Goal: Transaction & Acquisition: Purchase product/service

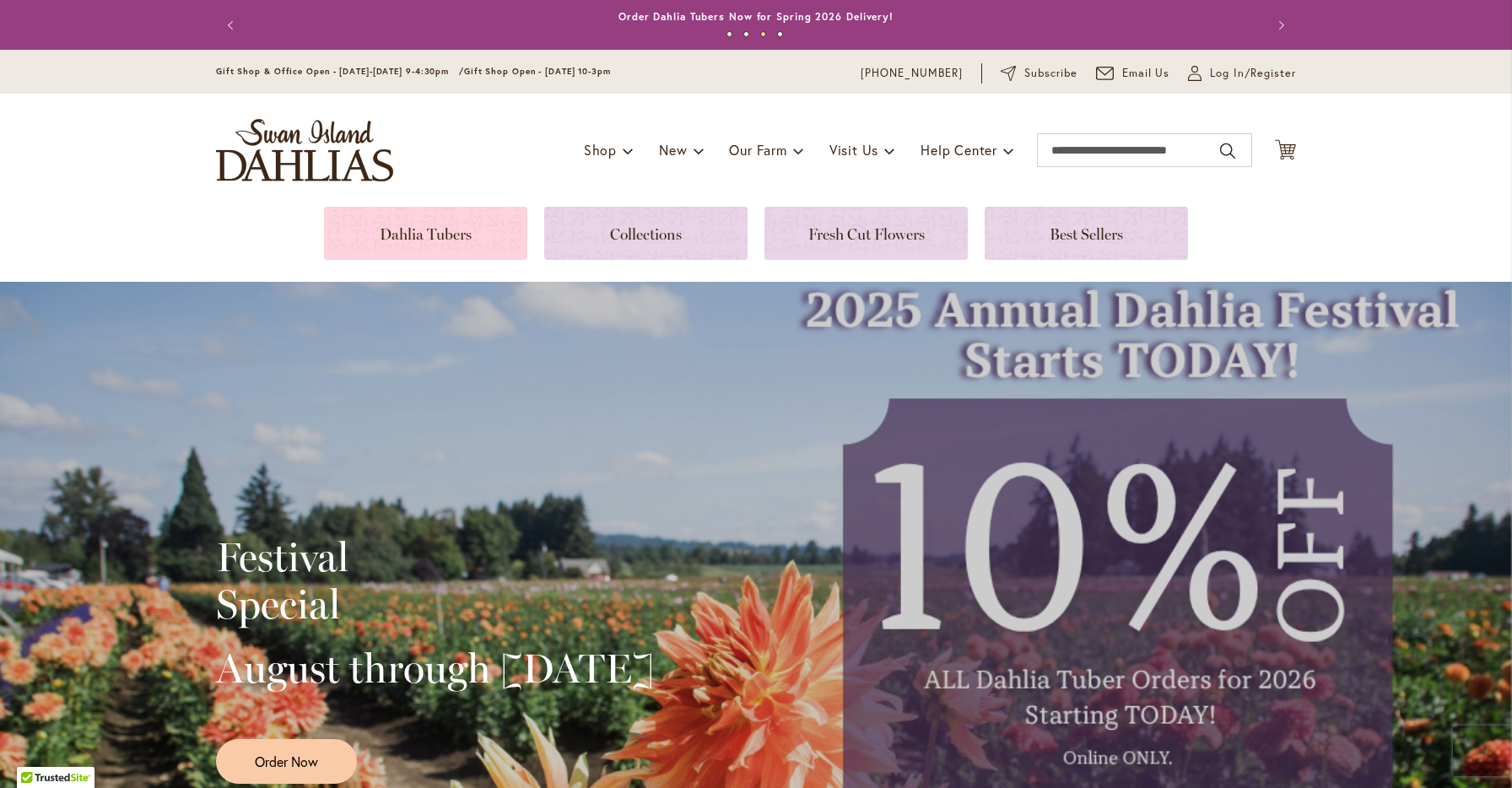
click at [415, 223] on link at bounding box center [425, 233] width 203 height 53
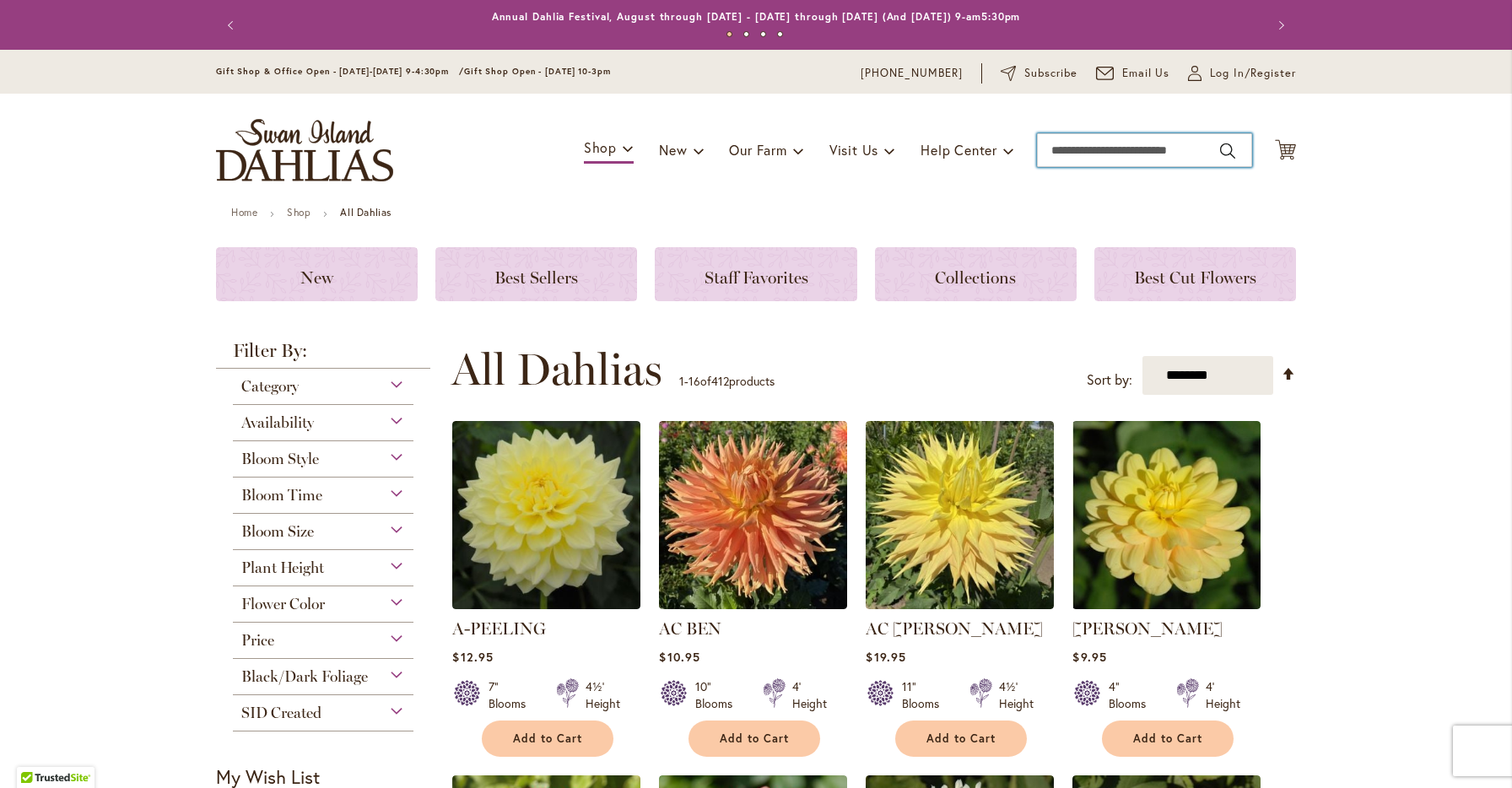
click at [1090, 149] on input "Search" at bounding box center [1144, 149] width 215 height 33
type input "******"
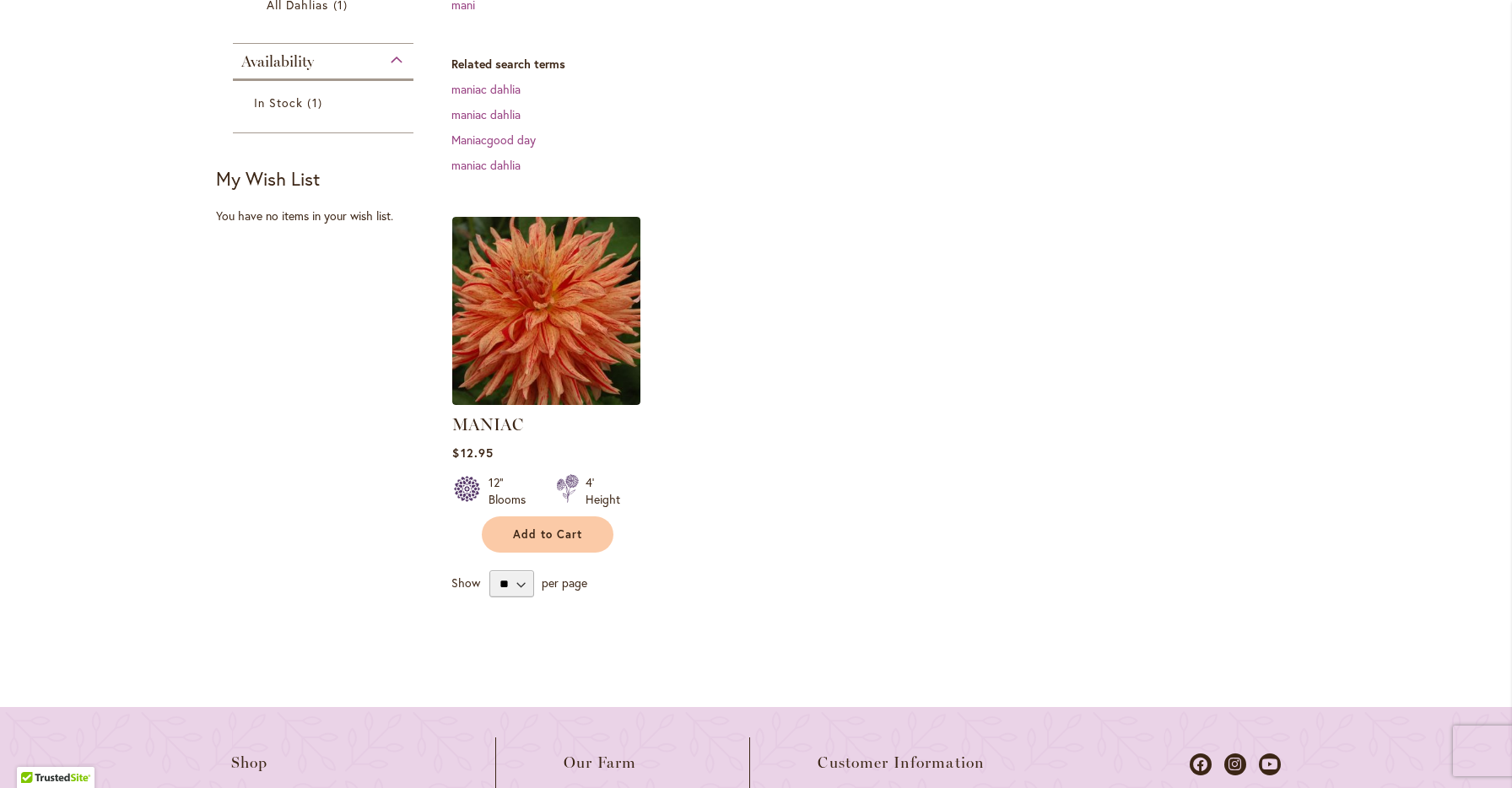
scroll to position [356, 0]
click at [570, 530] on span "Add to Cart" at bounding box center [547, 532] width 70 height 15
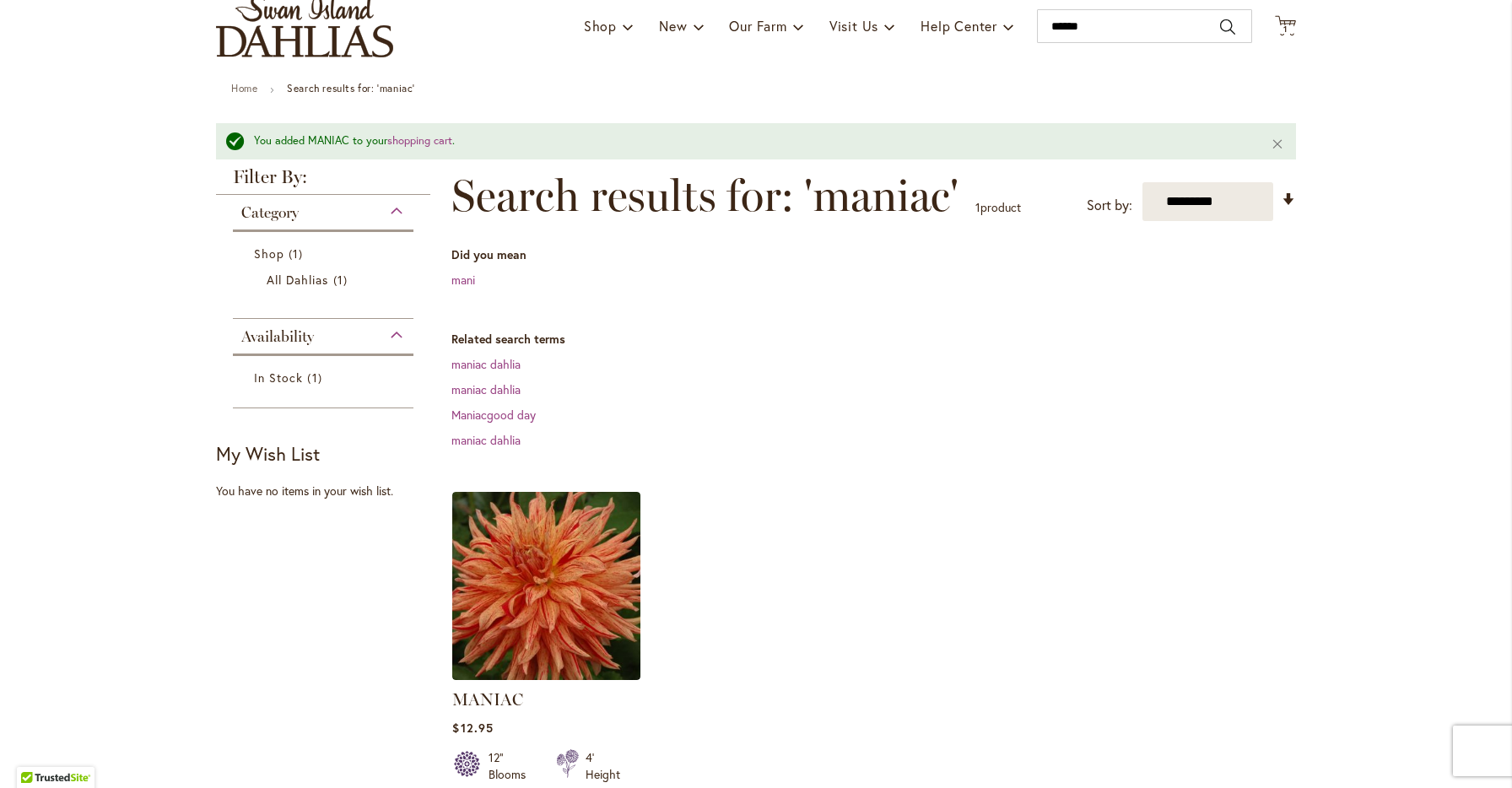
scroll to position [100, 0]
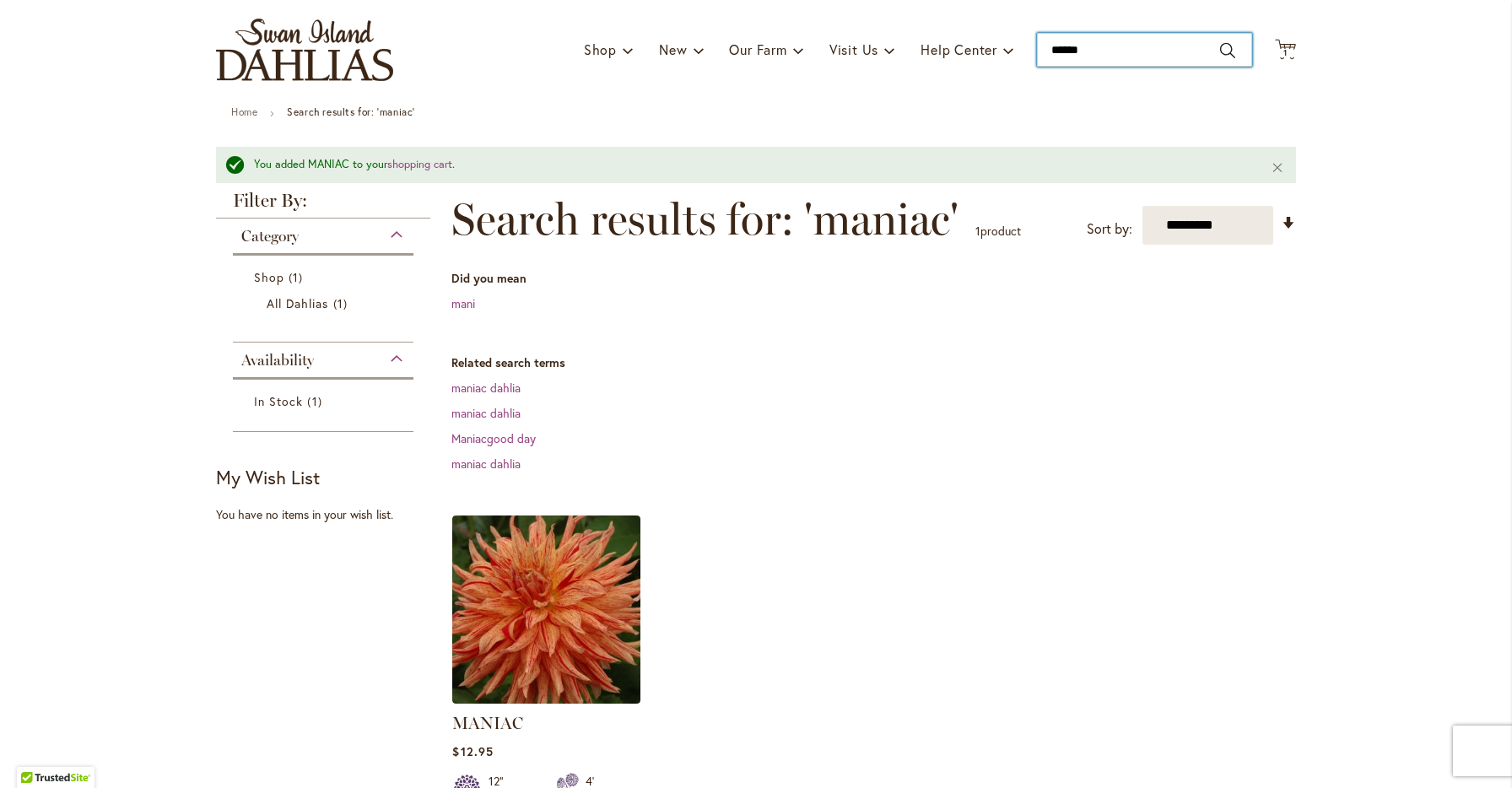
type input "******"
click at [1117, 56] on input "******" at bounding box center [1144, 49] width 215 height 33
type input "*******"
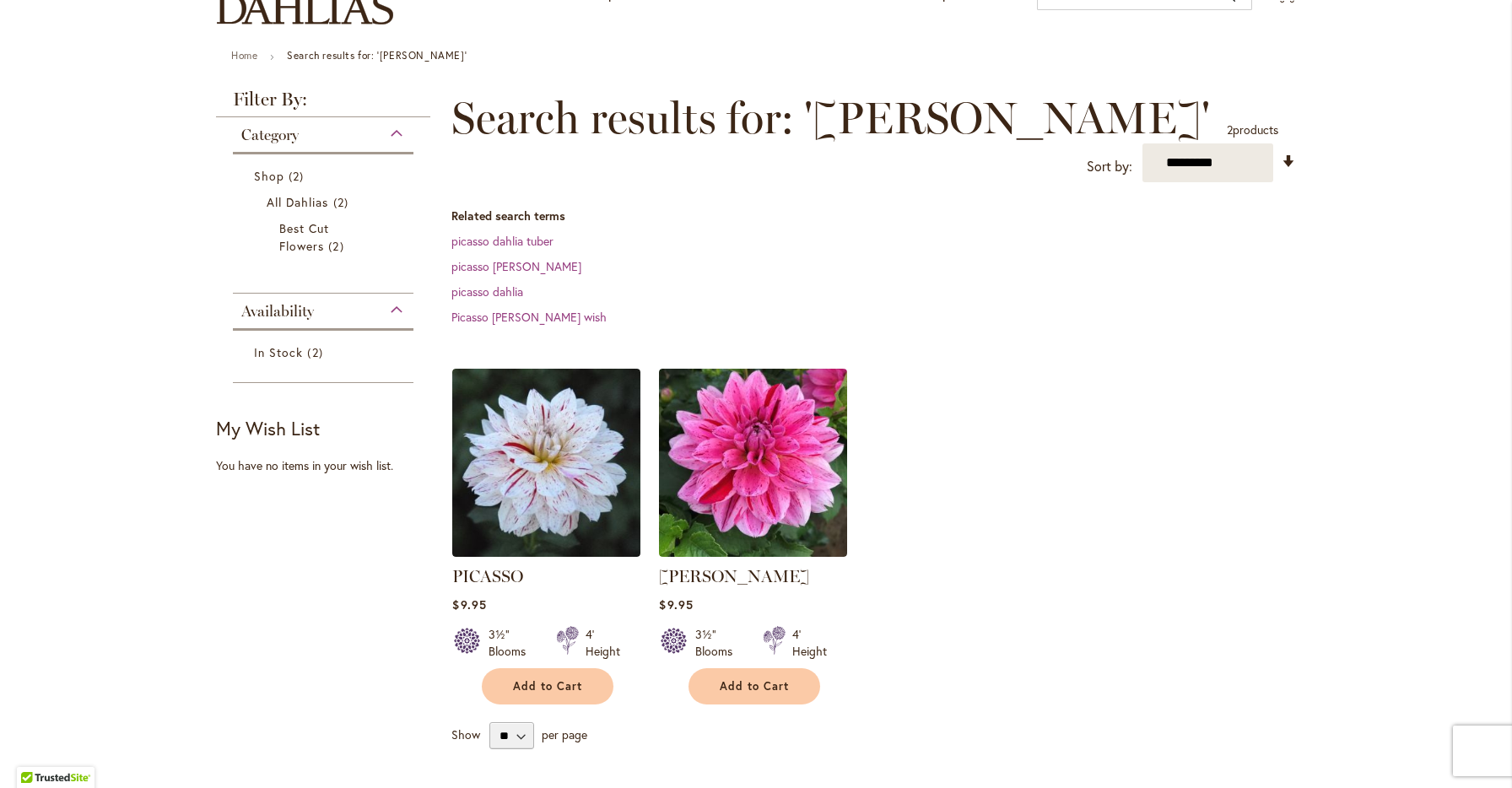
scroll to position [165, 0]
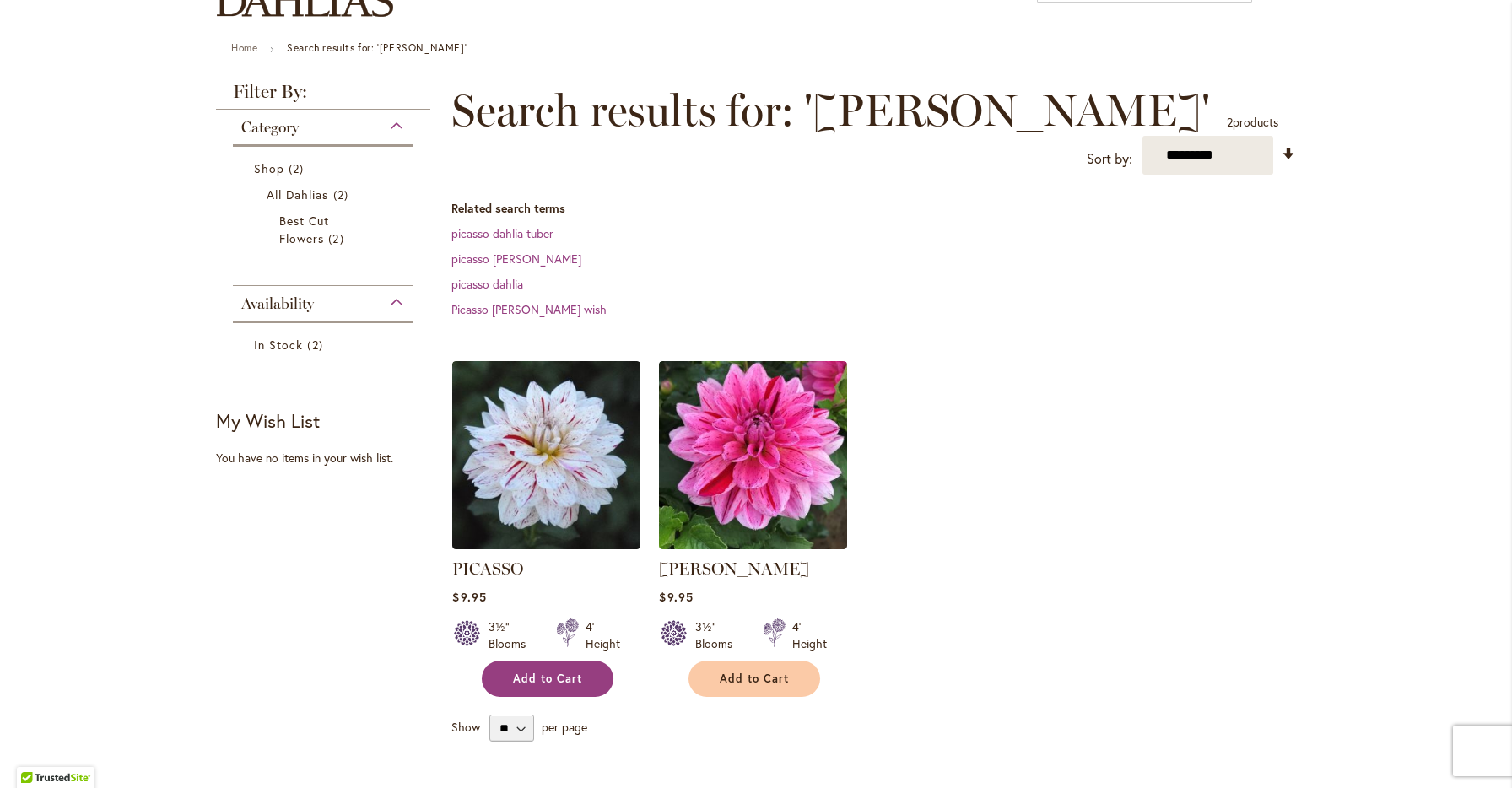
click at [559, 671] on span "Add to Cart" at bounding box center [547, 678] width 70 height 15
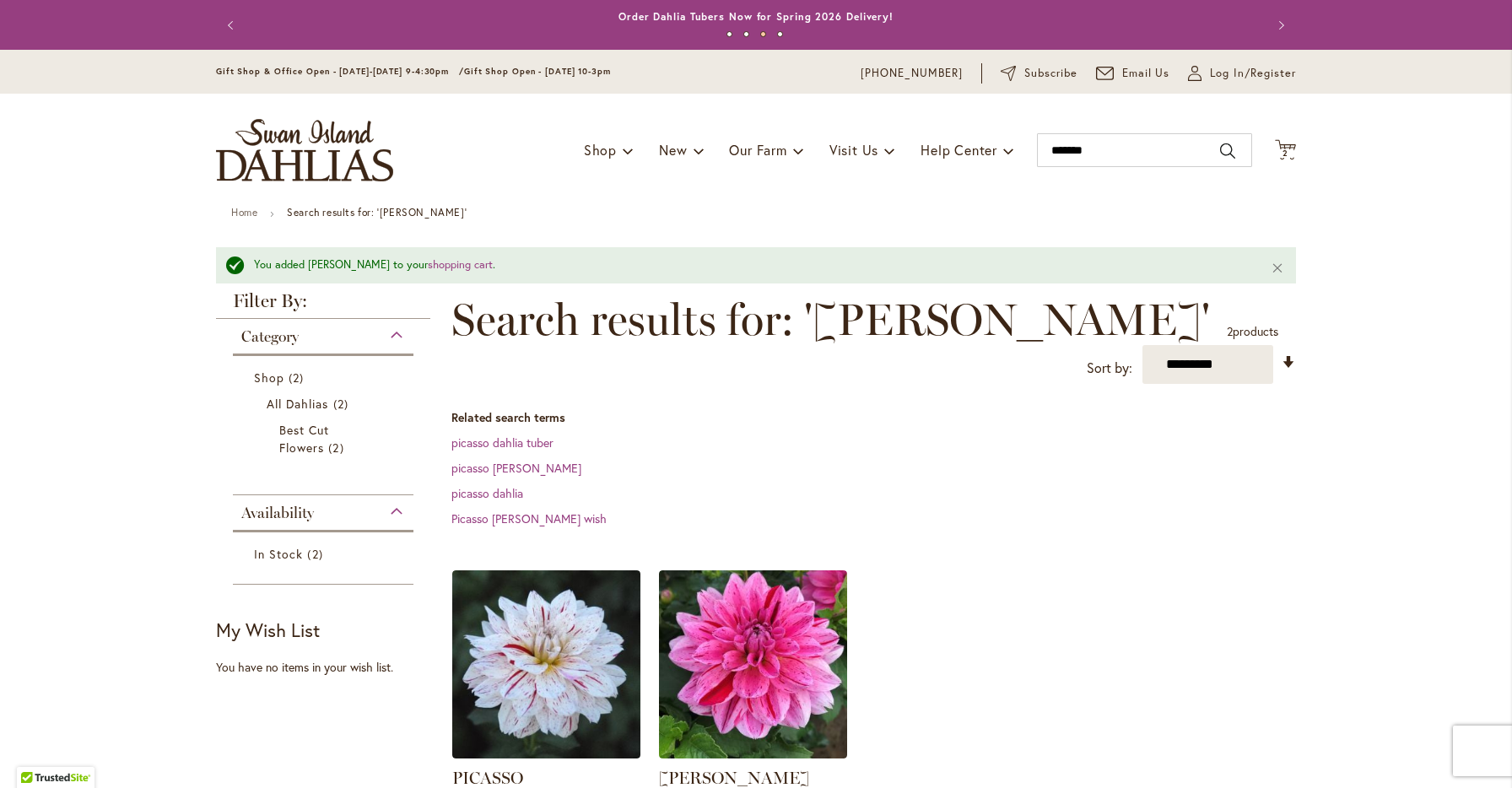
scroll to position [0, 0]
type input "*******"
click at [1181, 166] on input "*******" at bounding box center [1144, 149] width 215 height 33
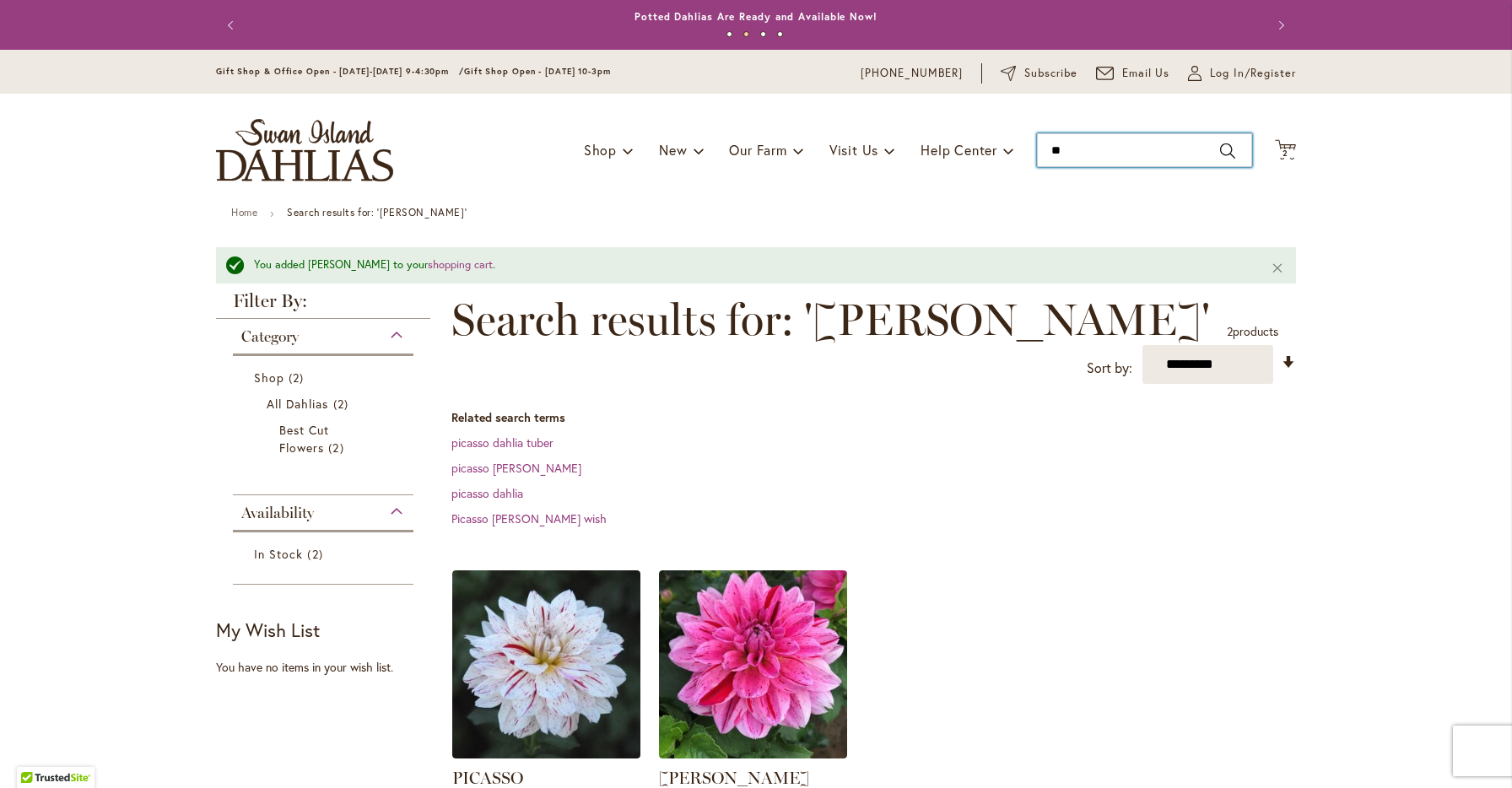
type input "***"
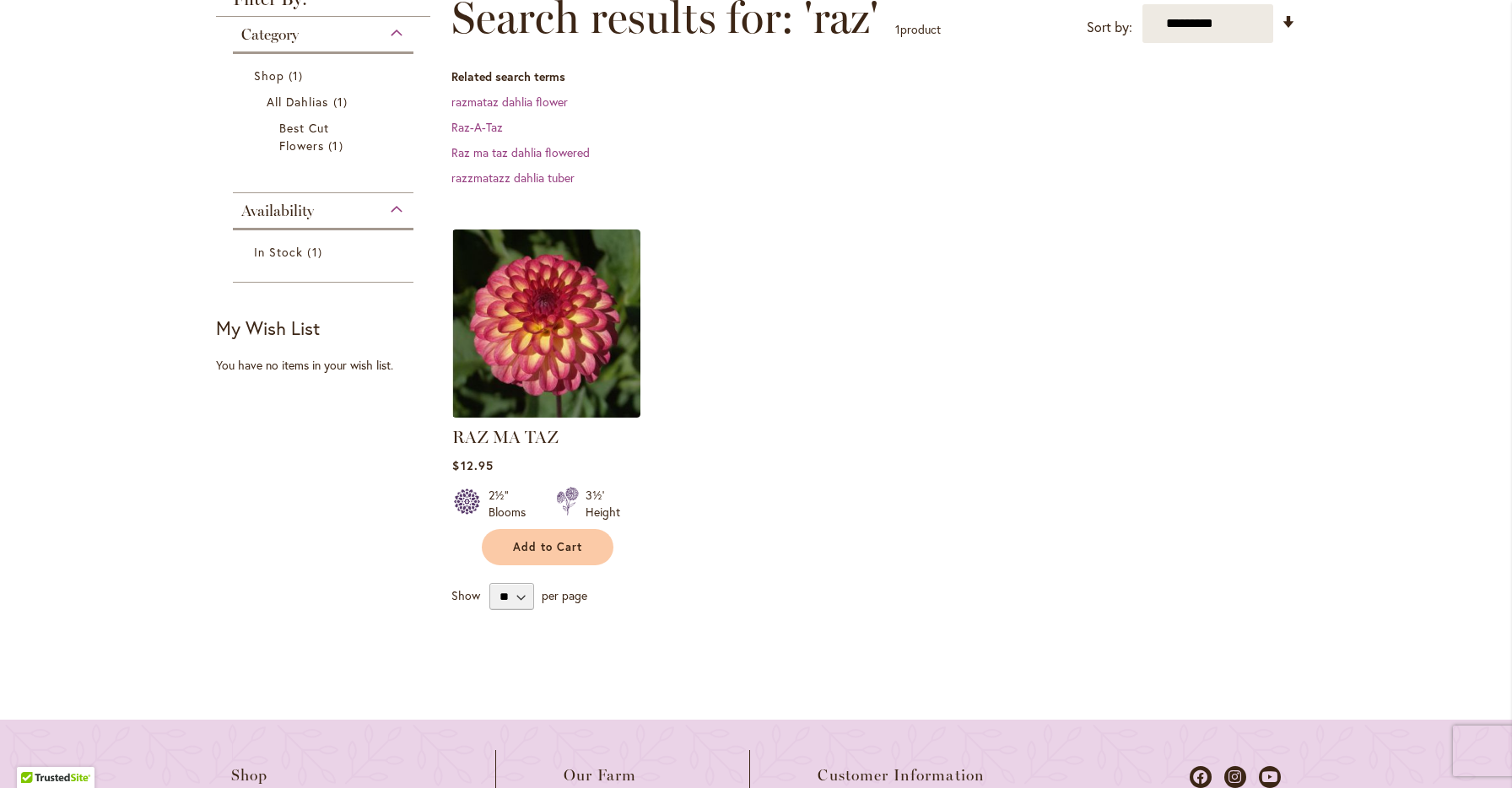
scroll to position [256, 0]
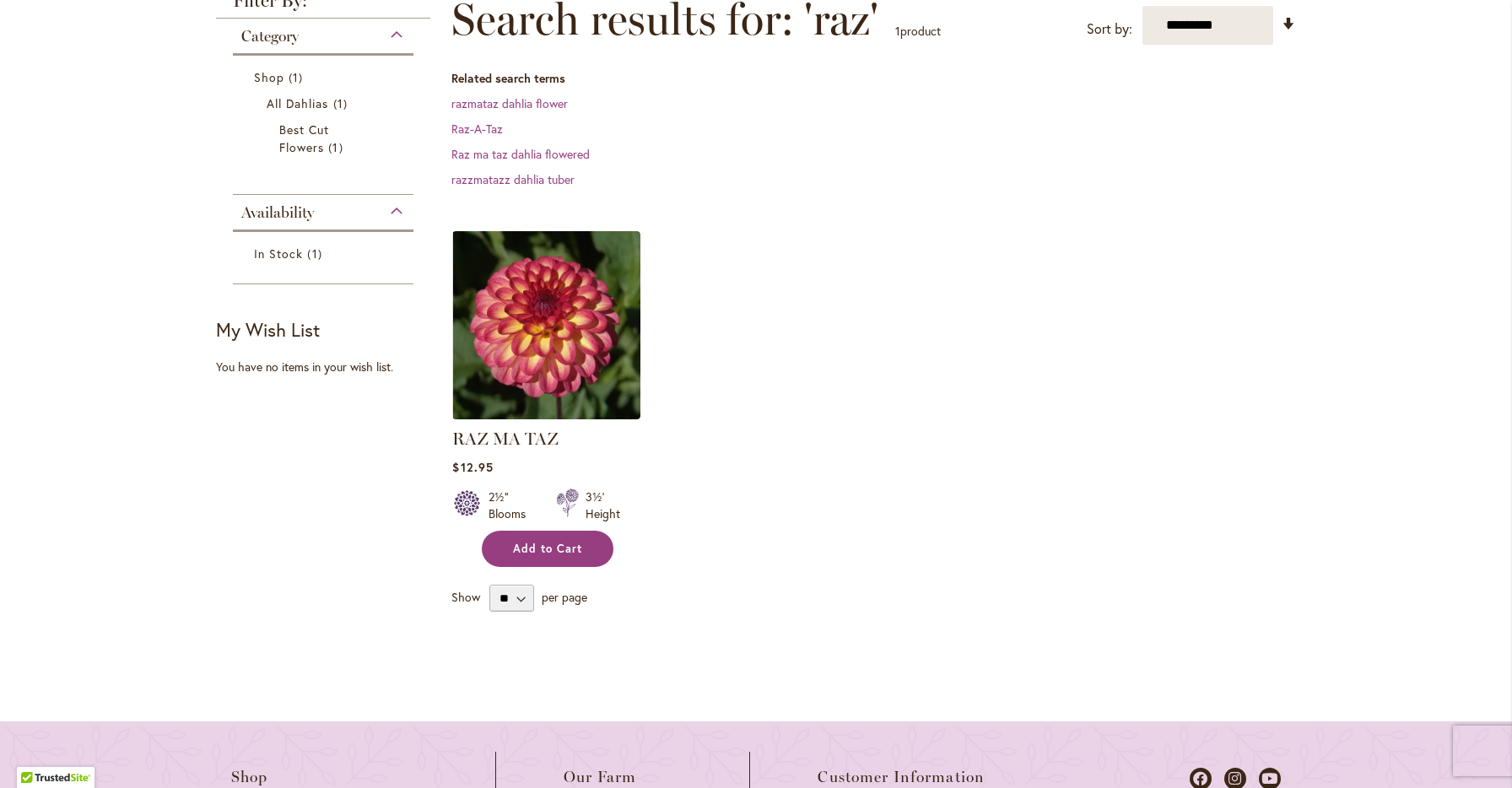
click at [563, 547] on span "Add to Cart" at bounding box center [547, 549] width 70 height 15
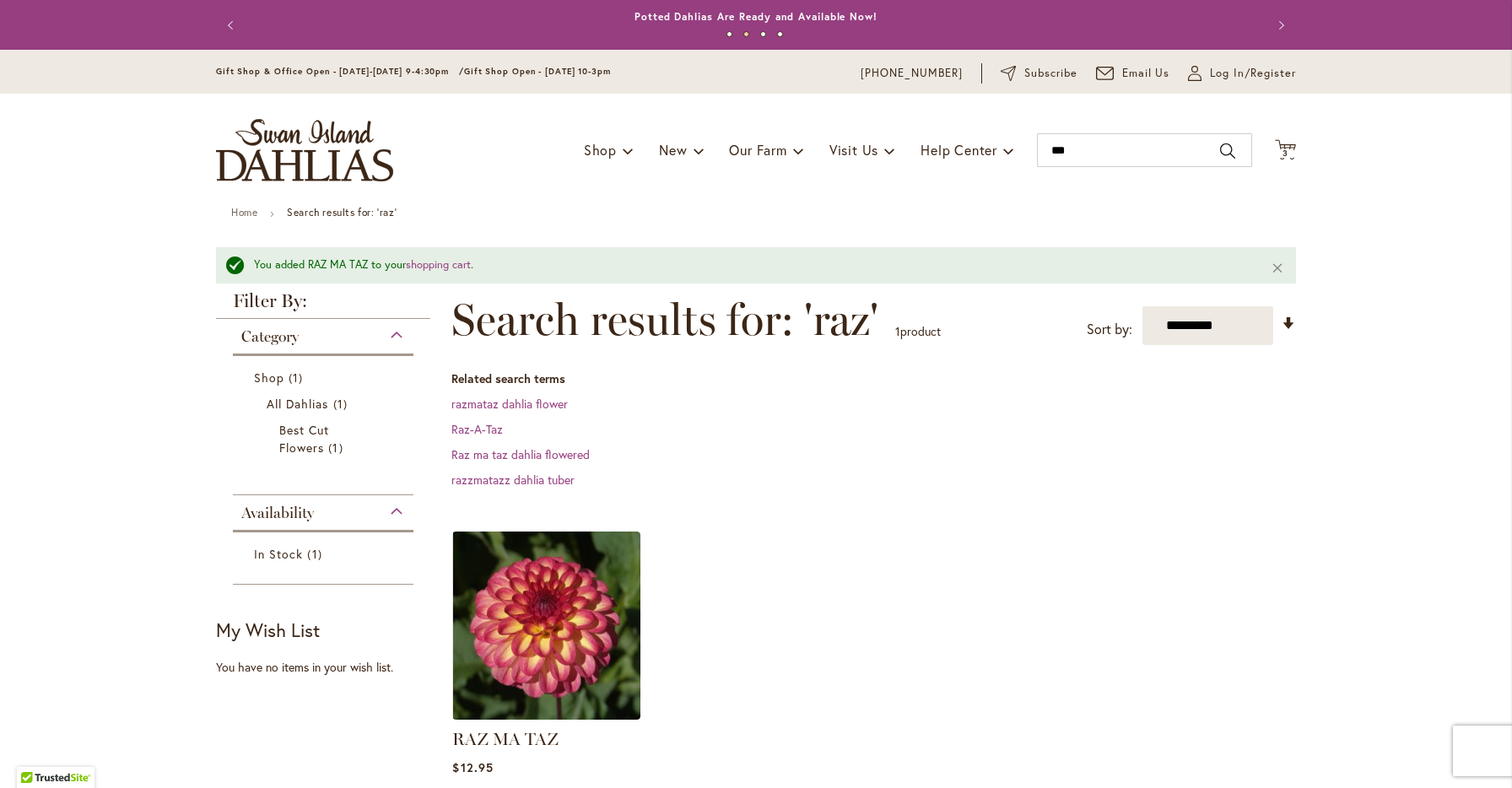
scroll to position [0, 0]
type input "***"
click at [1082, 156] on input "***" at bounding box center [1144, 149] width 215 height 33
type input "******"
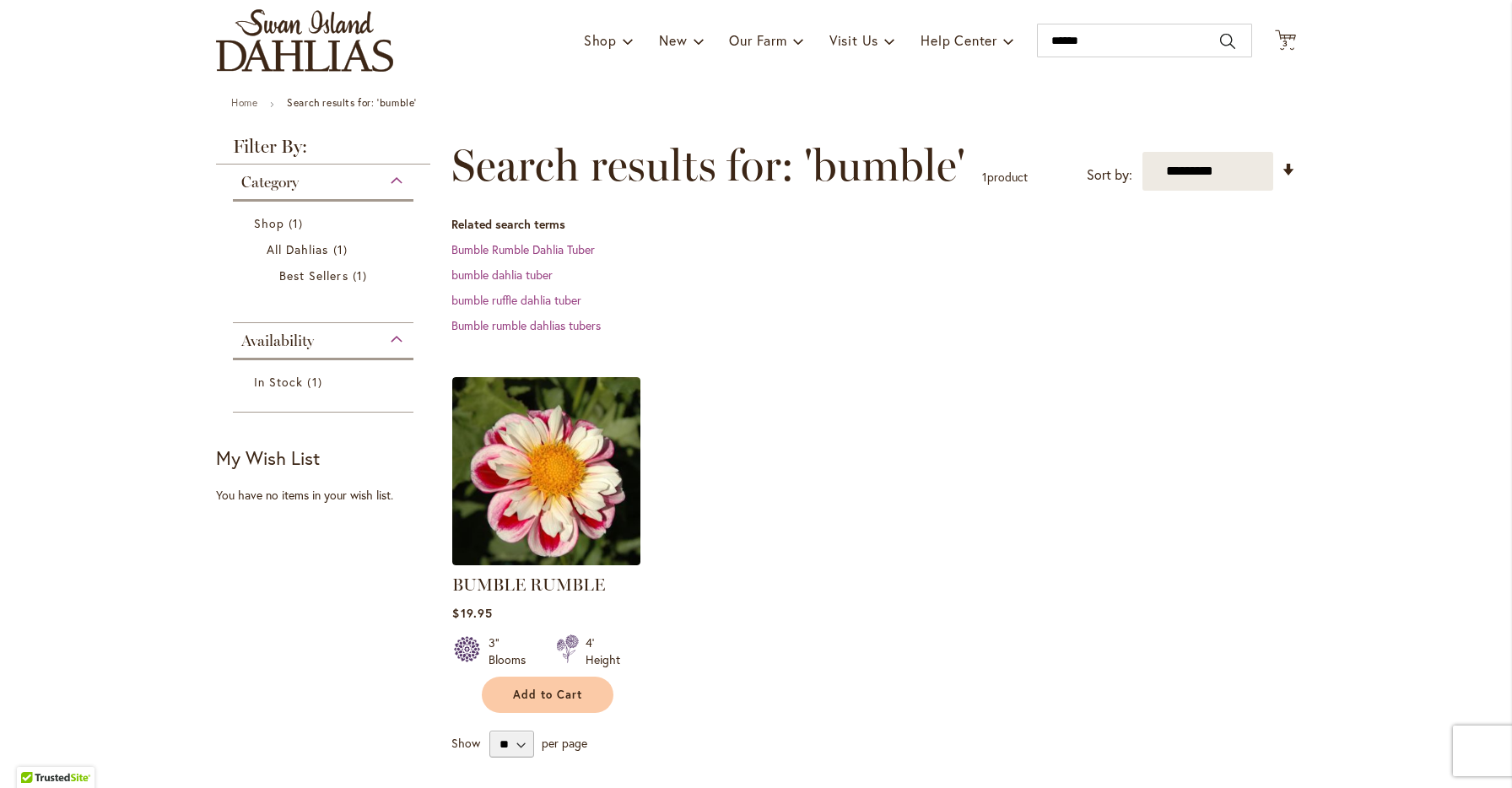
scroll to position [111, 0]
click at [568, 701] on button "Add to Cart" at bounding box center [547, 694] width 131 height 36
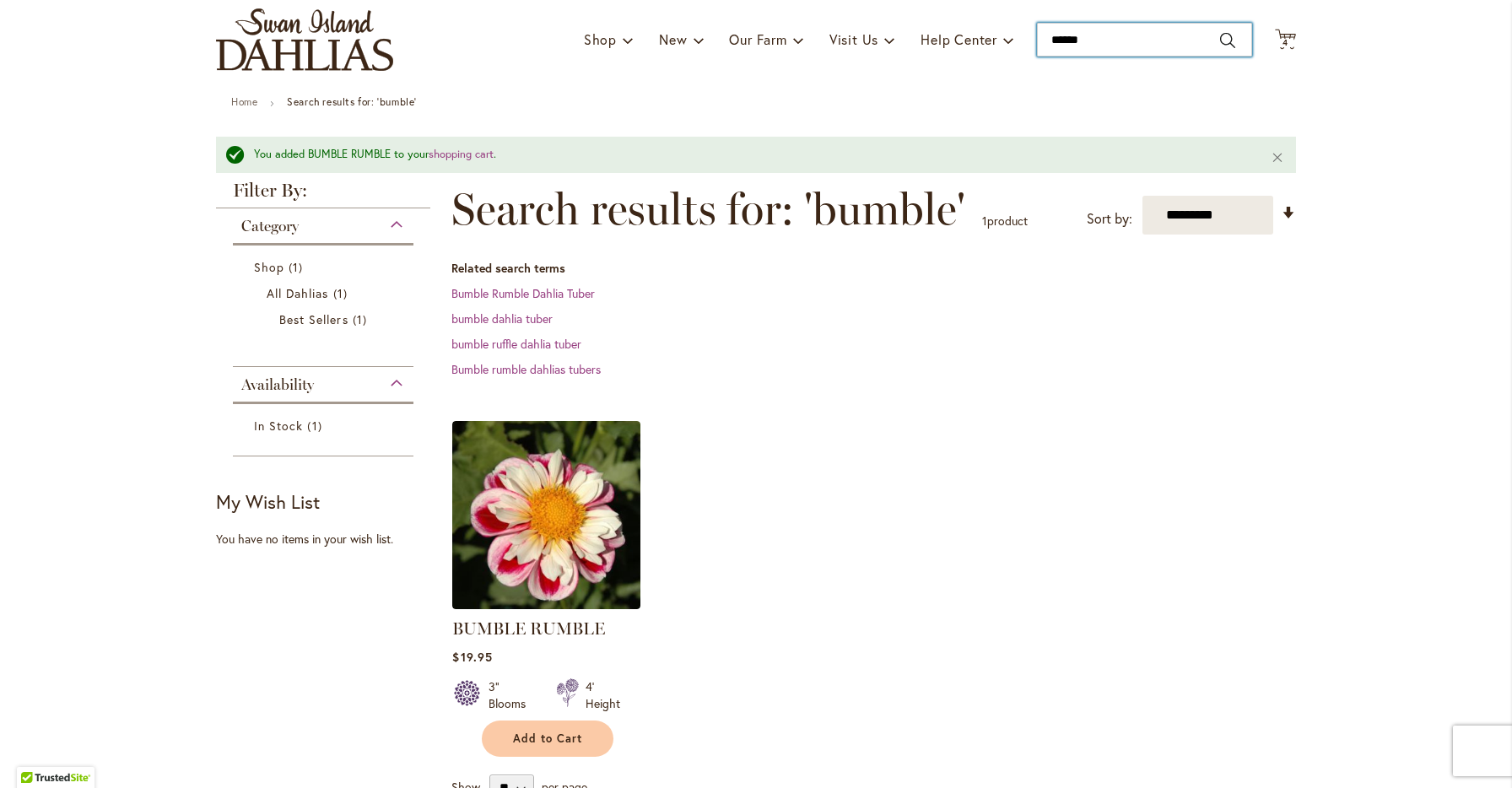
click at [1128, 27] on input "******" at bounding box center [1144, 39] width 215 height 33
type input "********"
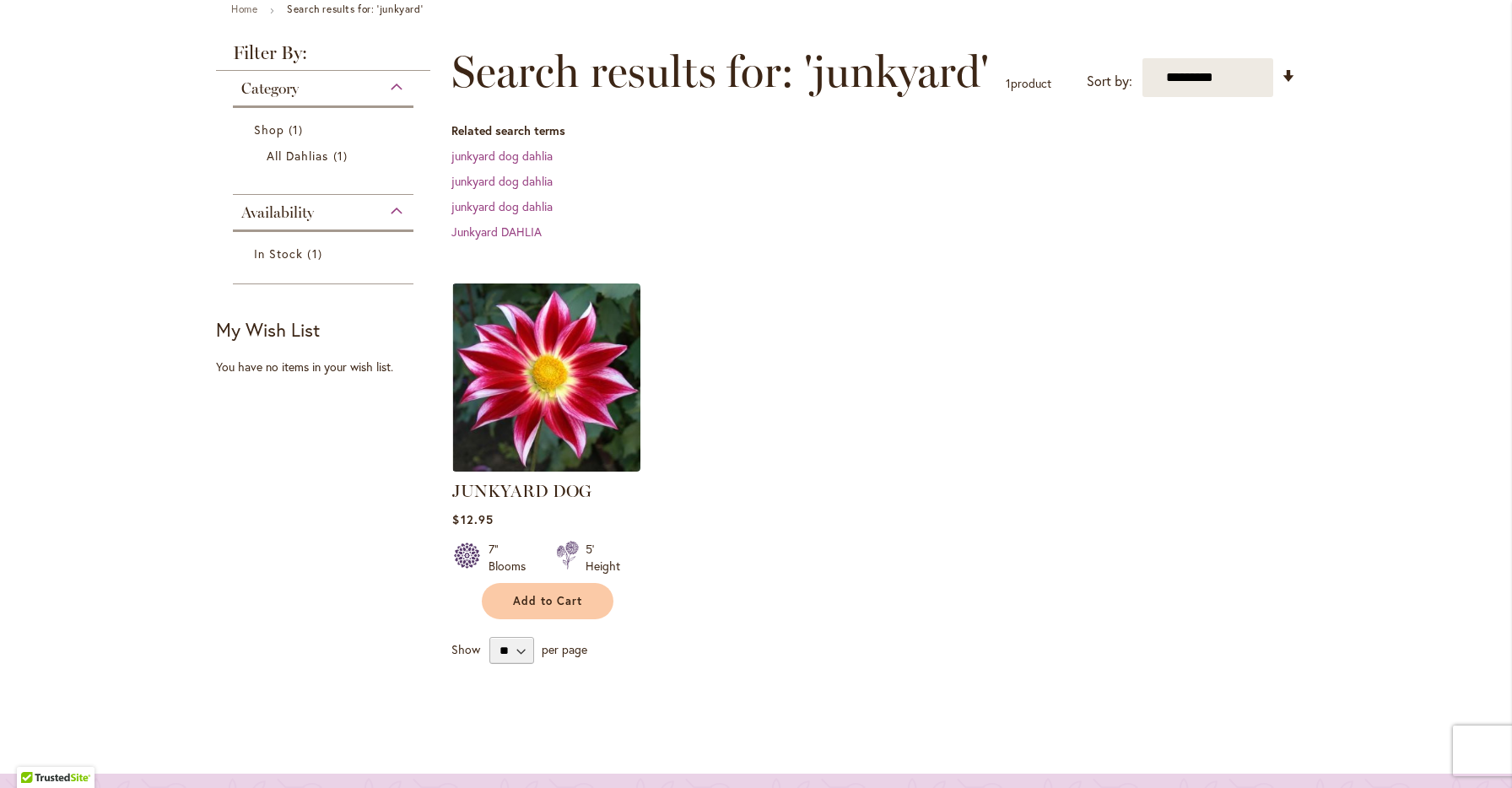
scroll to position [206, 0]
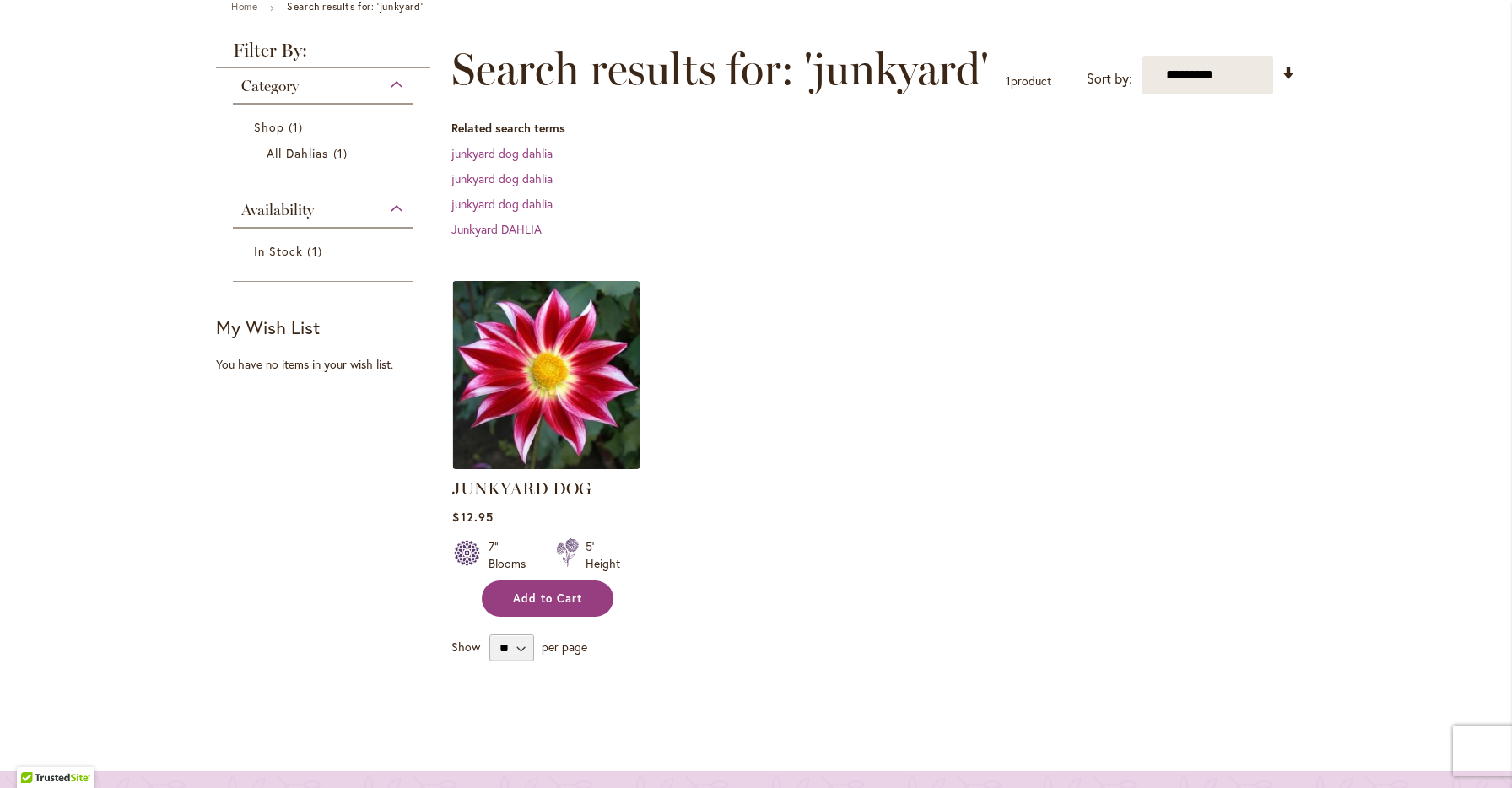
click at [576, 598] on span "Add to Cart" at bounding box center [547, 598] width 70 height 15
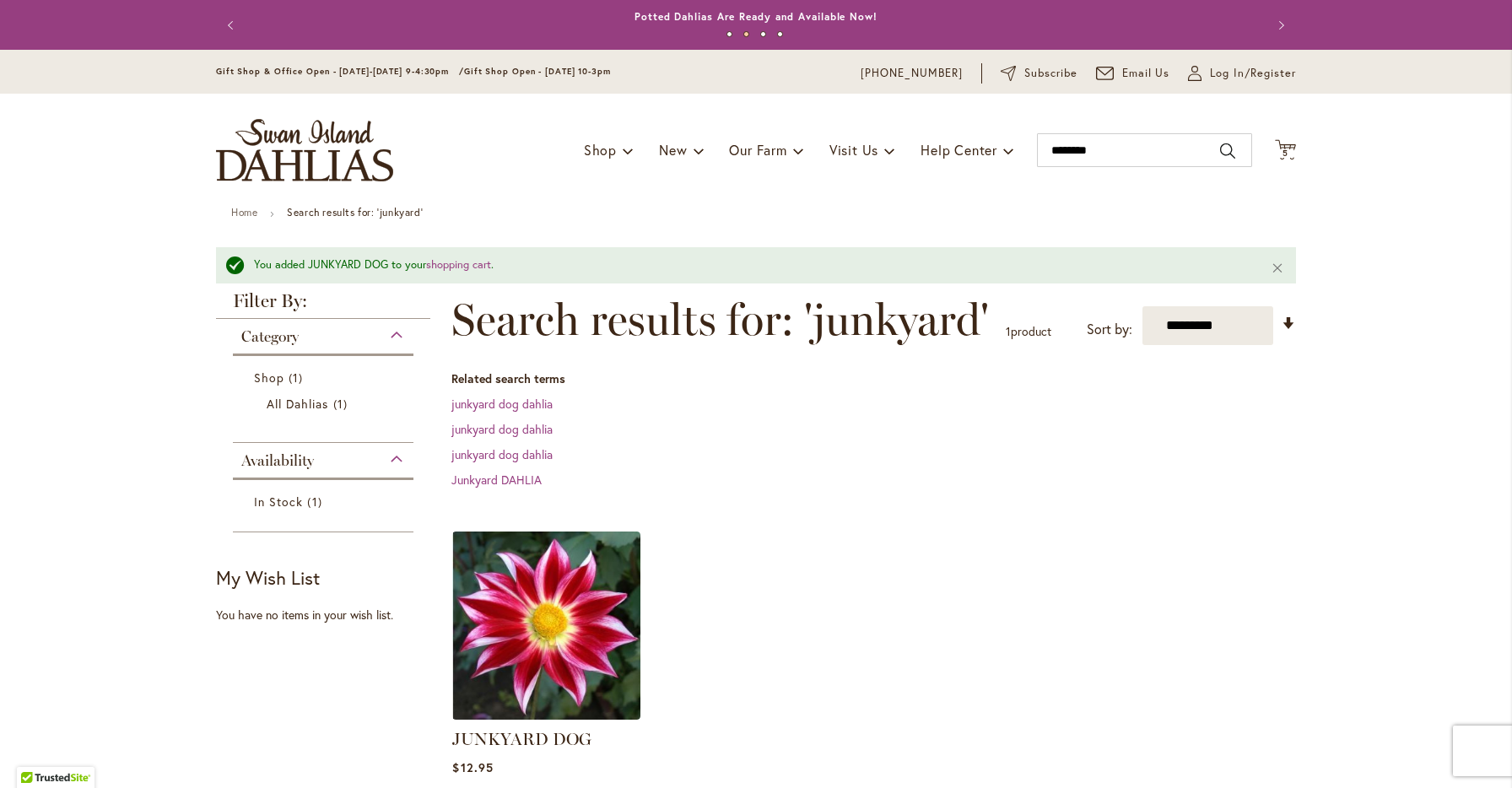
scroll to position [0, 0]
type input "********"
click at [1133, 143] on input "********" at bounding box center [1144, 149] width 215 height 33
click at [328, 154] on img "store logo" at bounding box center [305, 150] width 177 height 63
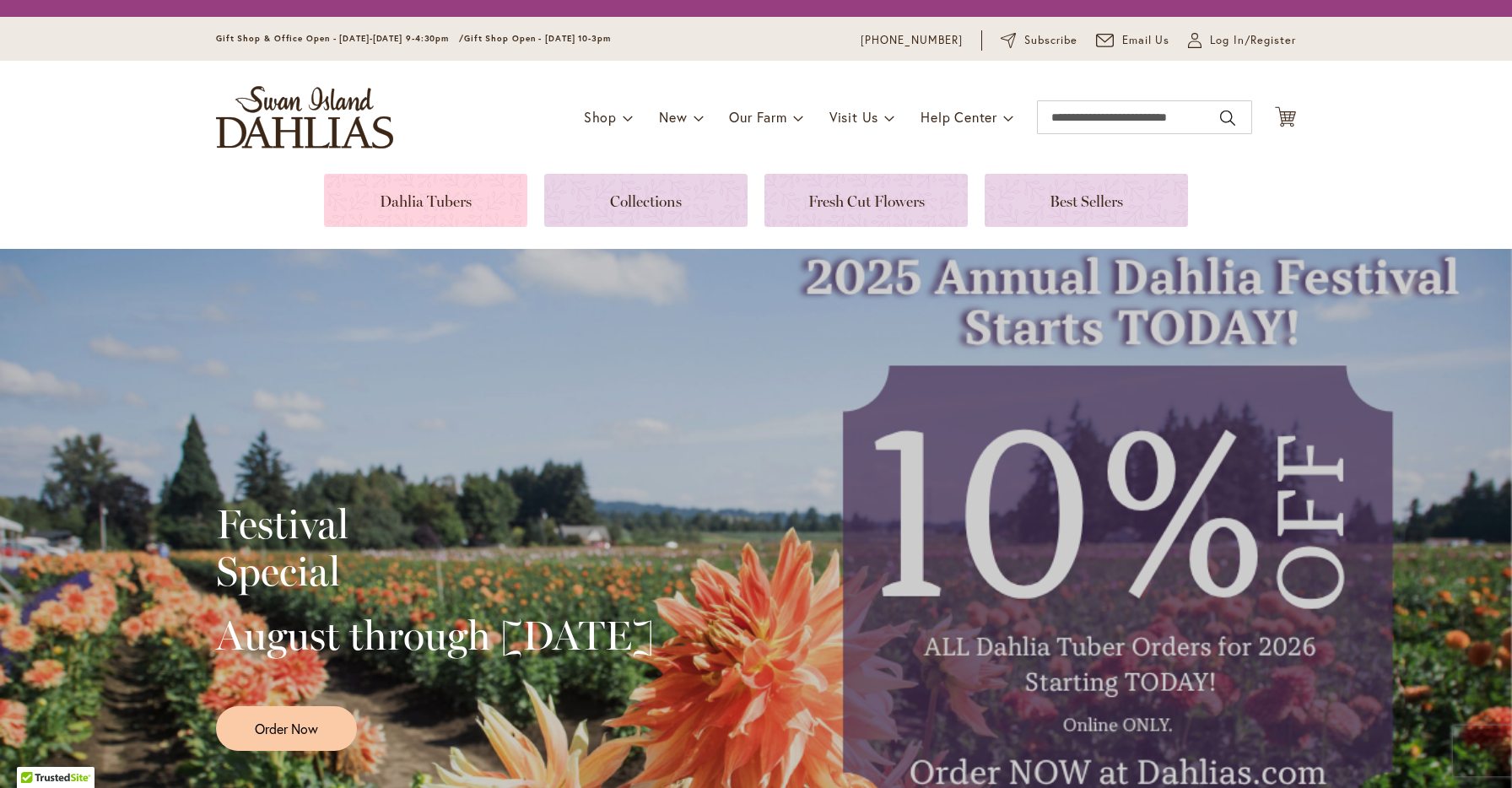
click at [462, 174] on div "Toggle Nav Shop Dahlia Tubers Collections Fresh Cut Dahlias Gardening Supplies …" at bounding box center [756, 118] width 1114 height 113
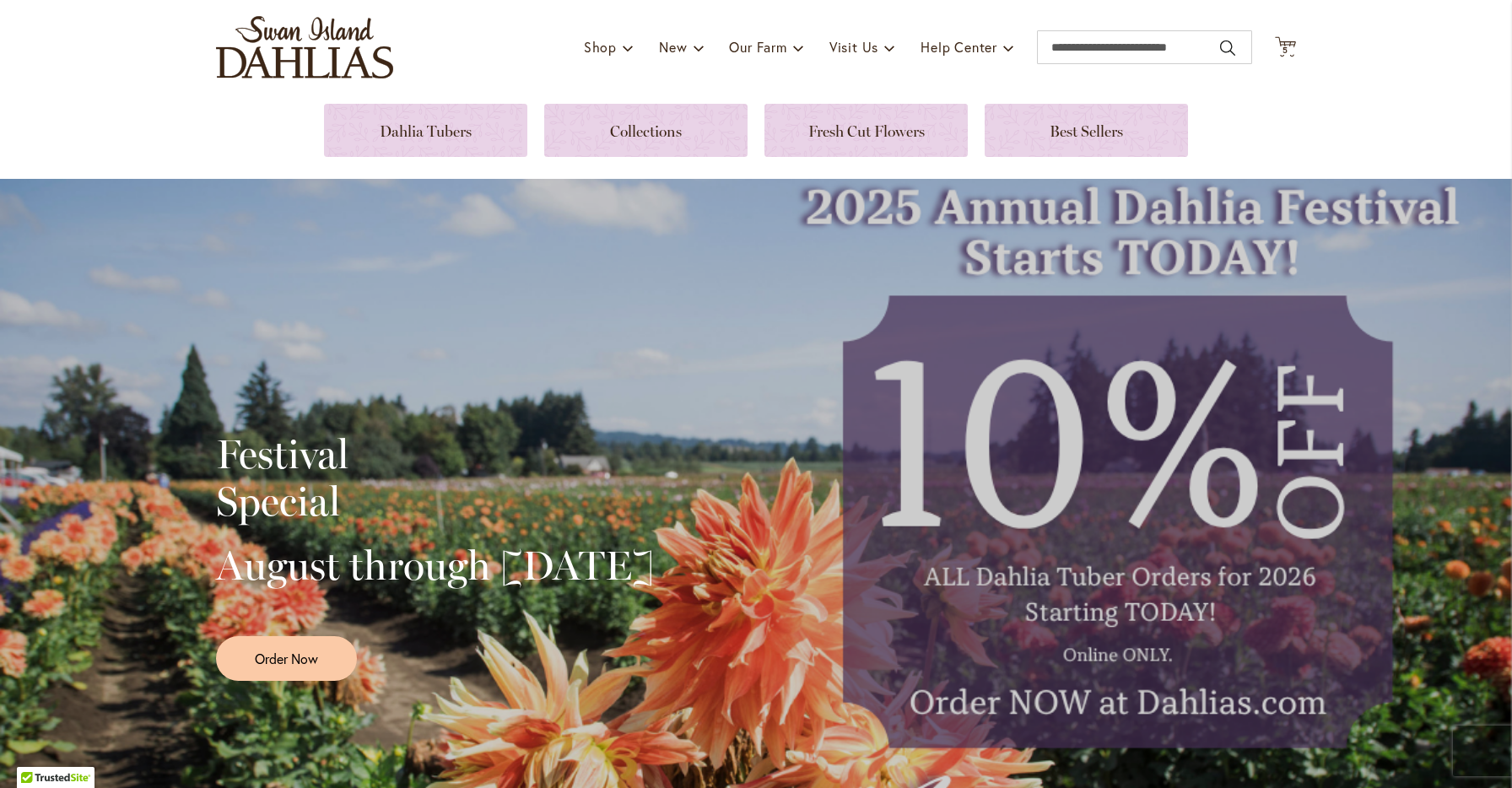
scroll to position [58, 0]
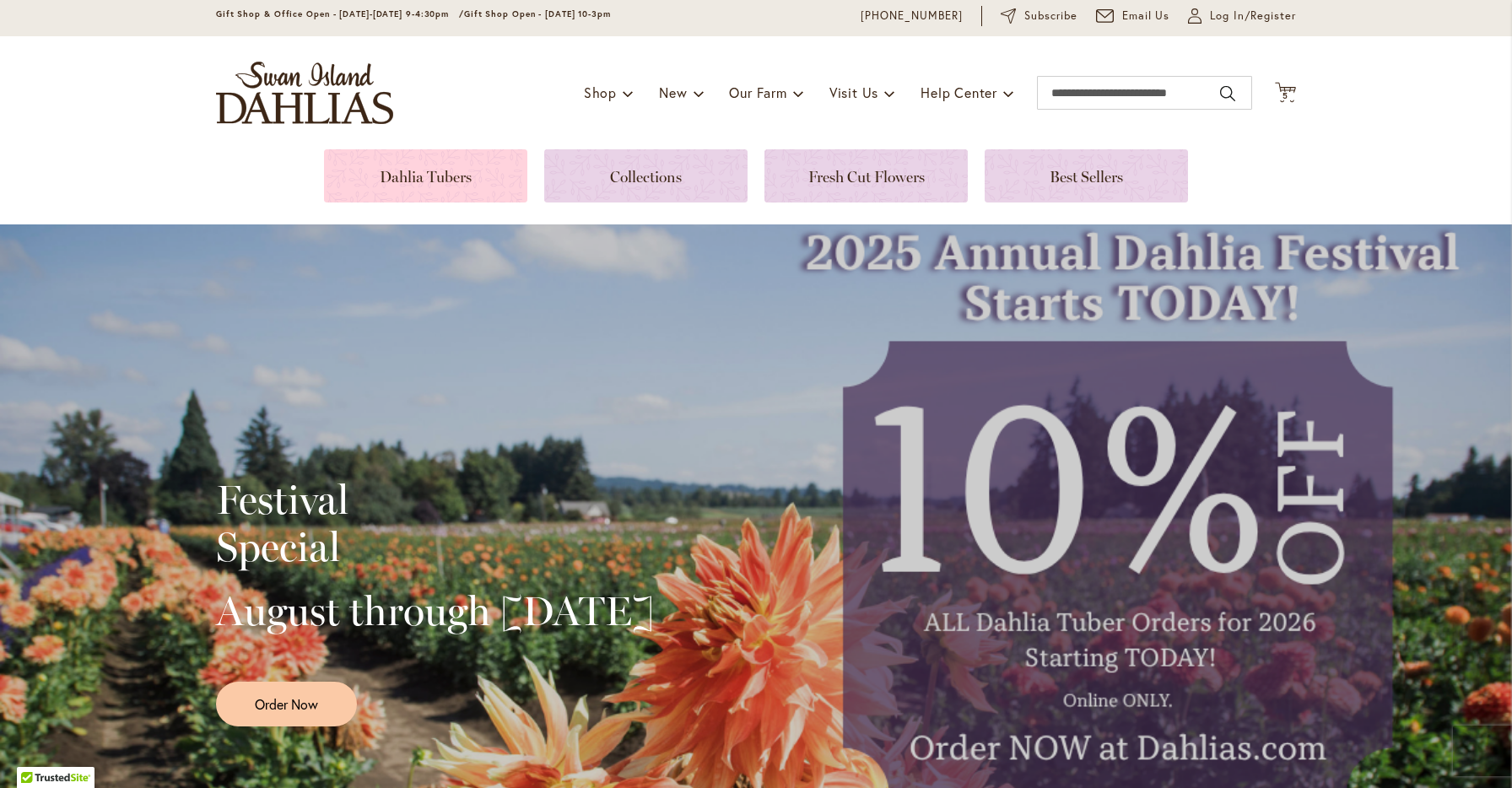
click at [447, 183] on link at bounding box center [425, 176] width 203 height 53
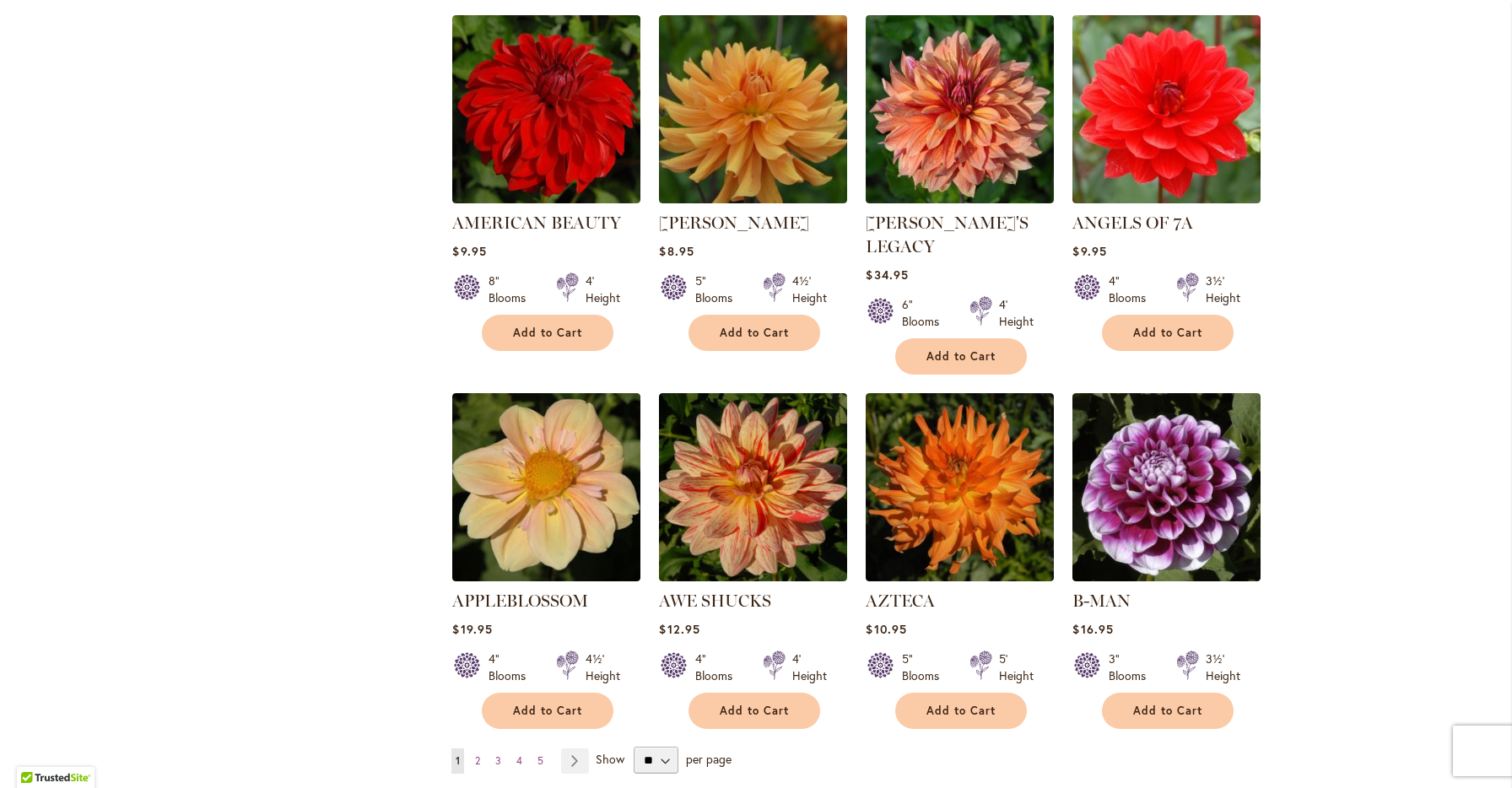
scroll to position [1092, 0]
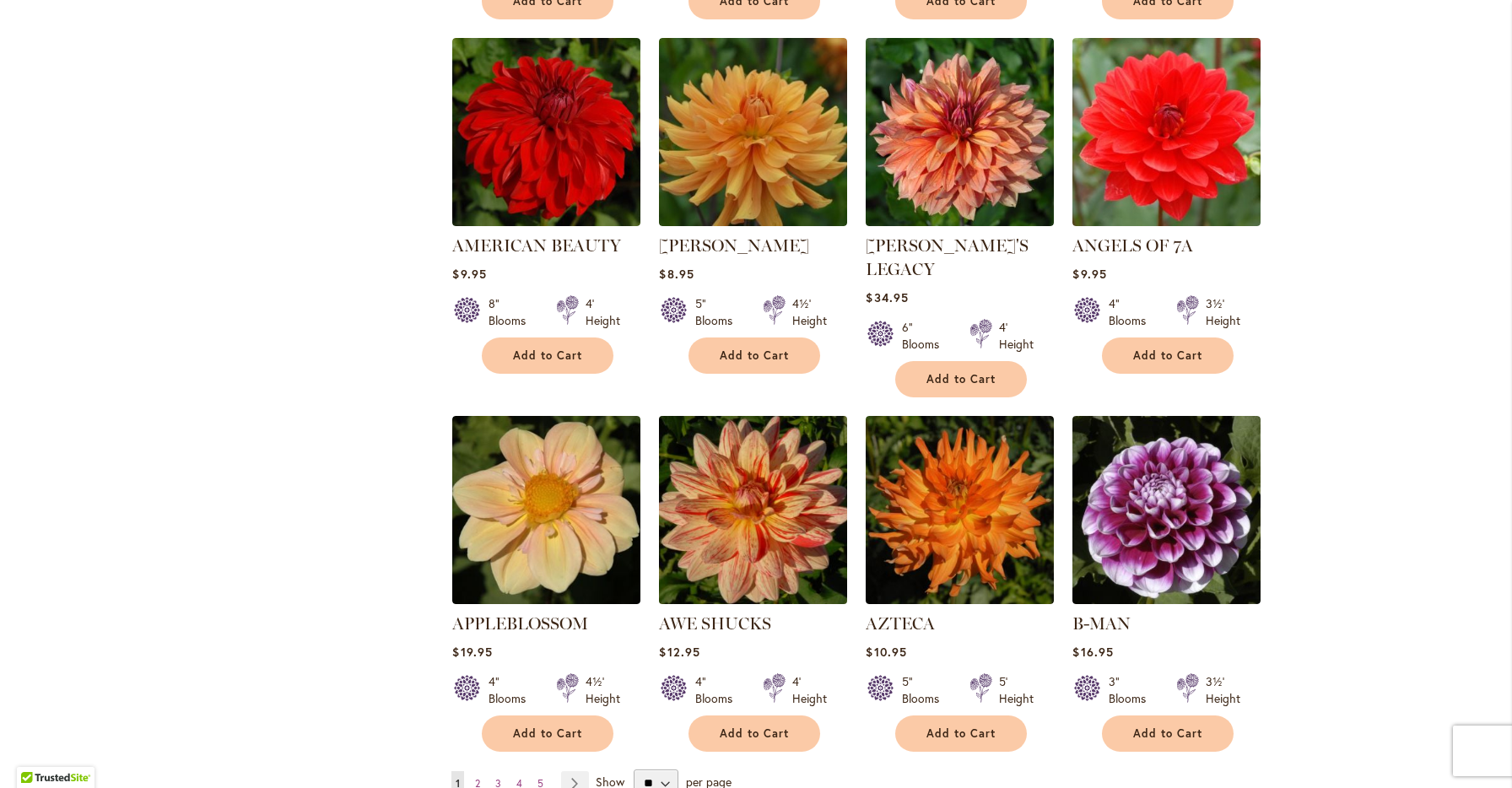
click at [774, 528] on img at bounding box center [753, 511] width 197 height 197
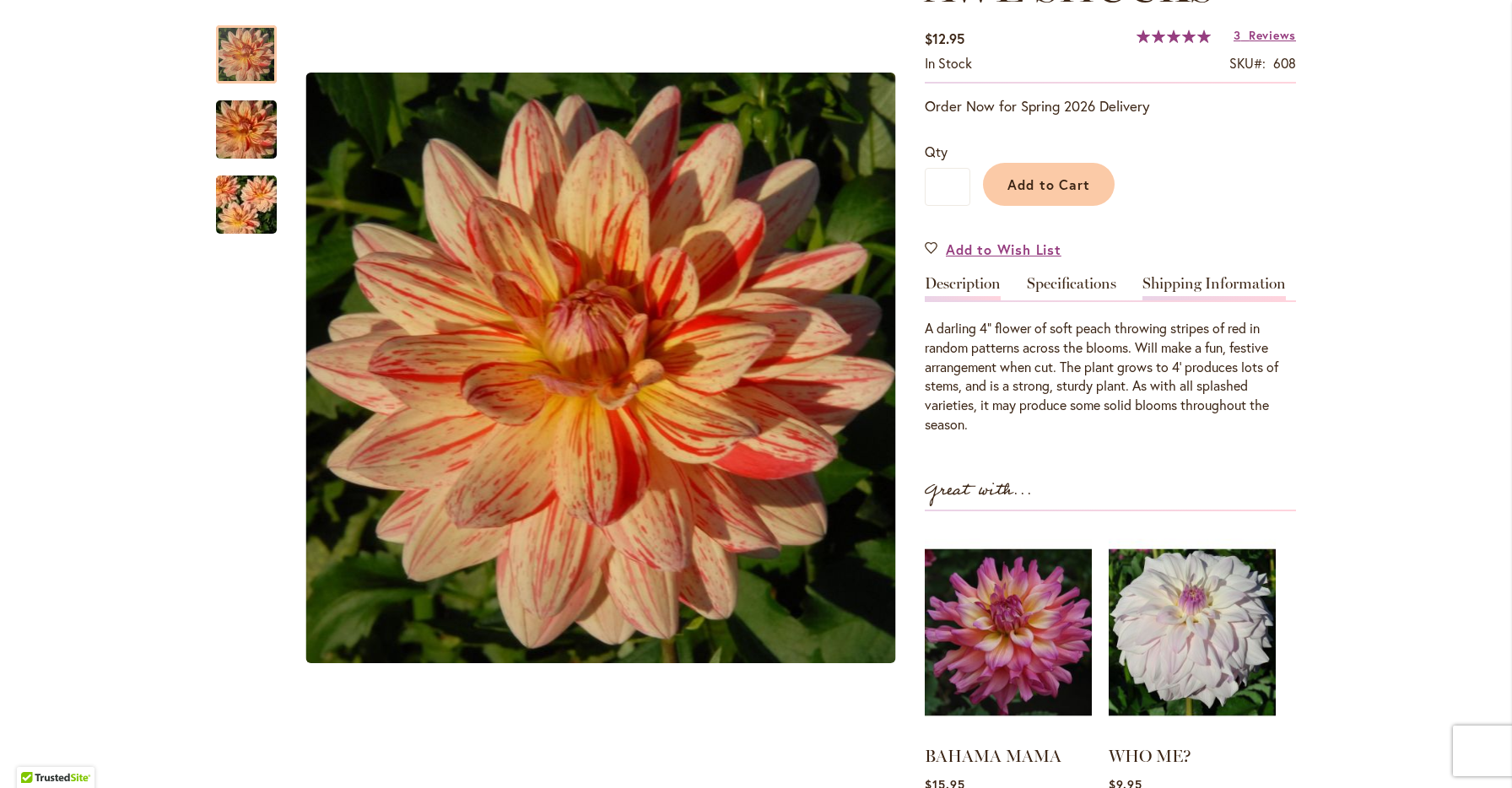
scroll to position [288, 0]
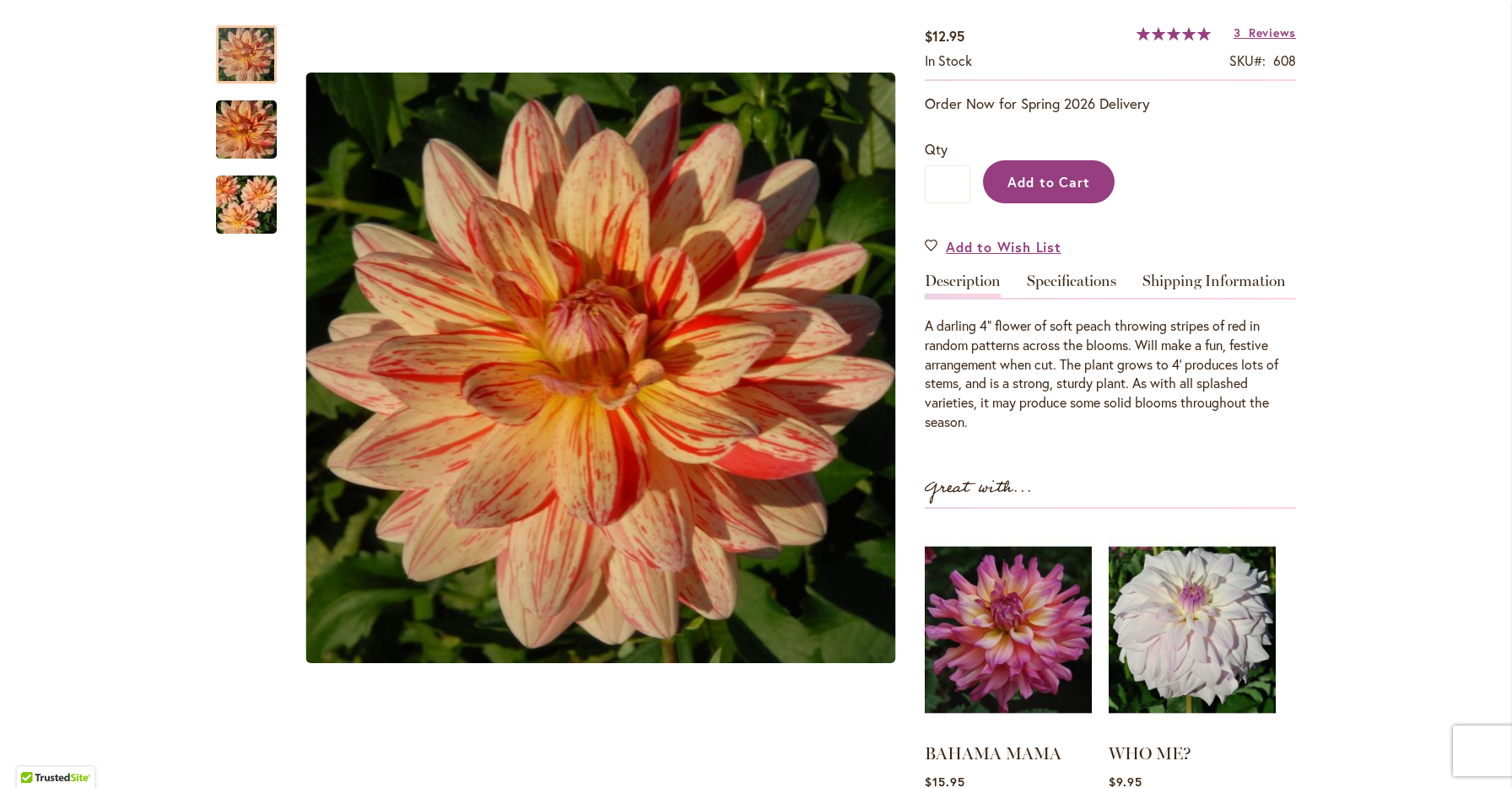
click at [1027, 189] on button "Add to Cart" at bounding box center [1048, 182] width 131 height 43
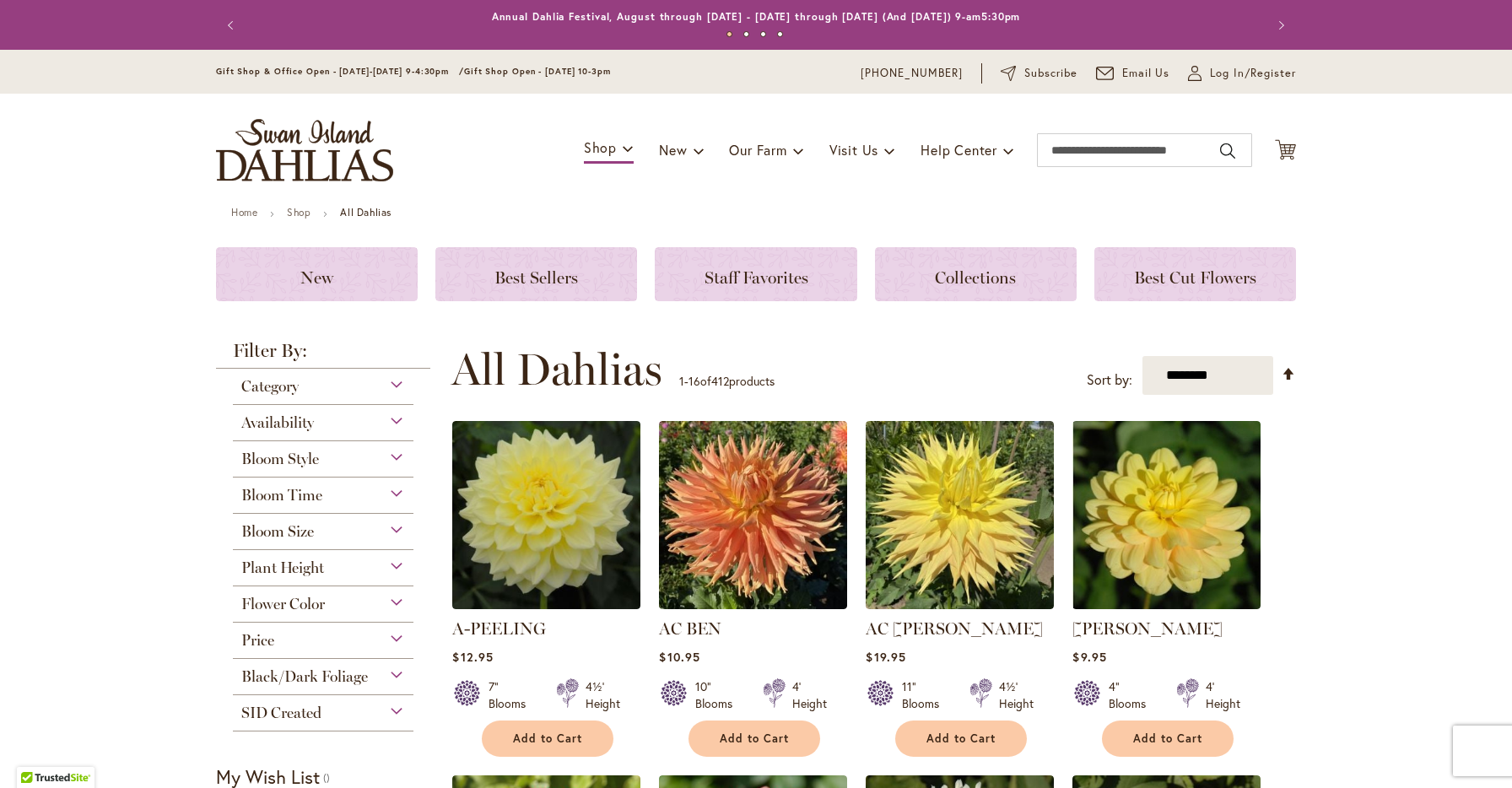
click at [1128, 124] on div "Toggle Nav Shop Dahlia Tubers Collections Fresh Cut Dahlias Gardening Supplies …" at bounding box center [756, 150] width 1114 height 113
click at [1111, 149] on input "Search" at bounding box center [1144, 149] width 215 height 33
type input "**********"
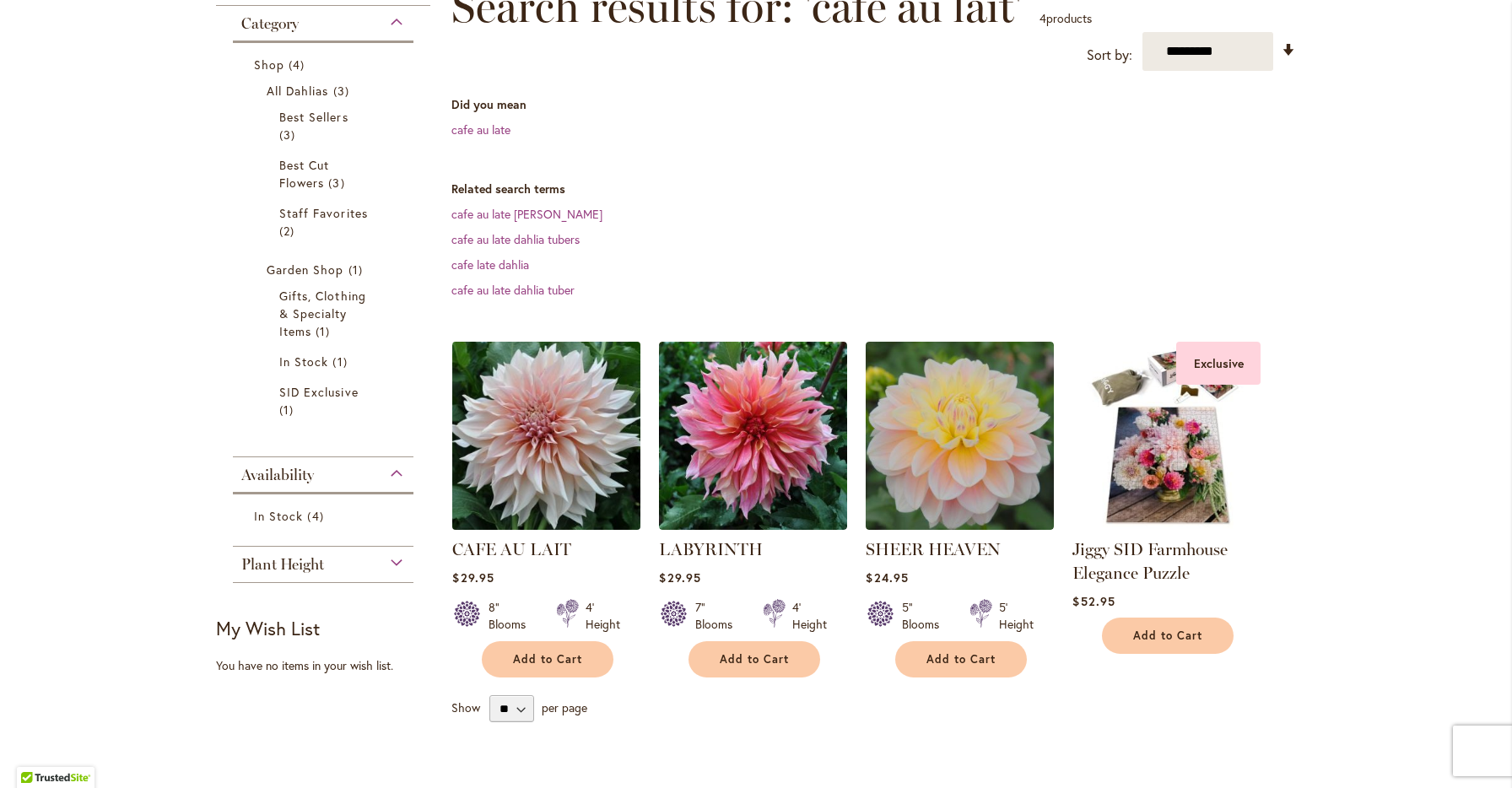
scroll to position [271, 0]
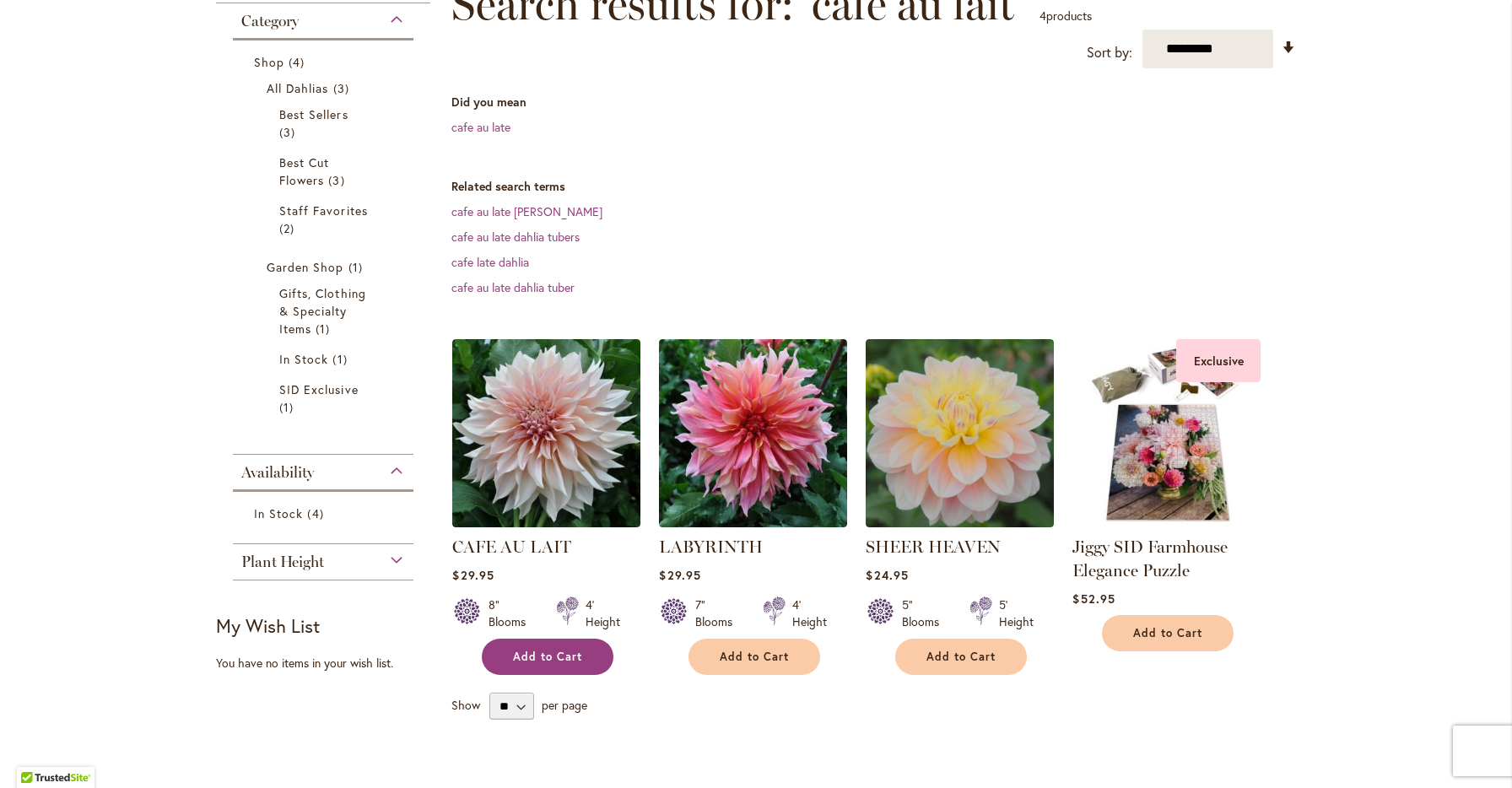
click at [538, 652] on span "Add to Cart" at bounding box center [547, 657] width 70 height 15
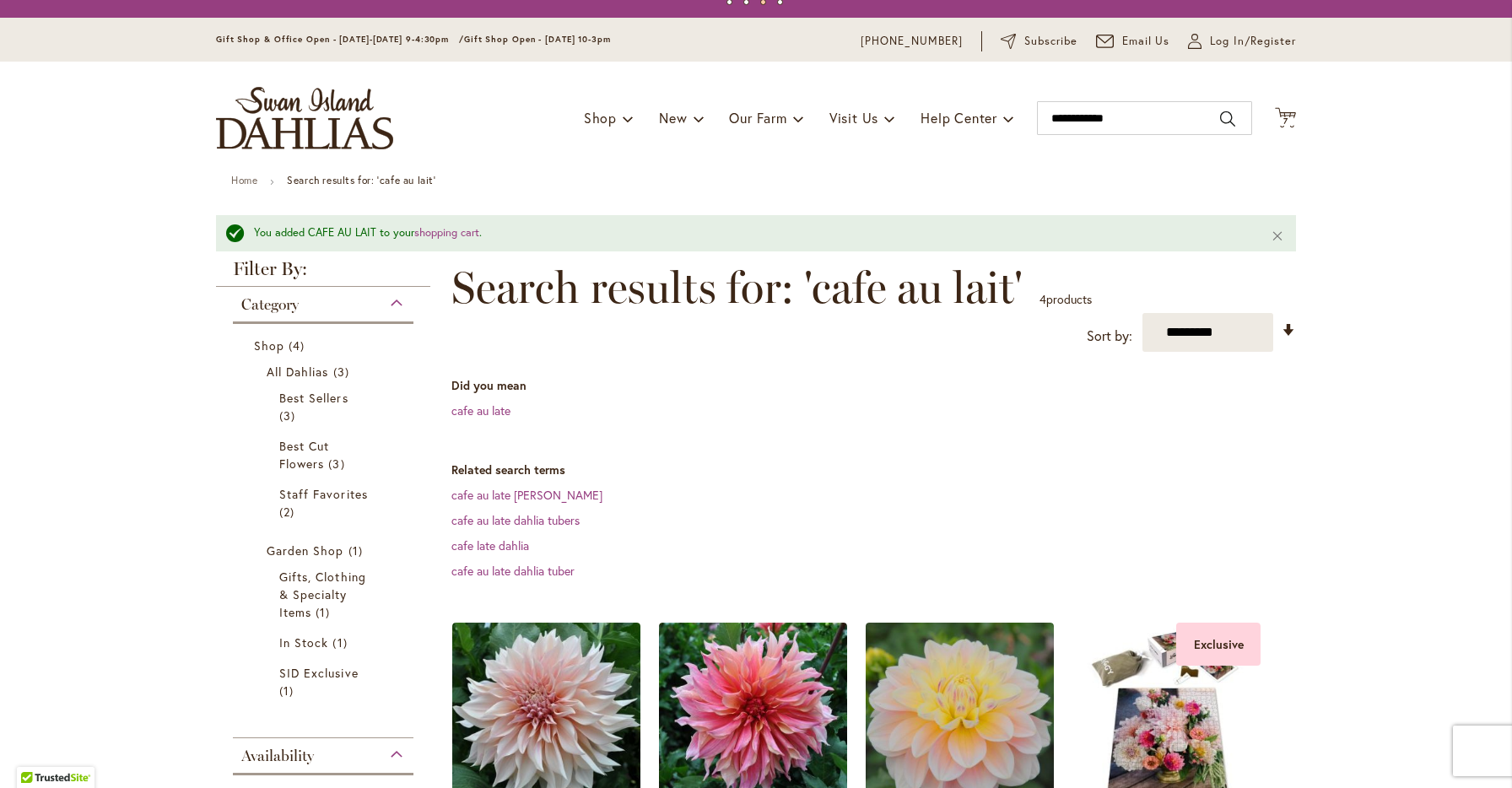
scroll to position [15, 0]
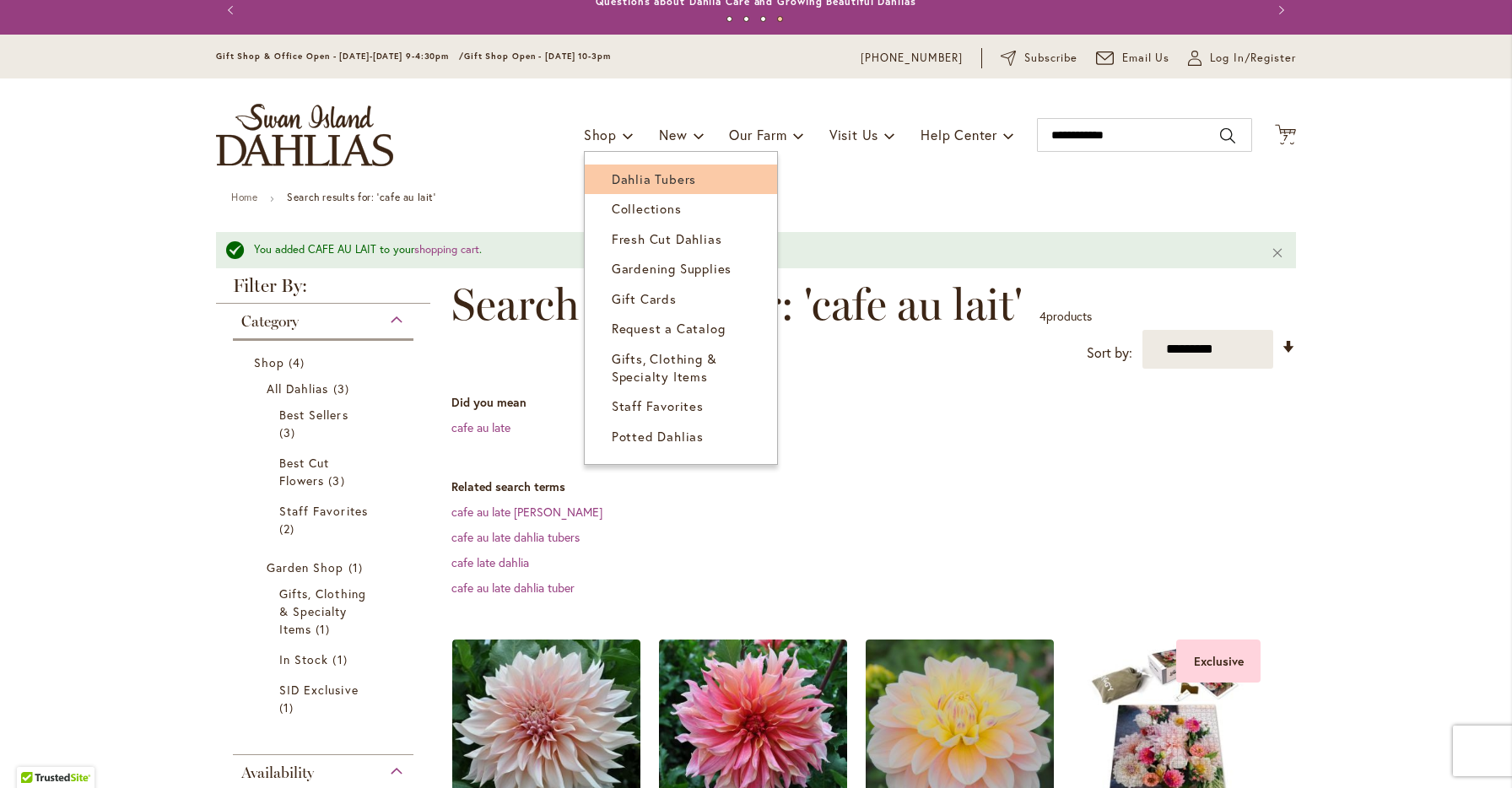
click at [629, 179] on span "Dahlia Tubers" at bounding box center [654, 179] width 84 height 17
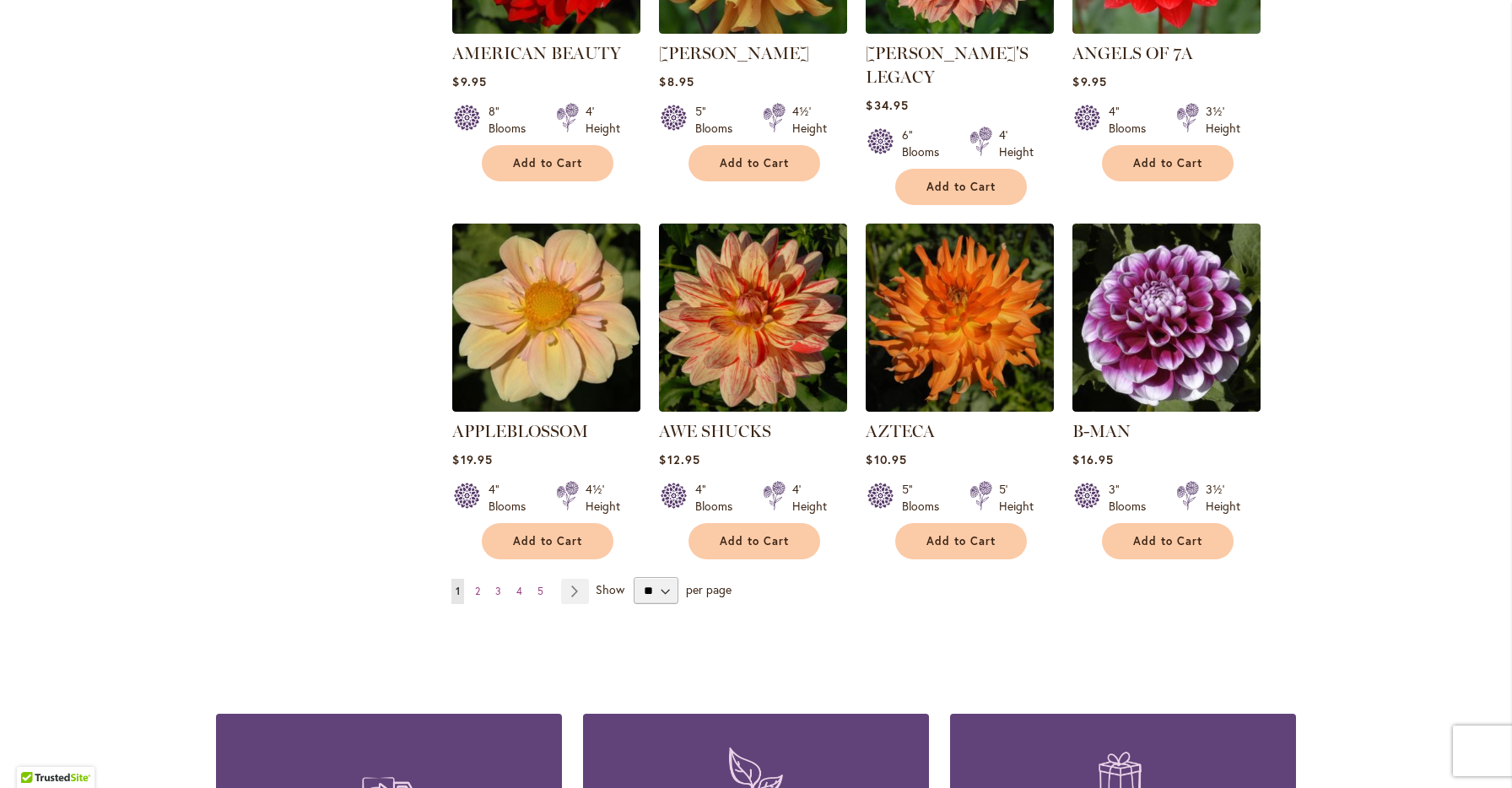
scroll to position [1285, 0]
select select "**"
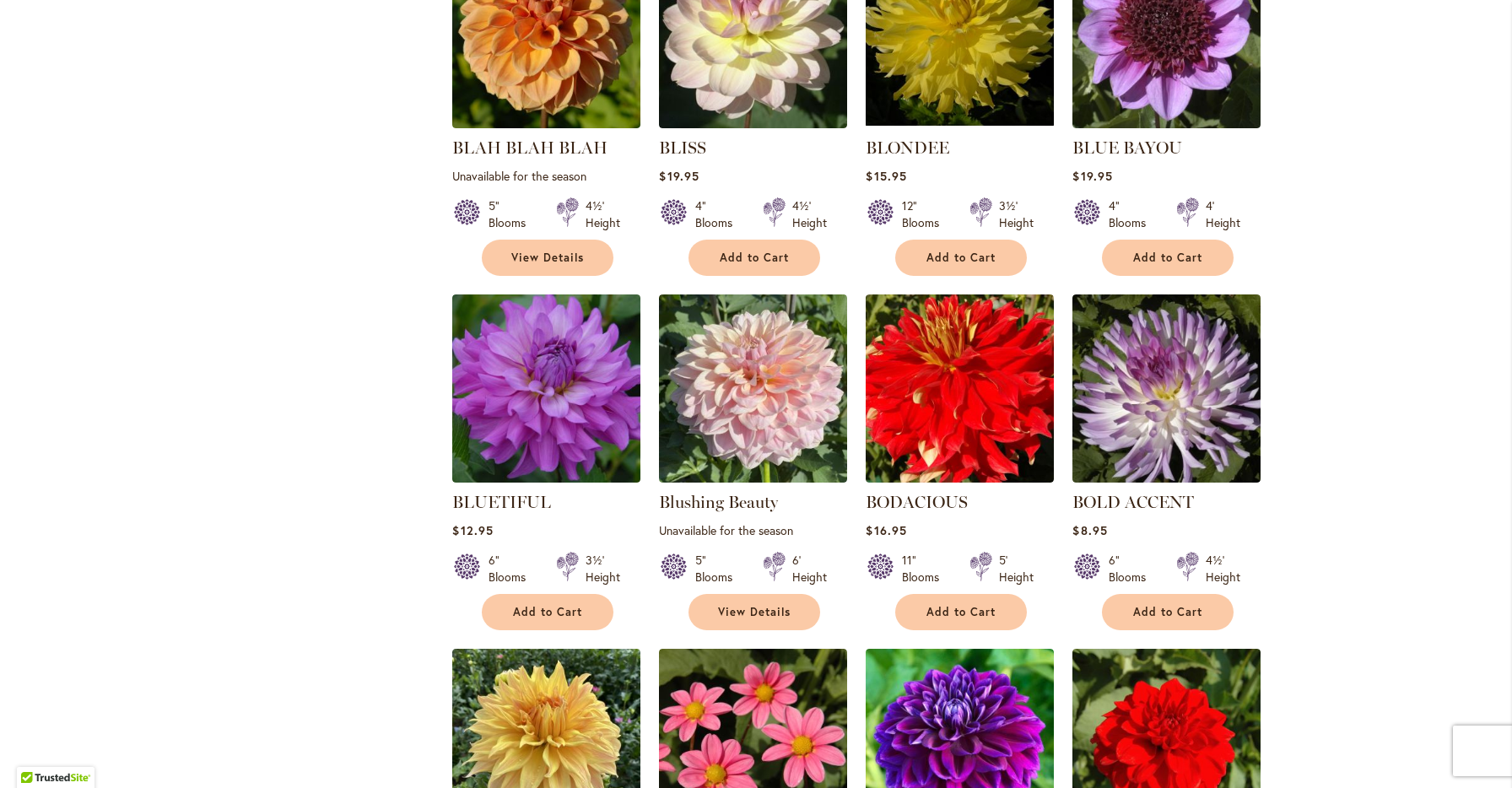
scroll to position [3752, 0]
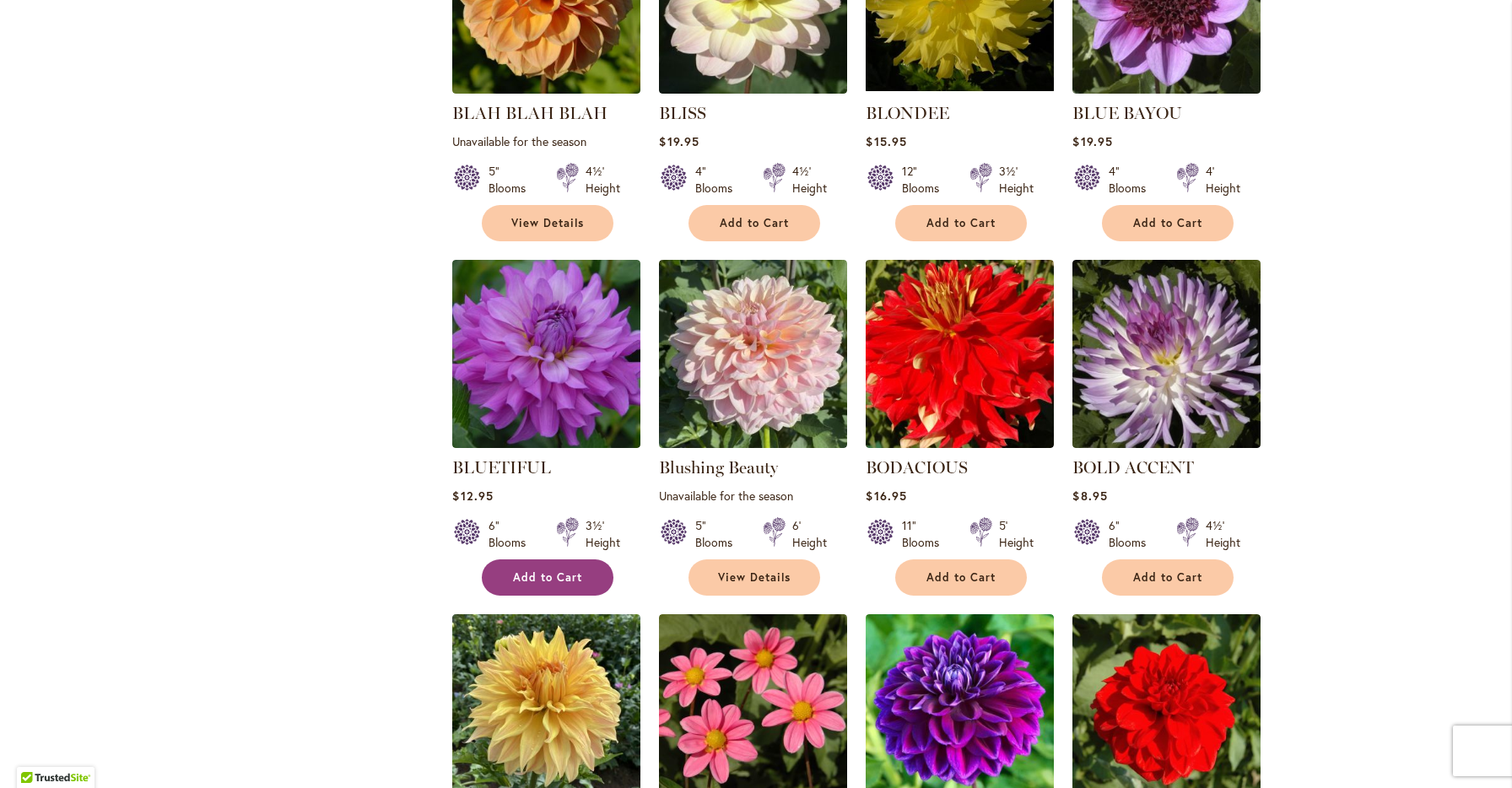
click at [534, 571] on span "Add to Cart" at bounding box center [547, 578] width 70 height 15
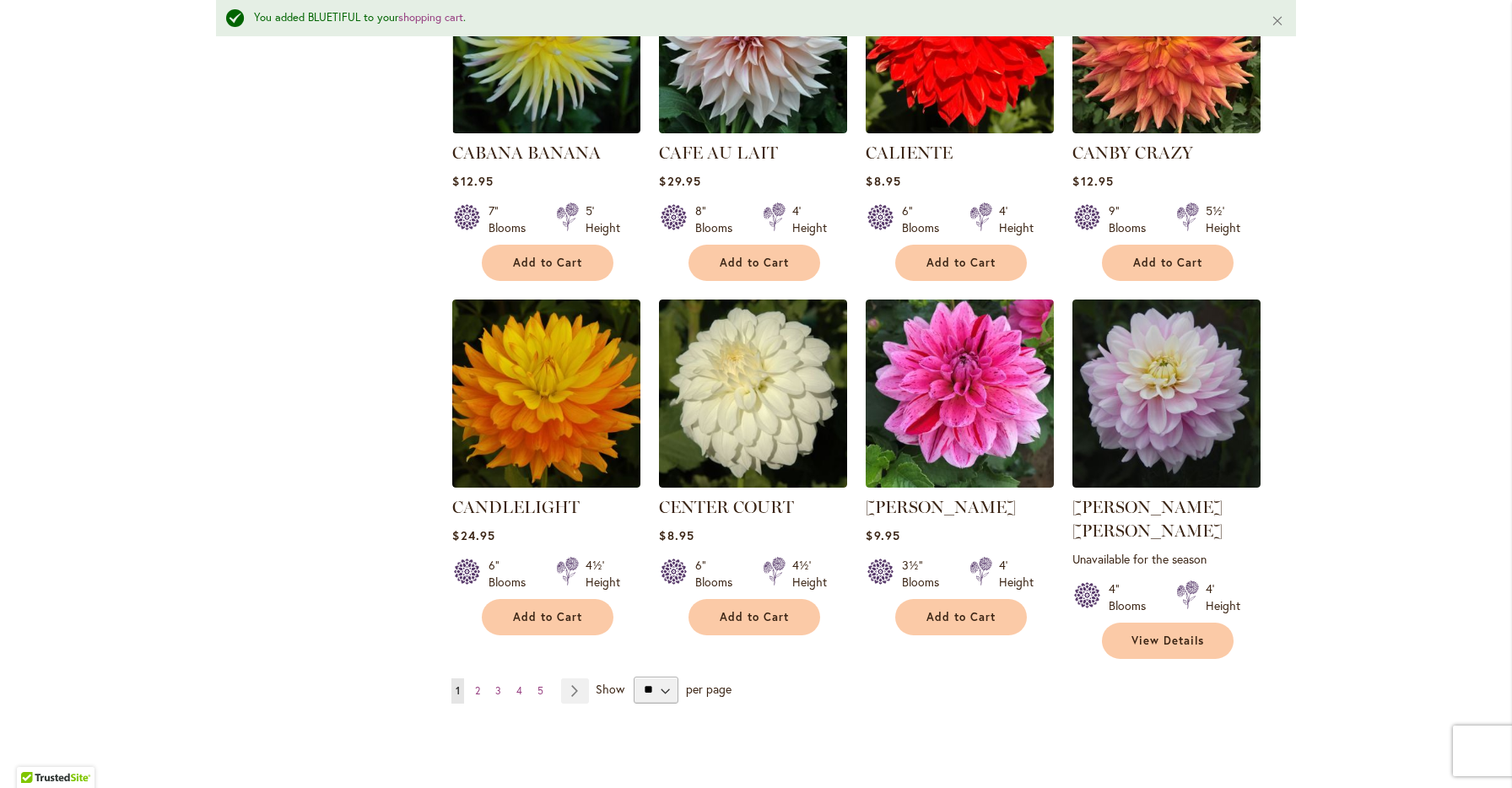
scroll to position [5555, 0]
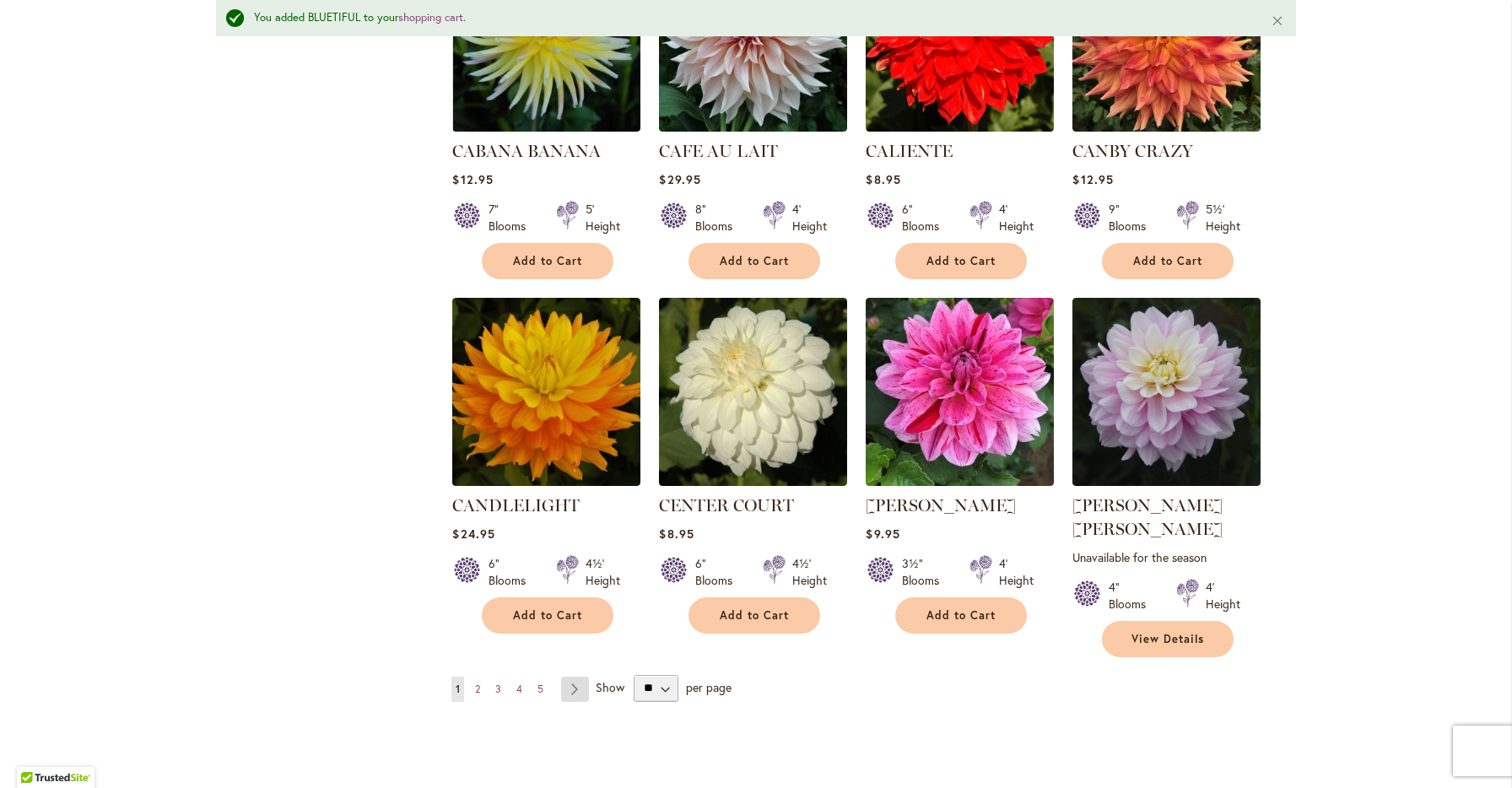
click at [577, 676] on link "Page Next" at bounding box center [575, 688] width 27 height 25
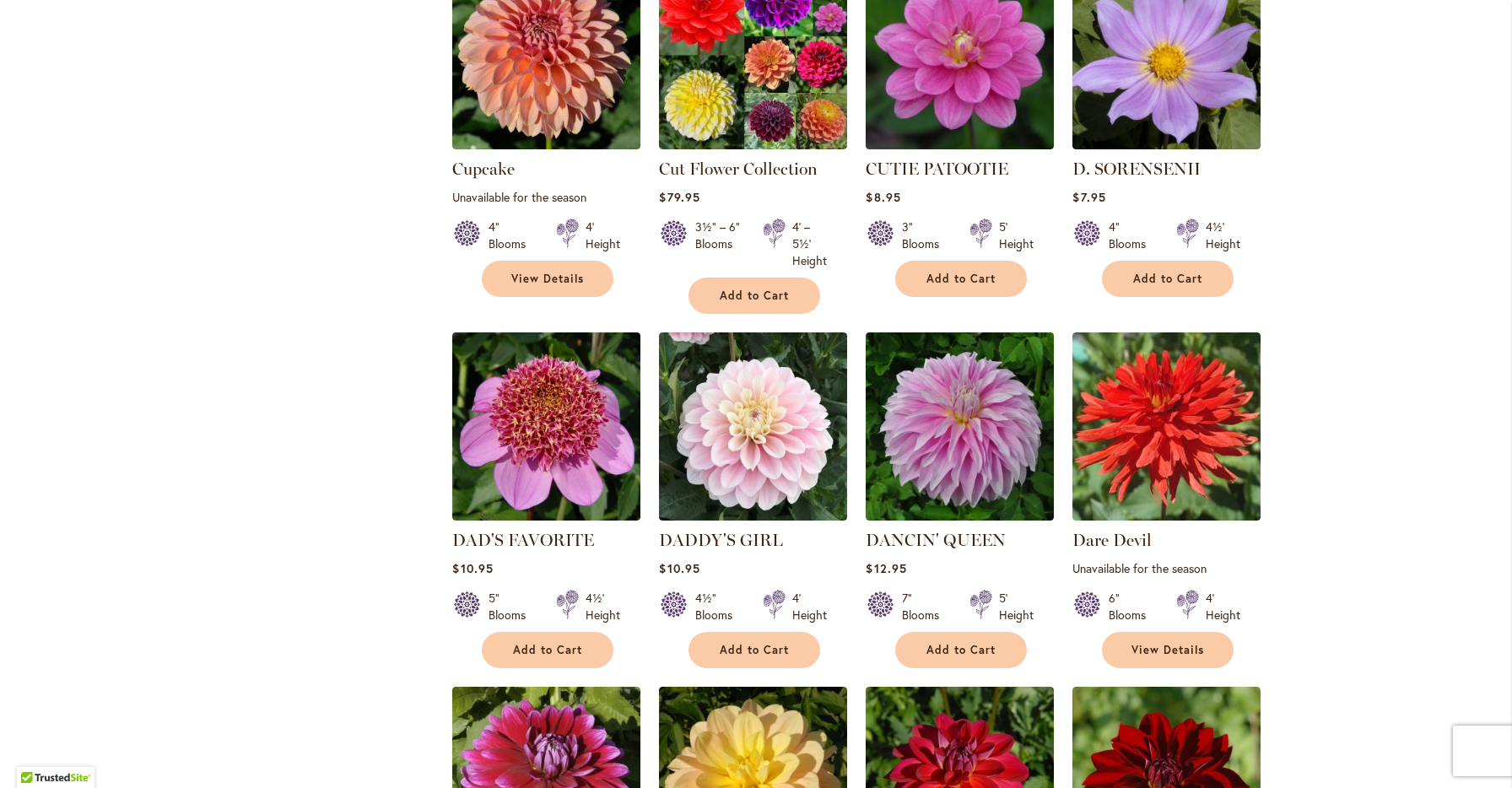
scroll to position [2708, 0]
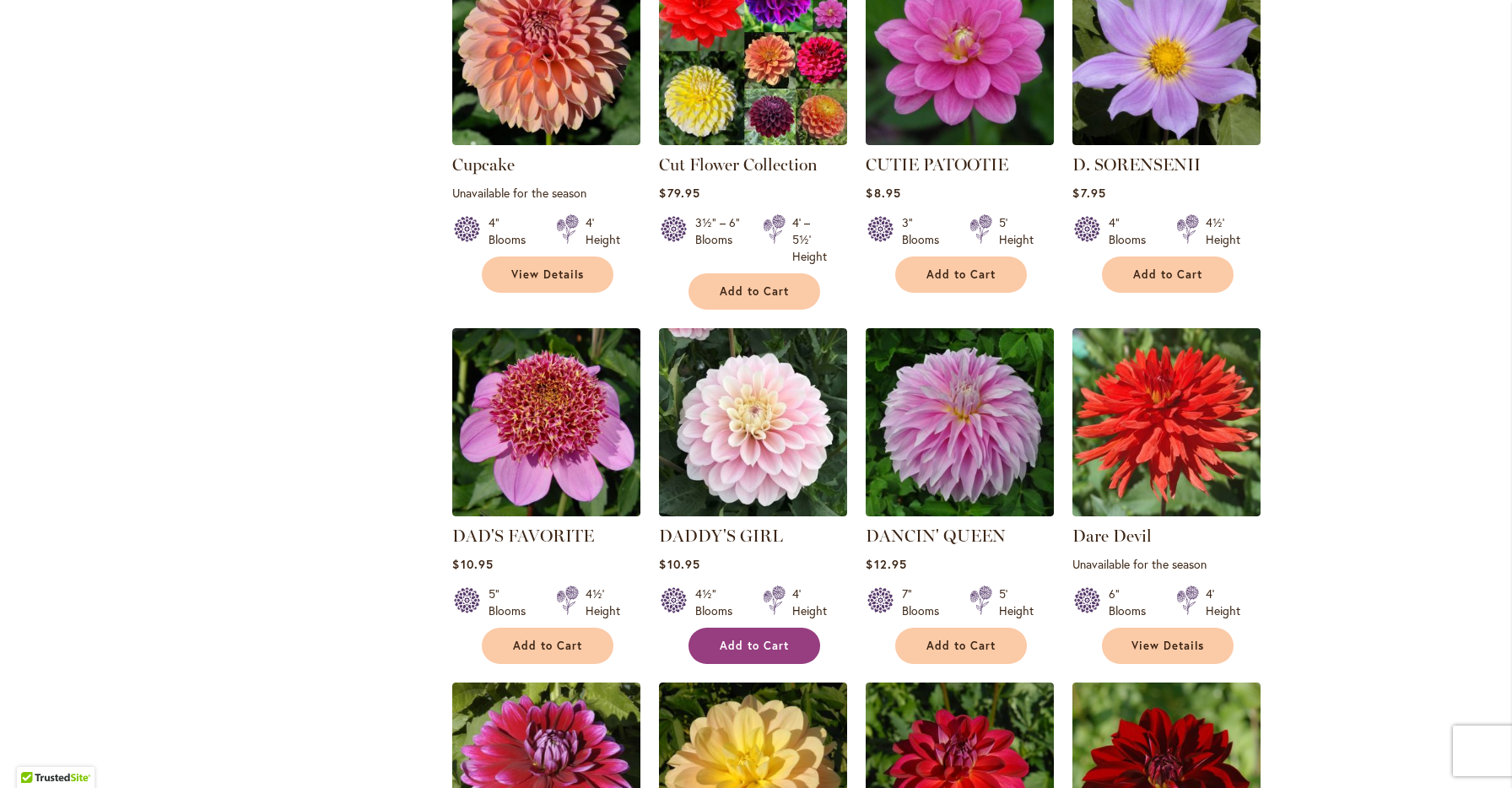
click at [778, 639] on span "Add to Cart" at bounding box center [754, 646] width 70 height 15
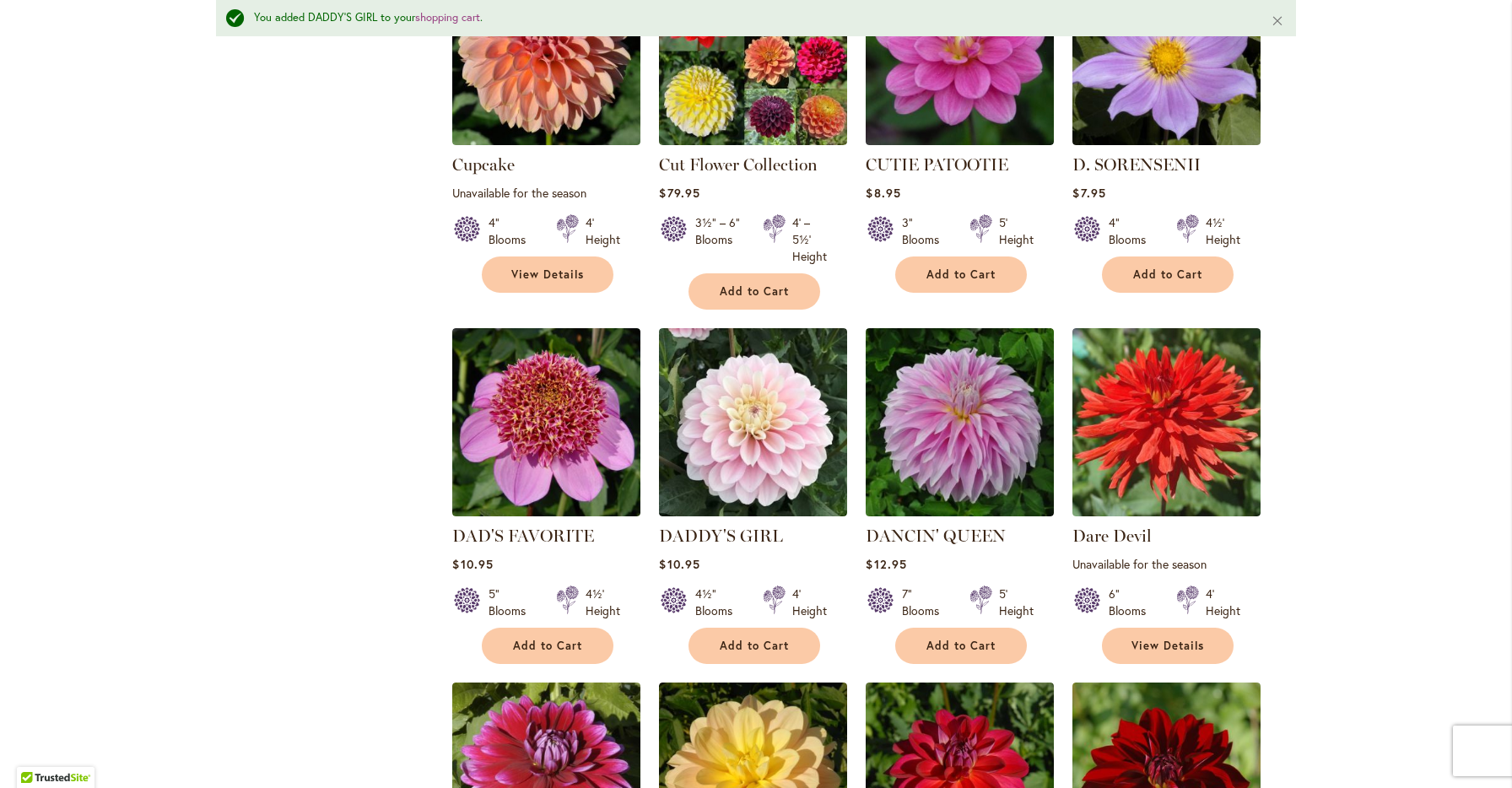
scroll to position [2755, 0]
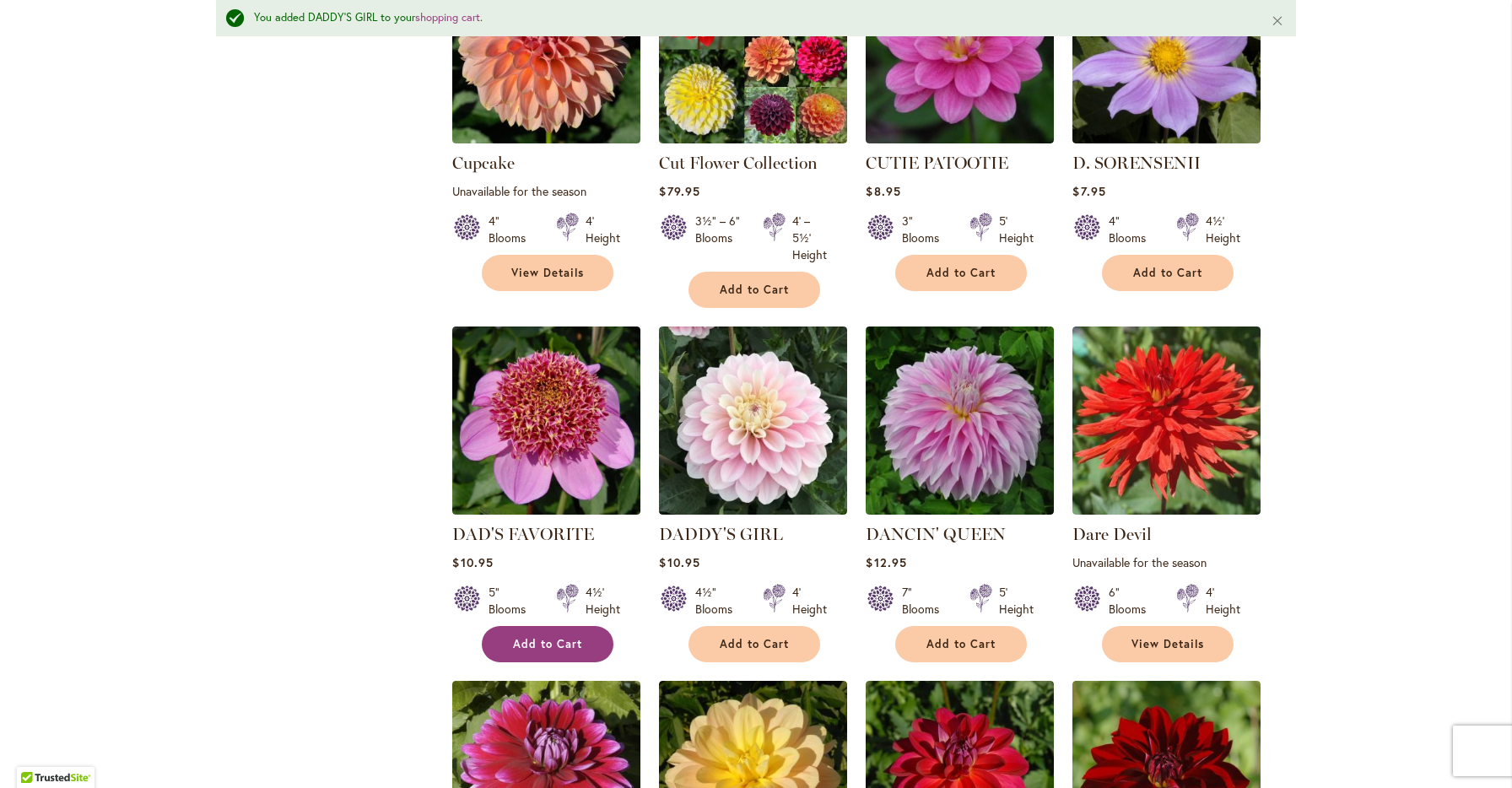
click at [548, 637] on span "Add to Cart" at bounding box center [547, 644] width 70 height 15
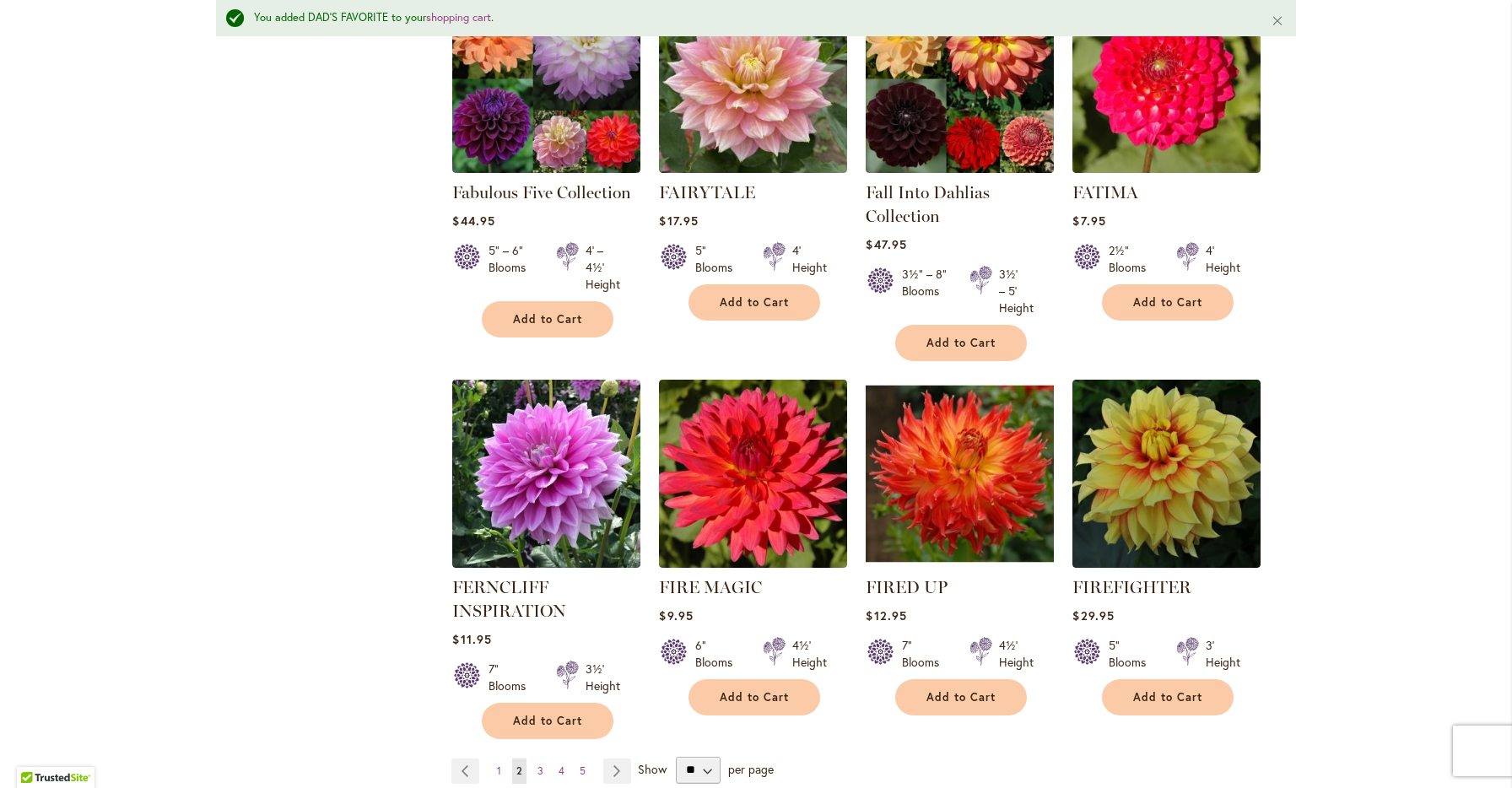
scroll to position [5623, 0]
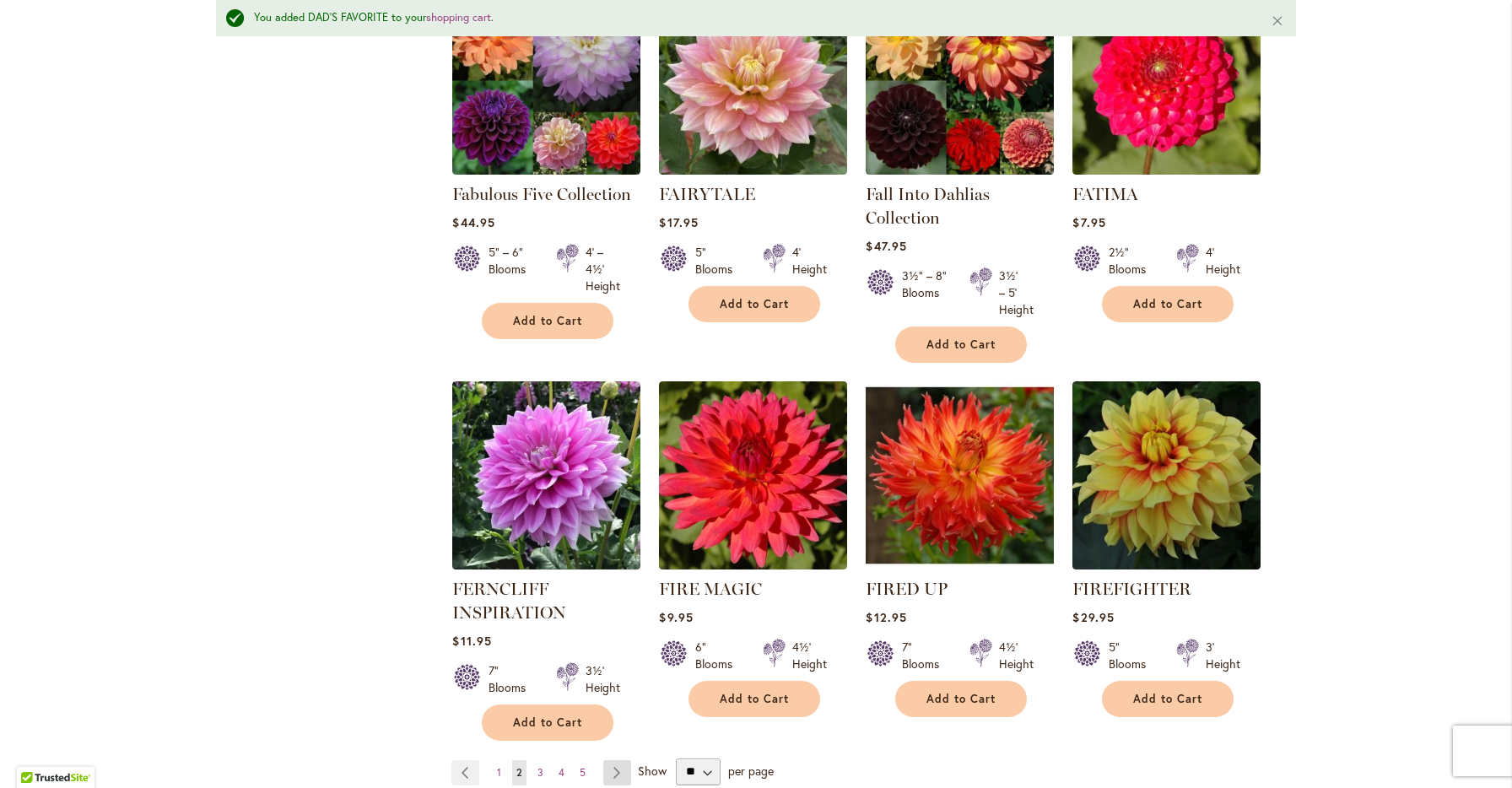
click at [617, 761] on link "Page Next" at bounding box center [617, 773] width 27 height 25
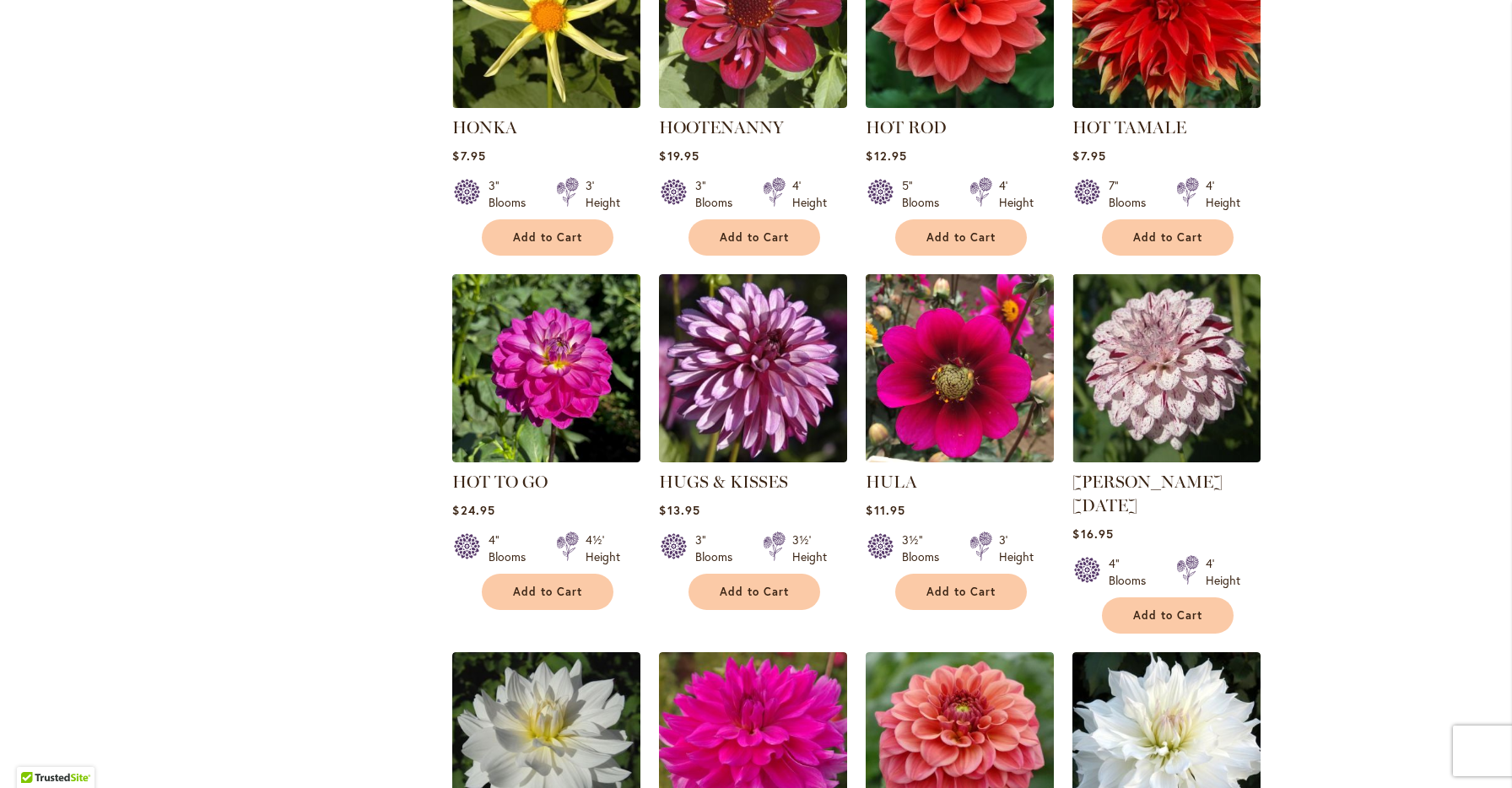
scroll to position [5316, 0]
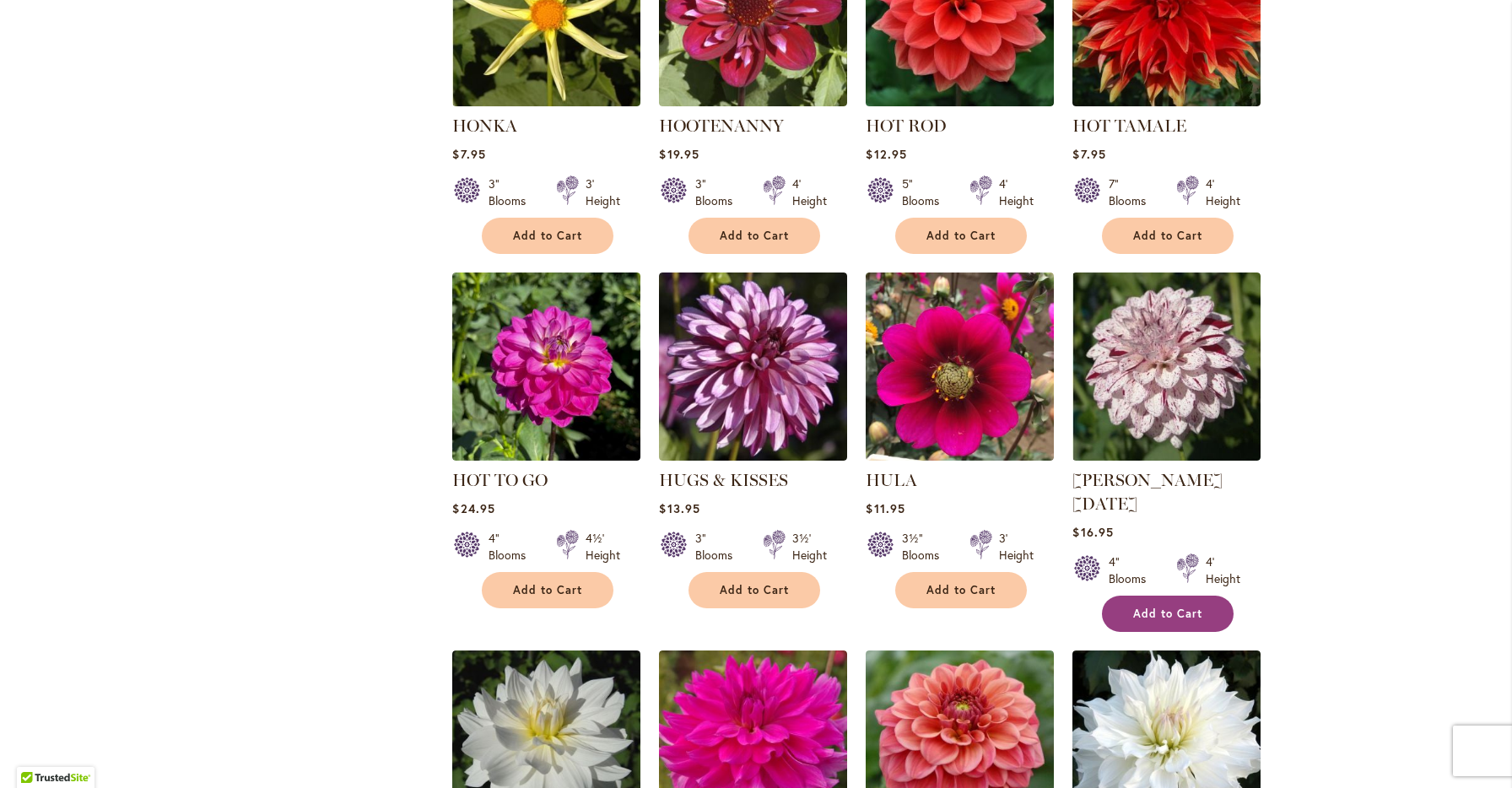
click at [1153, 607] on span "Add to Cart" at bounding box center [1167, 614] width 70 height 15
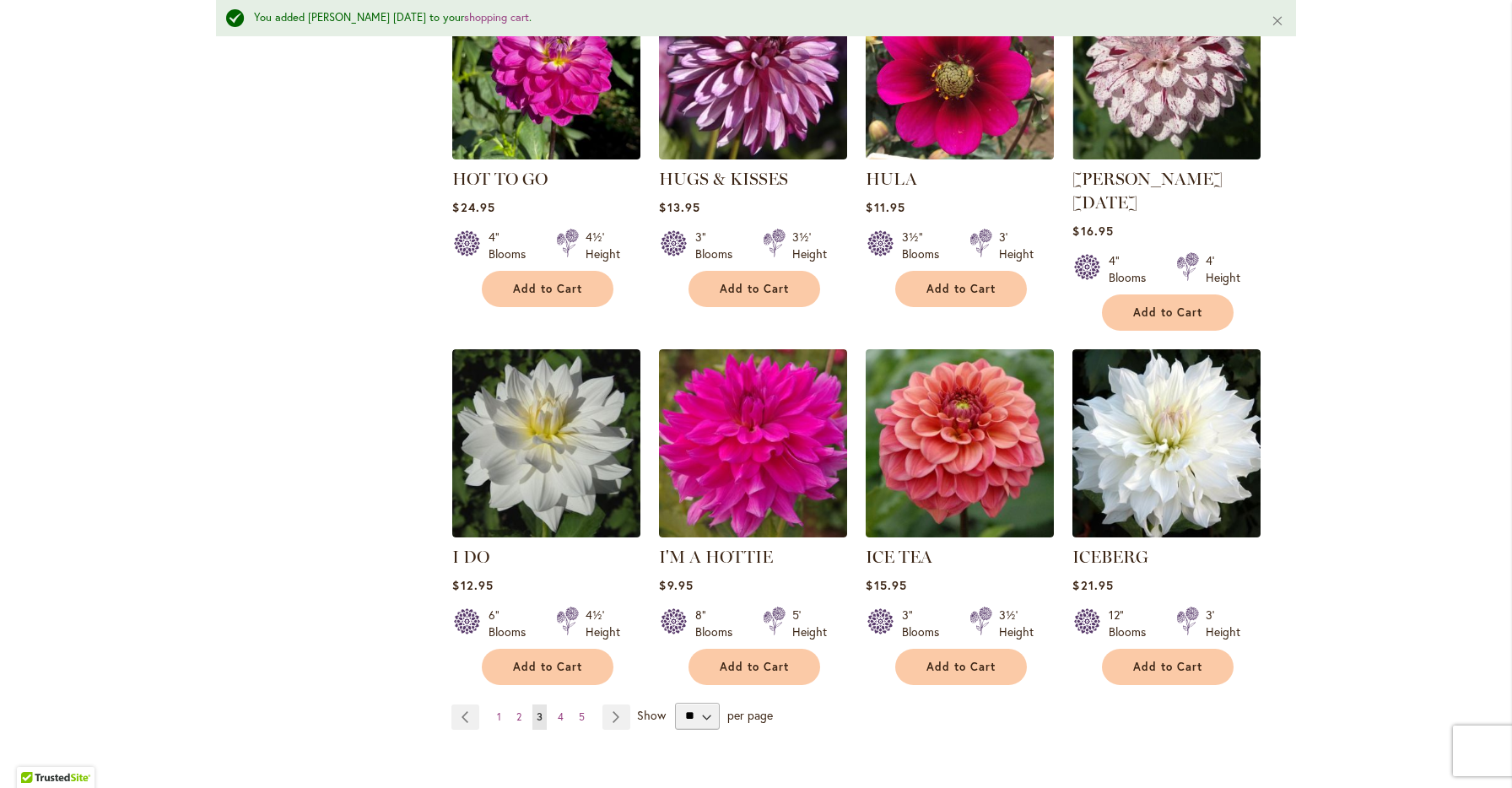
scroll to position [5665, 0]
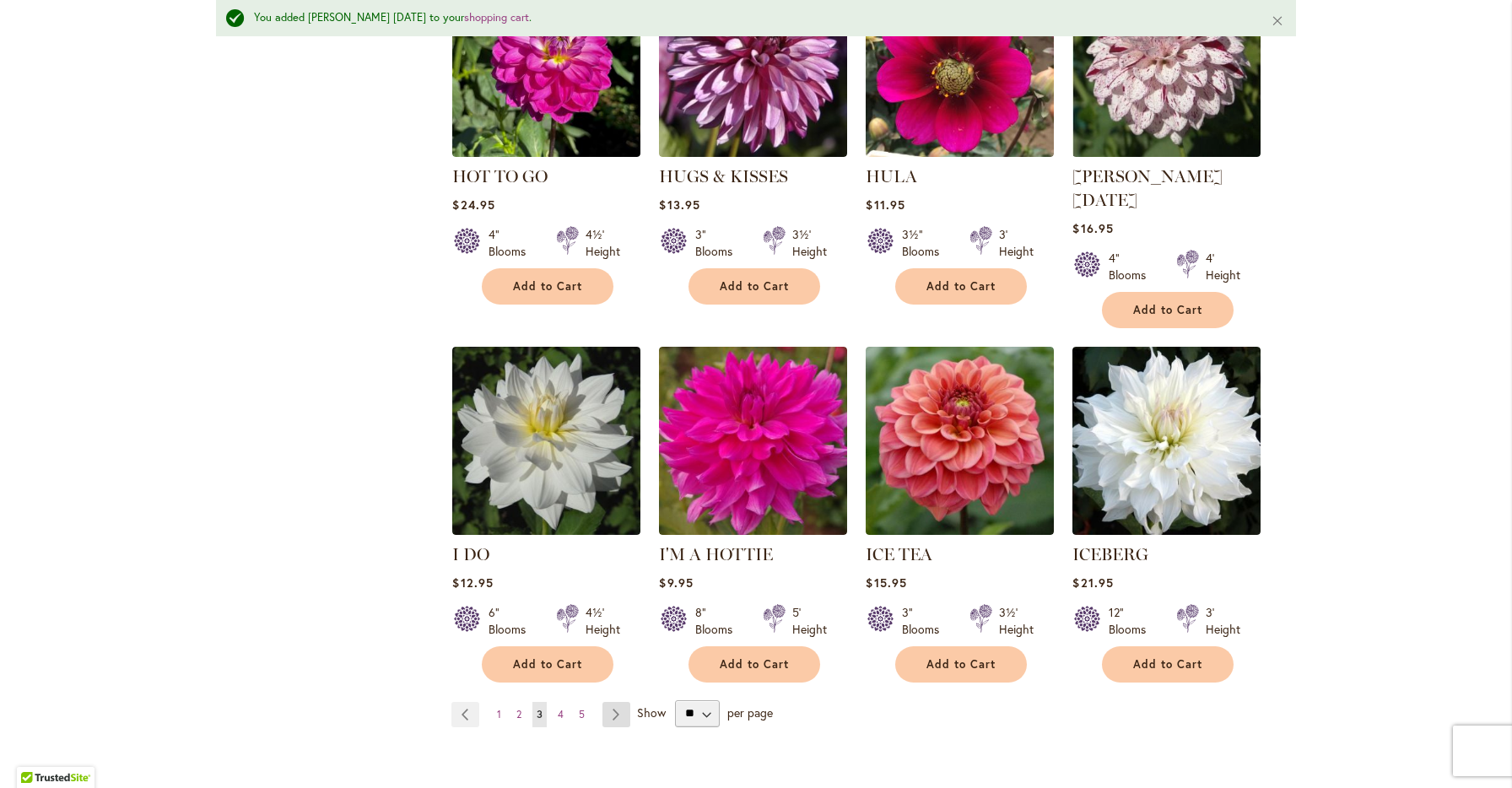
click at [609, 702] on link "Page Next" at bounding box center [616, 714] width 27 height 25
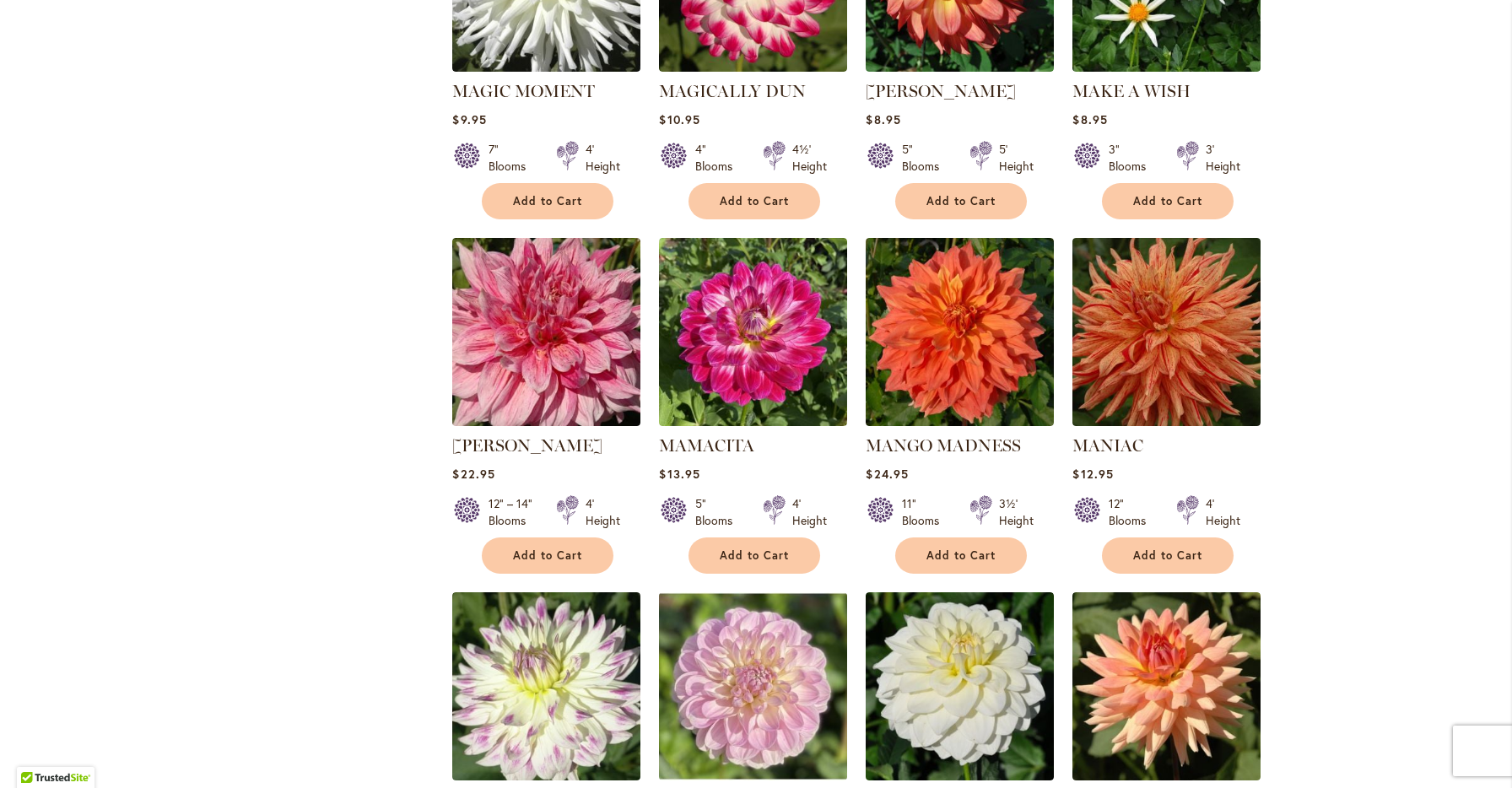
scroll to position [5478, 0]
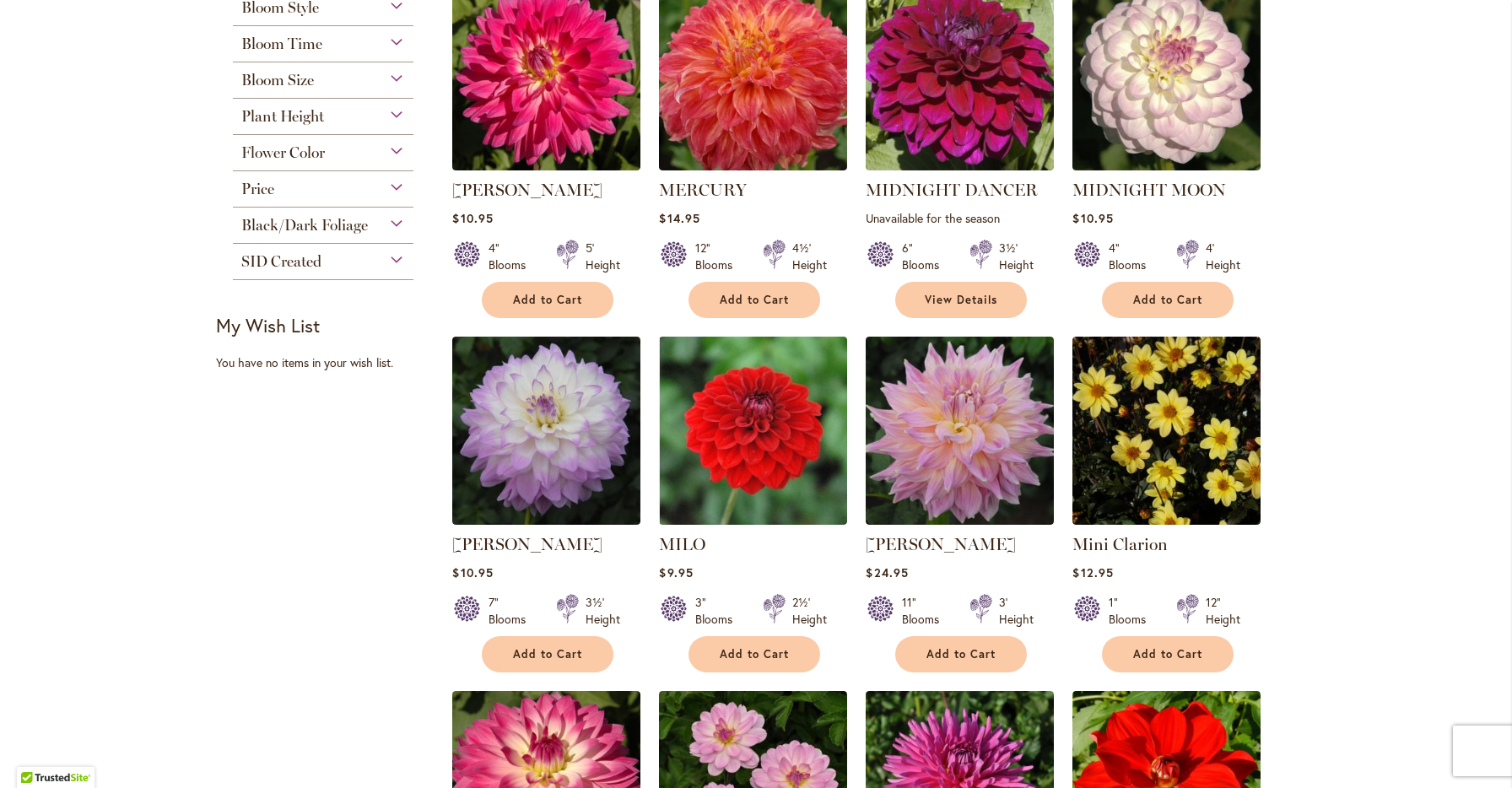
scroll to position [803, 0]
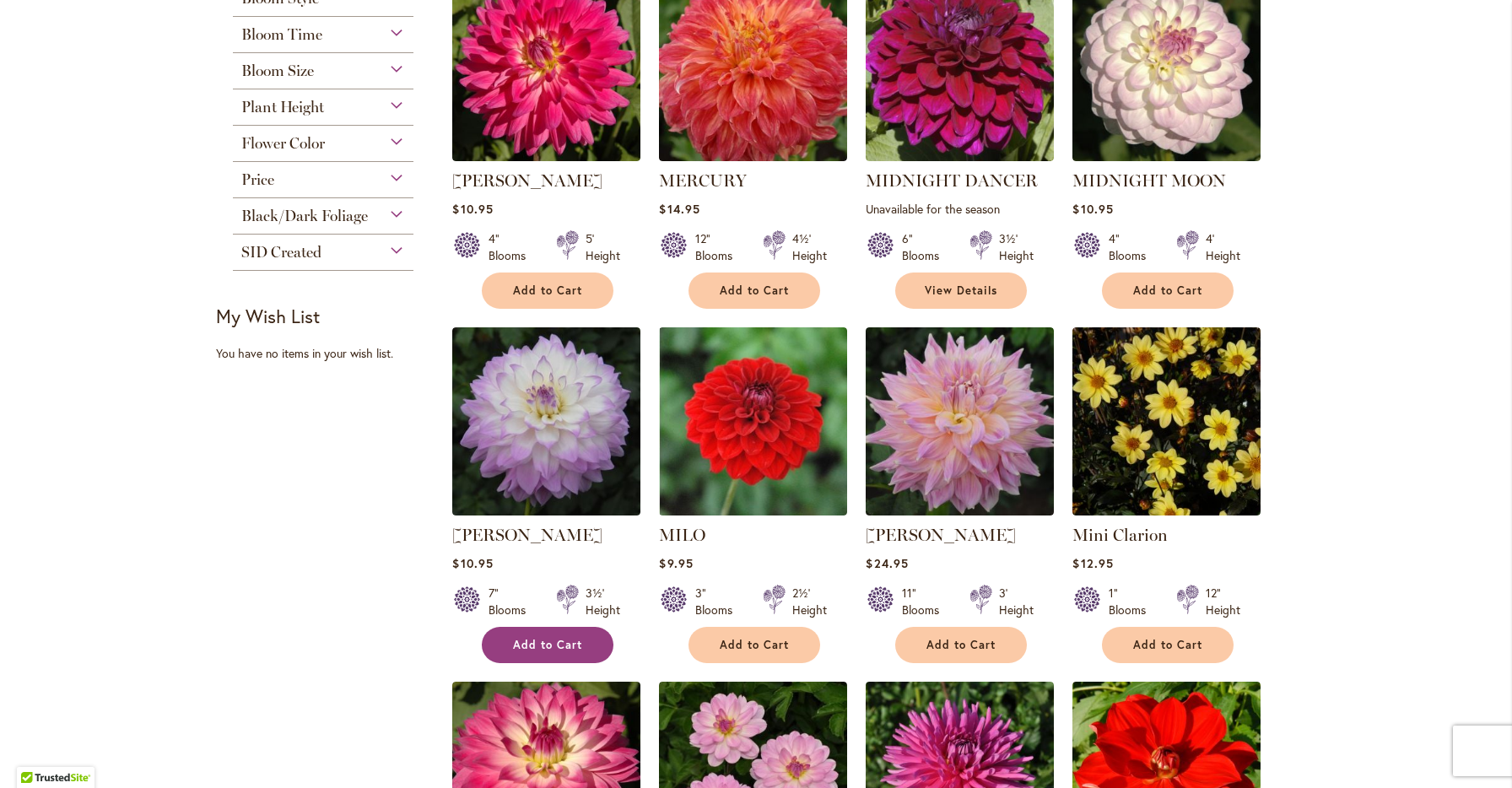
click at [559, 647] on span "Add to Cart" at bounding box center [547, 645] width 70 height 15
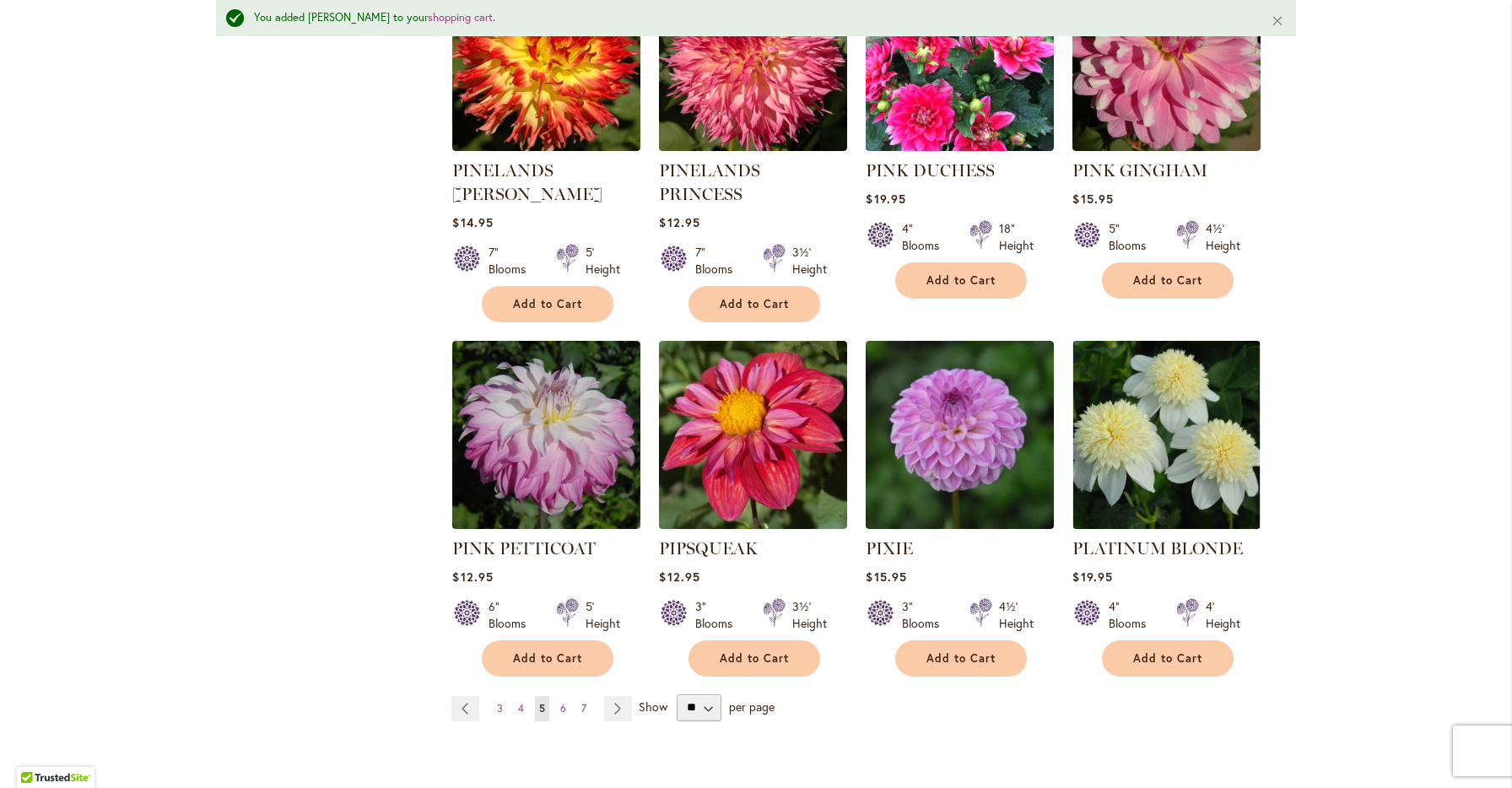
scroll to position [5607, 0]
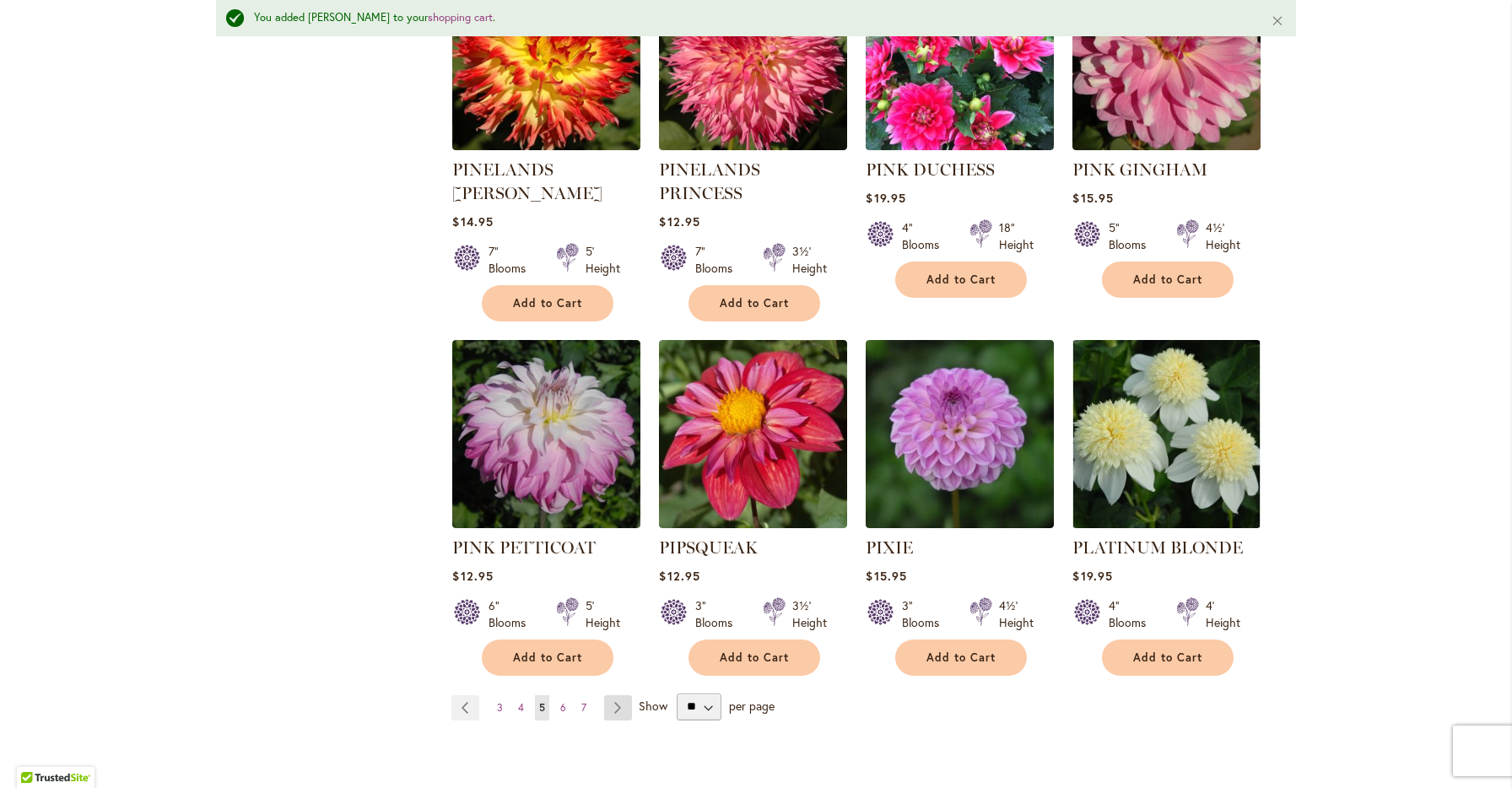
click at [621, 695] on link "Page Next" at bounding box center [618, 707] width 27 height 25
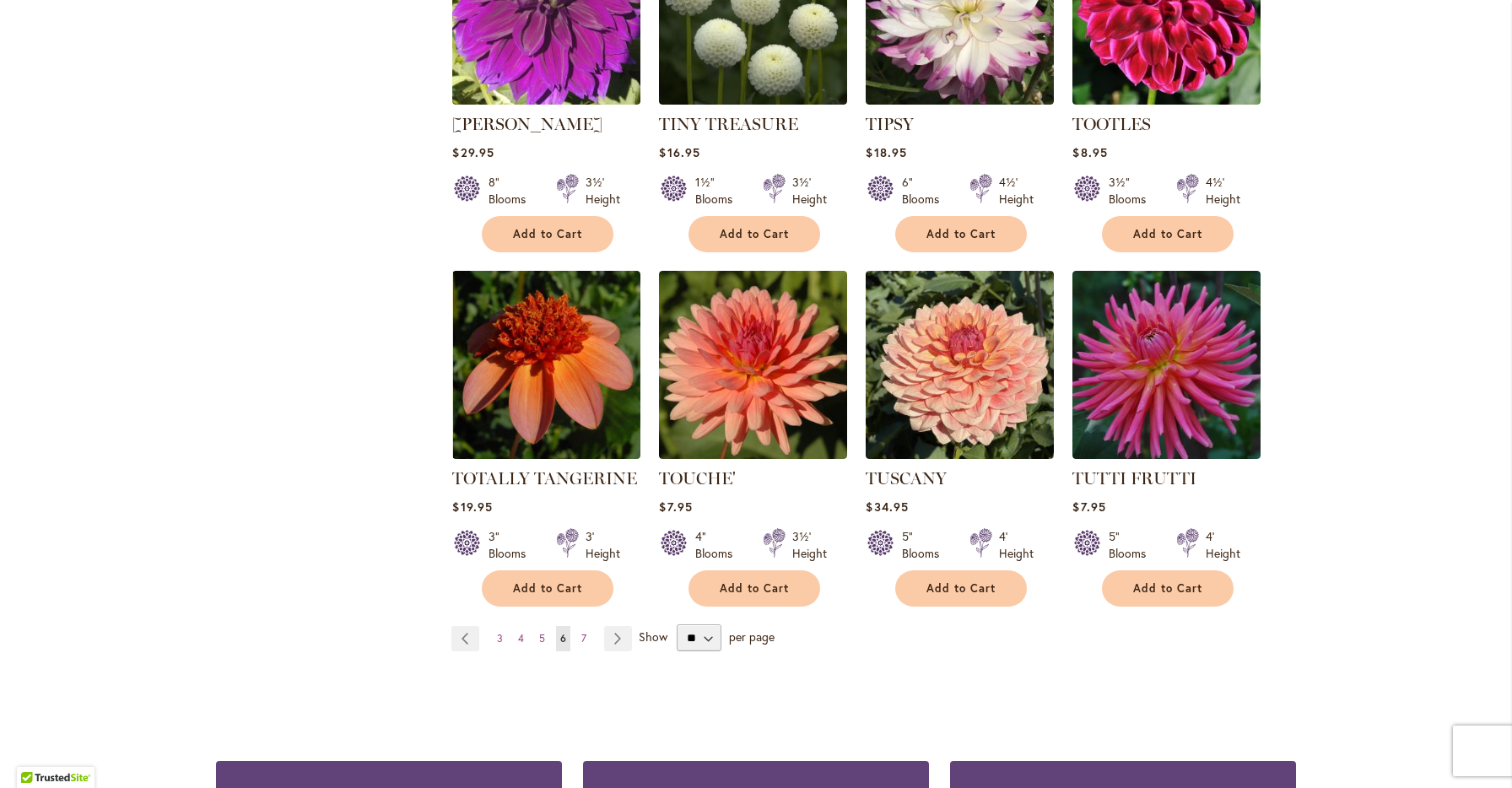
scroll to position [5561, 0]
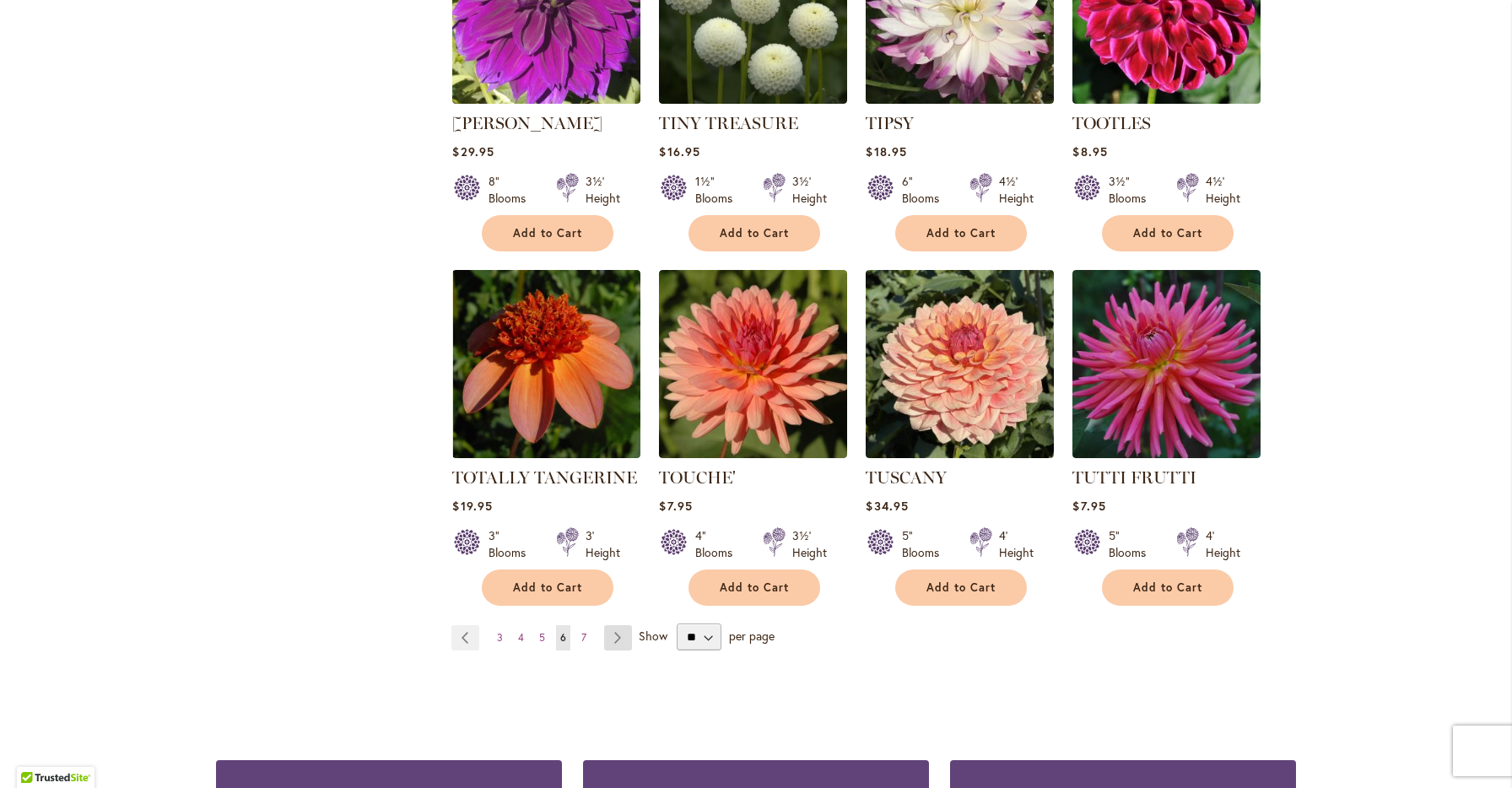
click at [620, 625] on link "Page Next" at bounding box center [618, 637] width 27 height 25
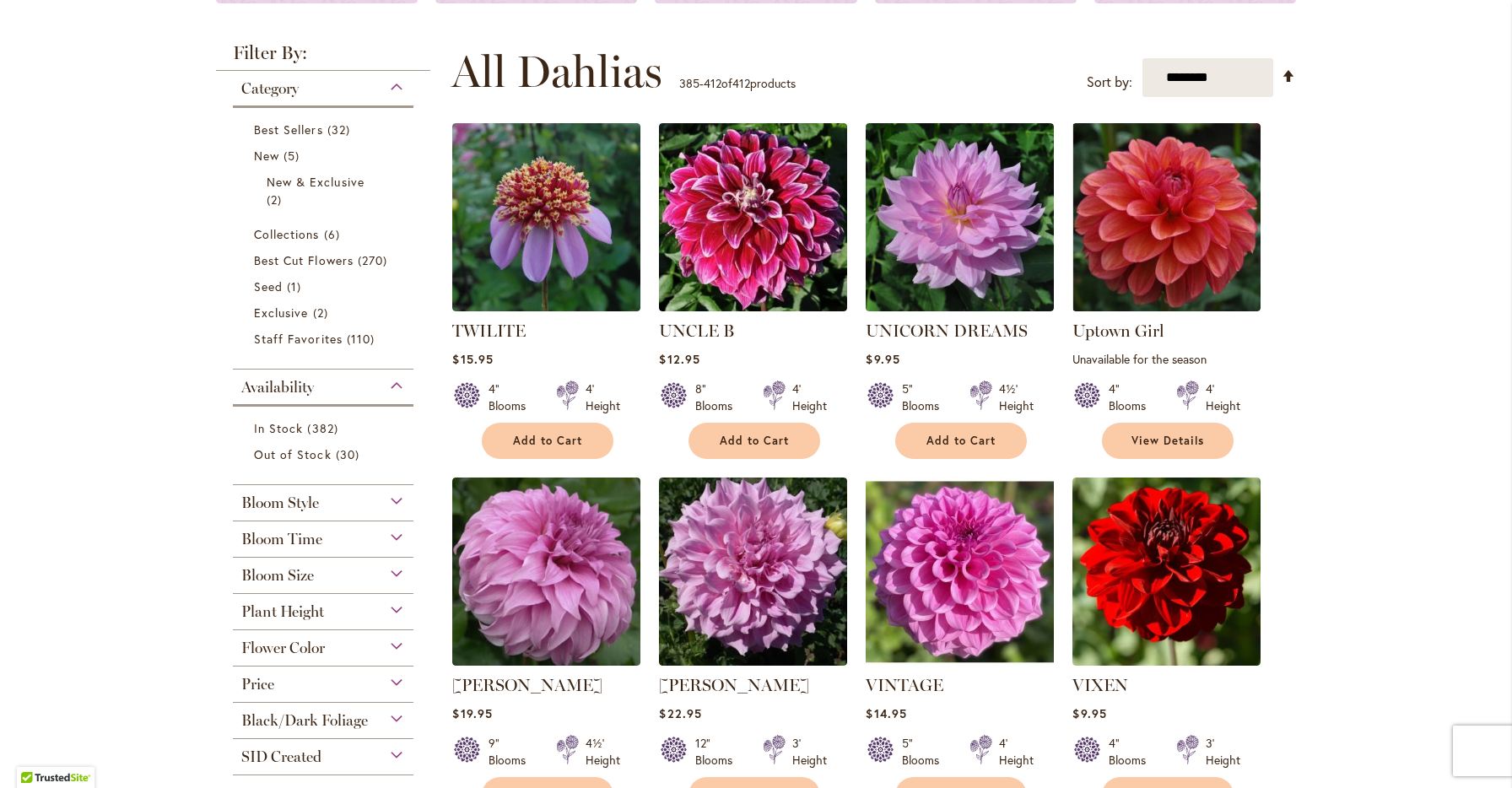
scroll to position [291, 0]
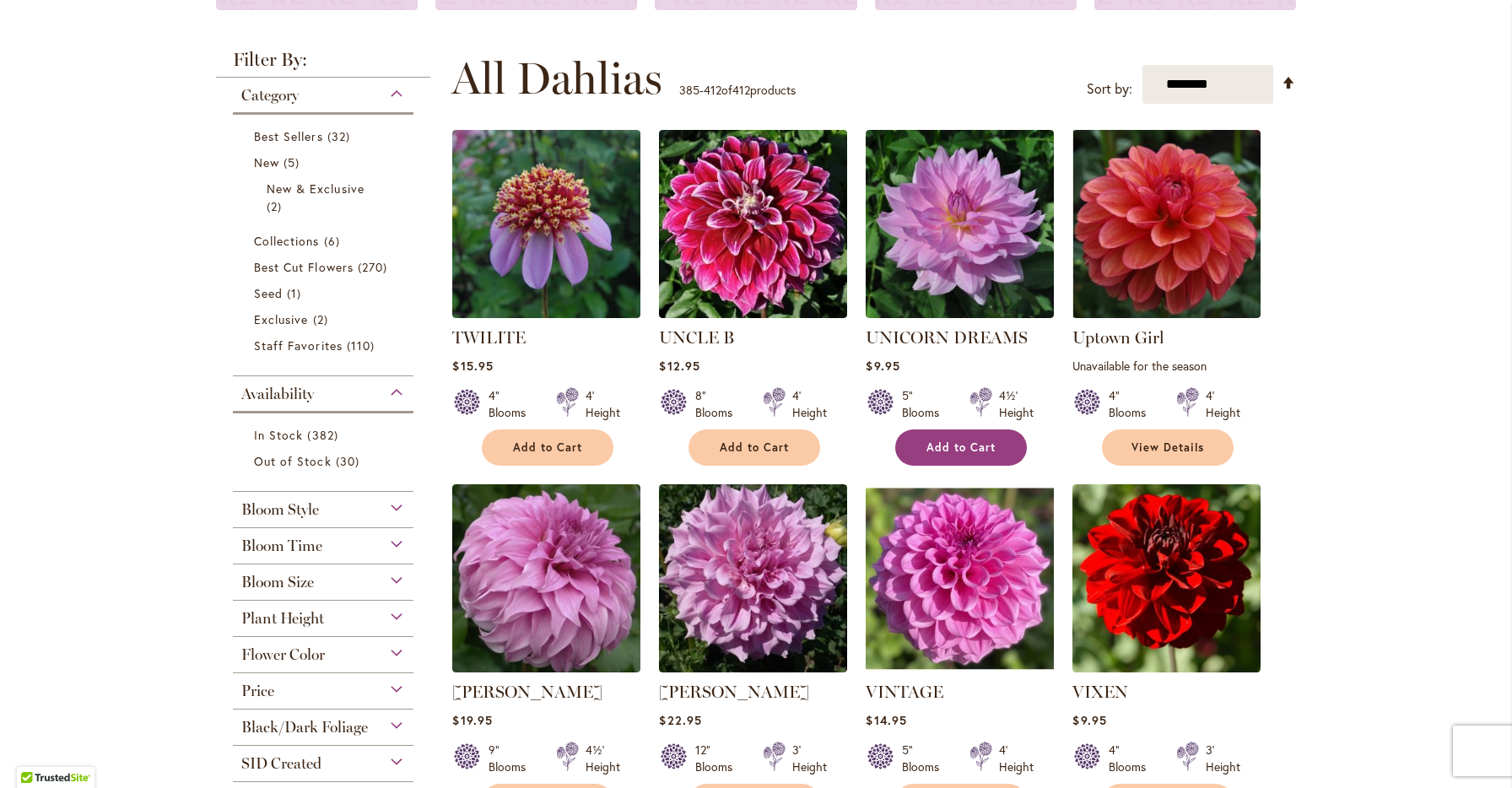
click at [999, 453] on button "Add to Cart" at bounding box center [960, 447] width 131 height 36
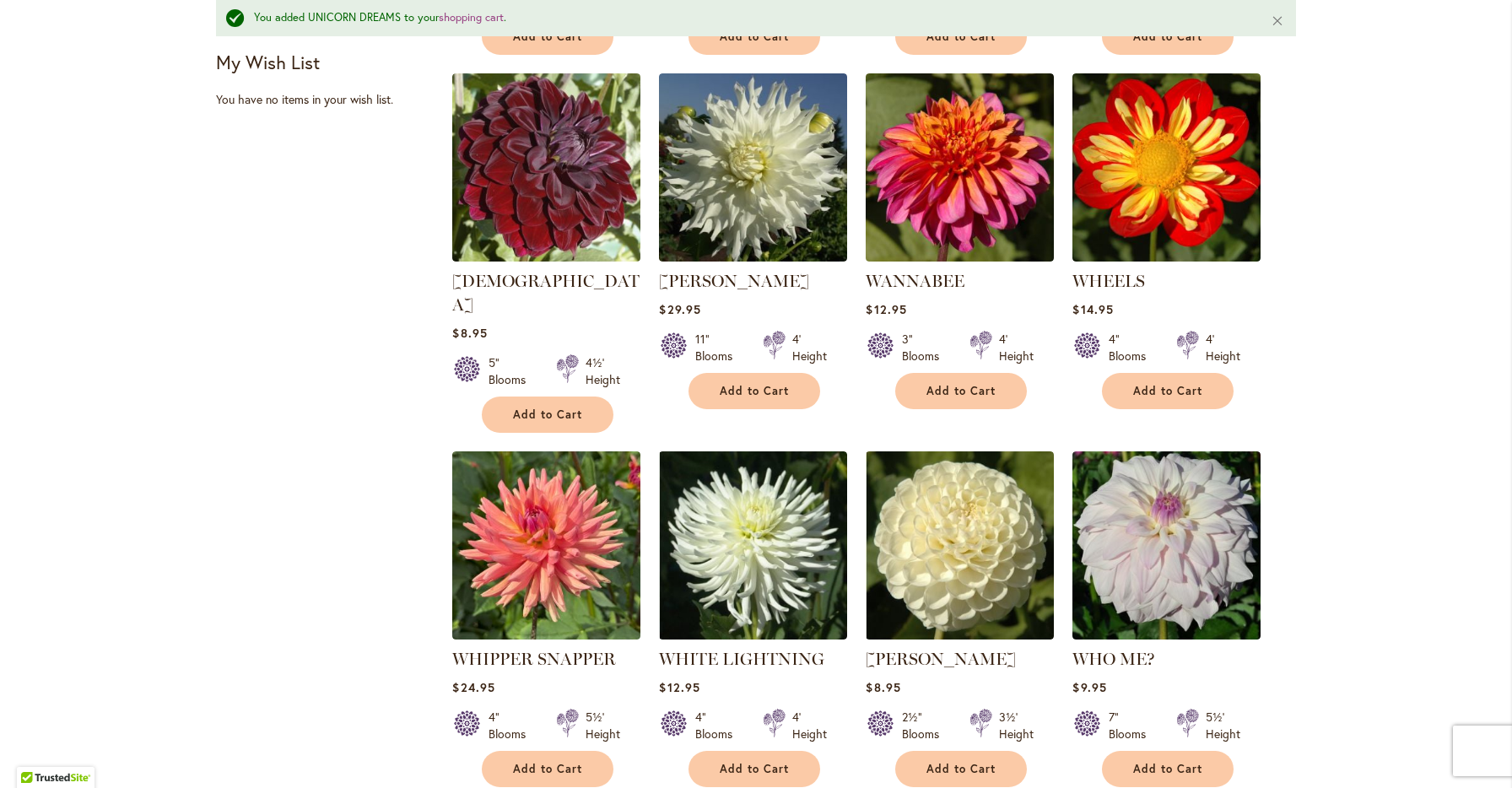
scroll to position [1090, 0]
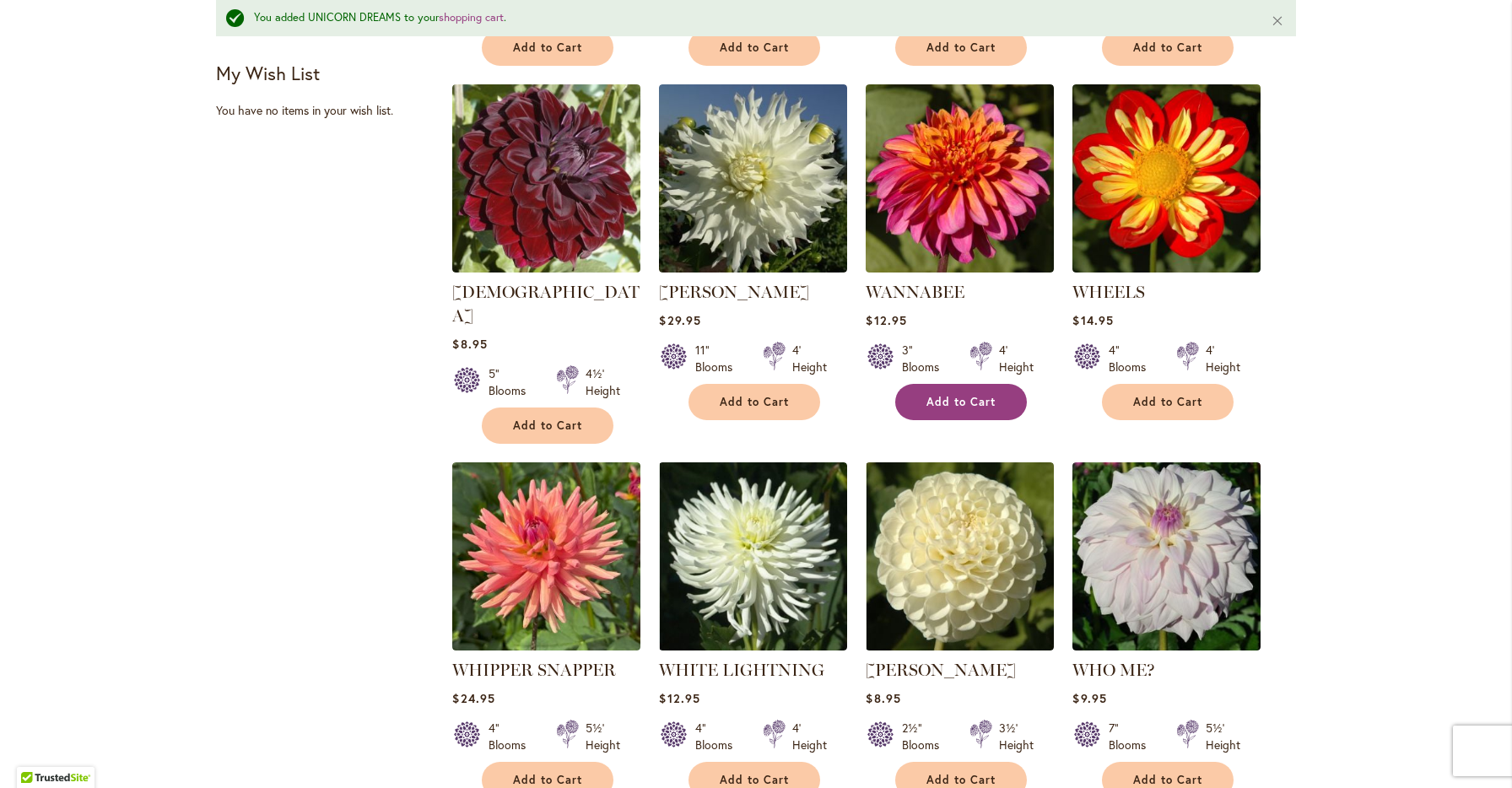
click at [994, 398] on span "Add to Cart" at bounding box center [960, 402] width 70 height 15
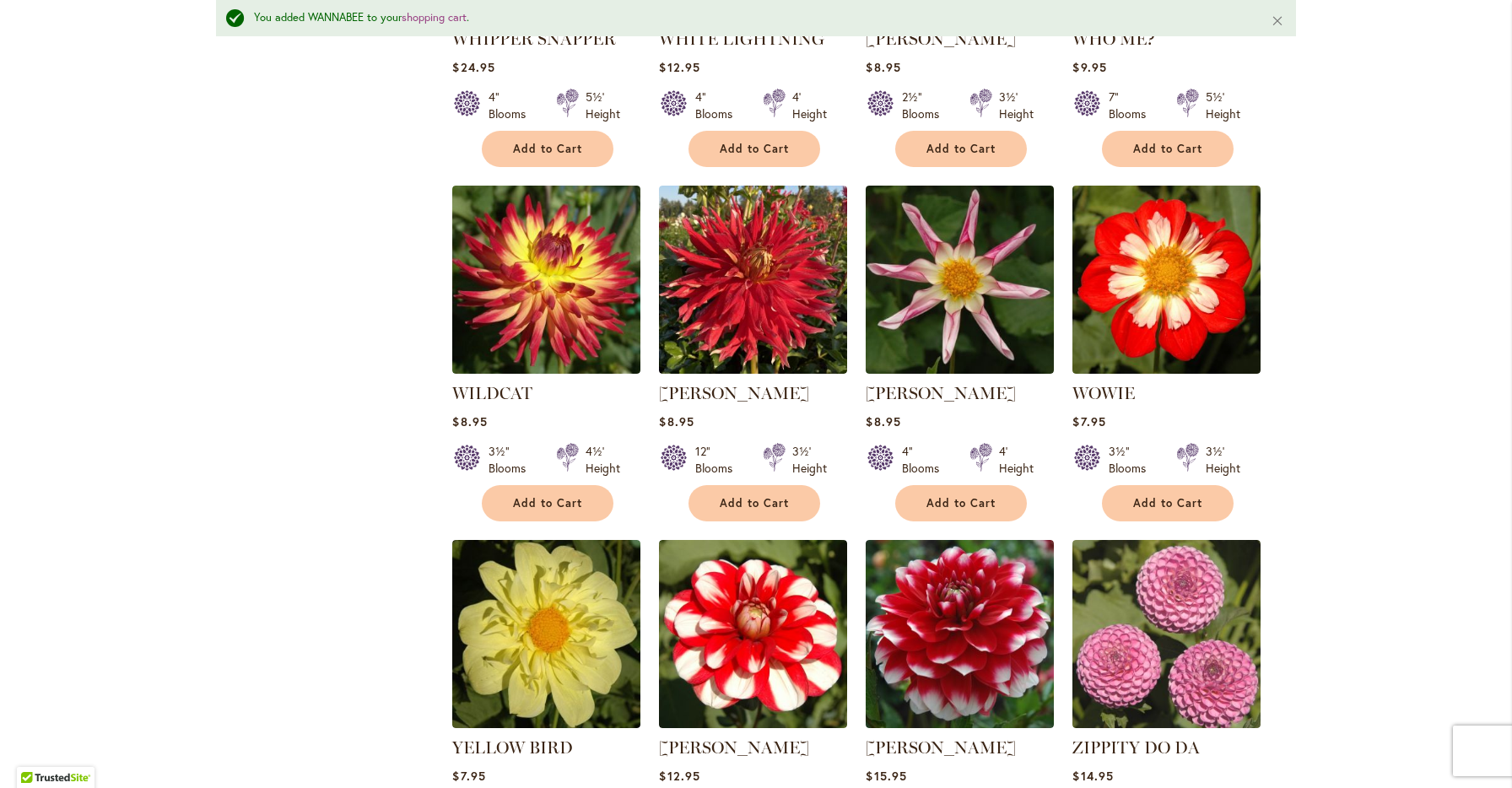
scroll to position [1720, 0]
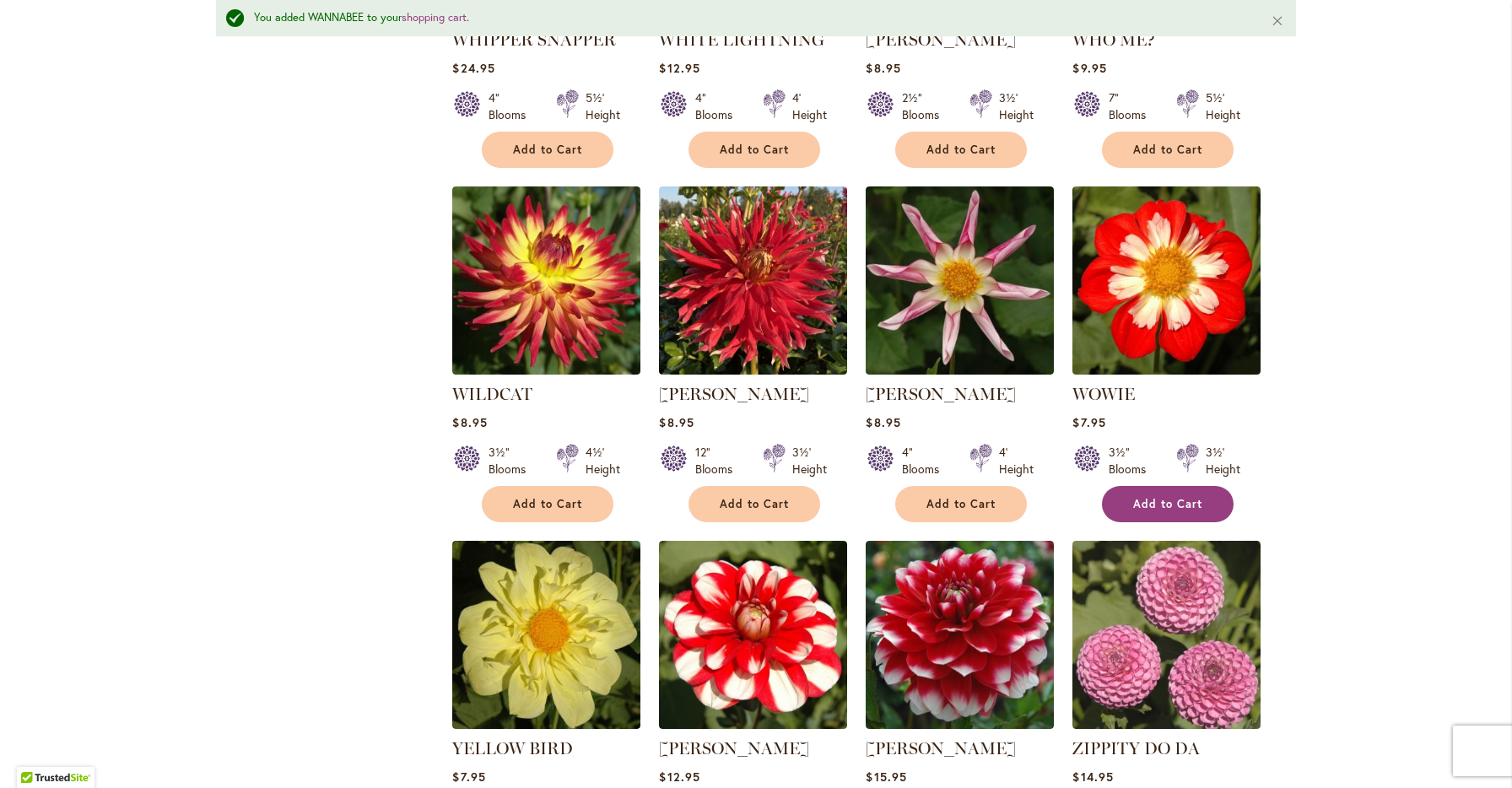
click at [1153, 497] on span "Add to Cart" at bounding box center [1167, 504] width 70 height 15
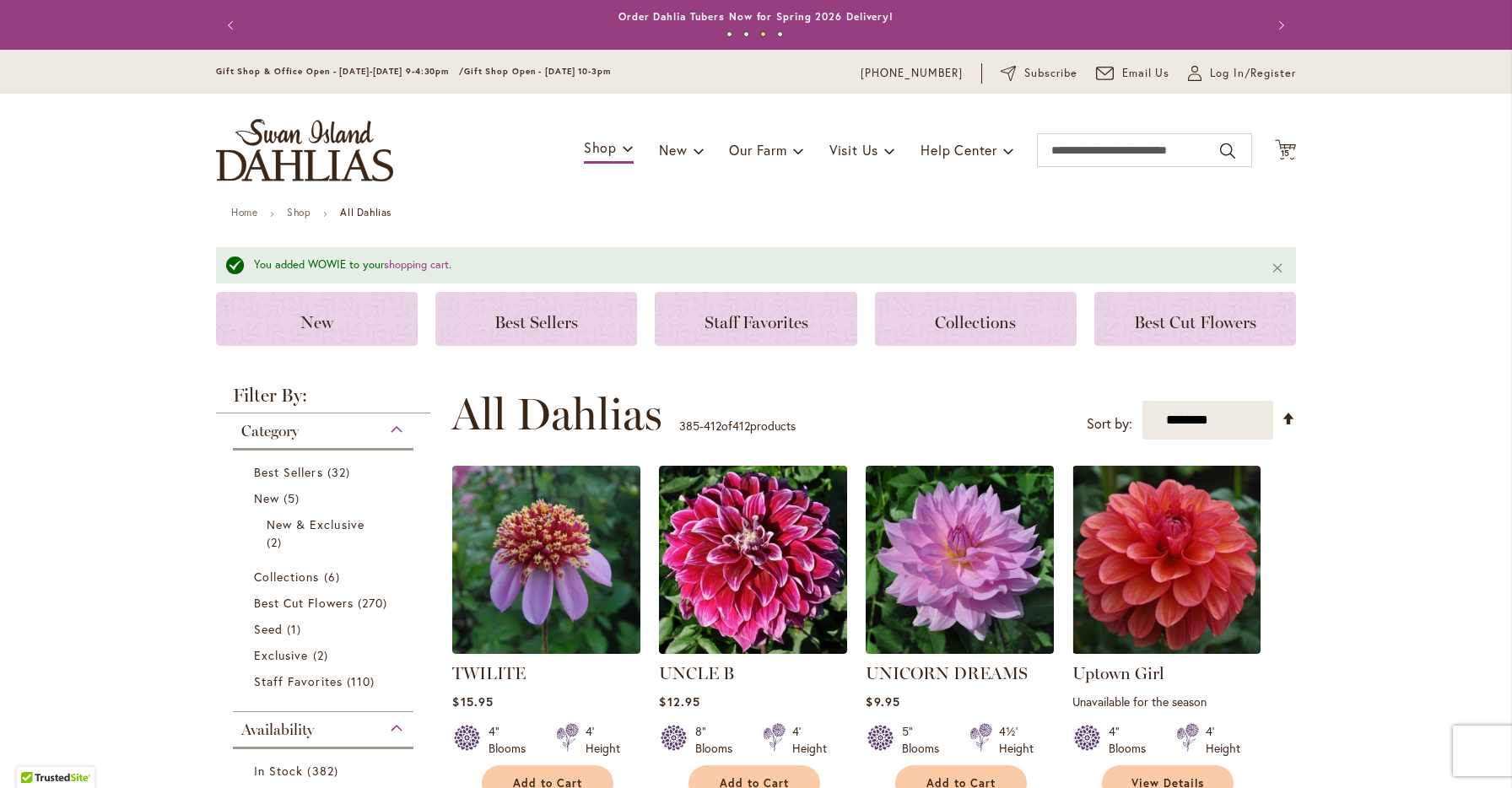
scroll to position [0, 0]
click at [1285, 149] on span "15" at bounding box center [1285, 153] width 10 height 11
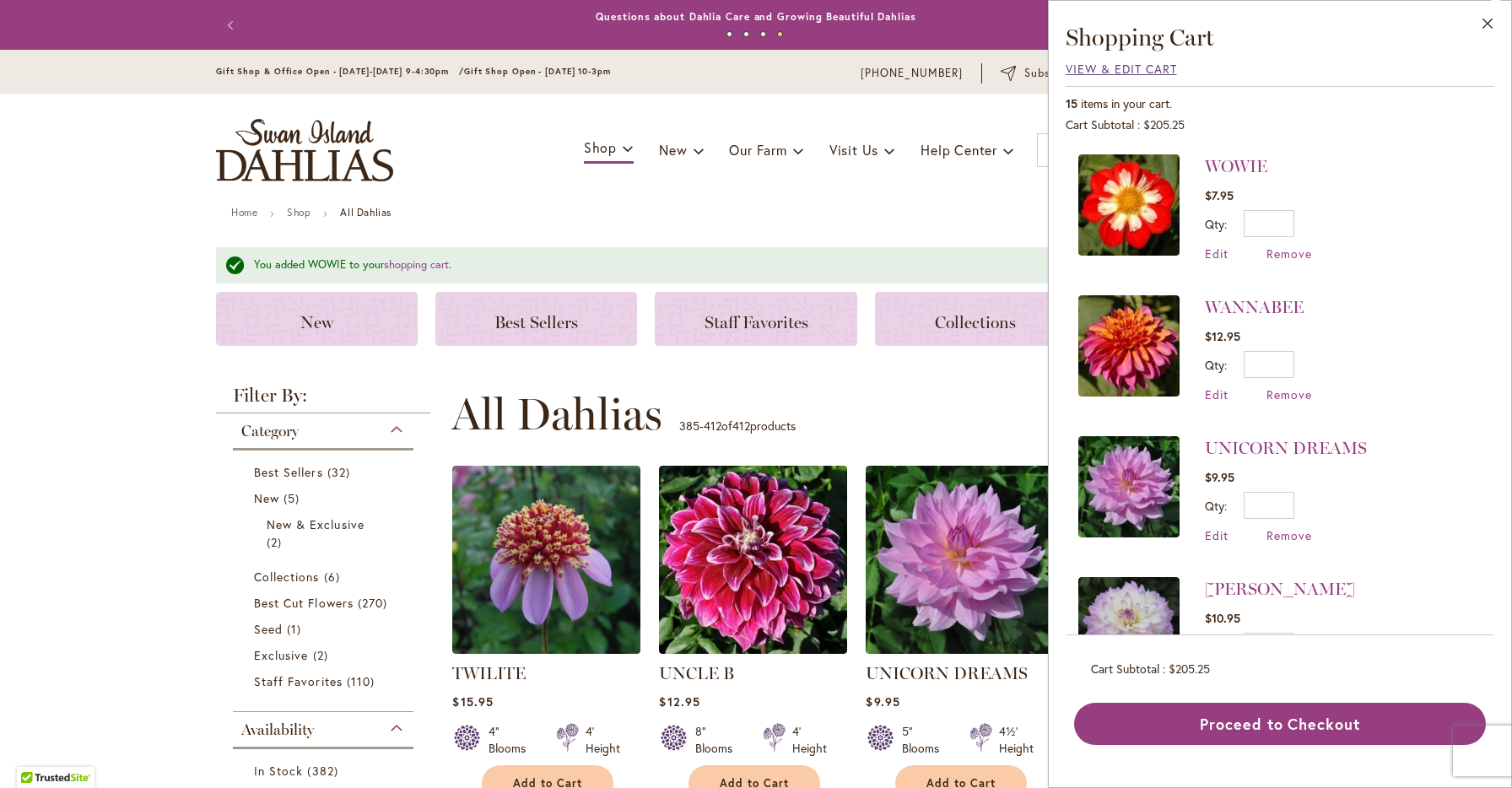
click at [1123, 70] on span "View & Edit Cart" at bounding box center [1122, 69] width 112 height 16
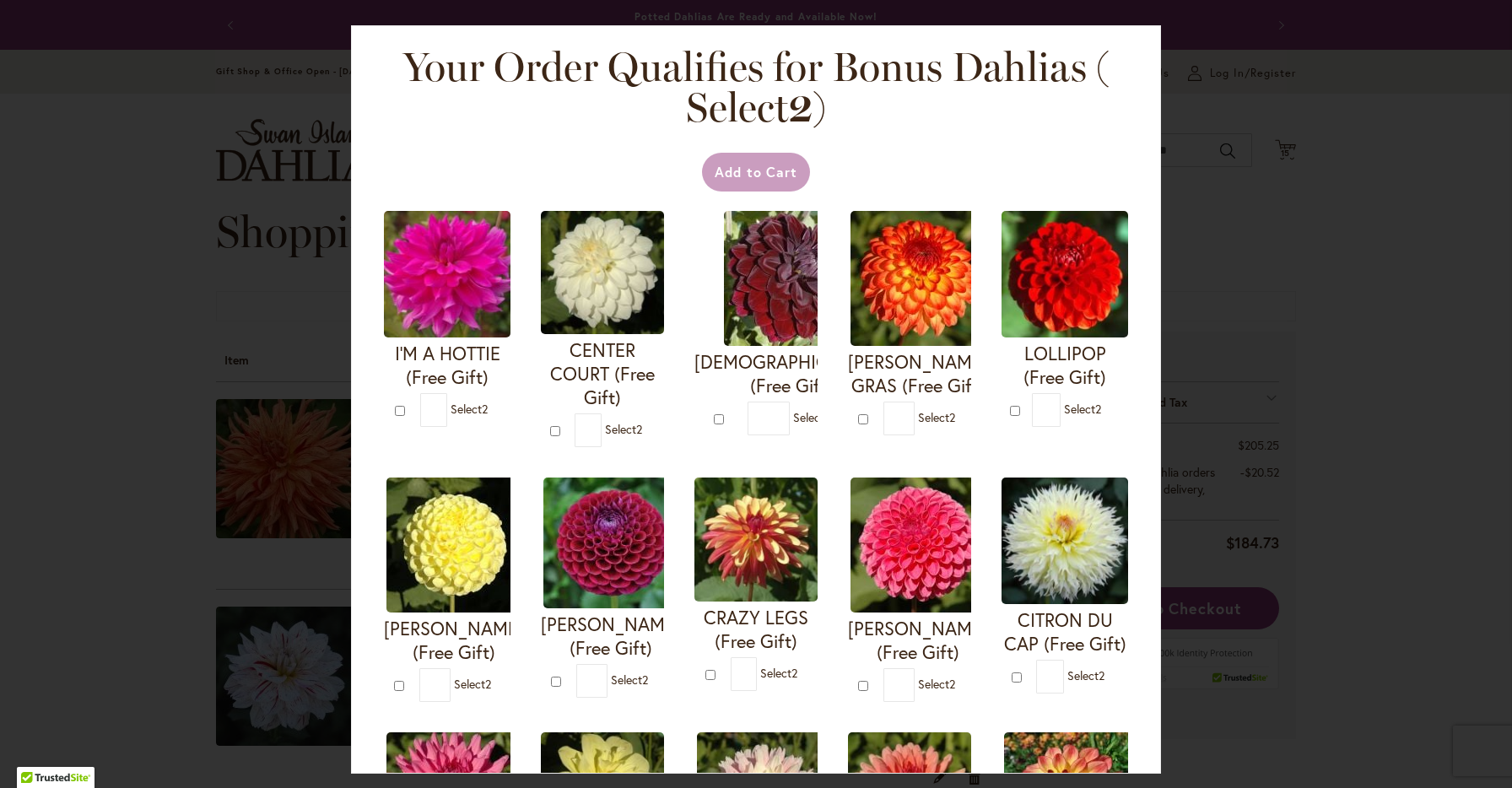
click at [1187, 278] on div "Your Order Qualifies for Bonus Dahlias ( Select 2 ) Add to Cart I'M A HOTTIE (F…" at bounding box center [756, 394] width 1512 height 788
click at [112, 238] on div "Your Order Qualifies for Bonus Dahlias ( Select 2 ) Add to Cart I'M A HOTTIE (F…" at bounding box center [756, 394] width 1512 height 788
type input "*"
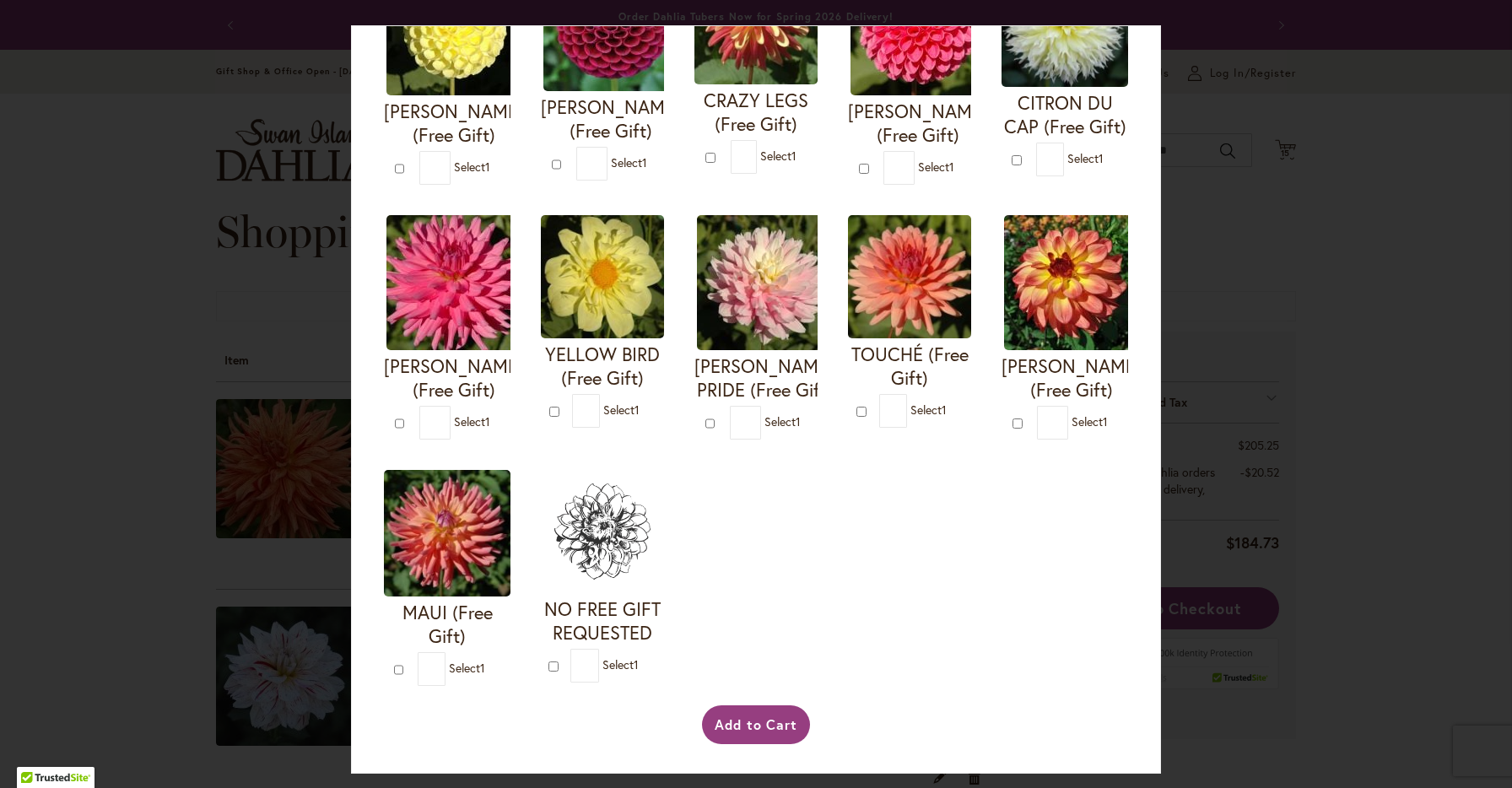
scroll to position [539, 0]
type input "*"
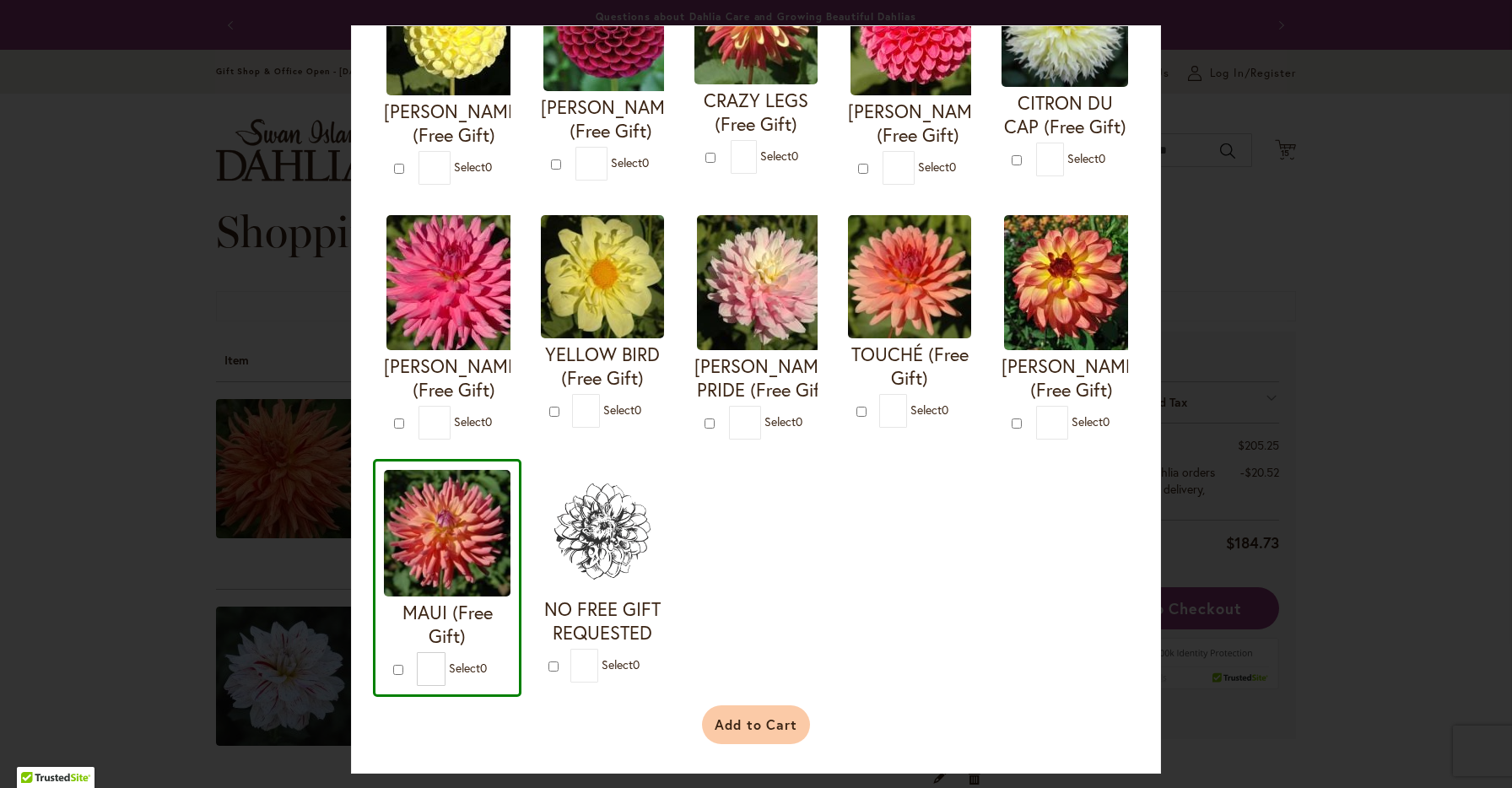
click at [758, 712] on button "Add to Cart" at bounding box center [756, 724] width 109 height 39
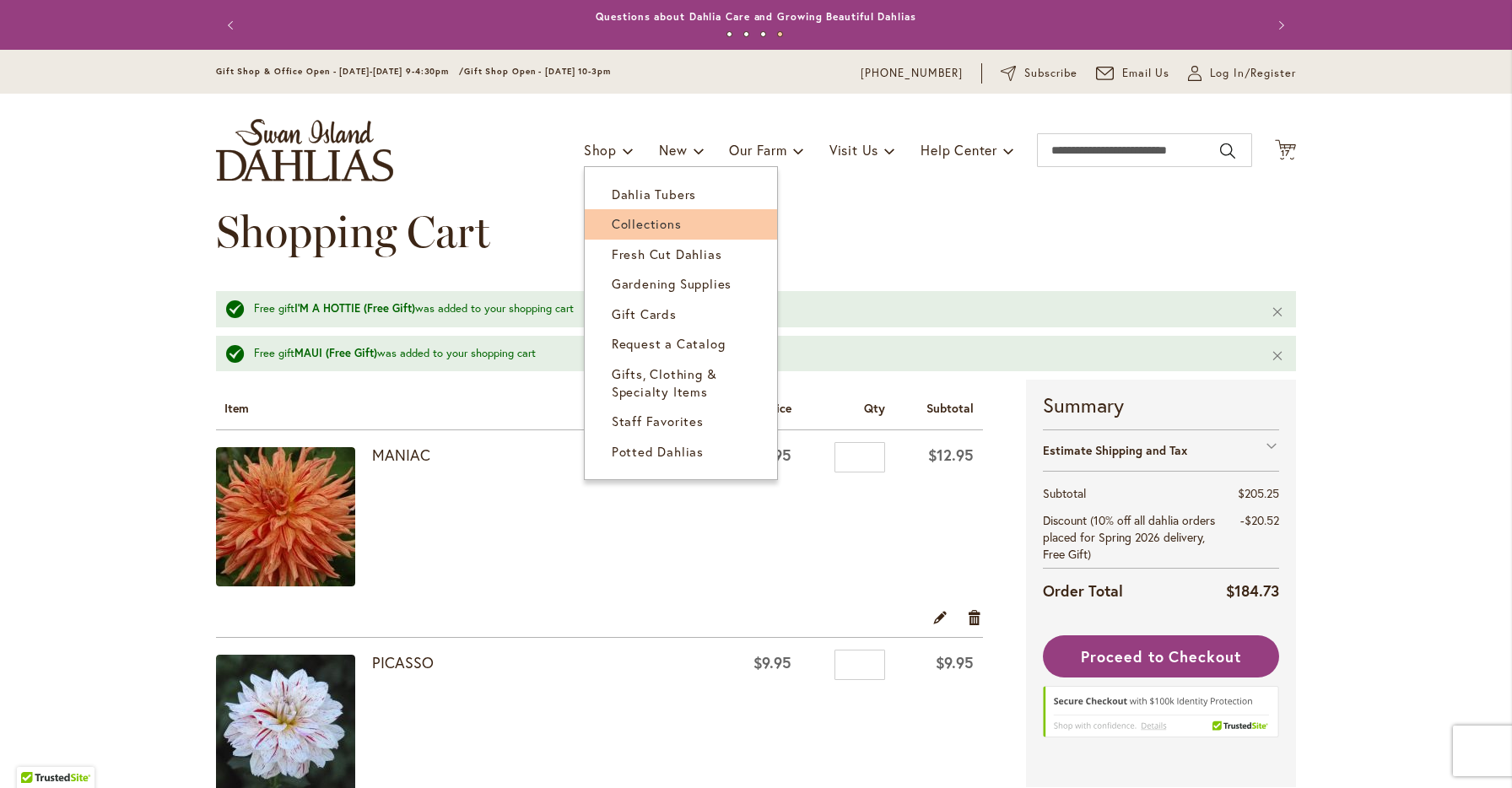
click at [640, 221] on span "Collections" at bounding box center [647, 224] width 70 height 17
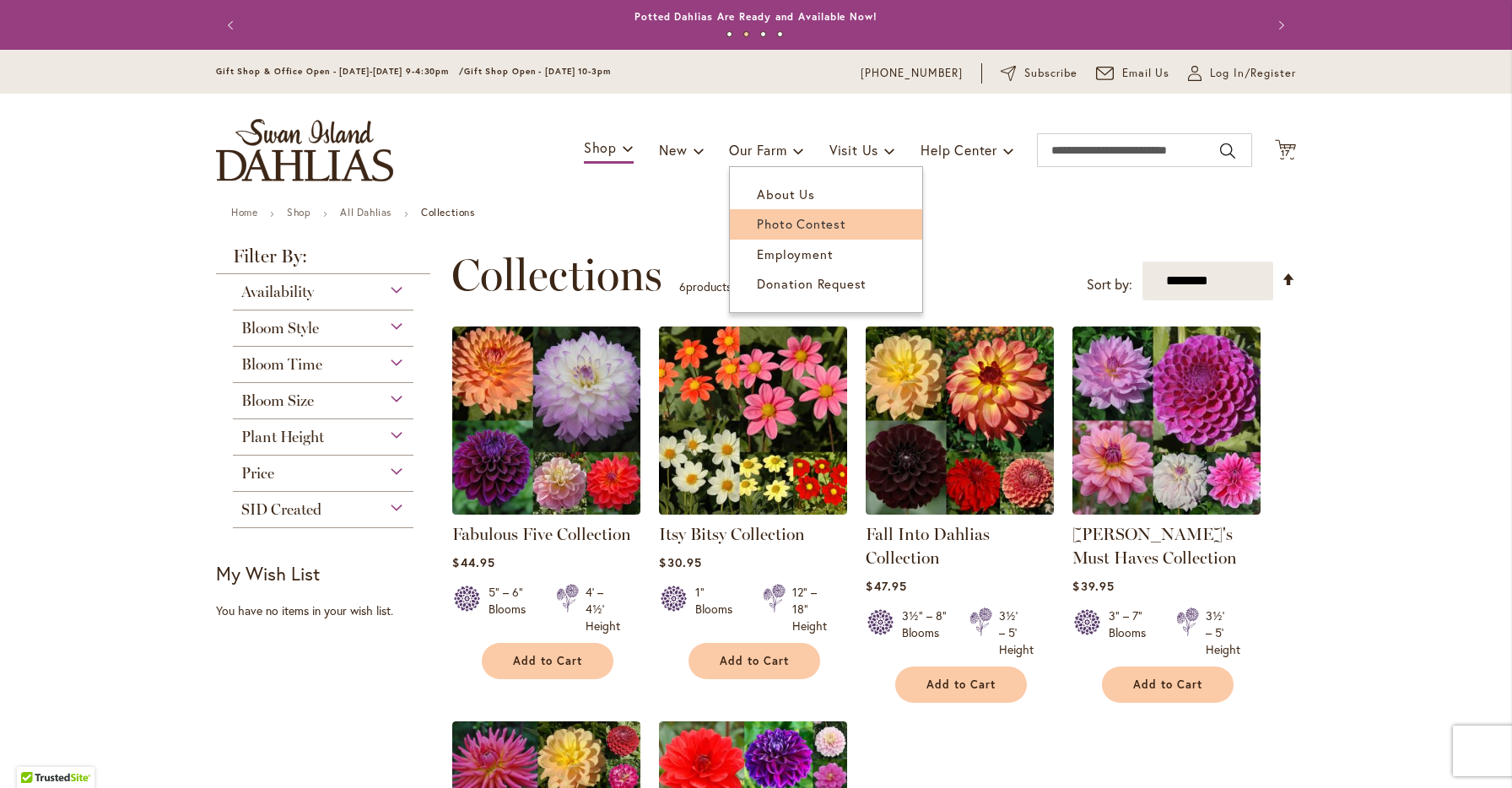
click at [782, 219] on span "Photo Contest" at bounding box center [801, 224] width 88 height 17
click at [768, 200] on span "About Us" at bounding box center [785, 194] width 57 height 17
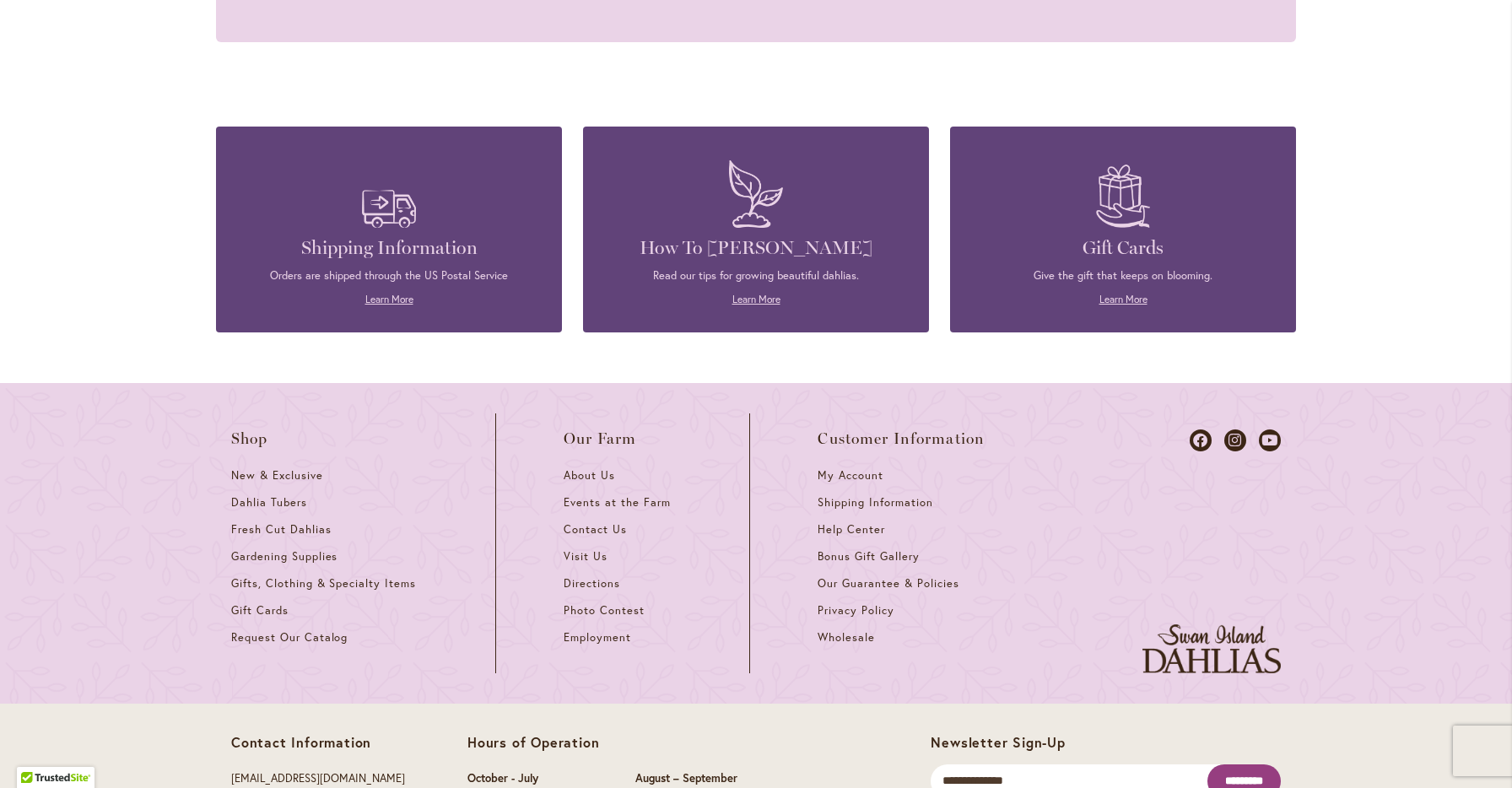
scroll to position [1901, 0]
click at [760, 294] on link "Learn More" at bounding box center [756, 300] width 48 height 13
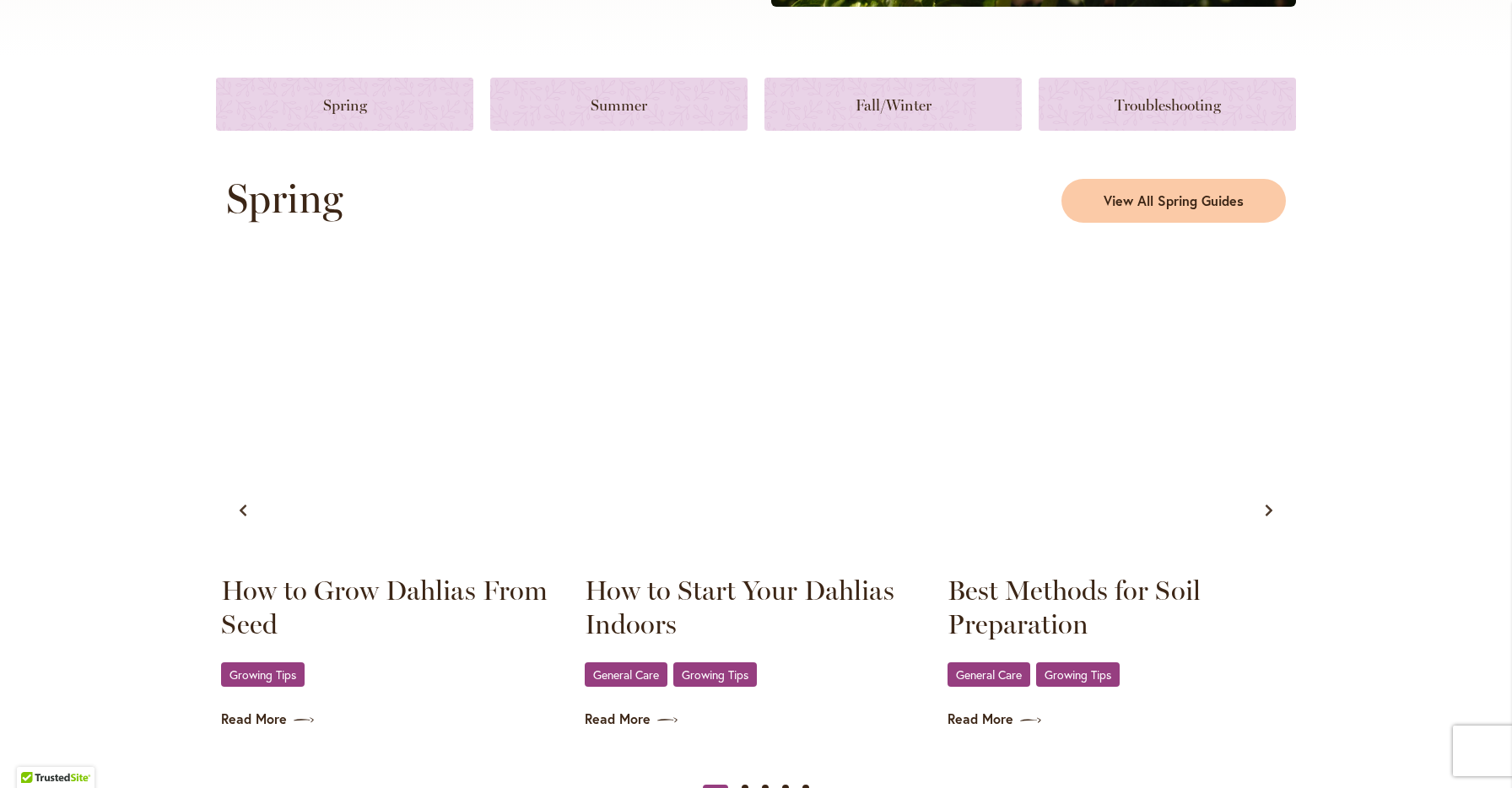
scroll to position [756, 0]
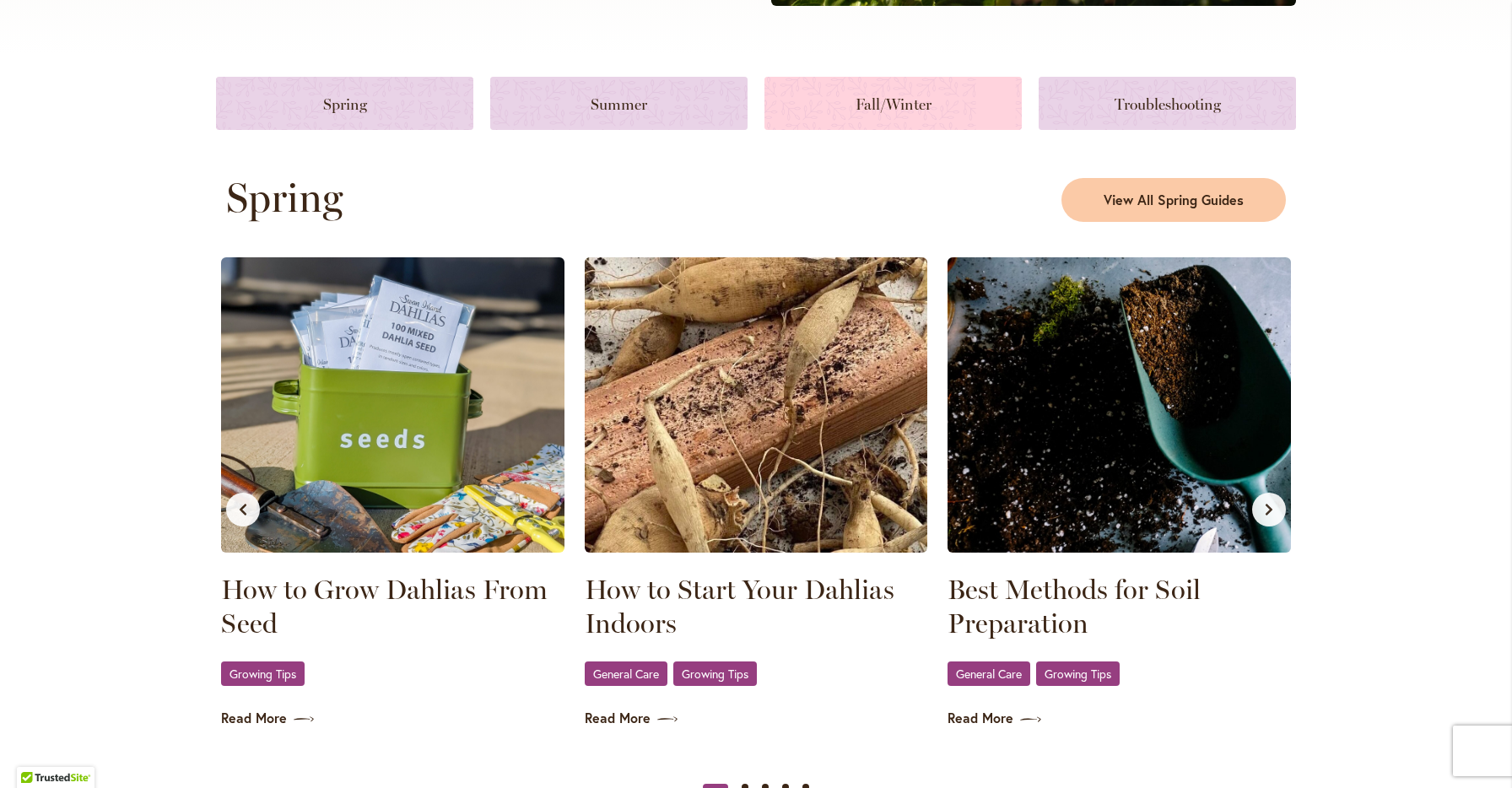
click at [874, 112] on link at bounding box center [893, 103] width 257 height 53
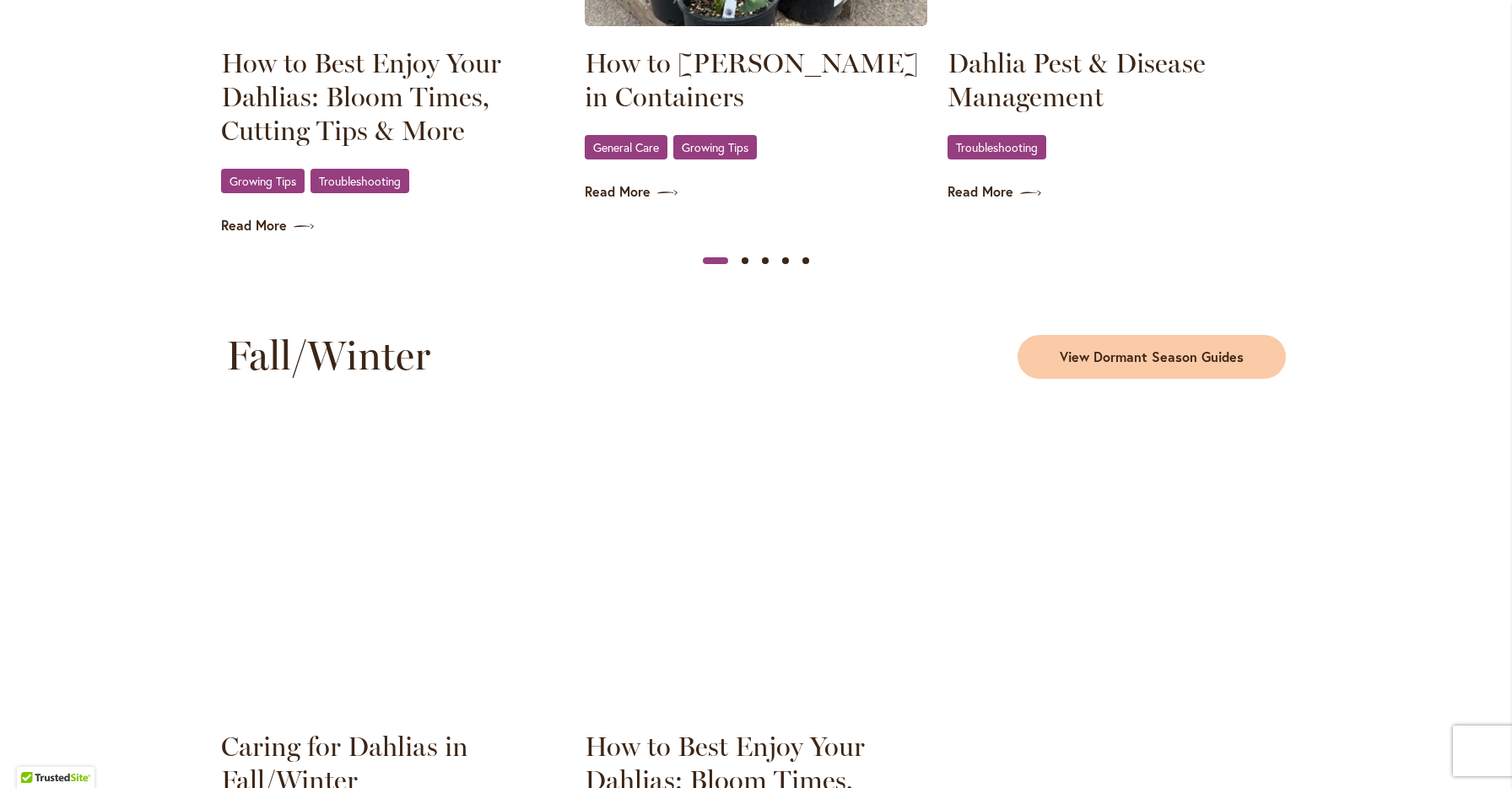
scroll to position [1949, 0]
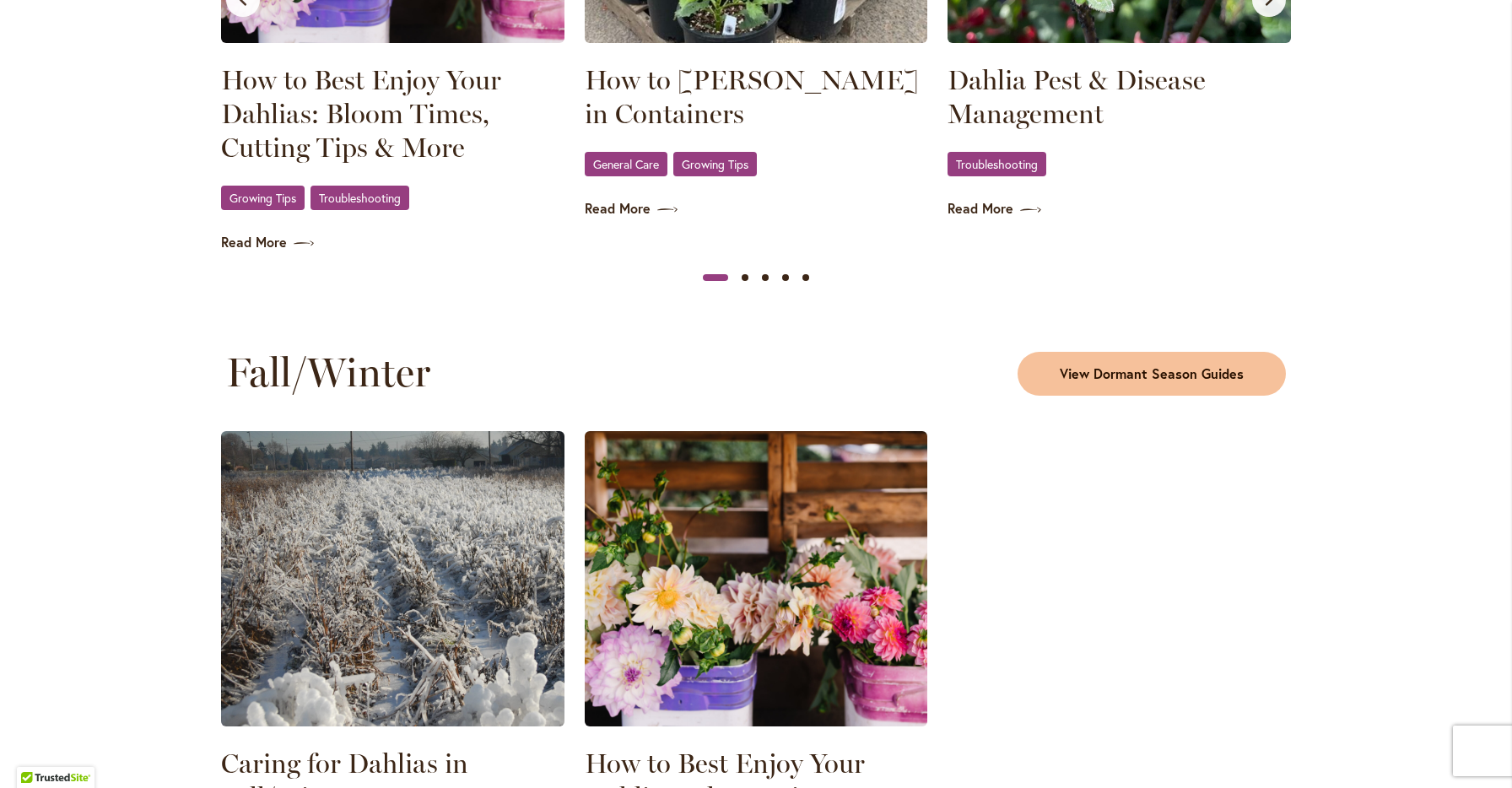
click at [1131, 373] on span "View Dormant Season Guides" at bounding box center [1152, 374] width 184 height 20
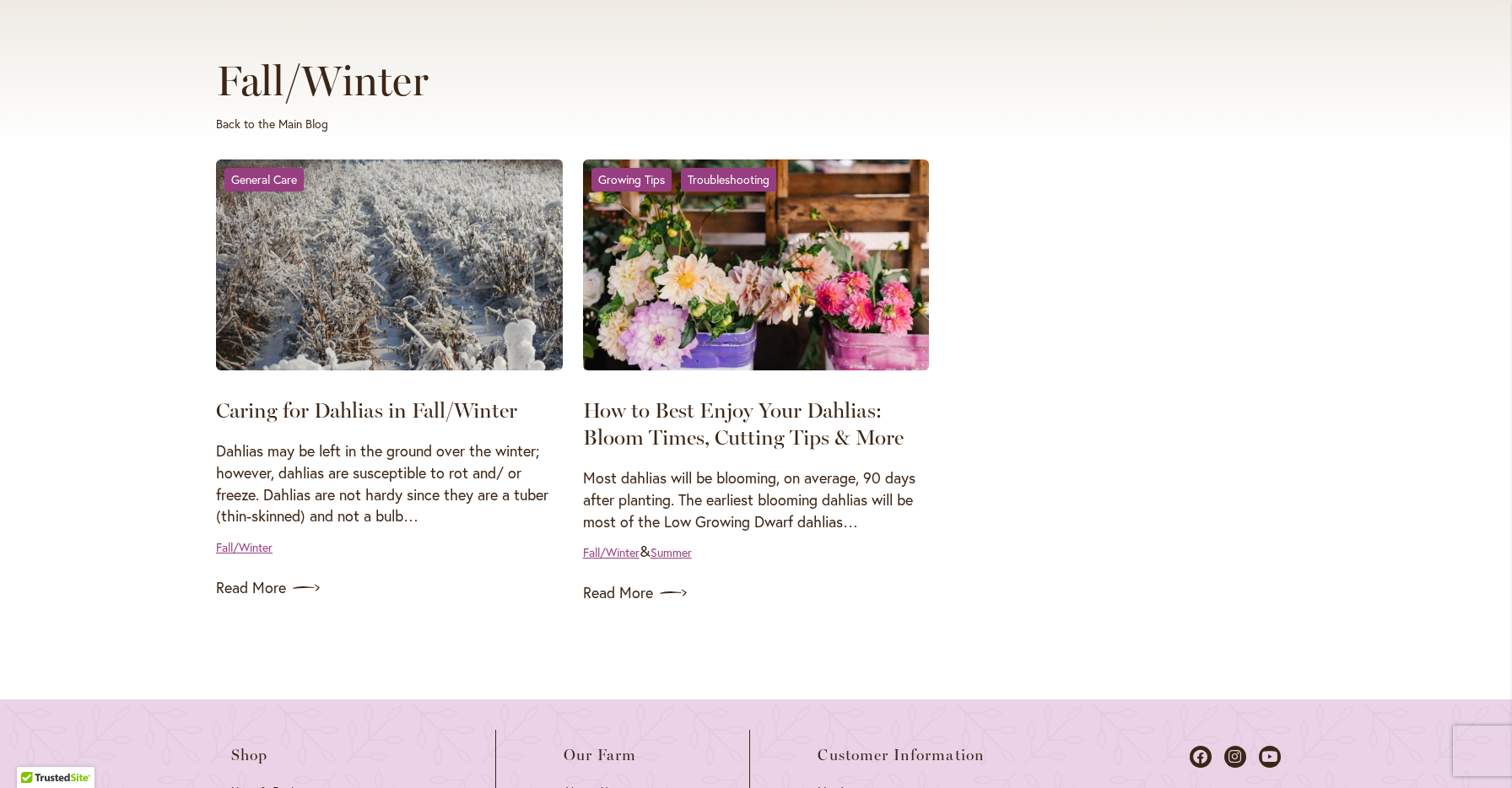
scroll to position [206, 0]
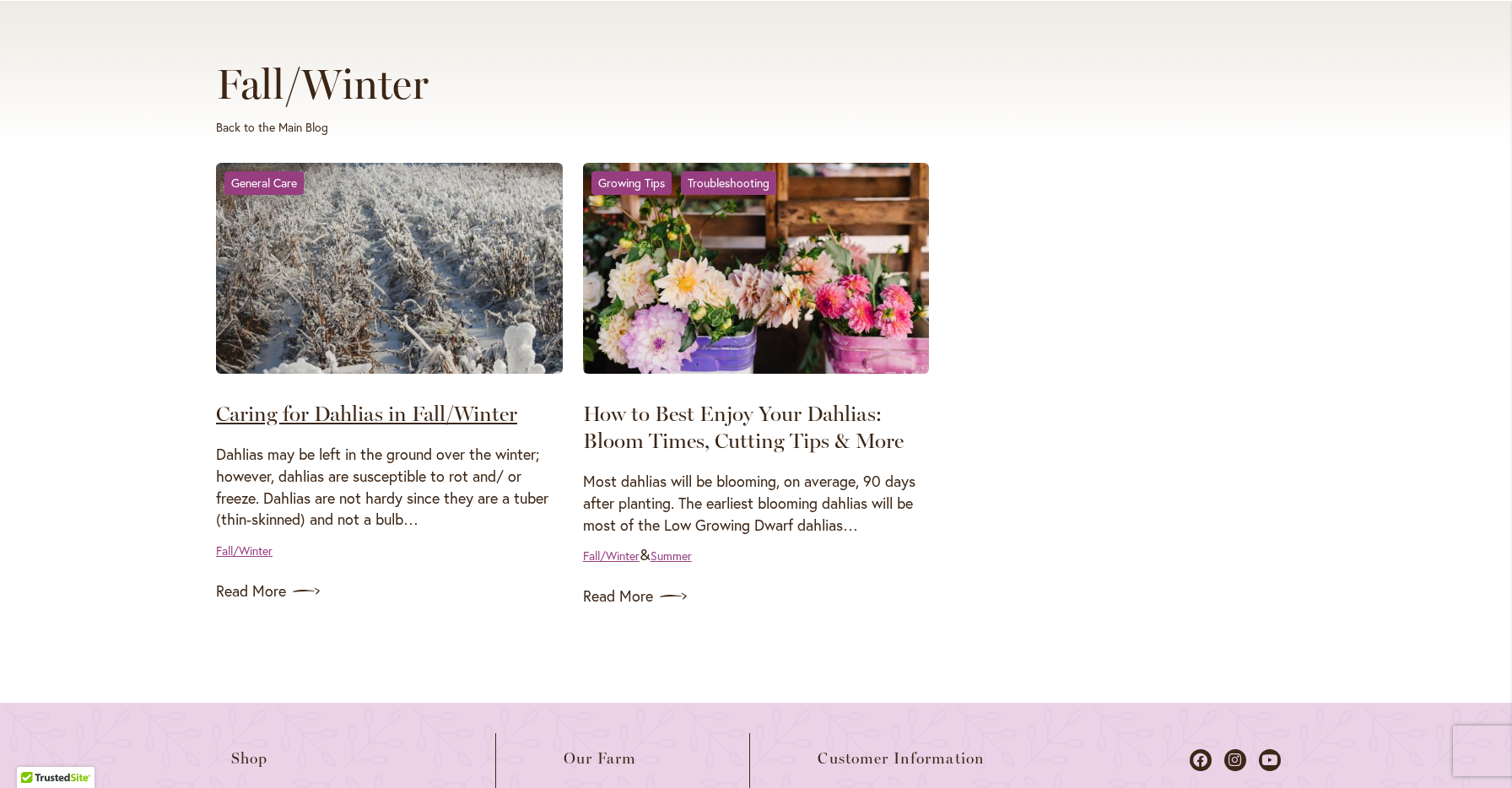
click at [354, 409] on link "Caring for Dahlias in Fall/Winter" at bounding box center [366, 413] width 301 height 25
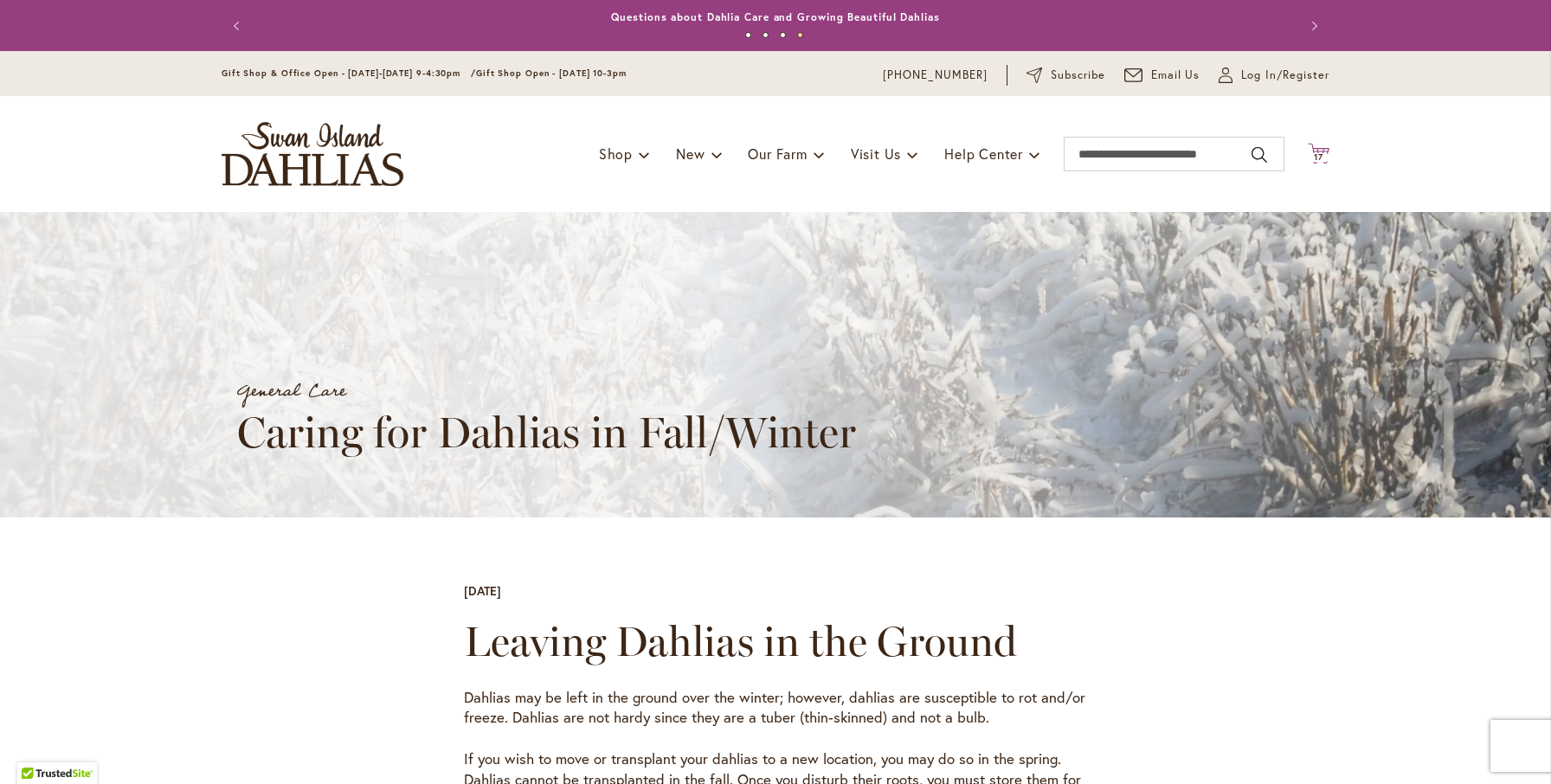
click at [1327, 150] on icon at bounding box center [1318, 153] width 22 height 21
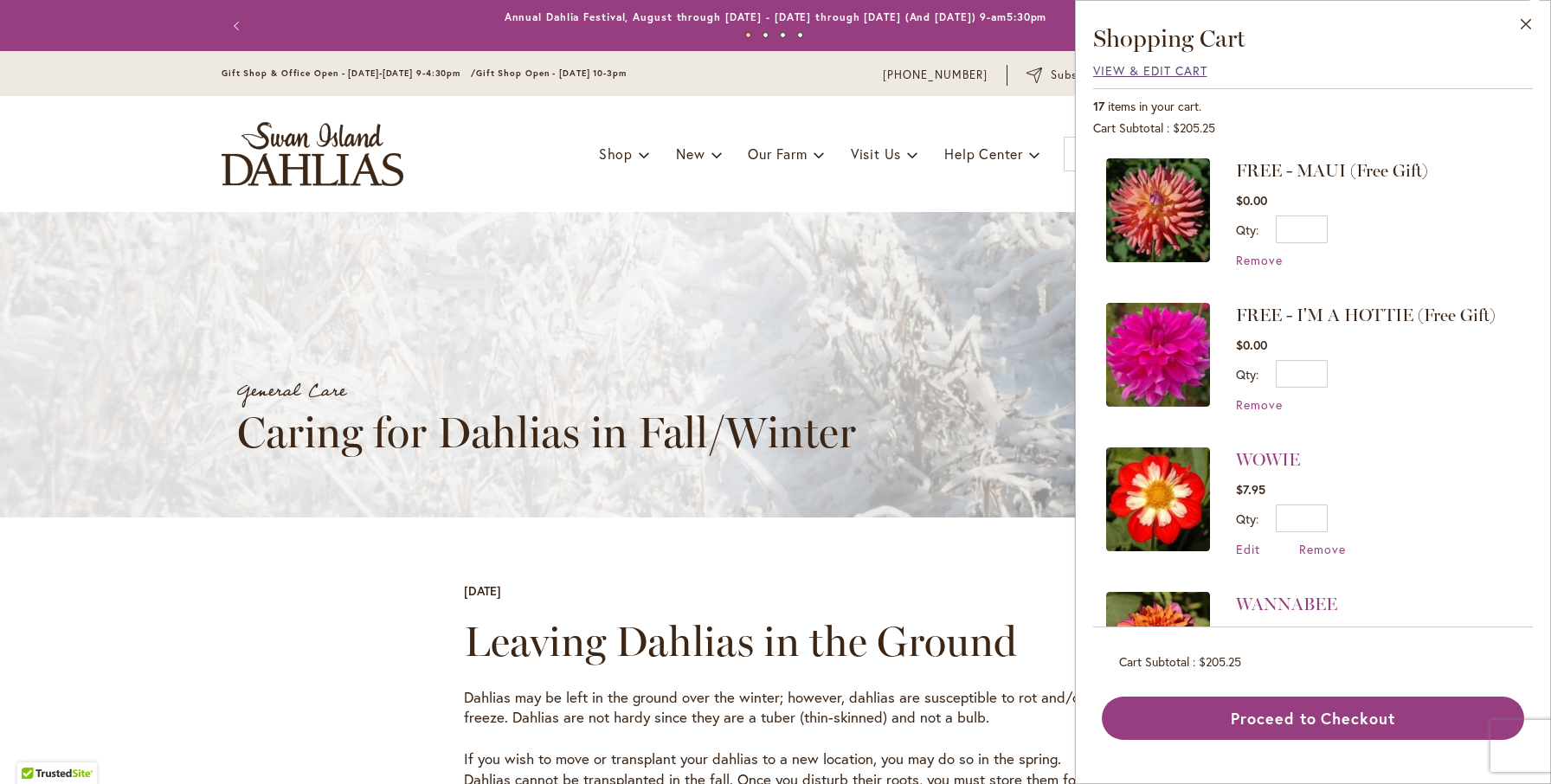
click at [1135, 68] on span "View & Edit Cart" at bounding box center [1150, 70] width 114 height 17
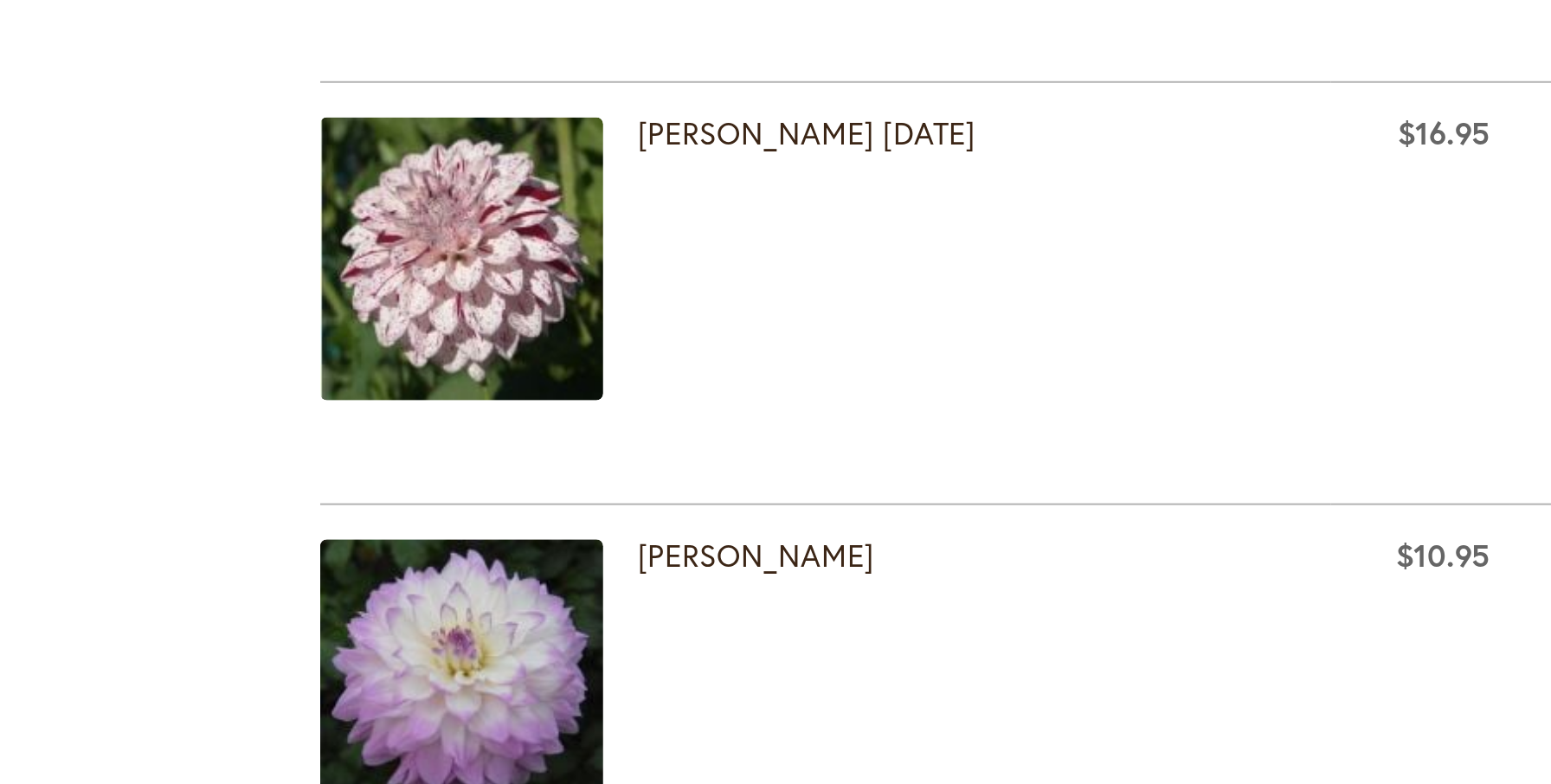
scroll to position [2298, 0]
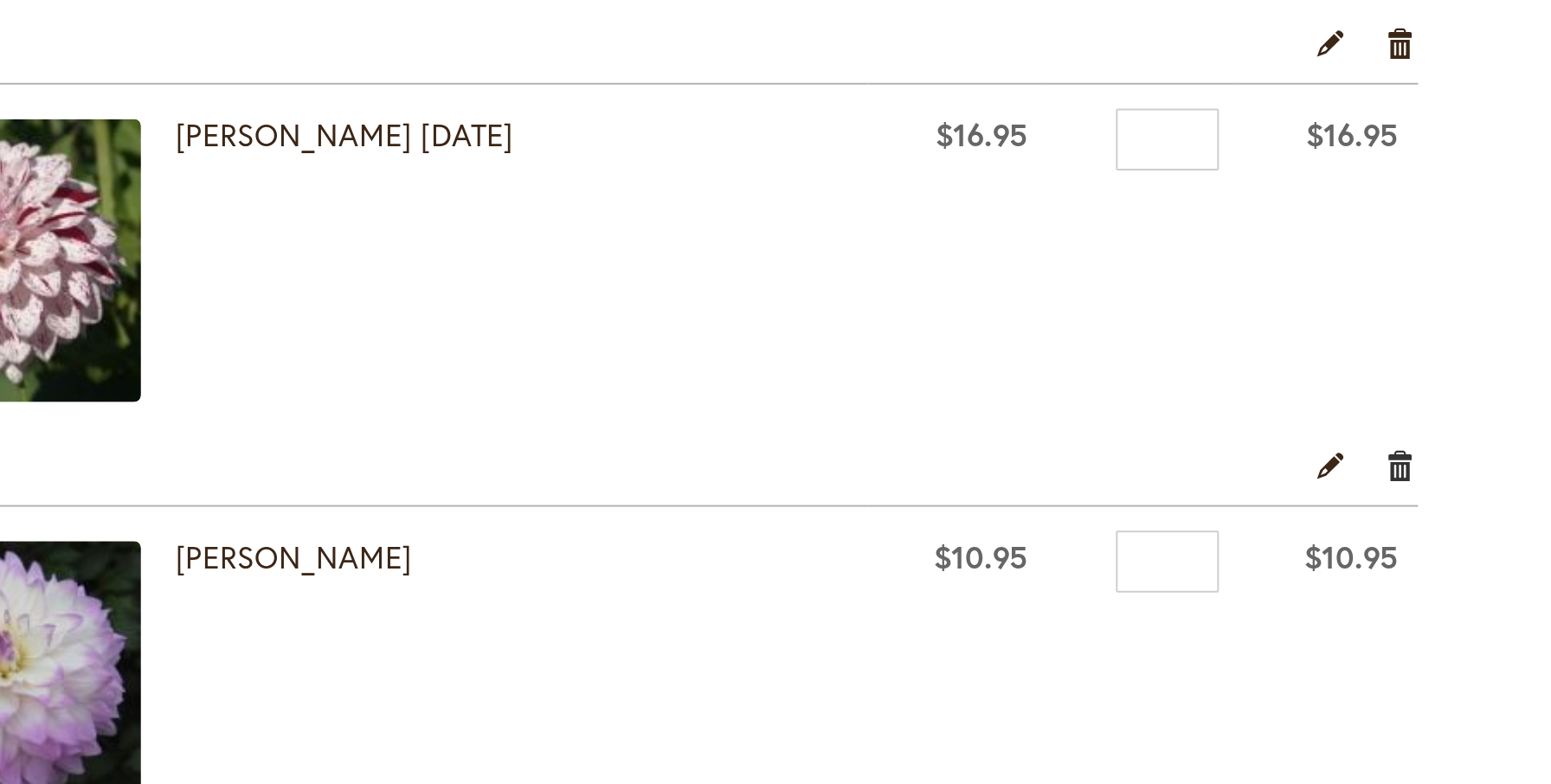
click at [992, 362] on link "Remove item" at bounding box center [1000, 371] width 17 height 19
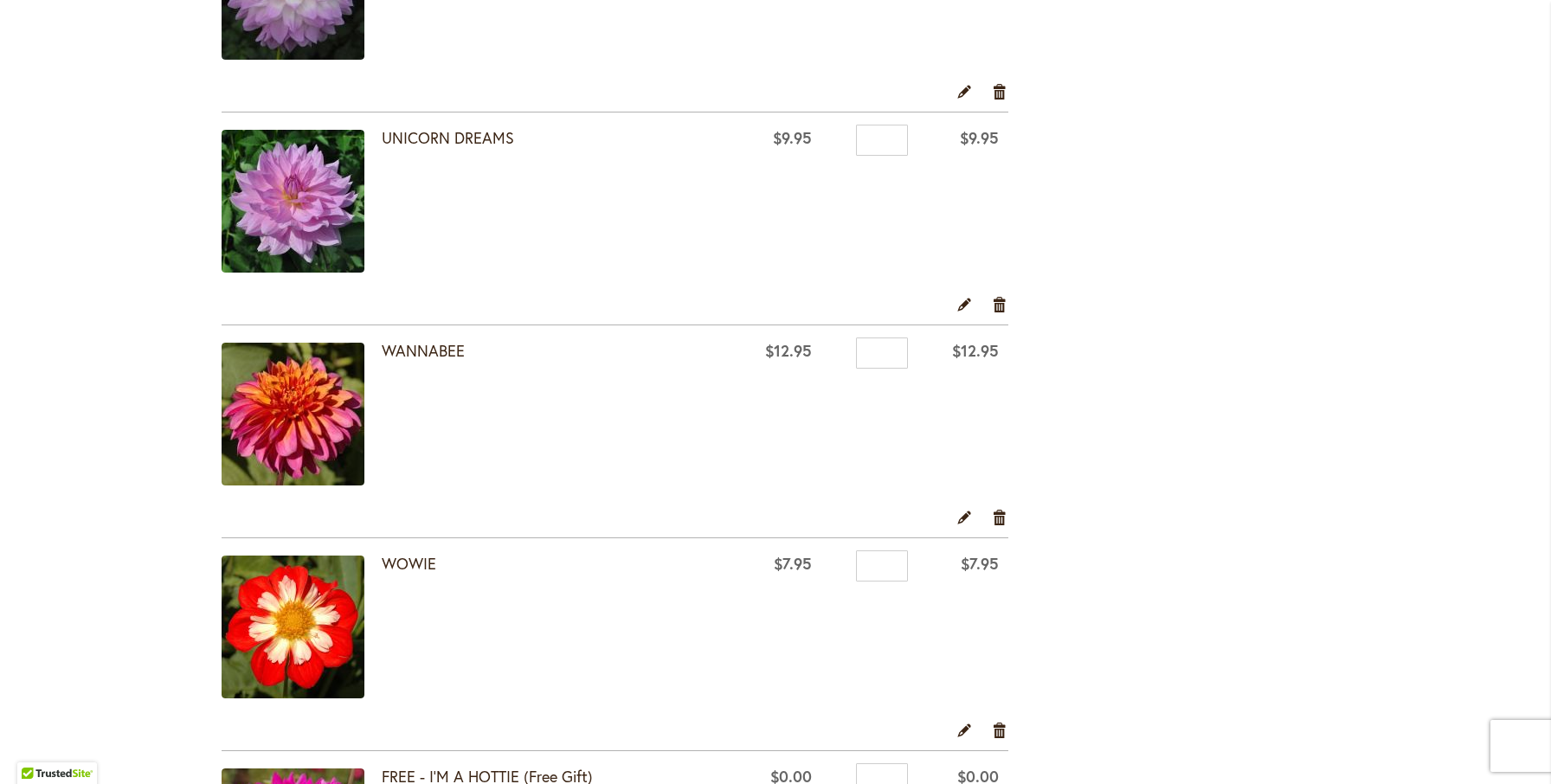
scroll to position [2599, 0]
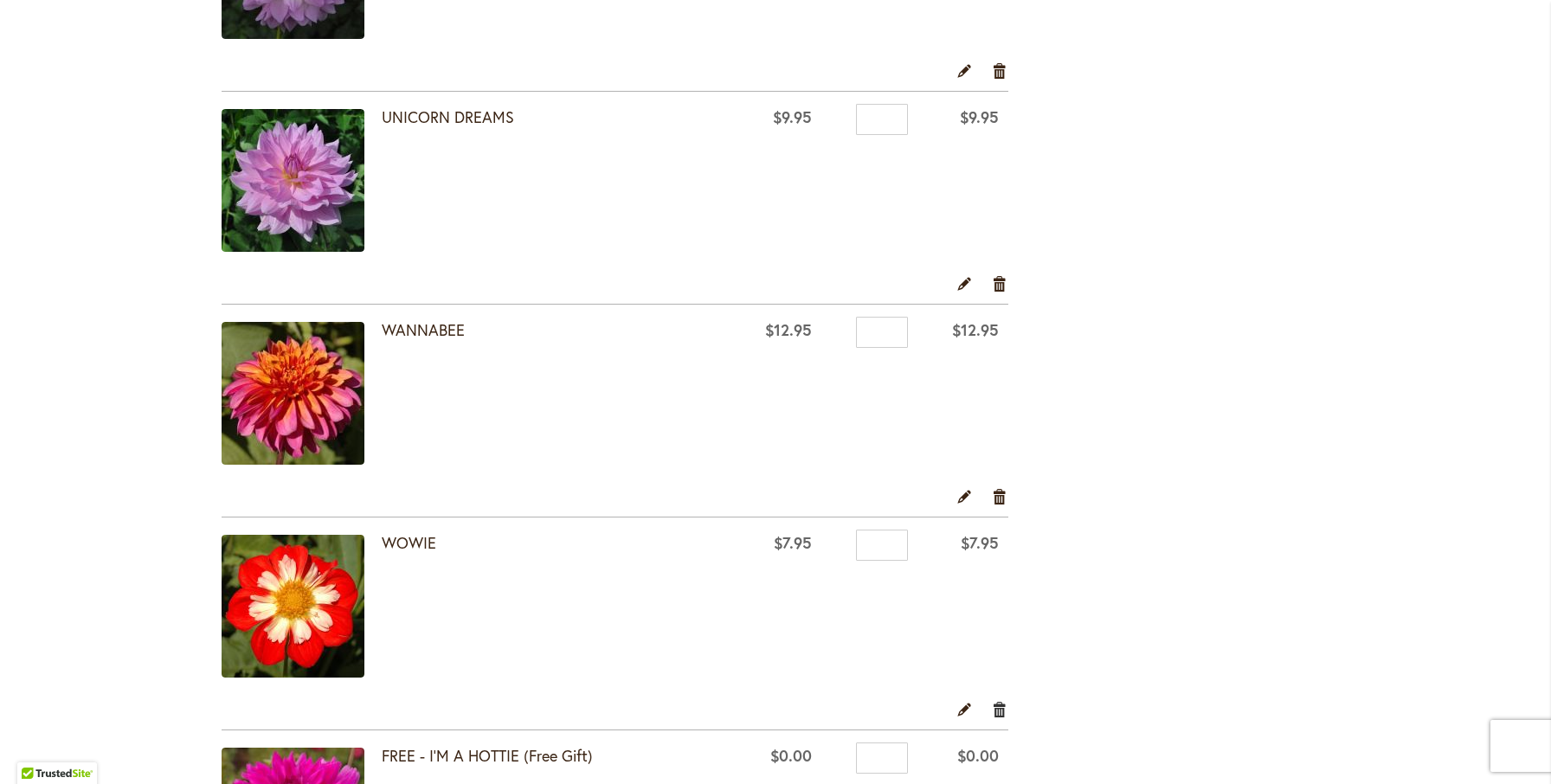
click at [997, 707] on link "Remove item" at bounding box center [1000, 708] width 17 height 19
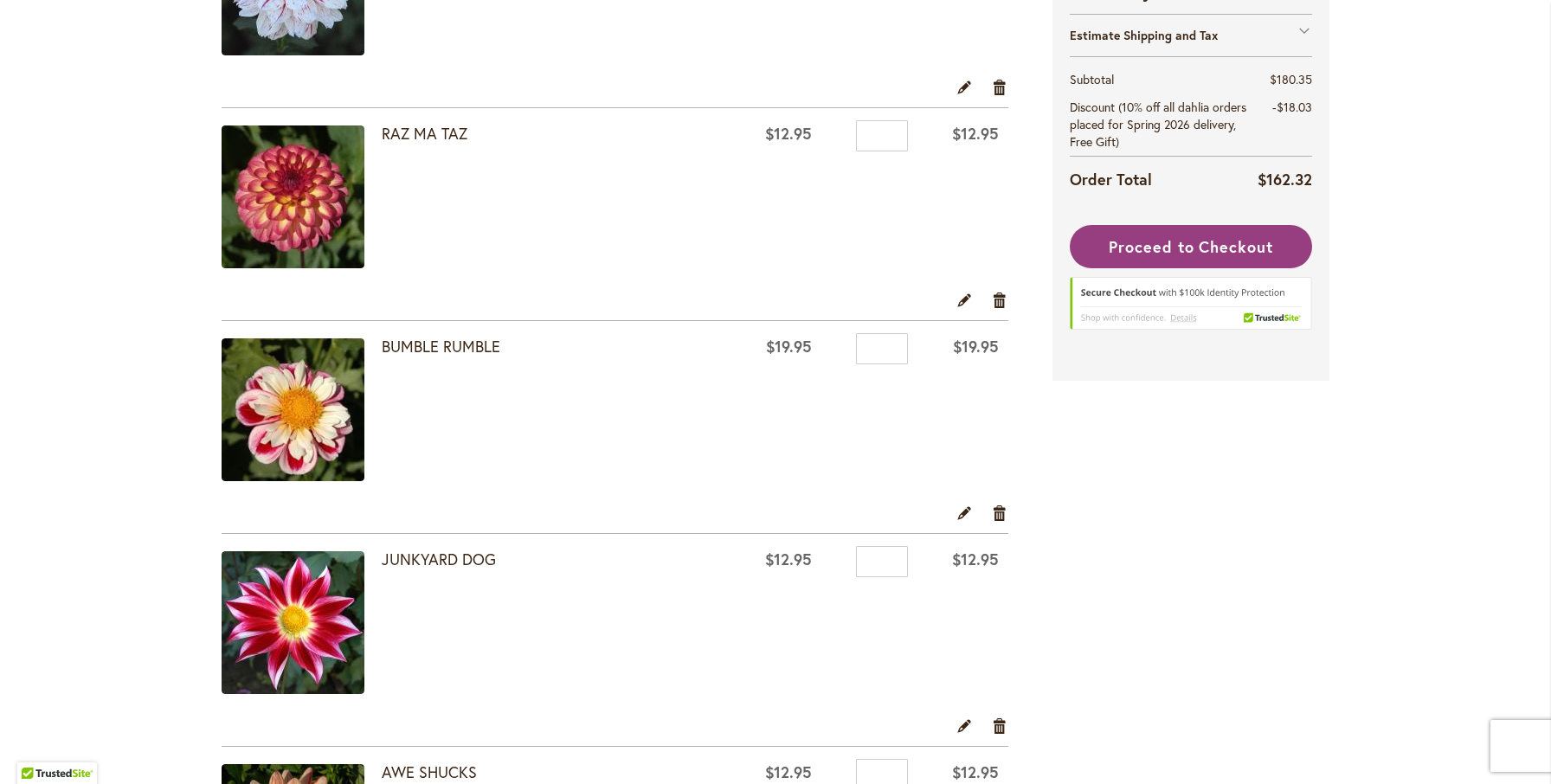
scroll to position [672, 0]
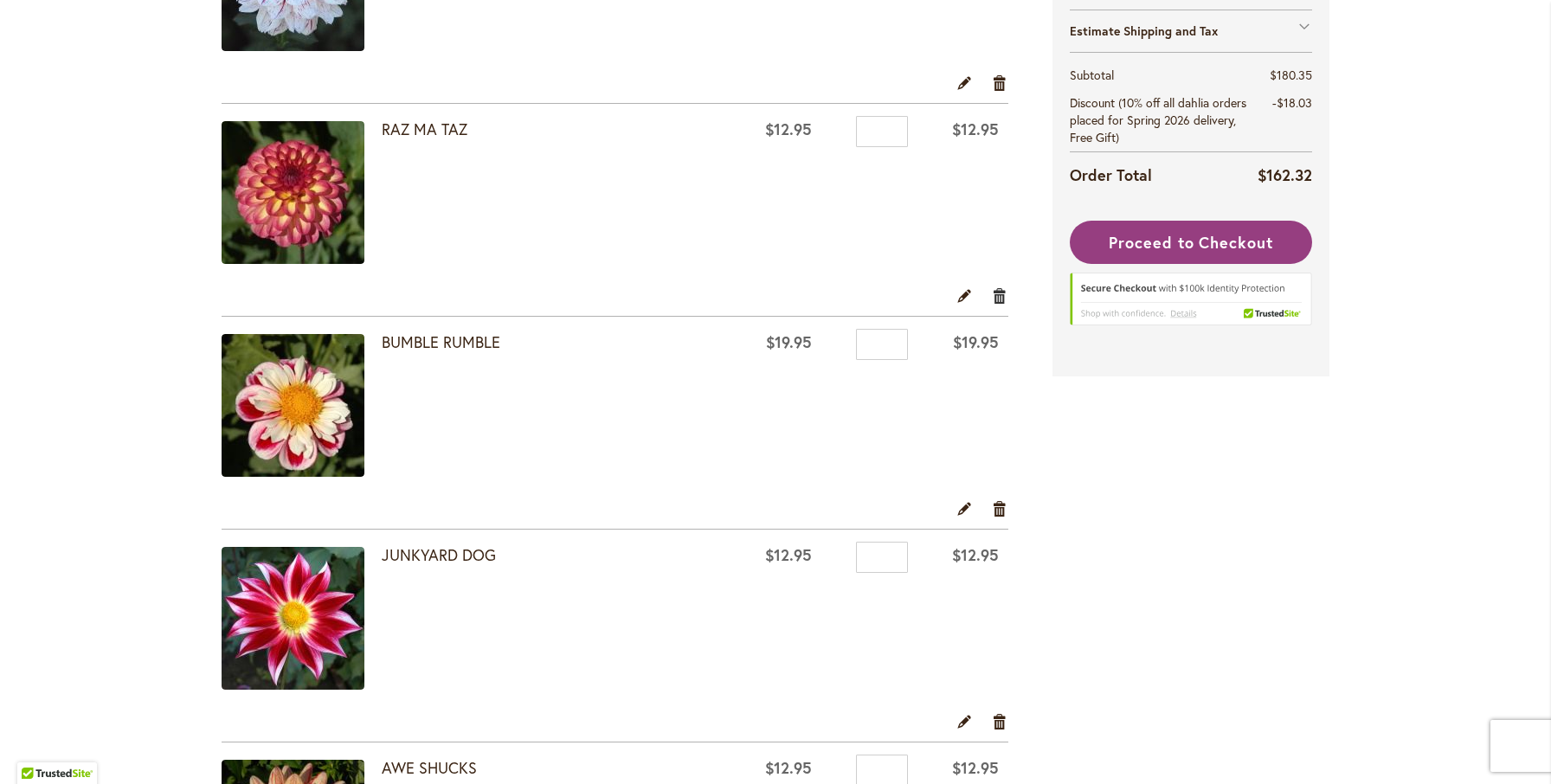
click at [1001, 297] on link "Remove item" at bounding box center [1000, 295] width 17 height 19
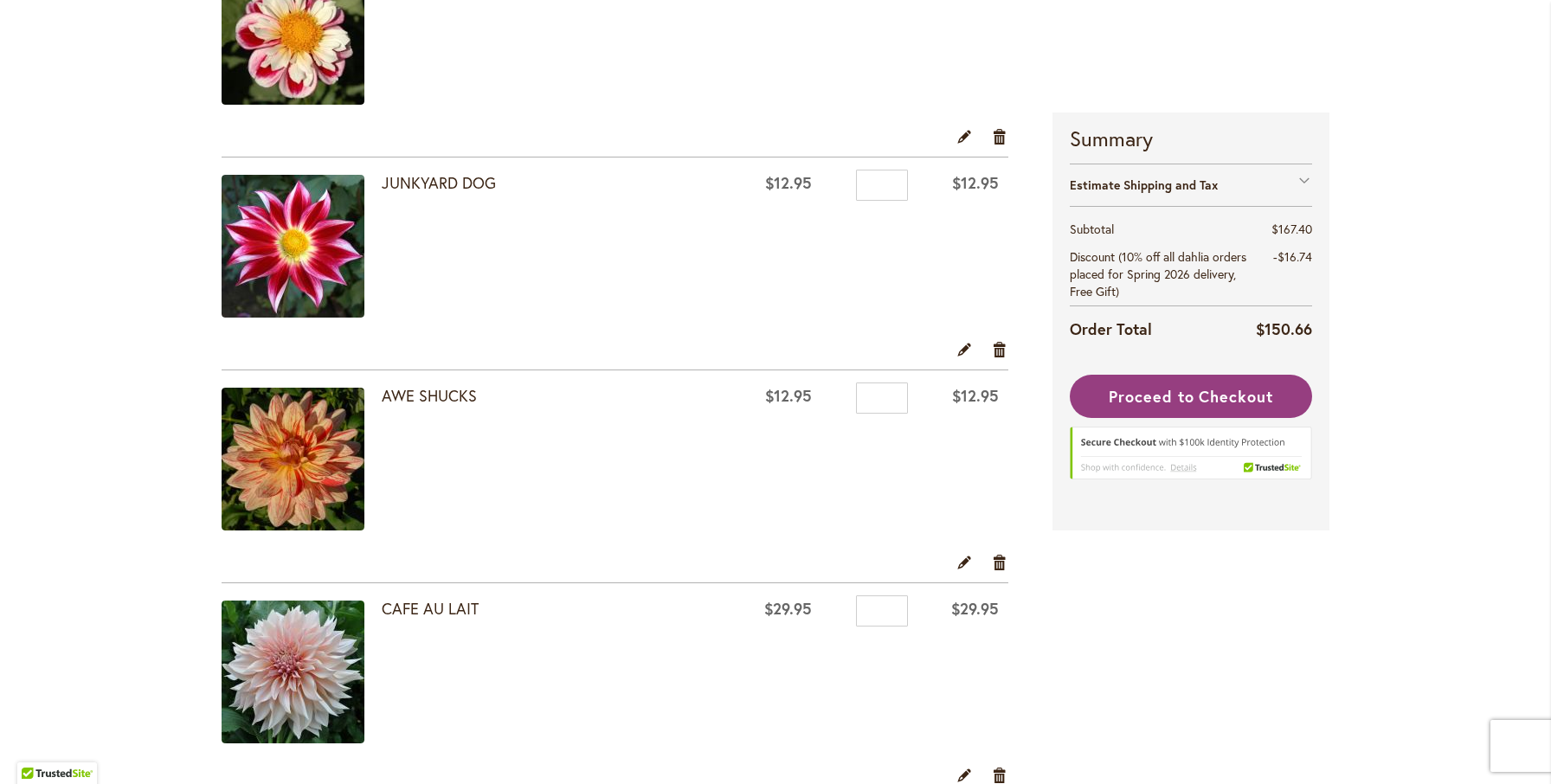
scroll to position [839, 0]
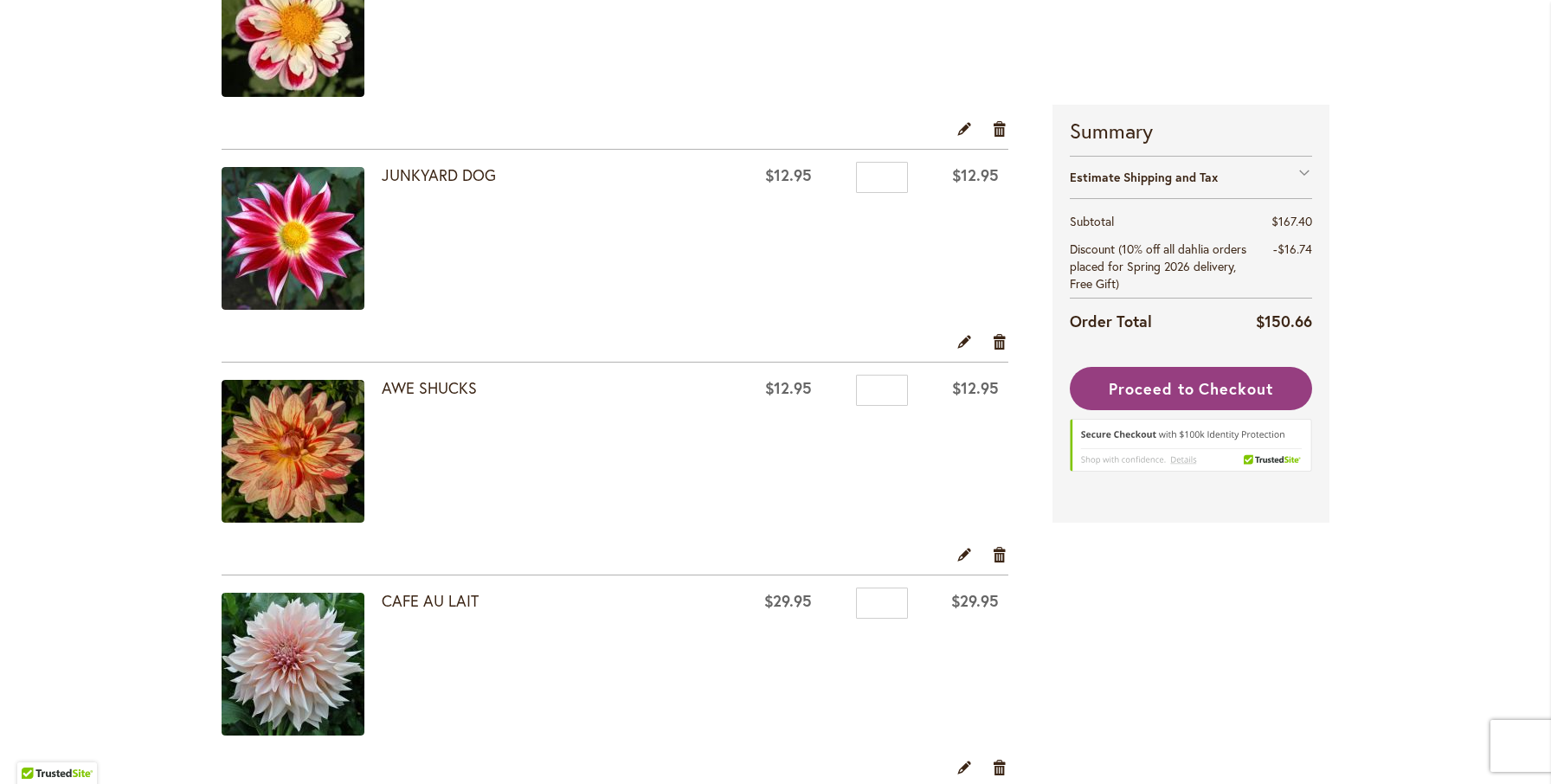
click at [339, 242] on img at bounding box center [293, 238] width 143 height 143
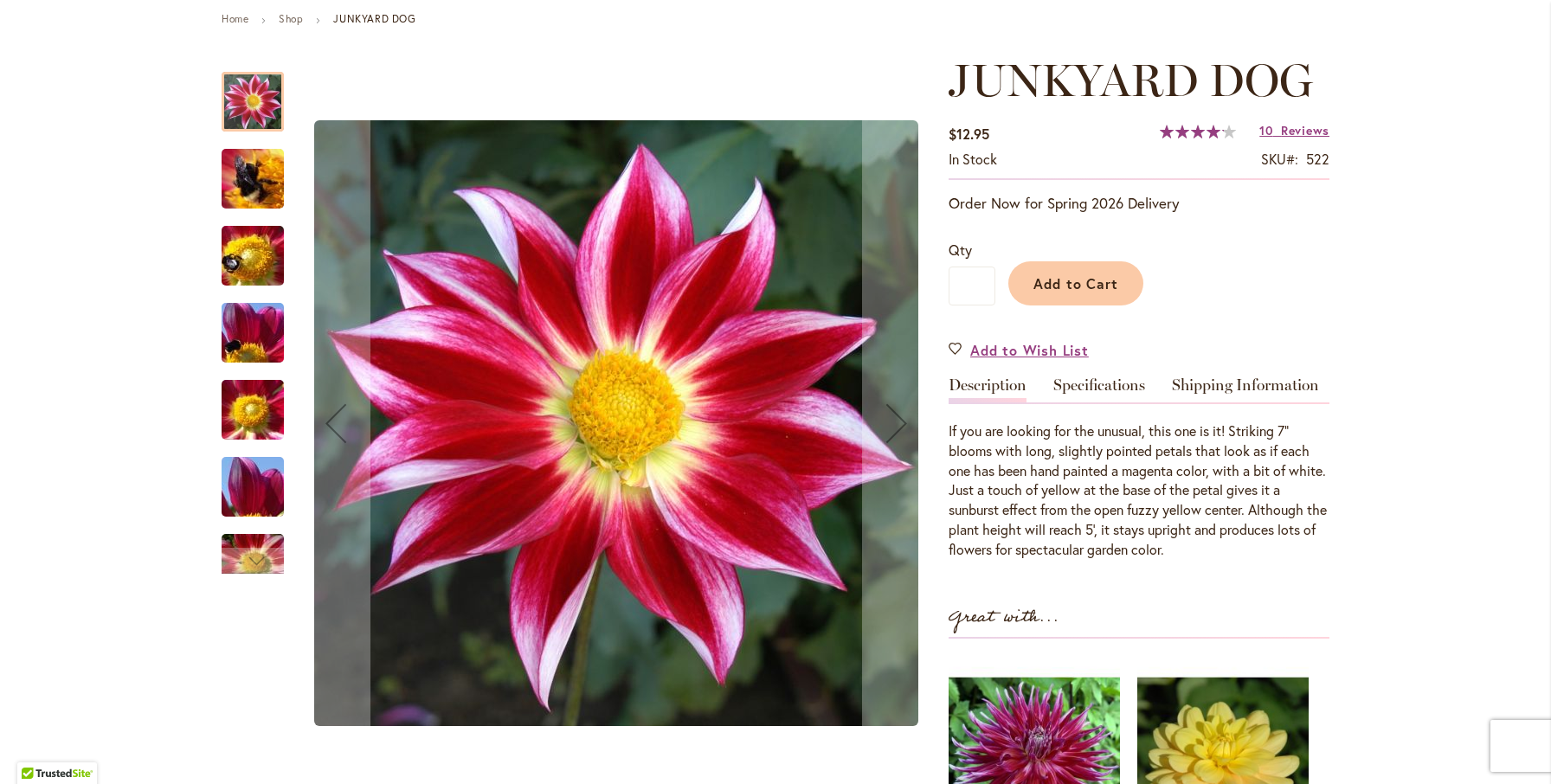
scroll to position [201, 0]
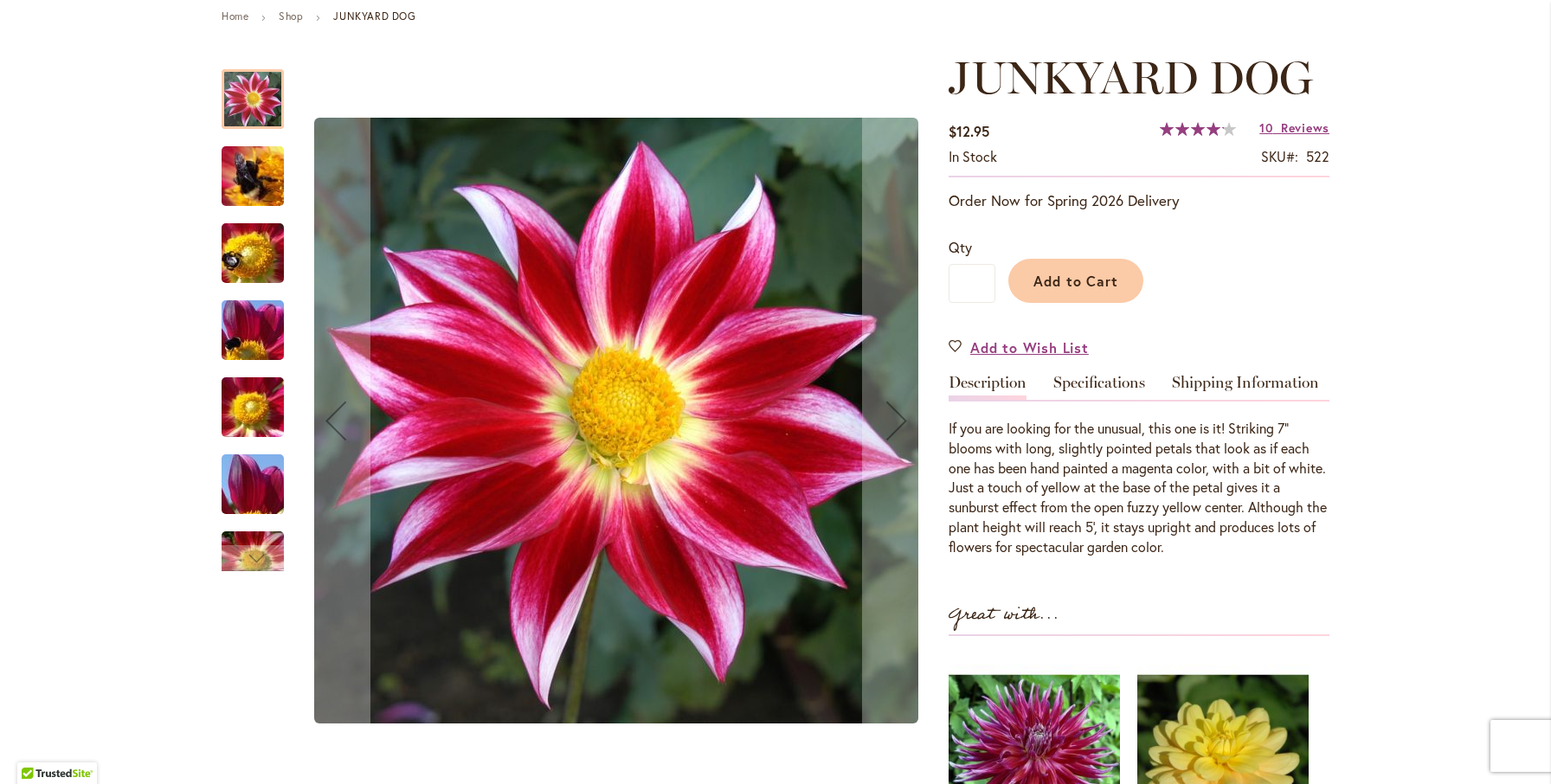
click at [261, 419] on img "JUNKYARD DOG" at bounding box center [253, 407] width 125 height 93
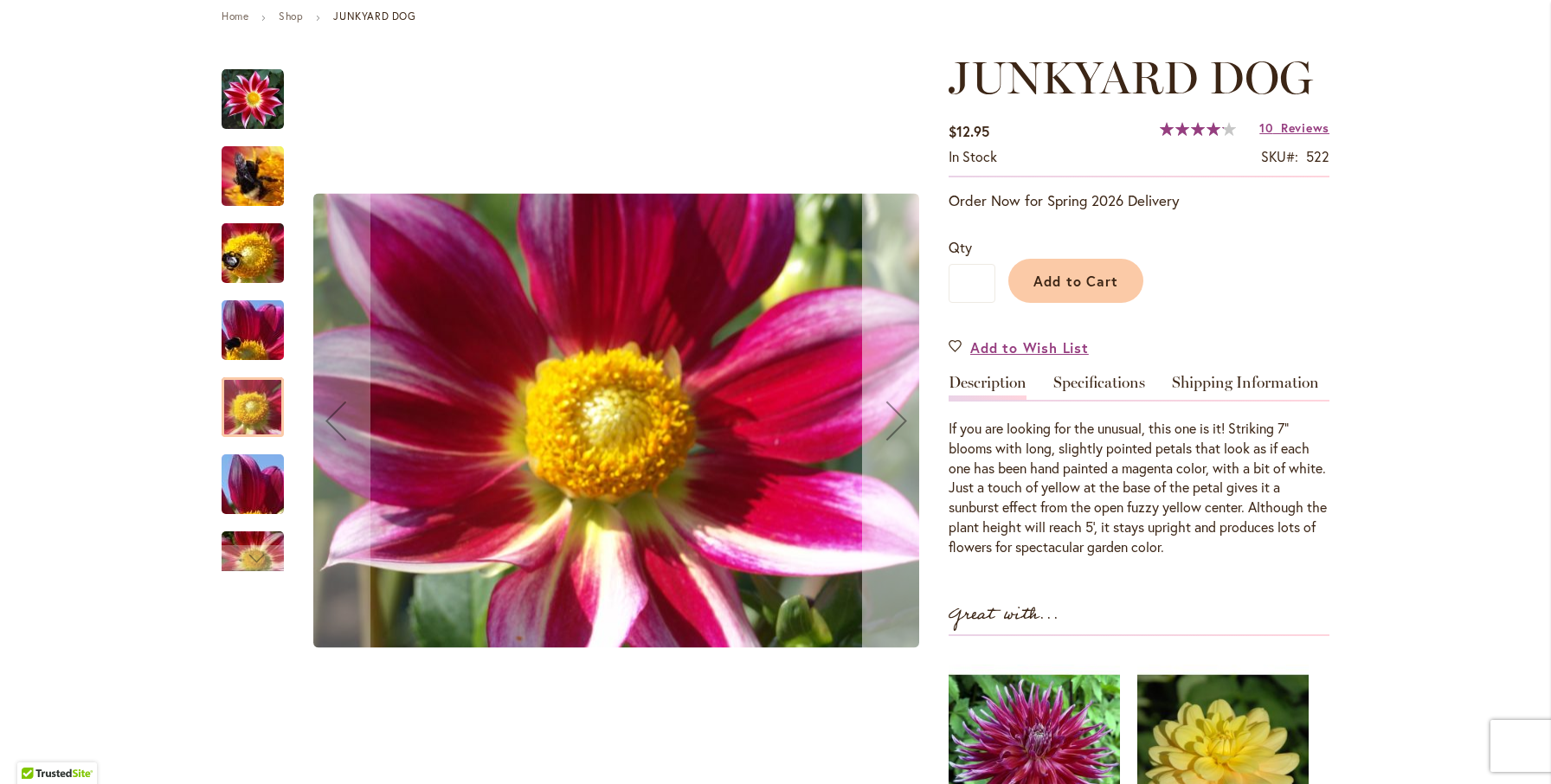
click at [886, 423] on div "Next" at bounding box center [896, 420] width 70 height 70
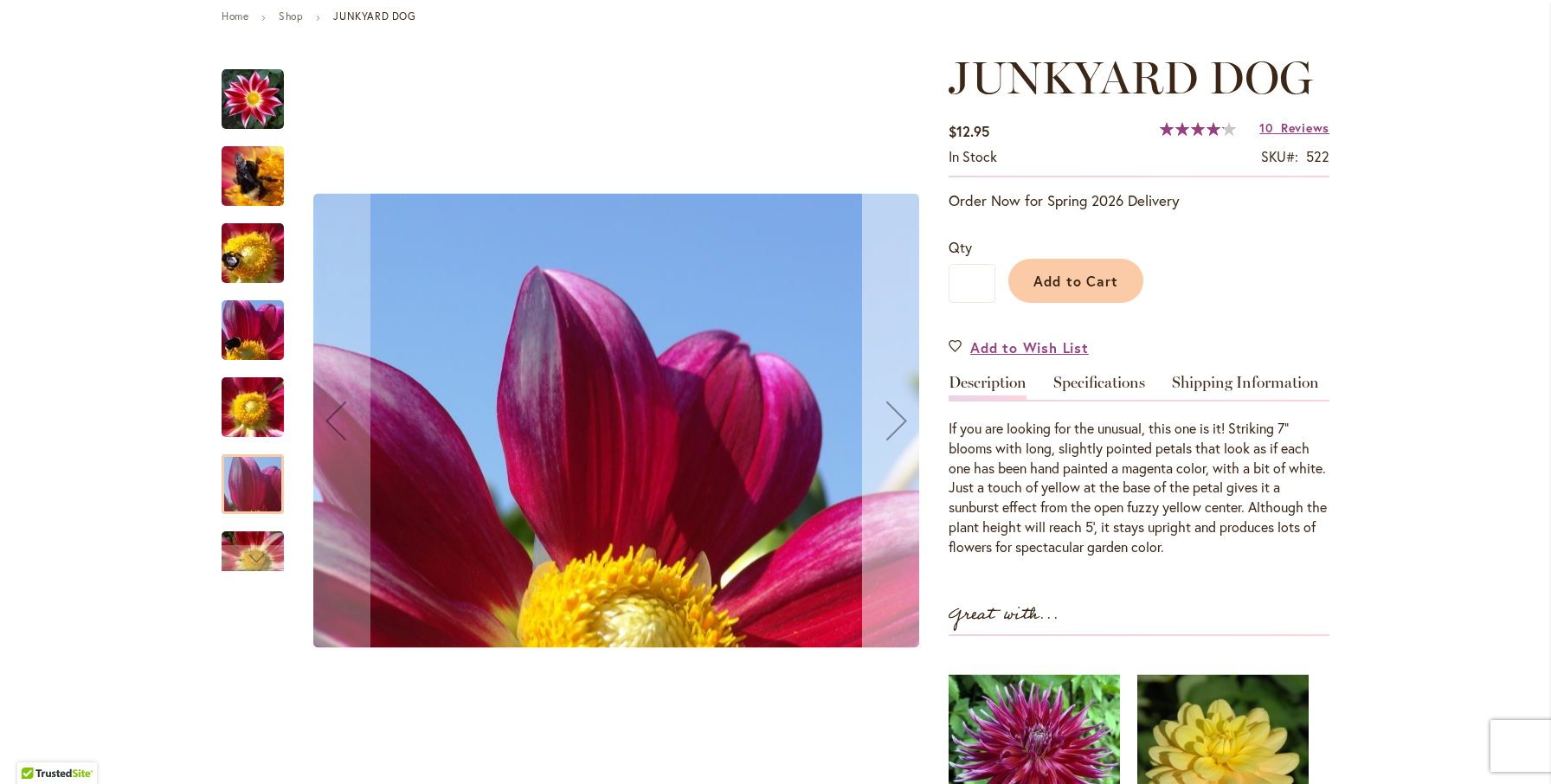
click at [886, 423] on div "Next" at bounding box center [896, 420] width 70 height 70
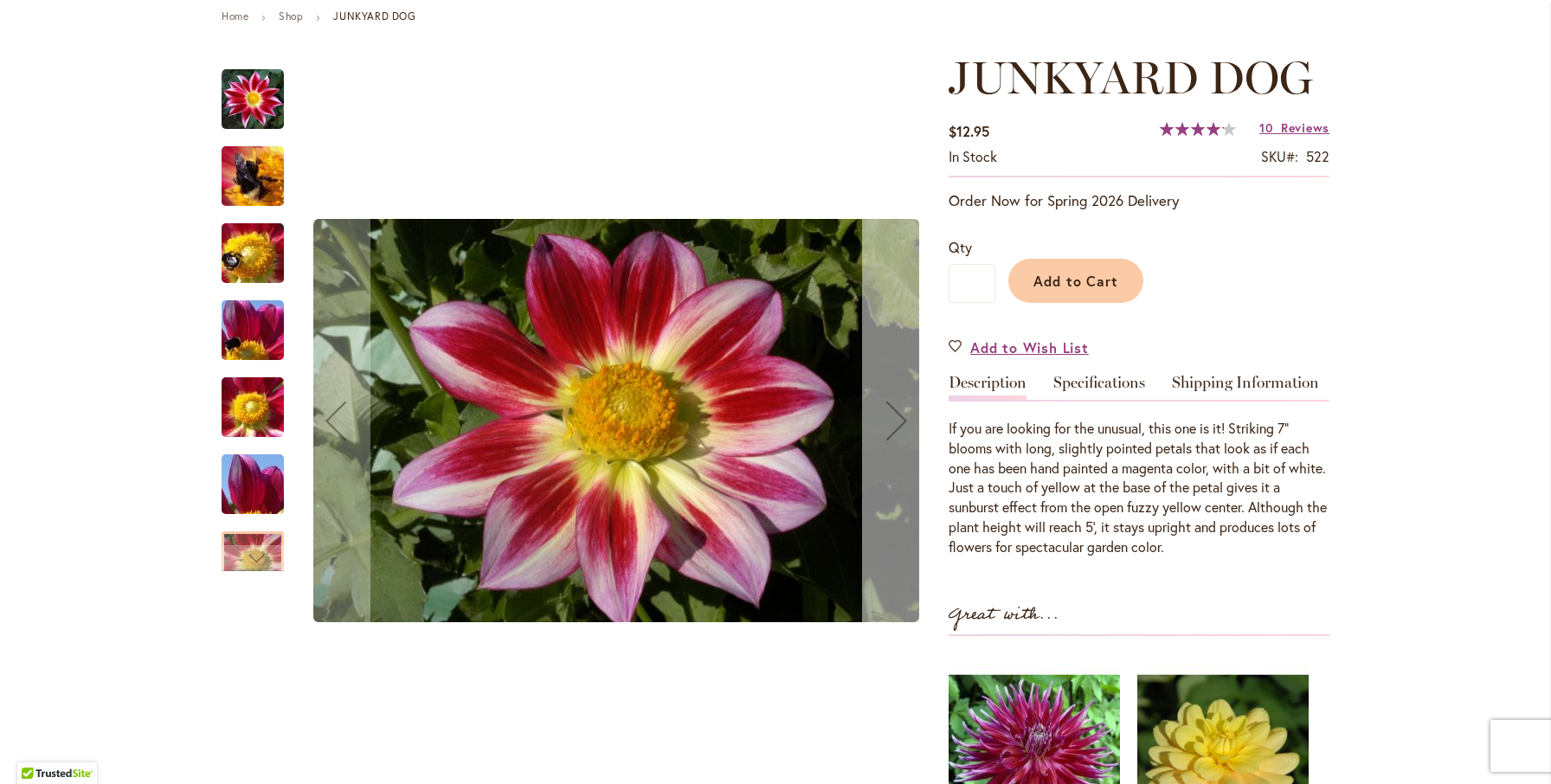
click at [886, 423] on div "Next" at bounding box center [896, 420] width 70 height 70
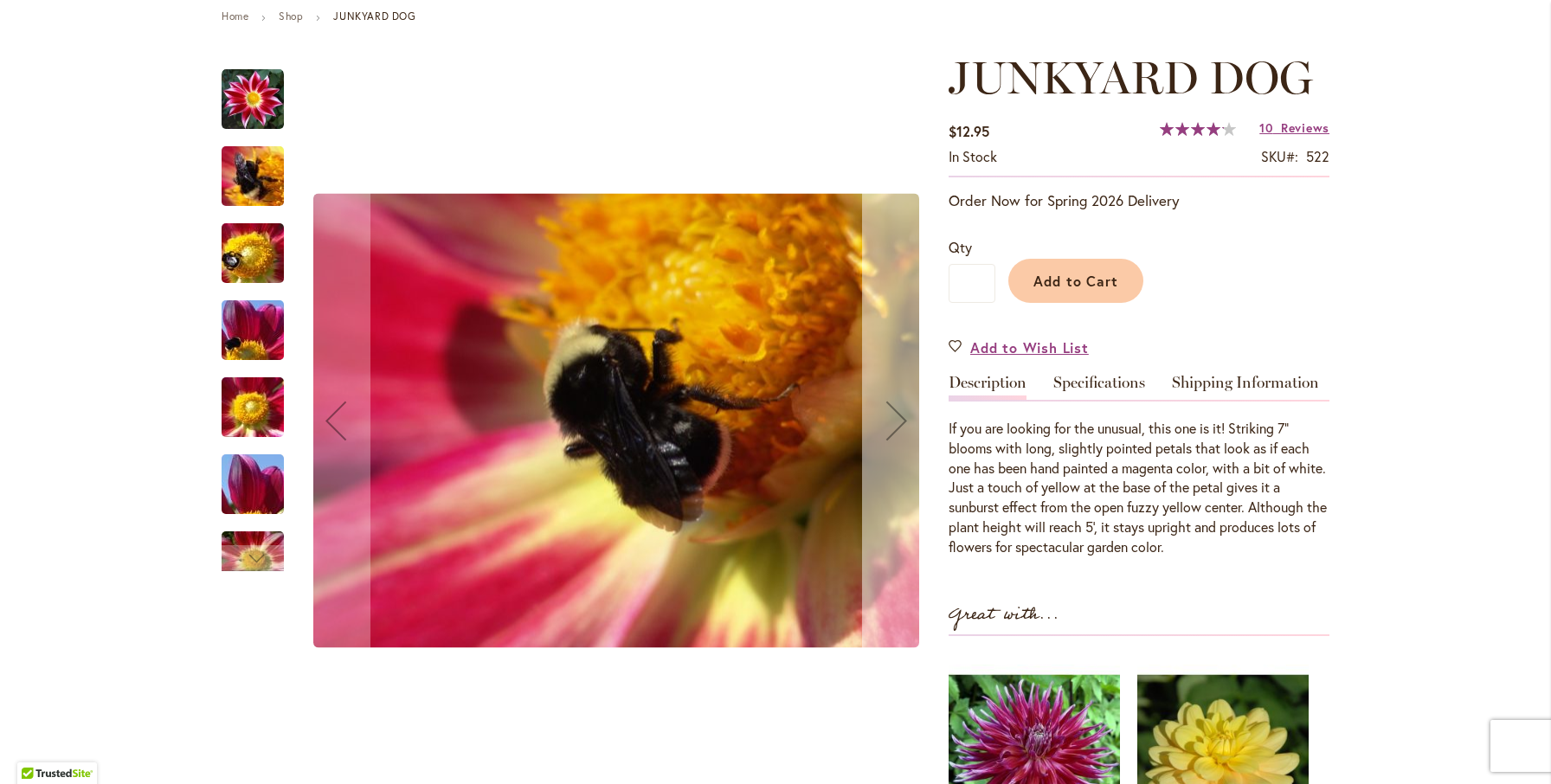
click at [886, 423] on div "Next" at bounding box center [896, 420] width 70 height 70
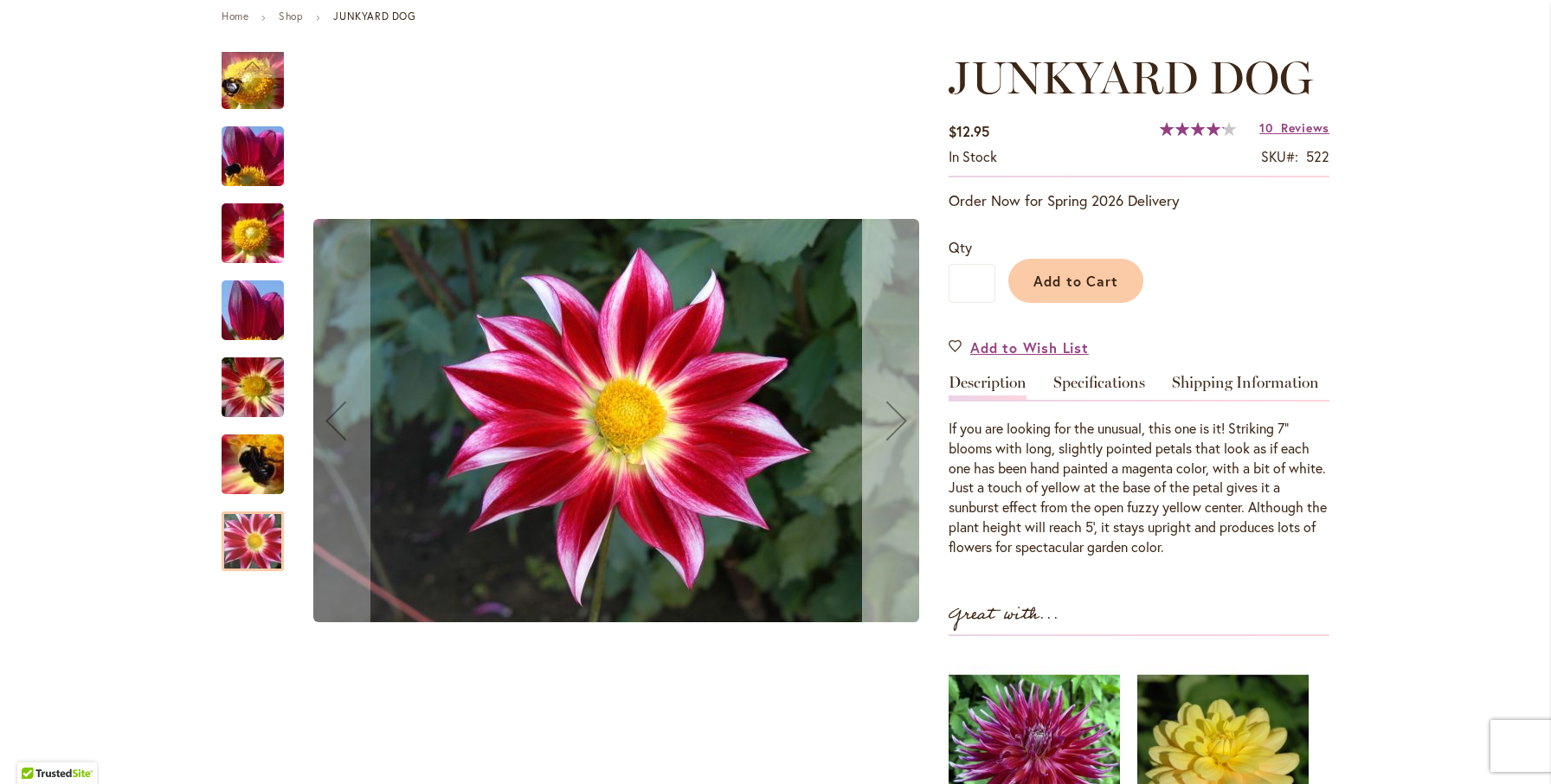
click at [886, 423] on div "Next" at bounding box center [896, 420] width 70 height 70
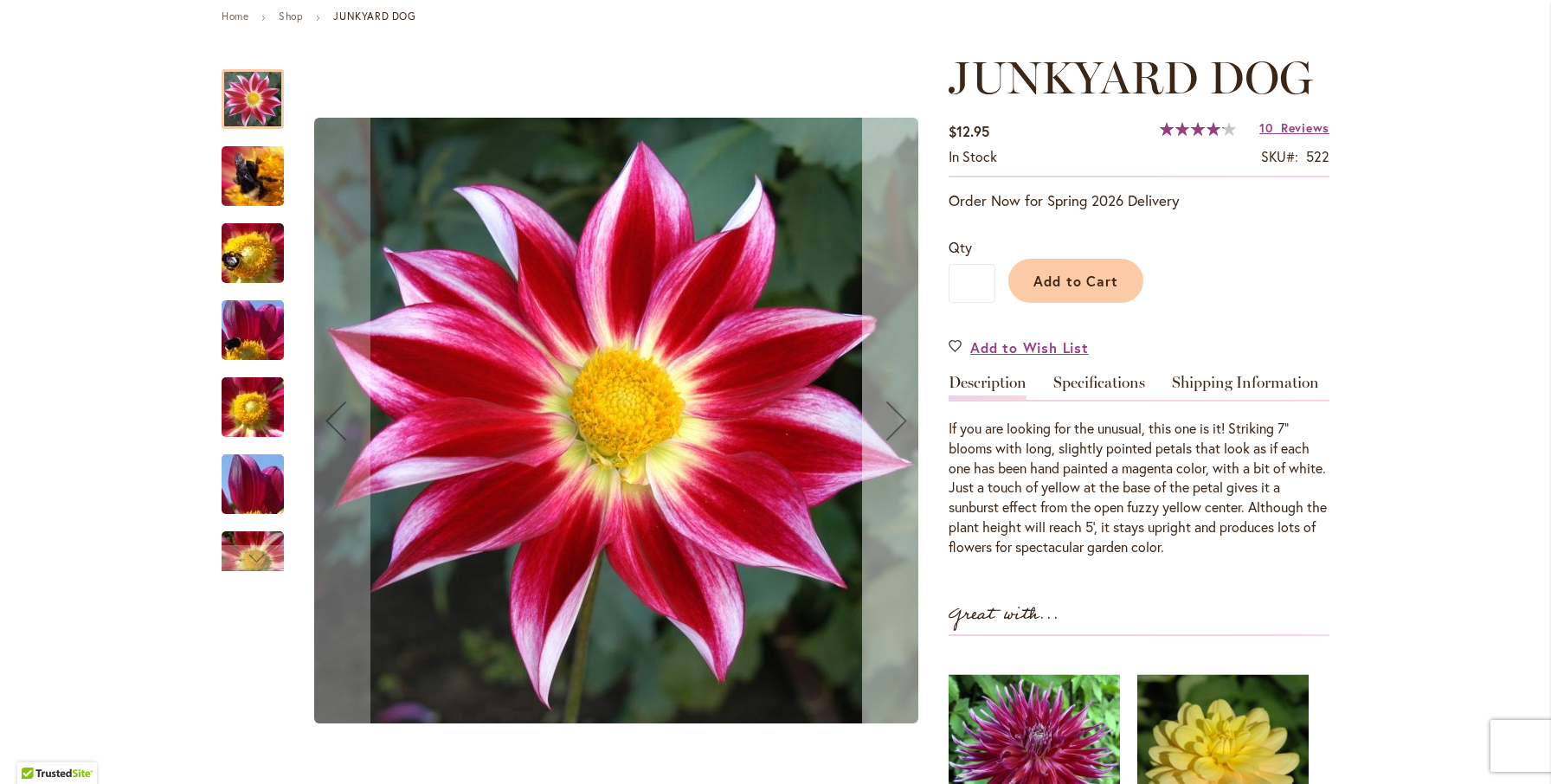
click at [886, 423] on div "Next" at bounding box center [896, 420] width 70 height 70
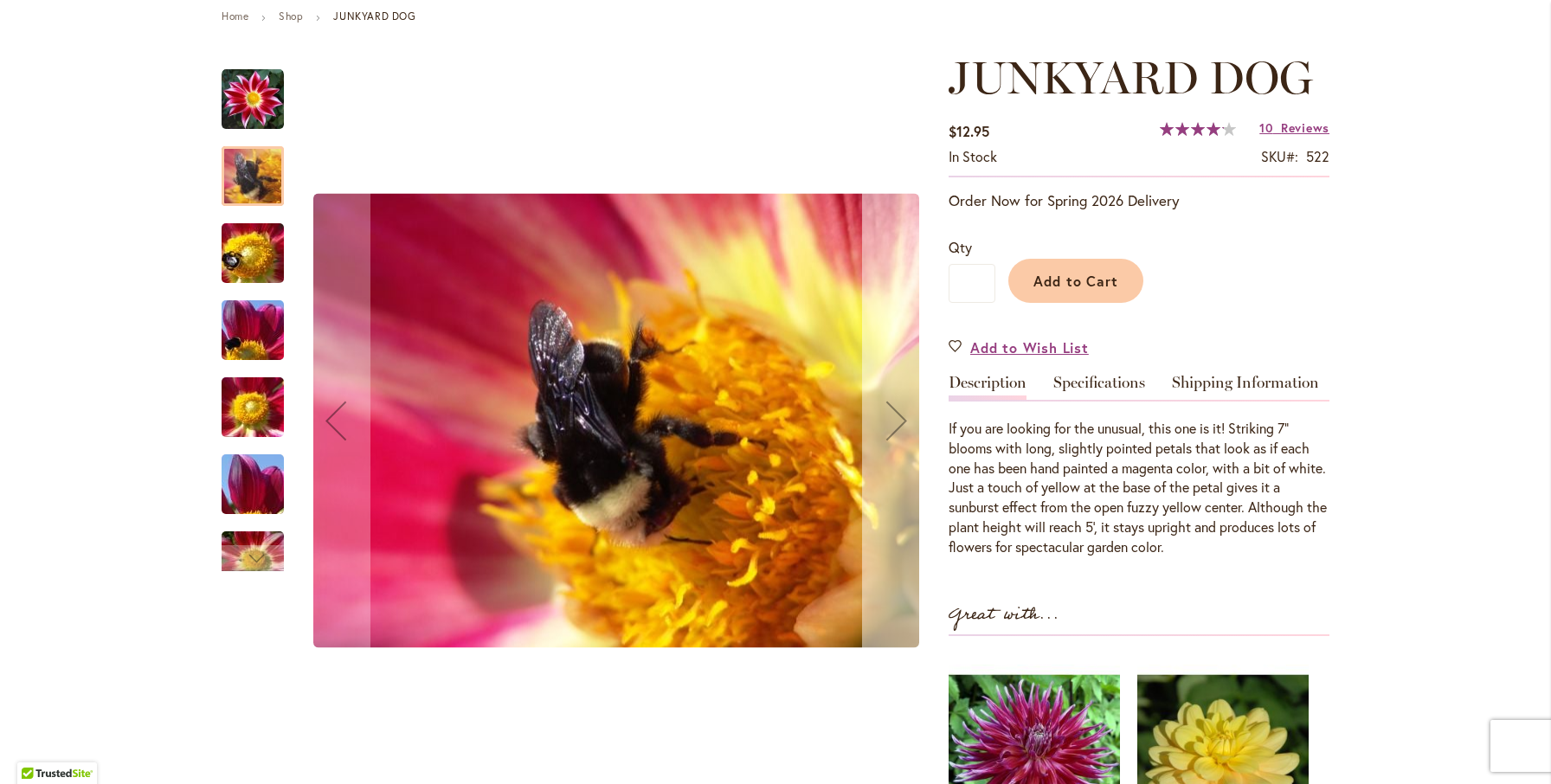
click at [886, 423] on div "Next" at bounding box center [896, 420] width 70 height 70
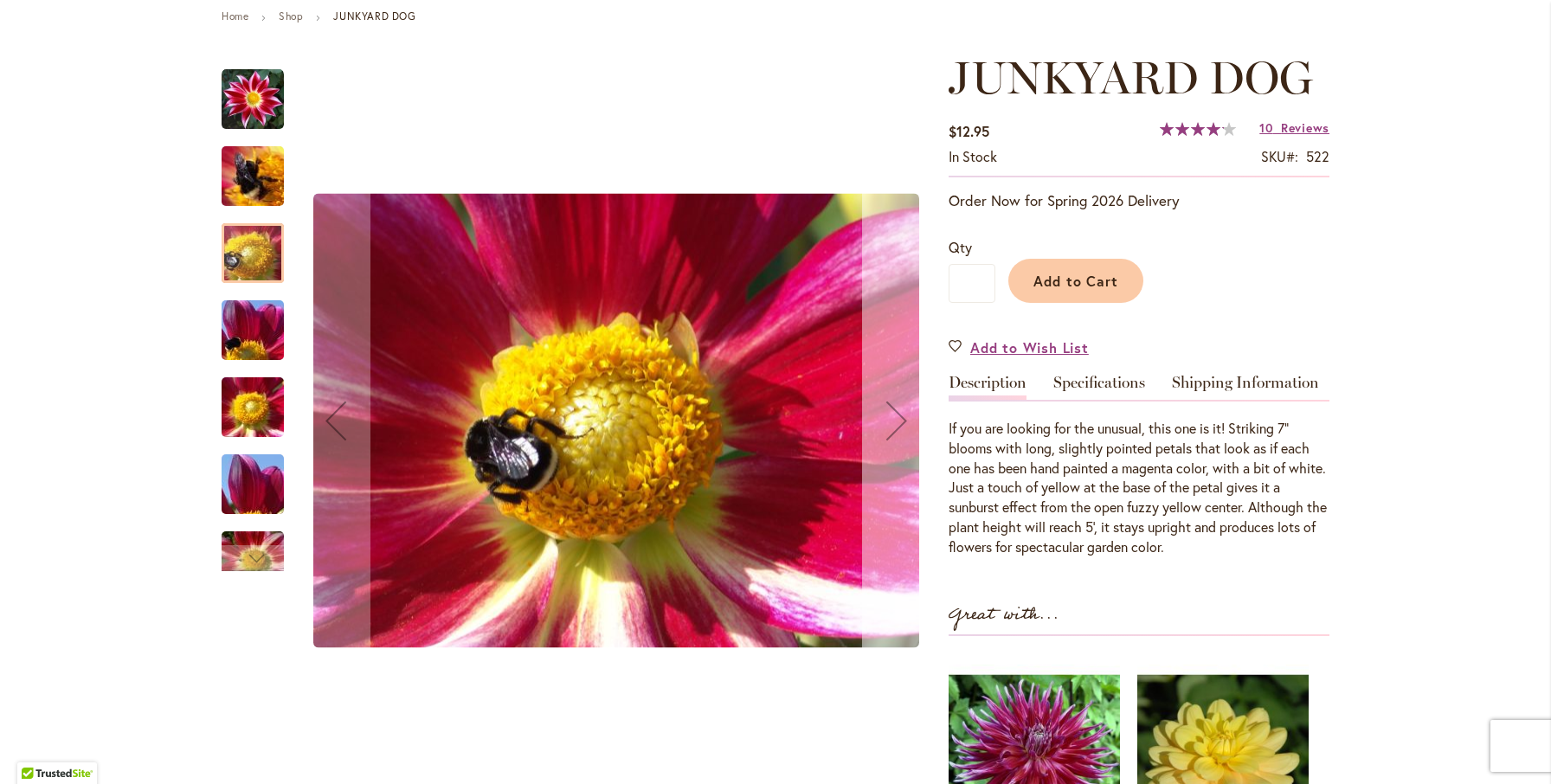
click at [886, 423] on div "Next" at bounding box center [896, 420] width 70 height 70
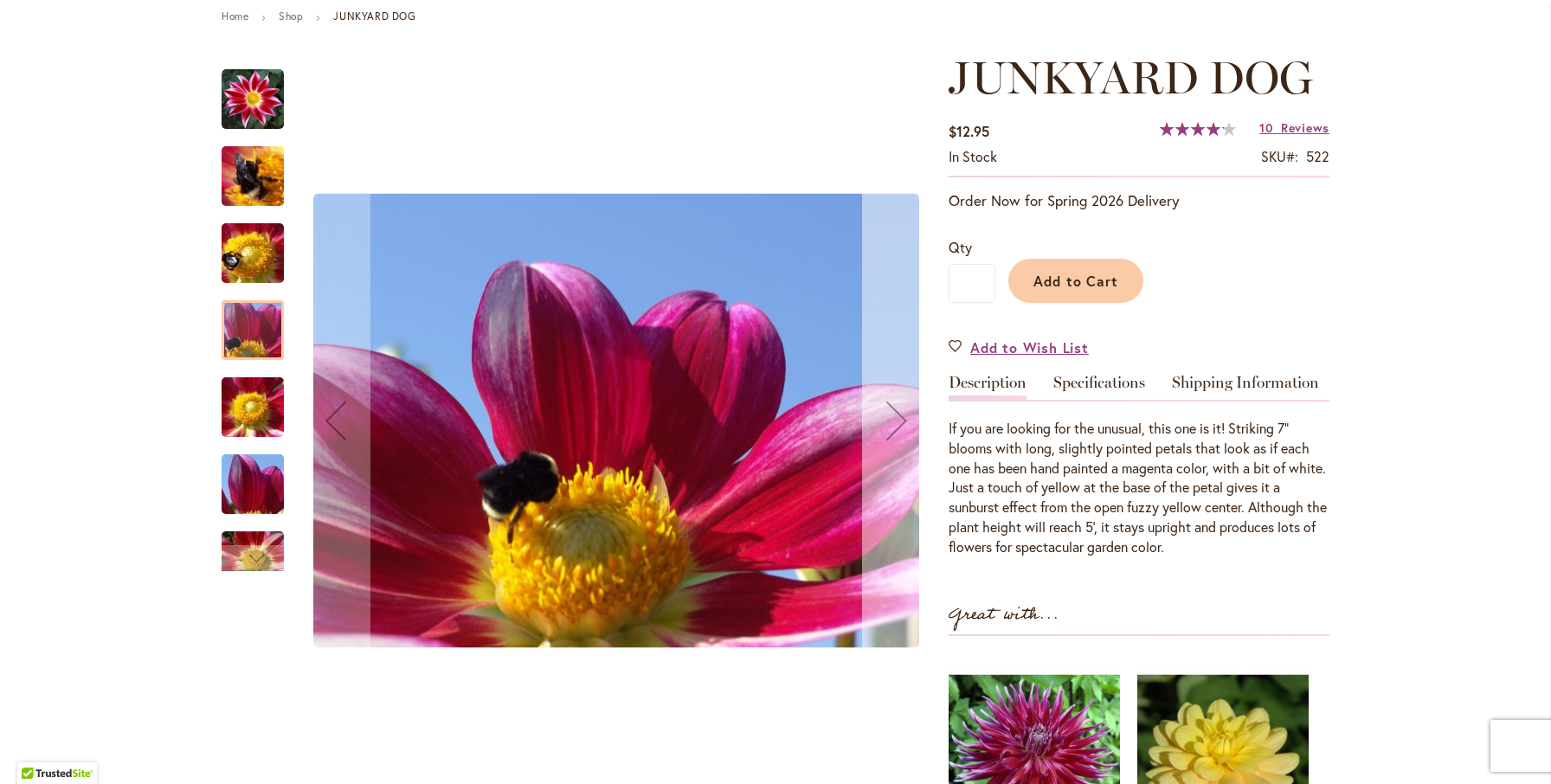
click at [886, 423] on div "Next" at bounding box center [896, 420] width 70 height 70
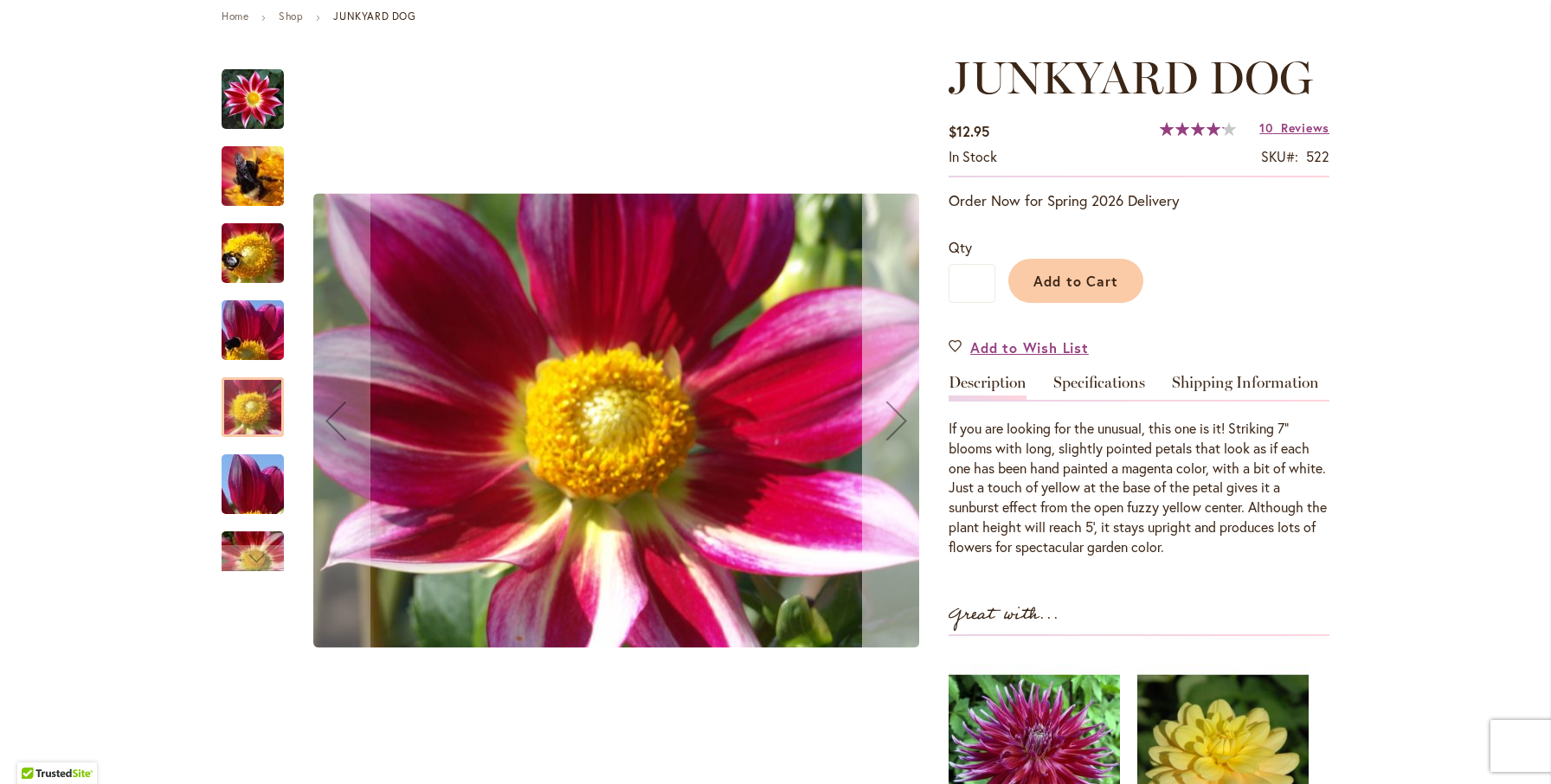
click at [886, 423] on div "Next" at bounding box center [896, 420] width 70 height 70
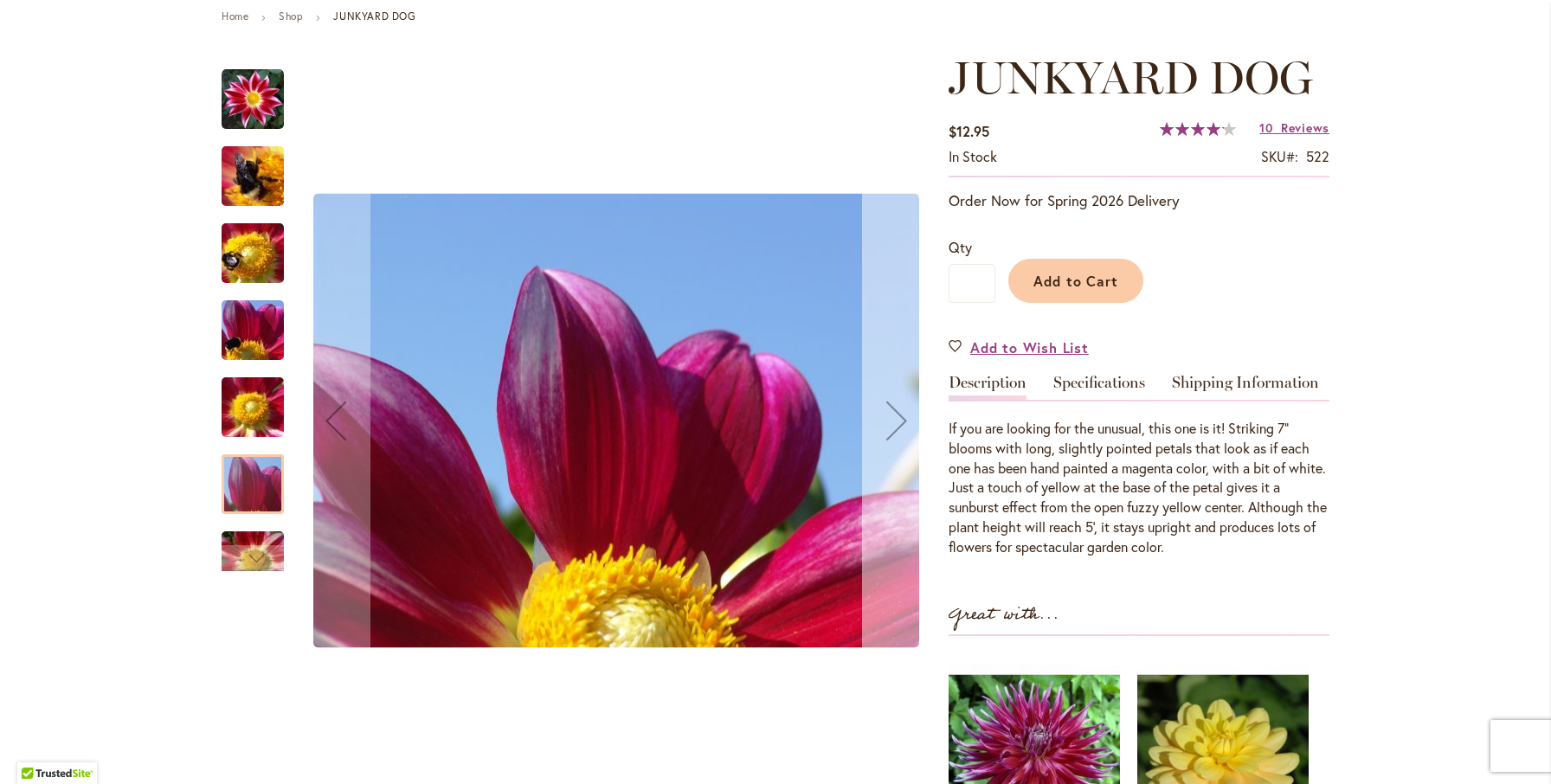
click at [886, 423] on div "Next" at bounding box center [896, 420] width 70 height 70
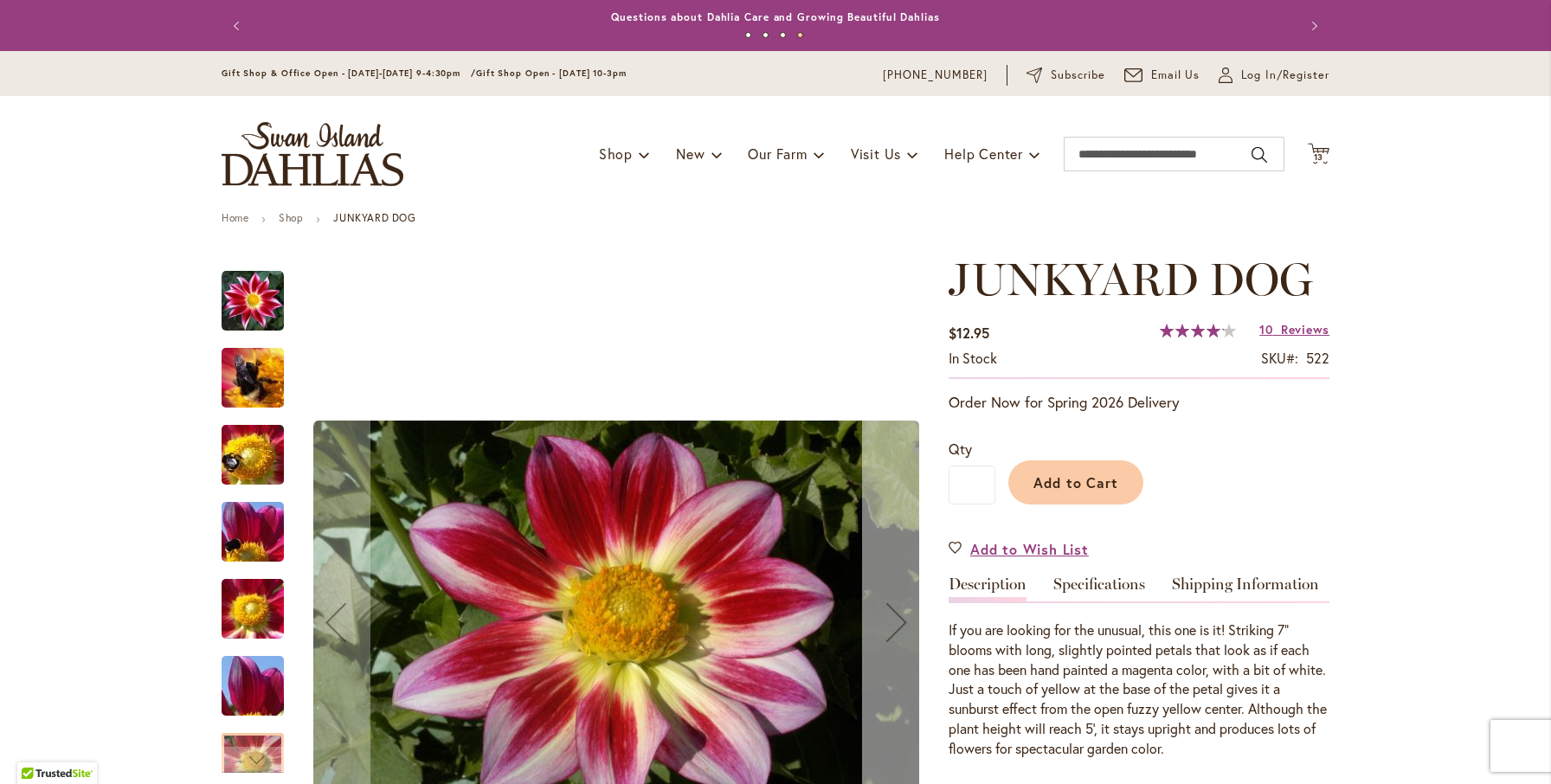
scroll to position [0, 0]
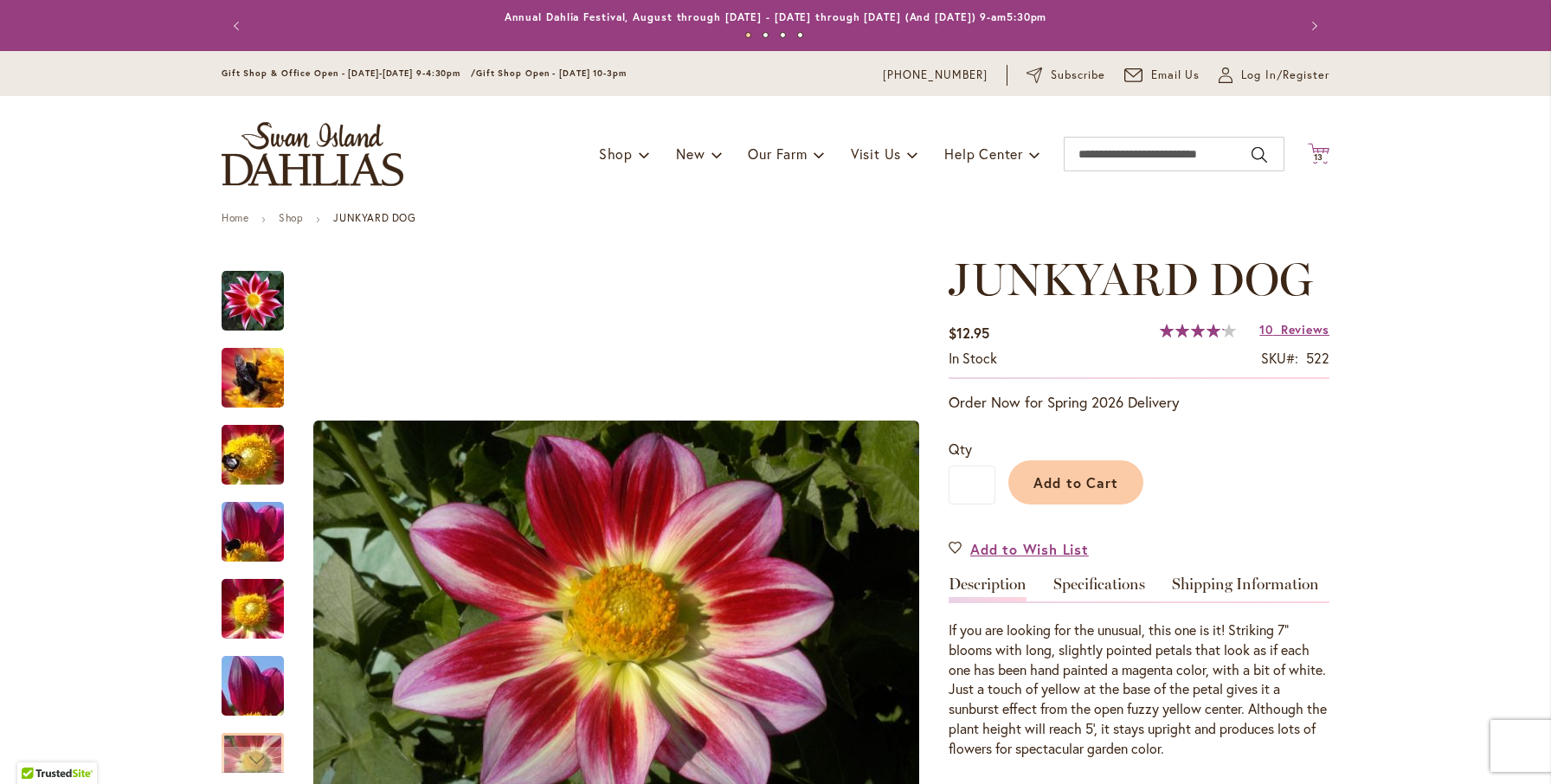
click at [1312, 144] on icon "Cart .cls-1 { fill: #231f20; }" at bounding box center [1318, 153] width 22 height 22
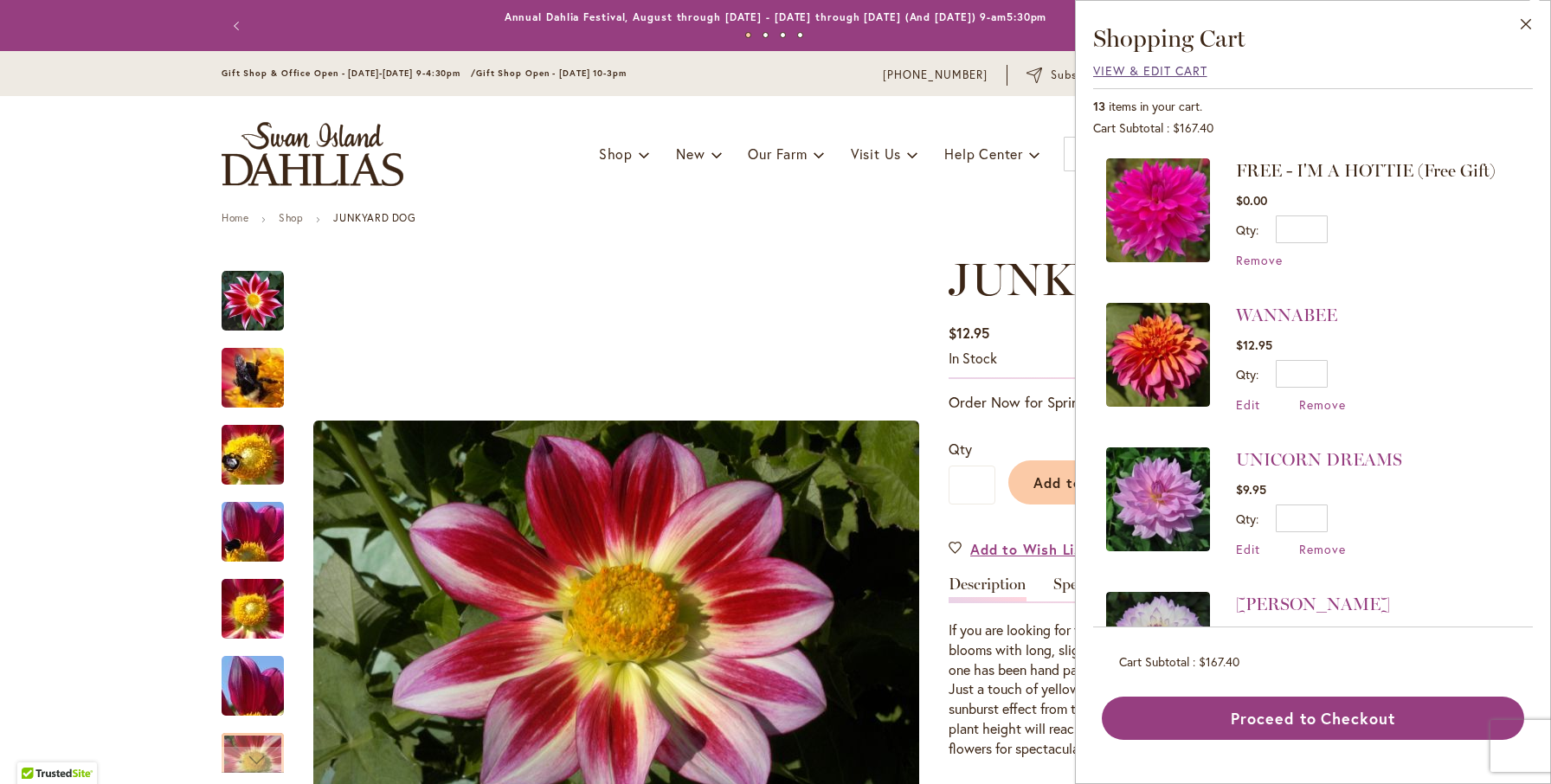
click at [1164, 71] on span "View & Edit Cart" at bounding box center [1150, 70] width 114 height 17
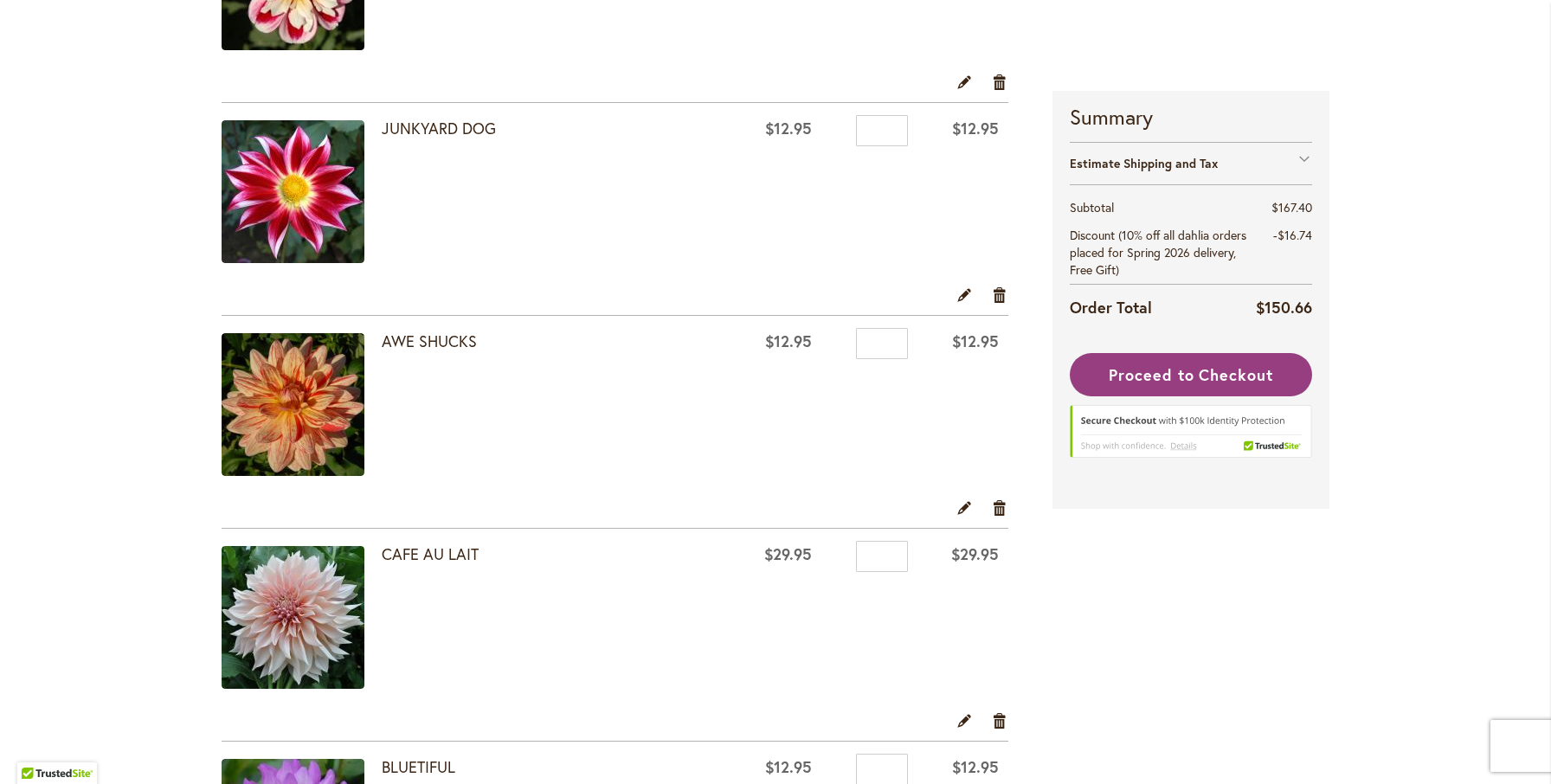
scroll to position [883, 0]
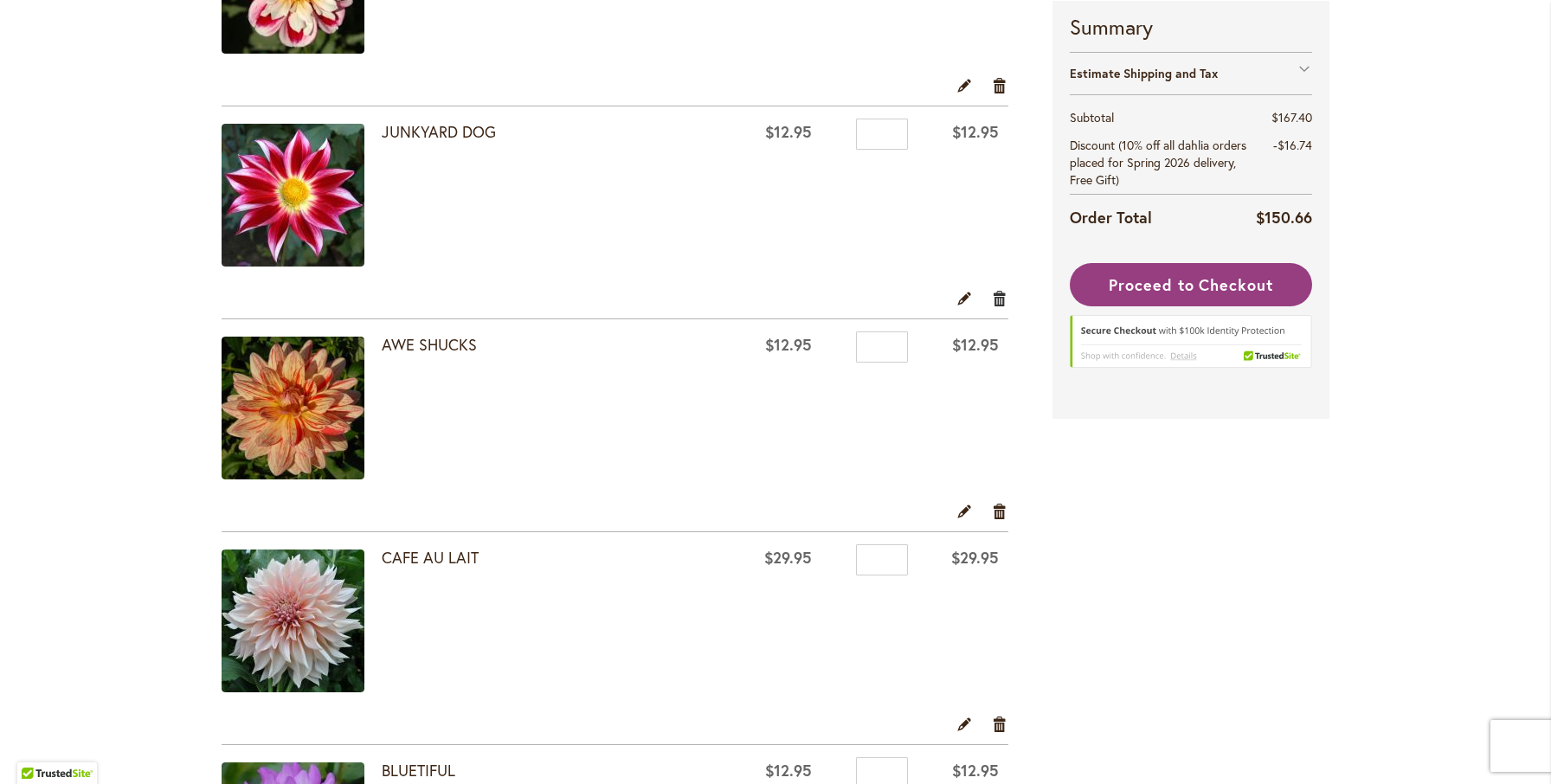
click at [1003, 297] on link "Remove item" at bounding box center [1000, 297] width 17 height 19
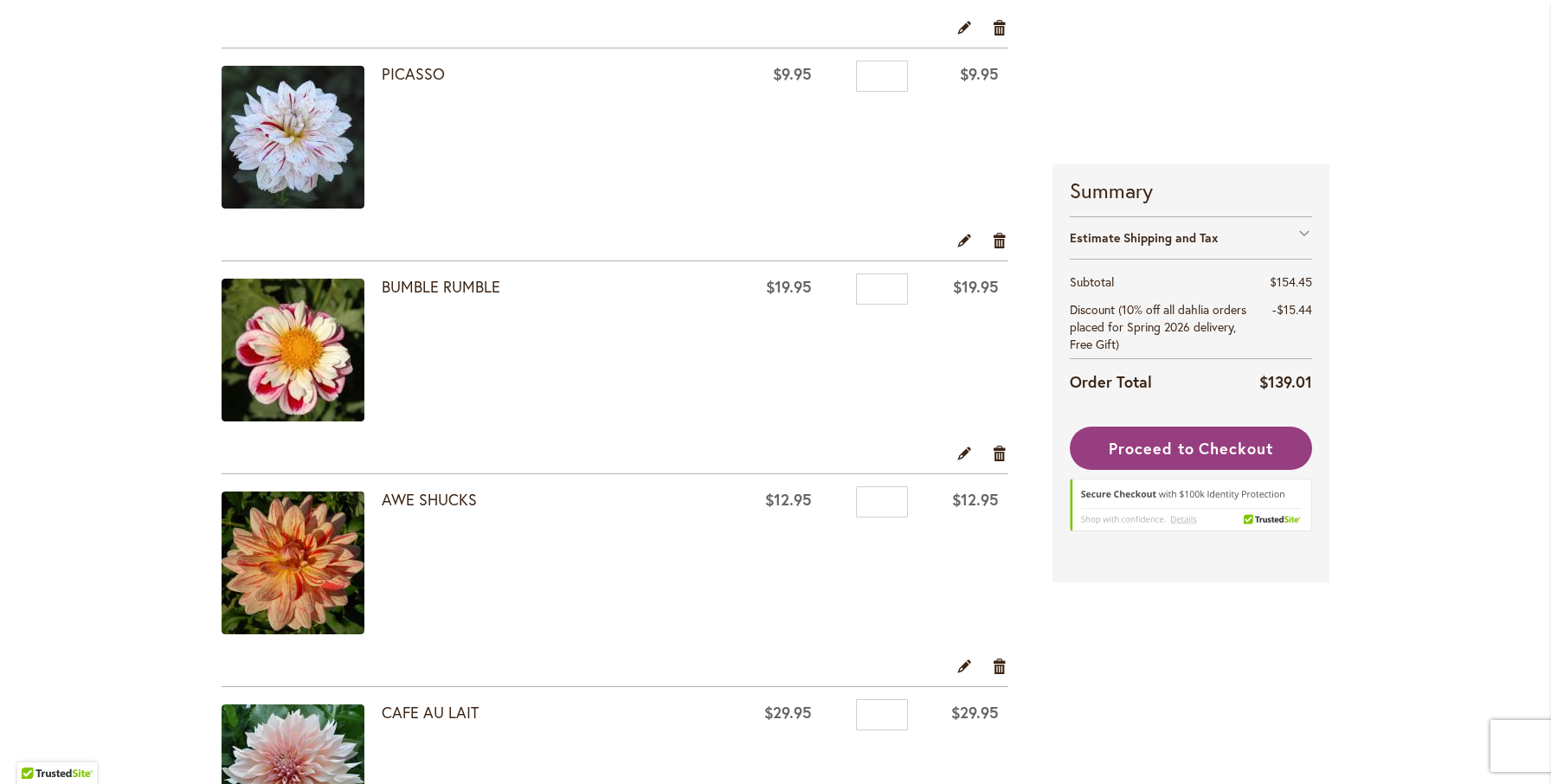
scroll to position [517, 0]
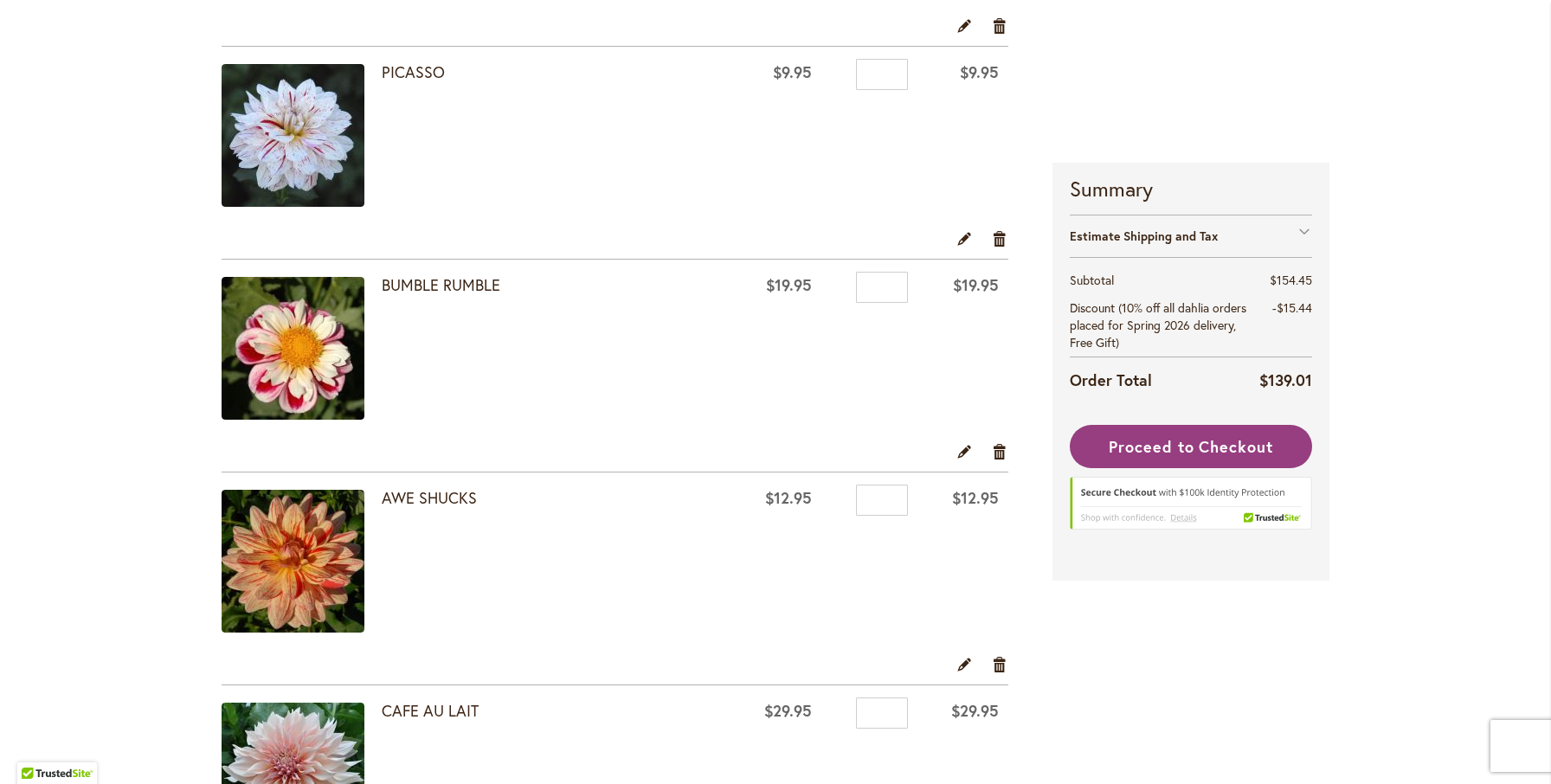
click at [317, 558] on img at bounding box center [293, 561] width 143 height 143
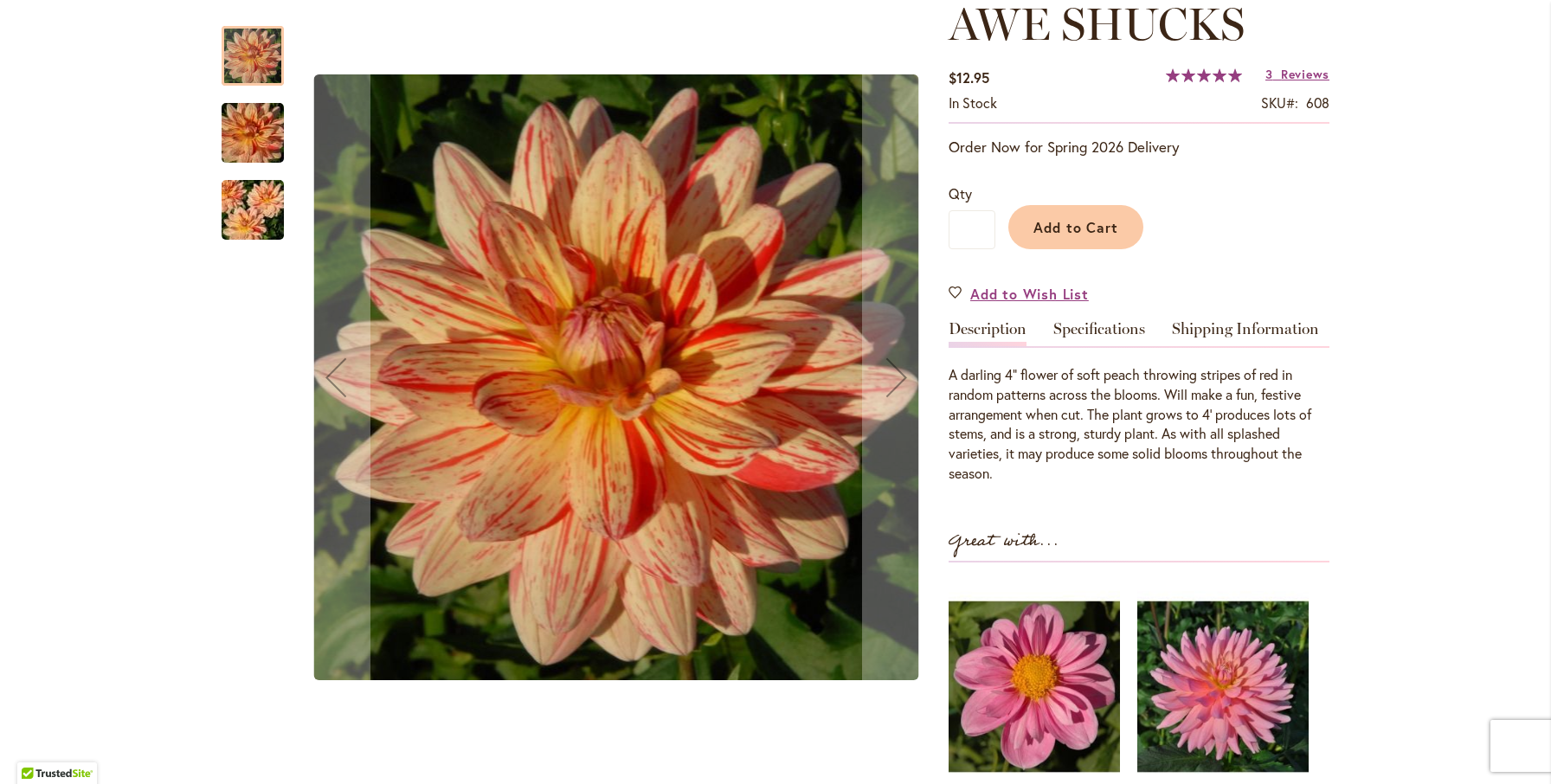
scroll to position [262, 0]
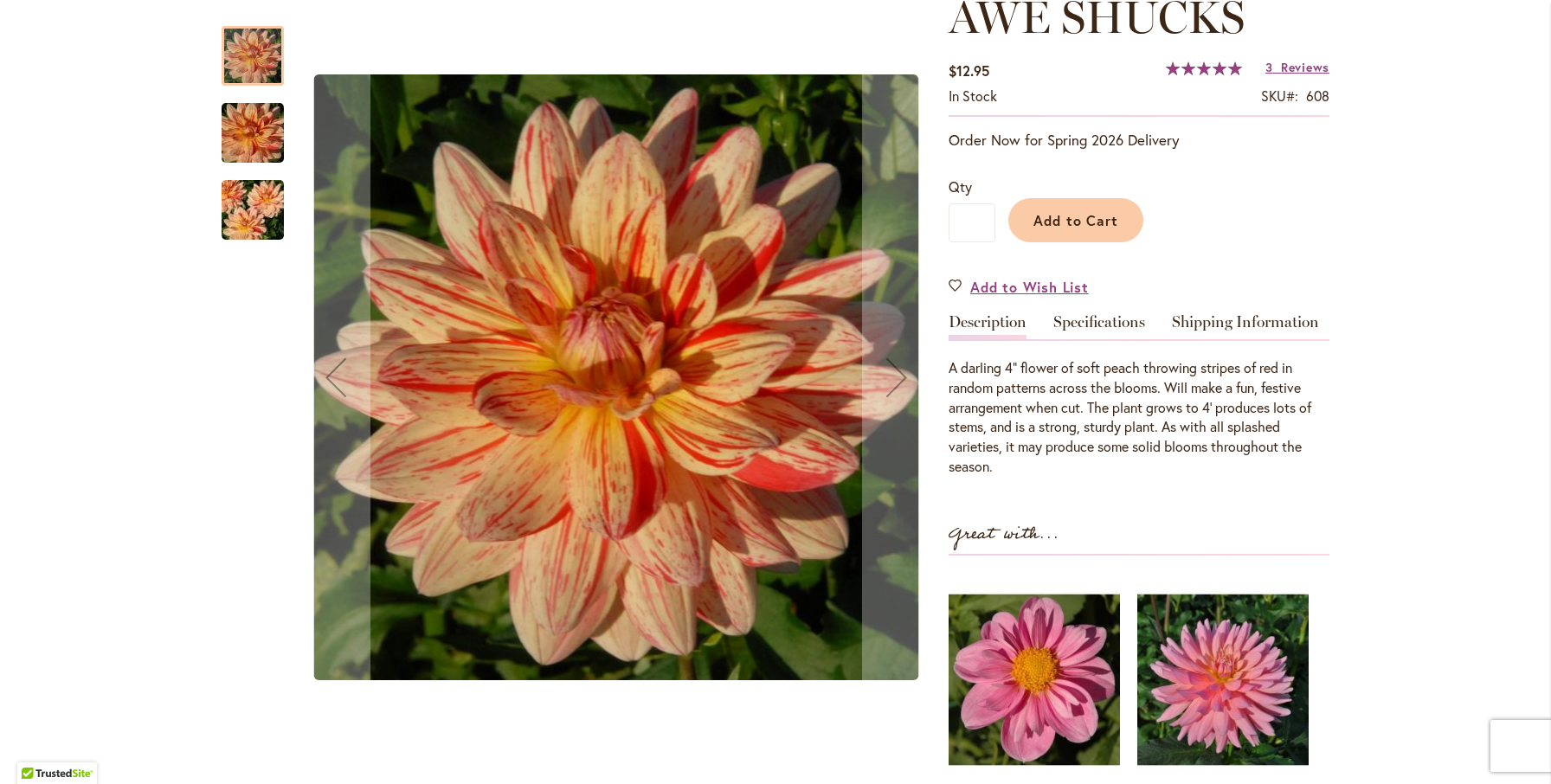
click at [233, 128] on img "AWE SHUCKS" at bounding box center [253, 133] width 125 height 83
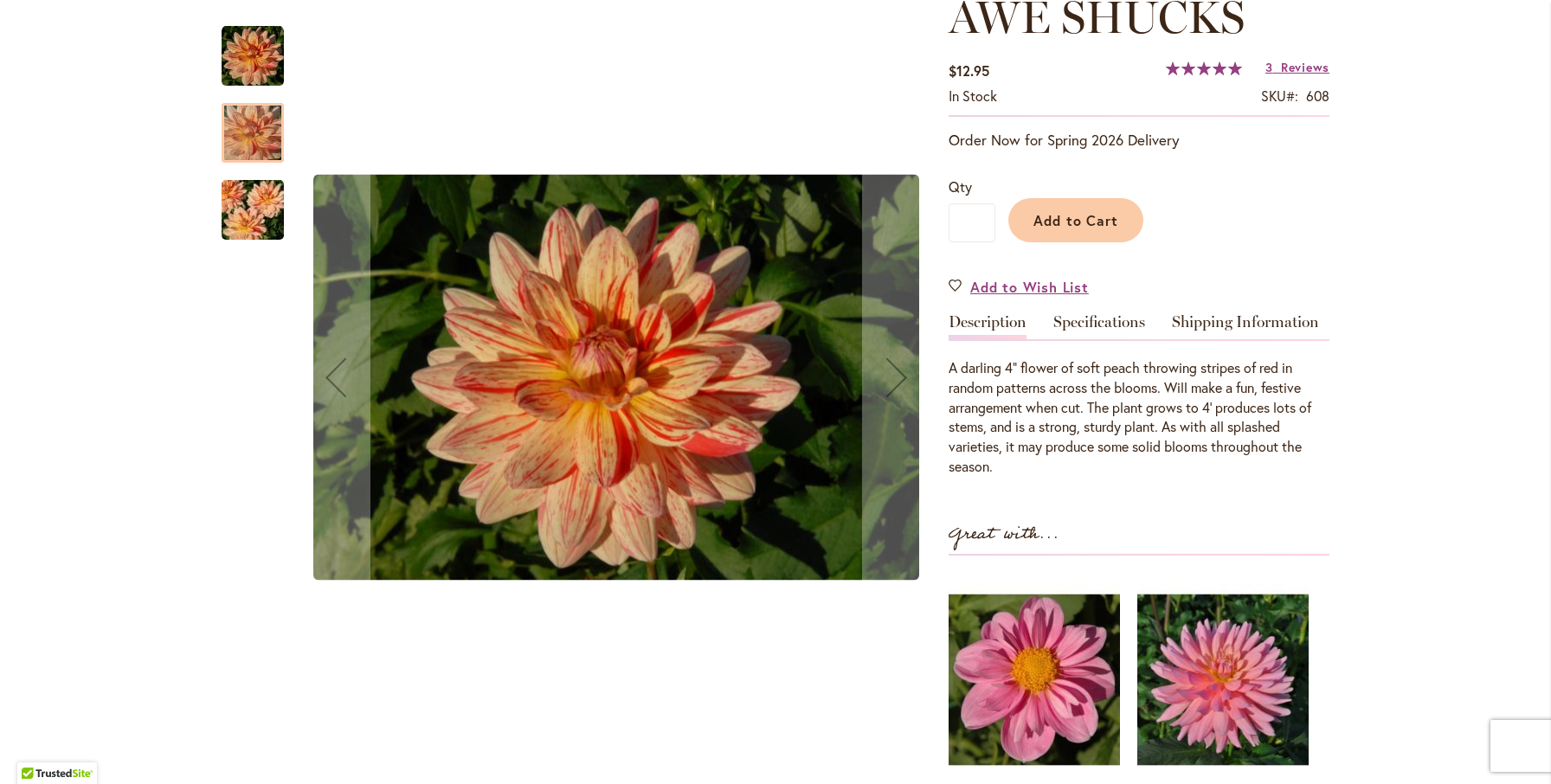
click at [240, 195] on img "AWE SHUCKS" at bounding box center [253, 210] width 125 height 83
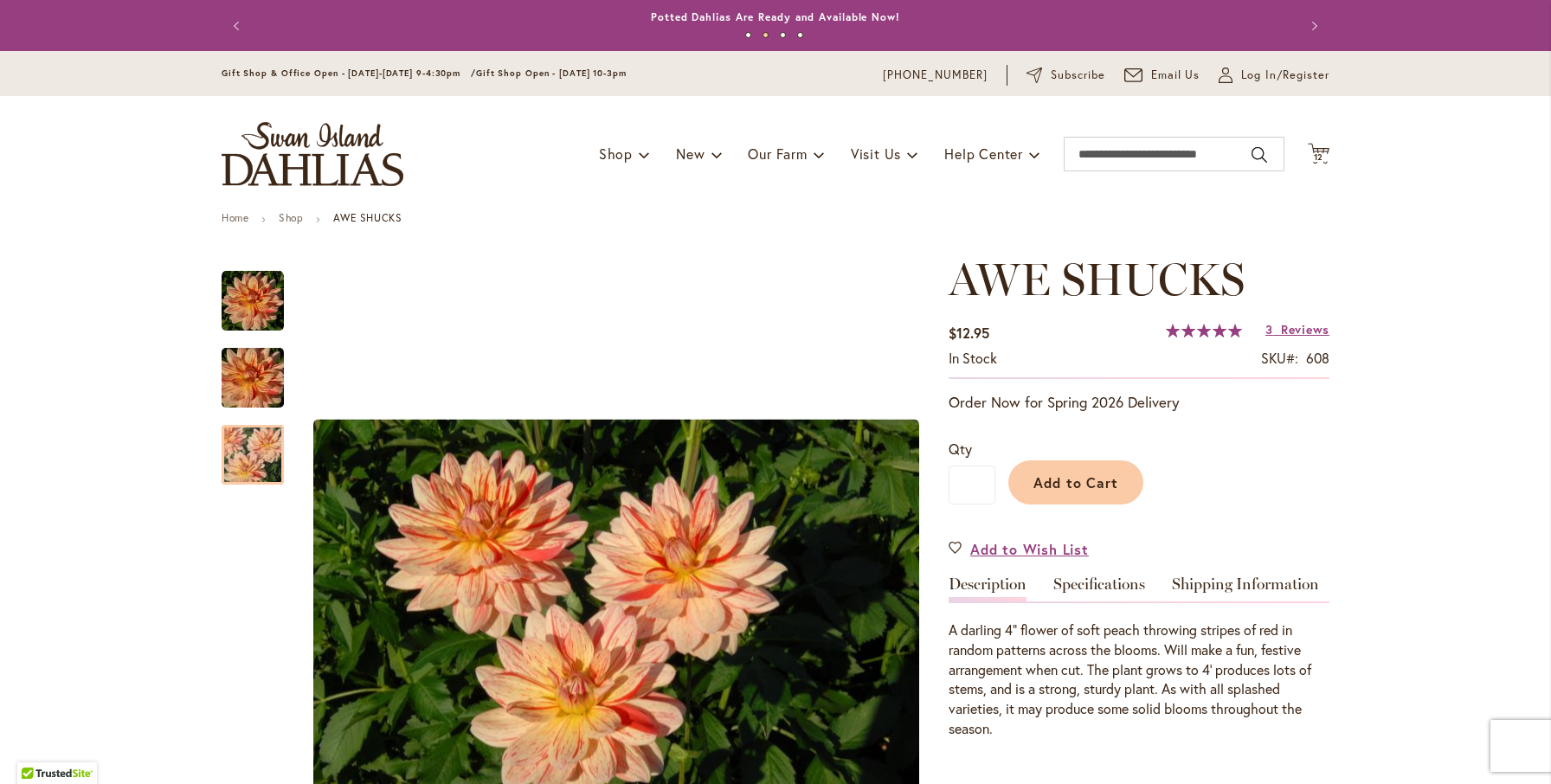
scroll to position [0, 0]
click at [1318, 154] on span "12" at bounding box center [1319, 157] width 11 height 11
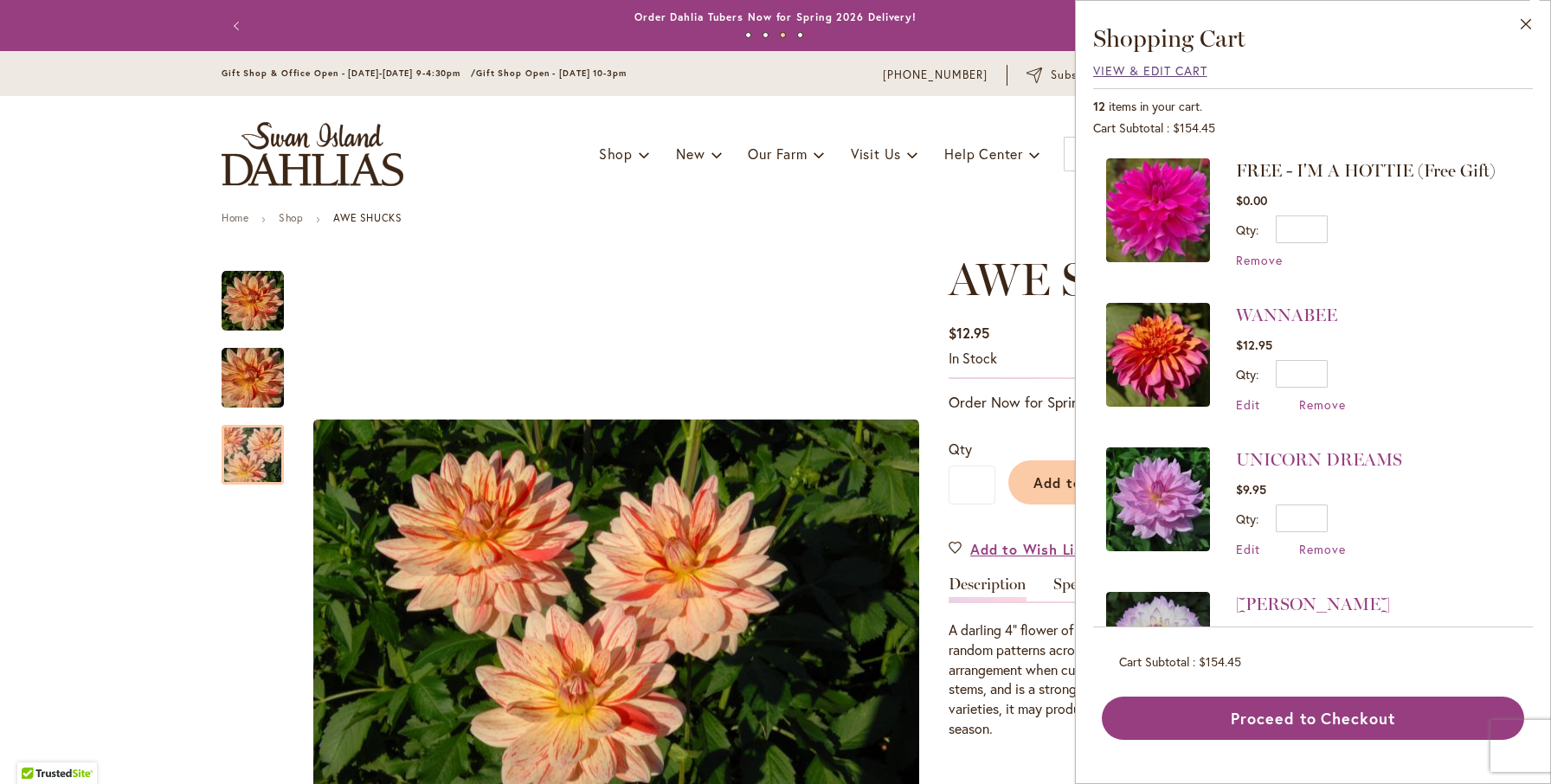
click at [1146, 72] on span "View & Edit Cart" at bounding box center [1150, 70] width 114 height 17
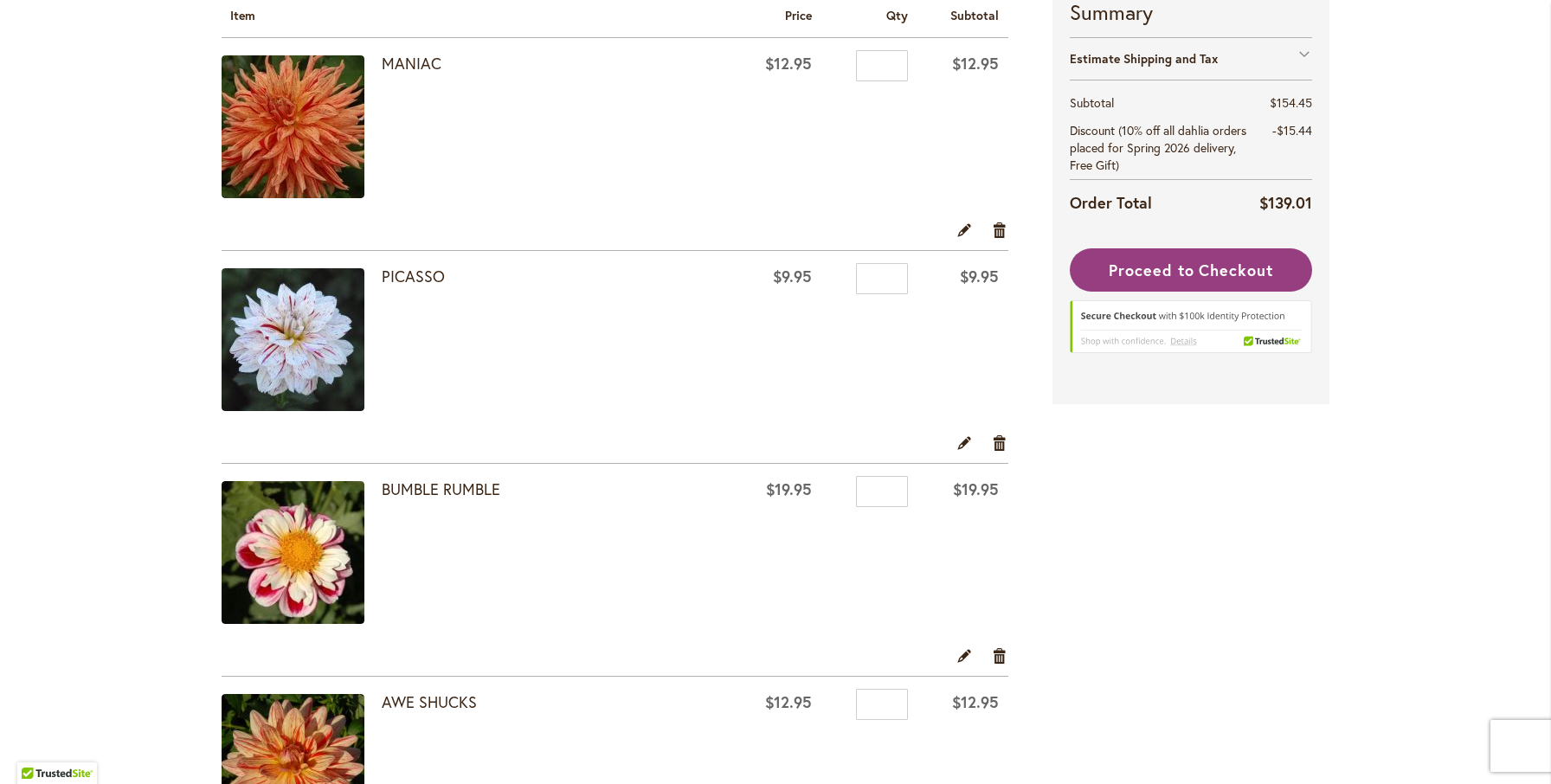
scroll to position [329, 0]
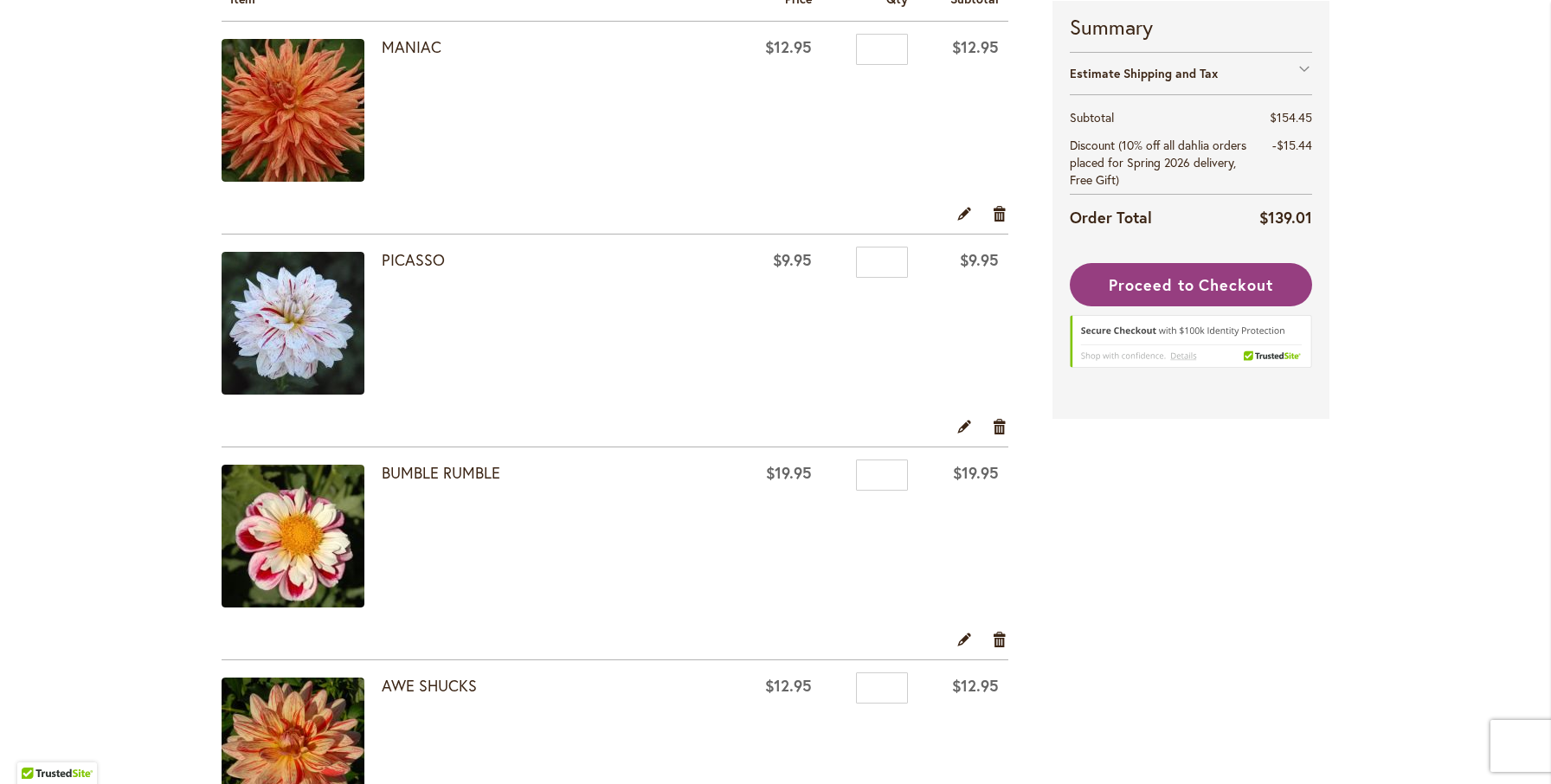
click at [316, 112] on img at bounding box center [293, 110] width 143 height 143
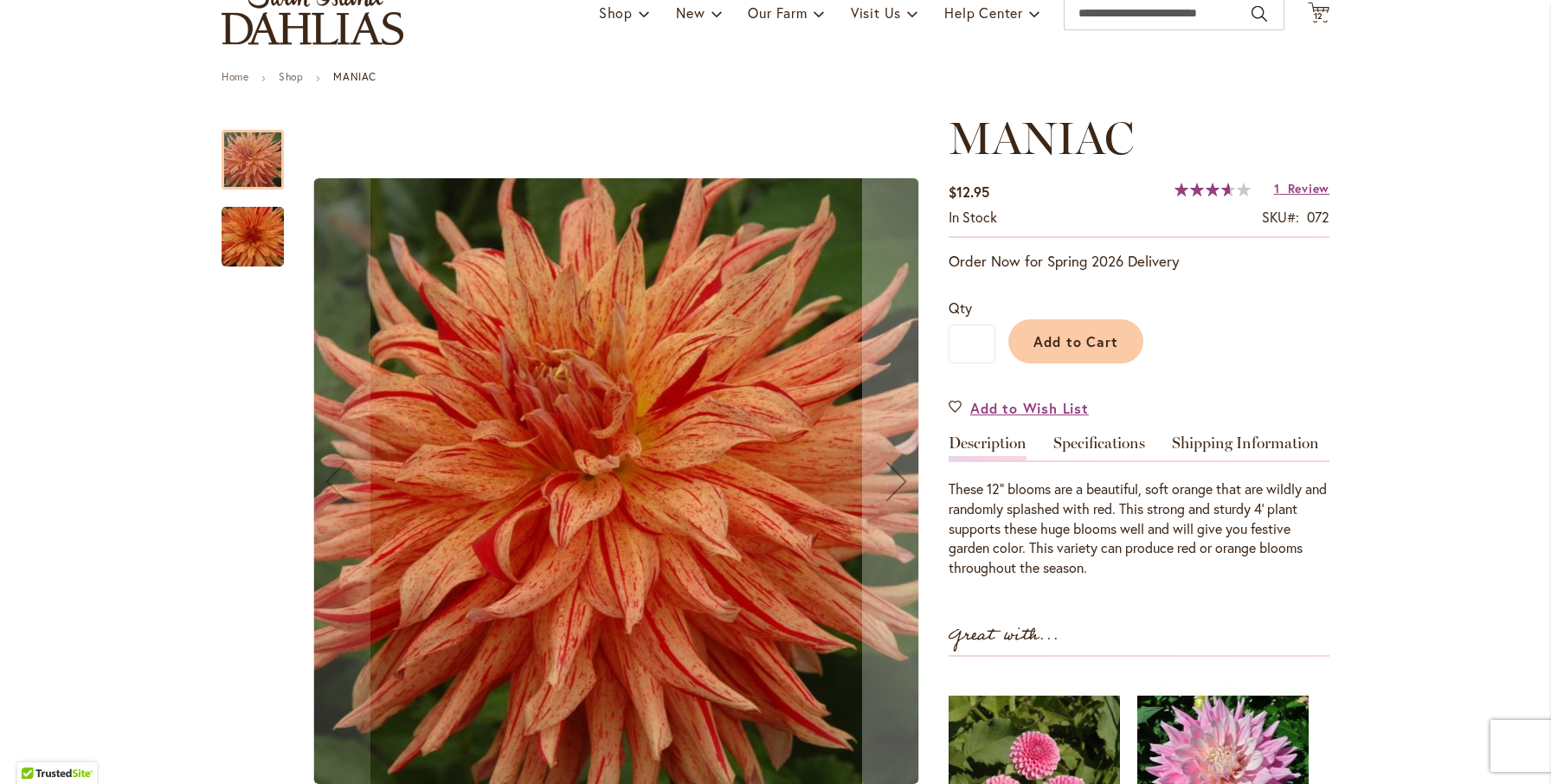
scroll to position [226, 0]
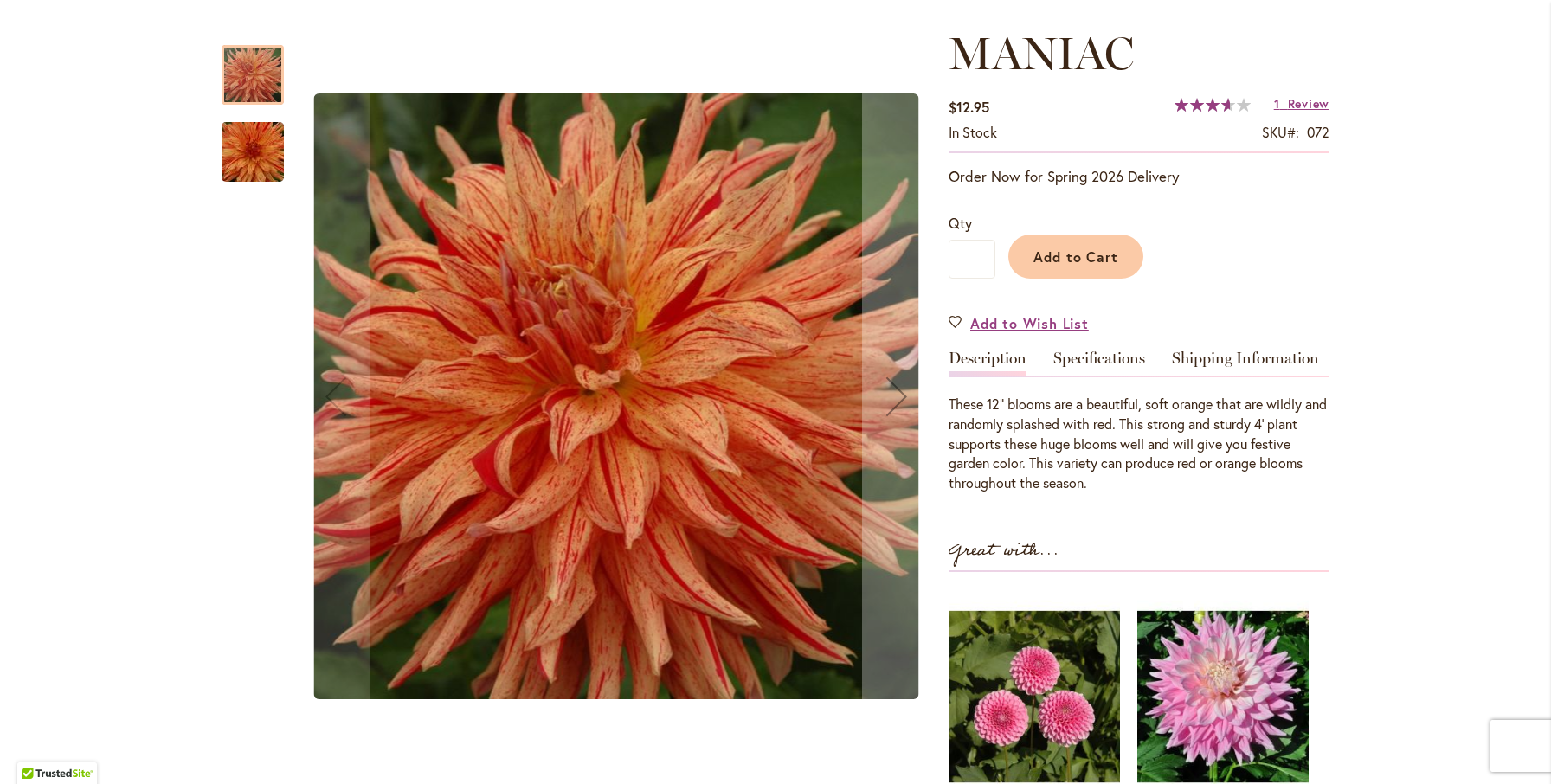
click at [253, 144] on img "Maniac" at bounding box center [253, 152] width 125 height 83
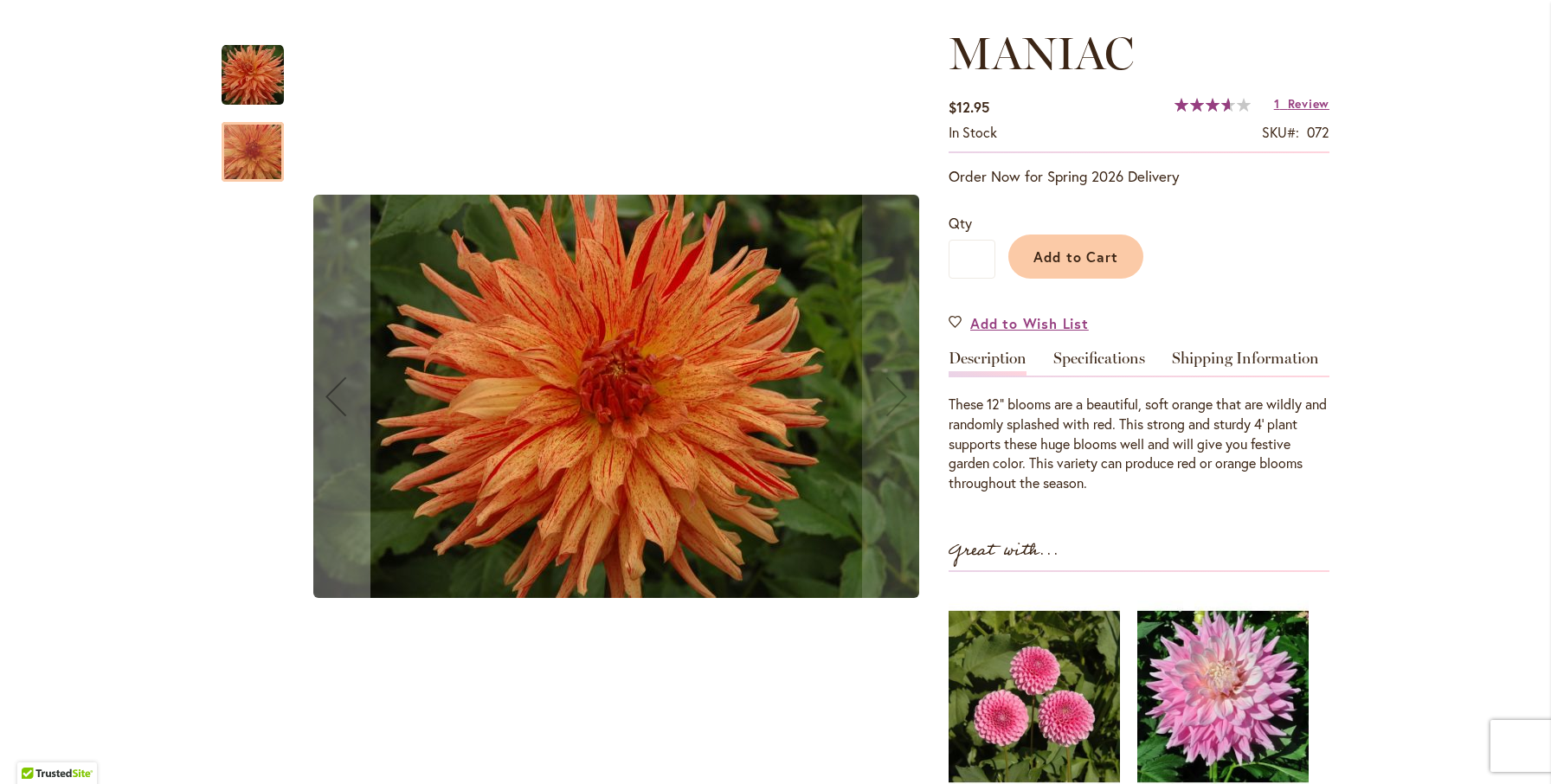
click at [259, 73] on img "Maniac" at bounding box center [253, 75] width 62 height 62
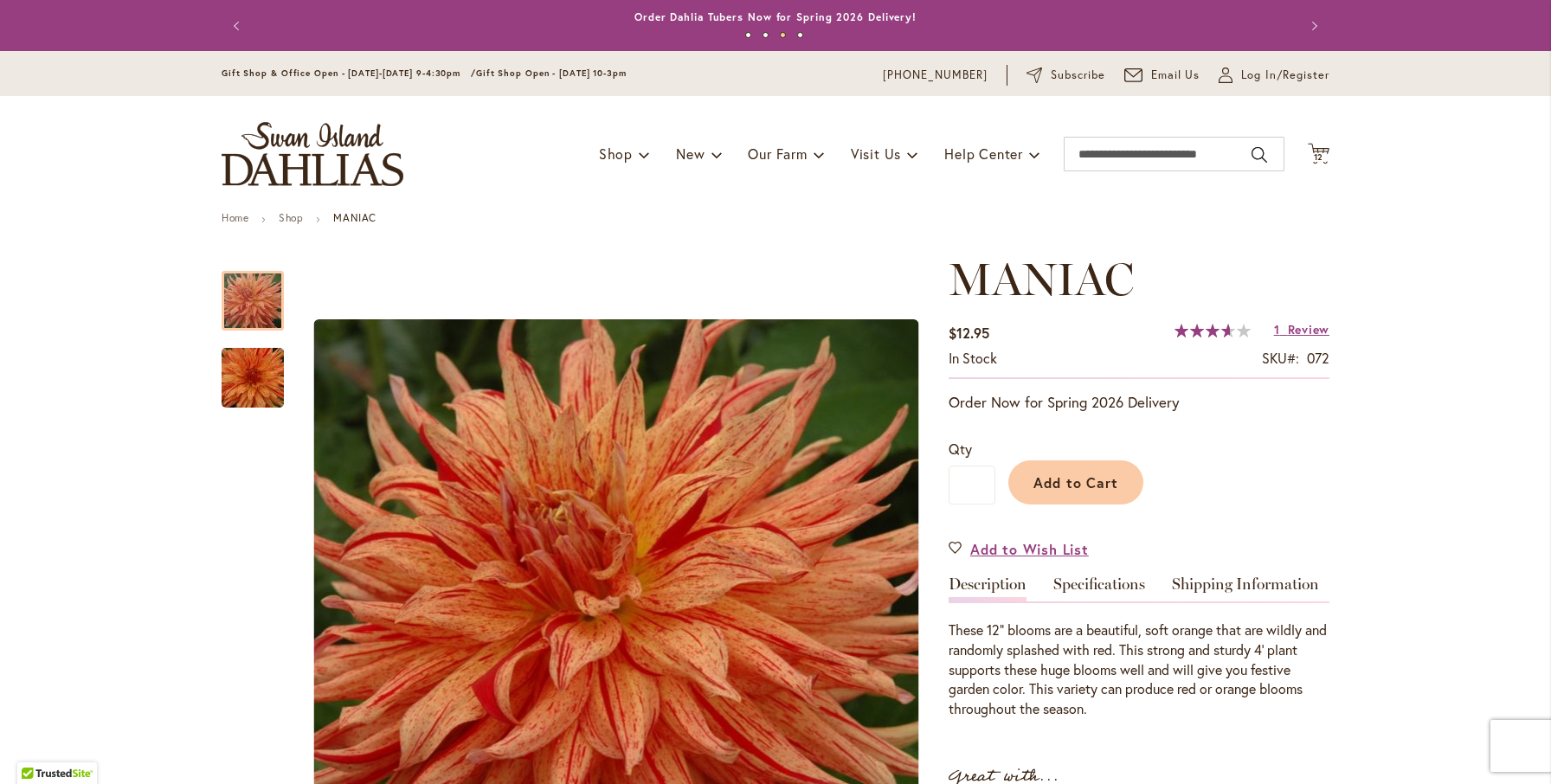
scroll to position [0, 0]
click at [1319, 155] on span "12" at bounding box center [1319, 157] width 11 height 11
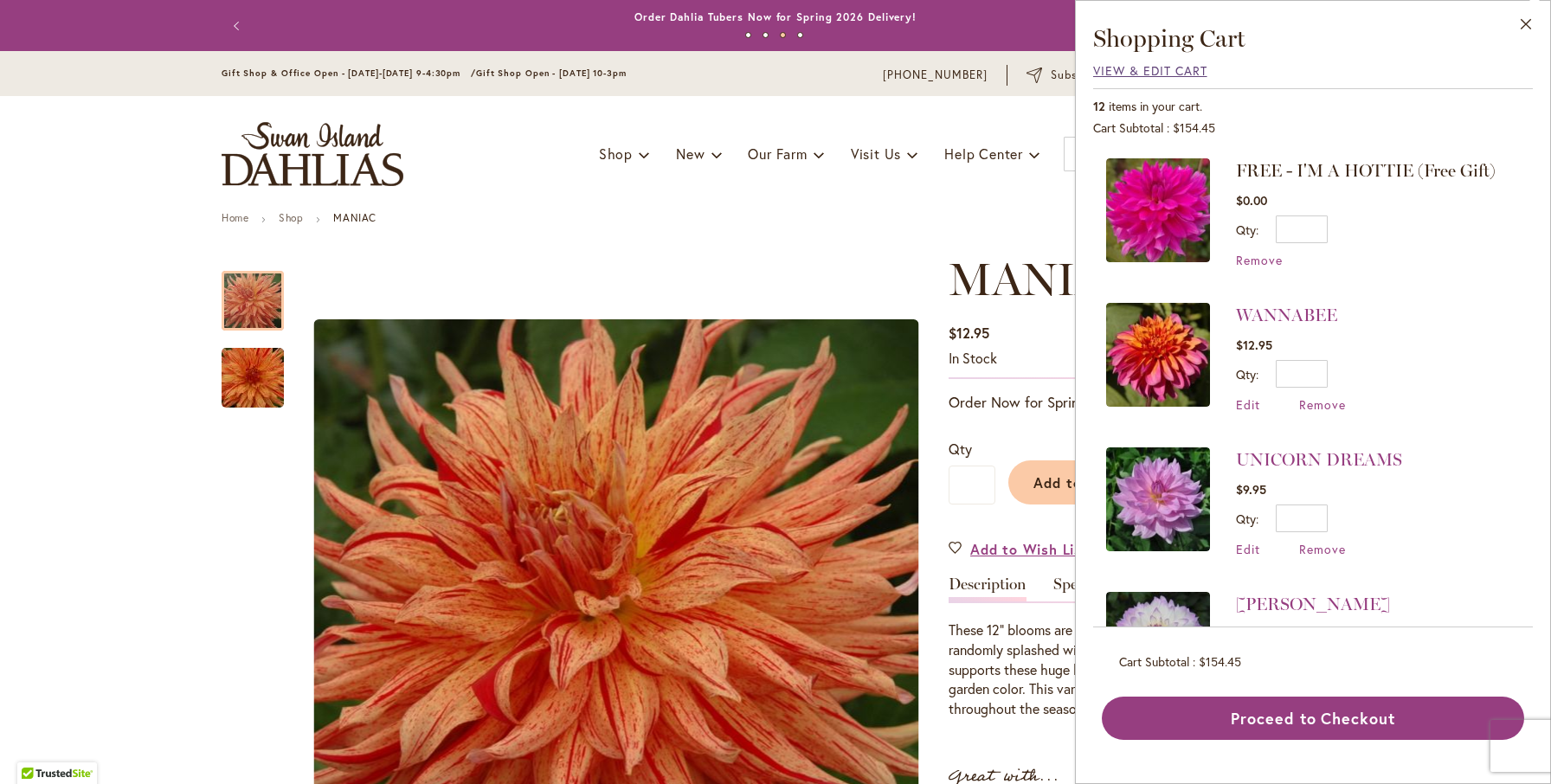
click at [1164, 63] on span "View & Edit Cart" at bounding box center [1150, 70] width 114 height 17
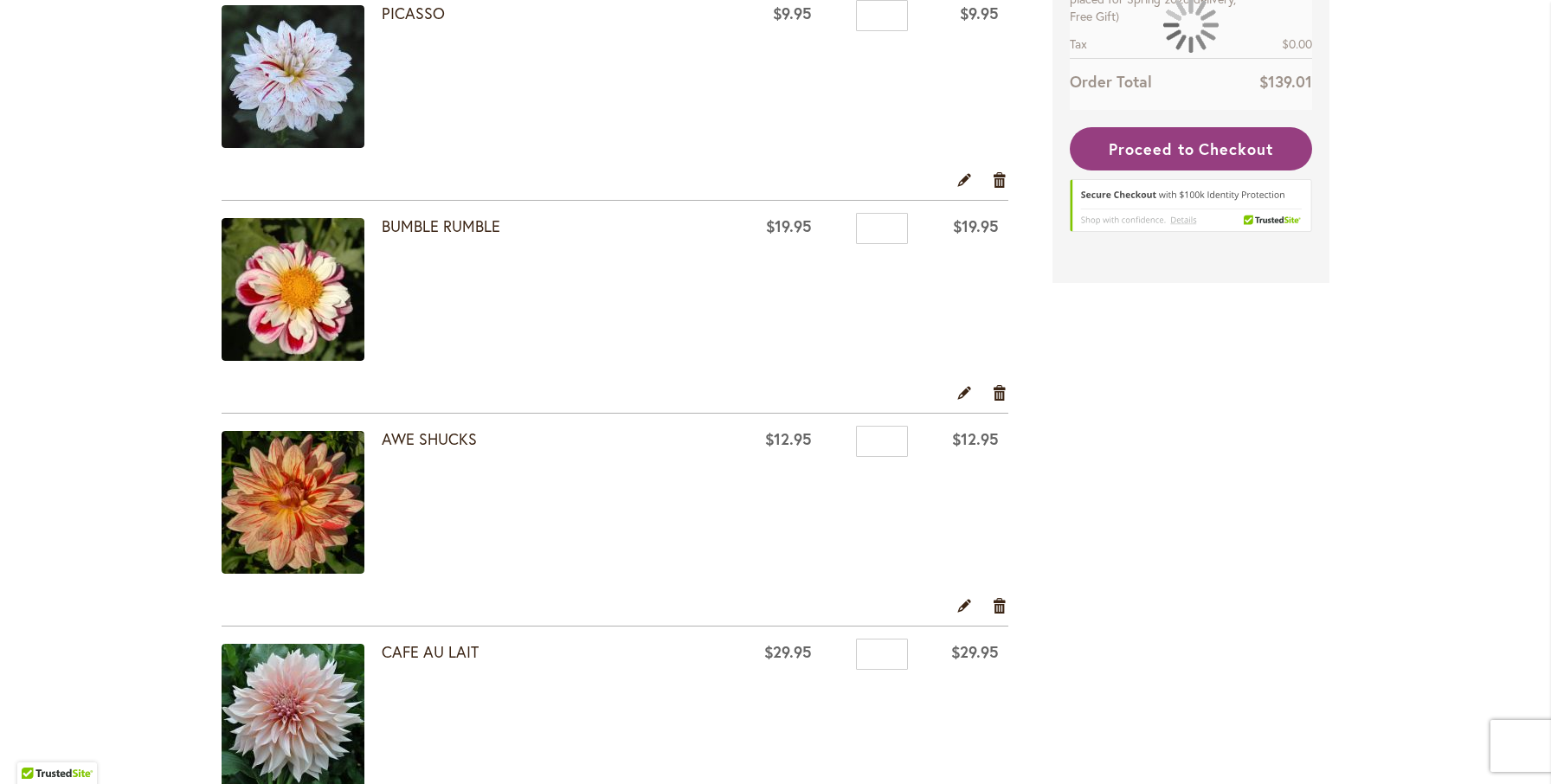
scroll to position [579, 0]
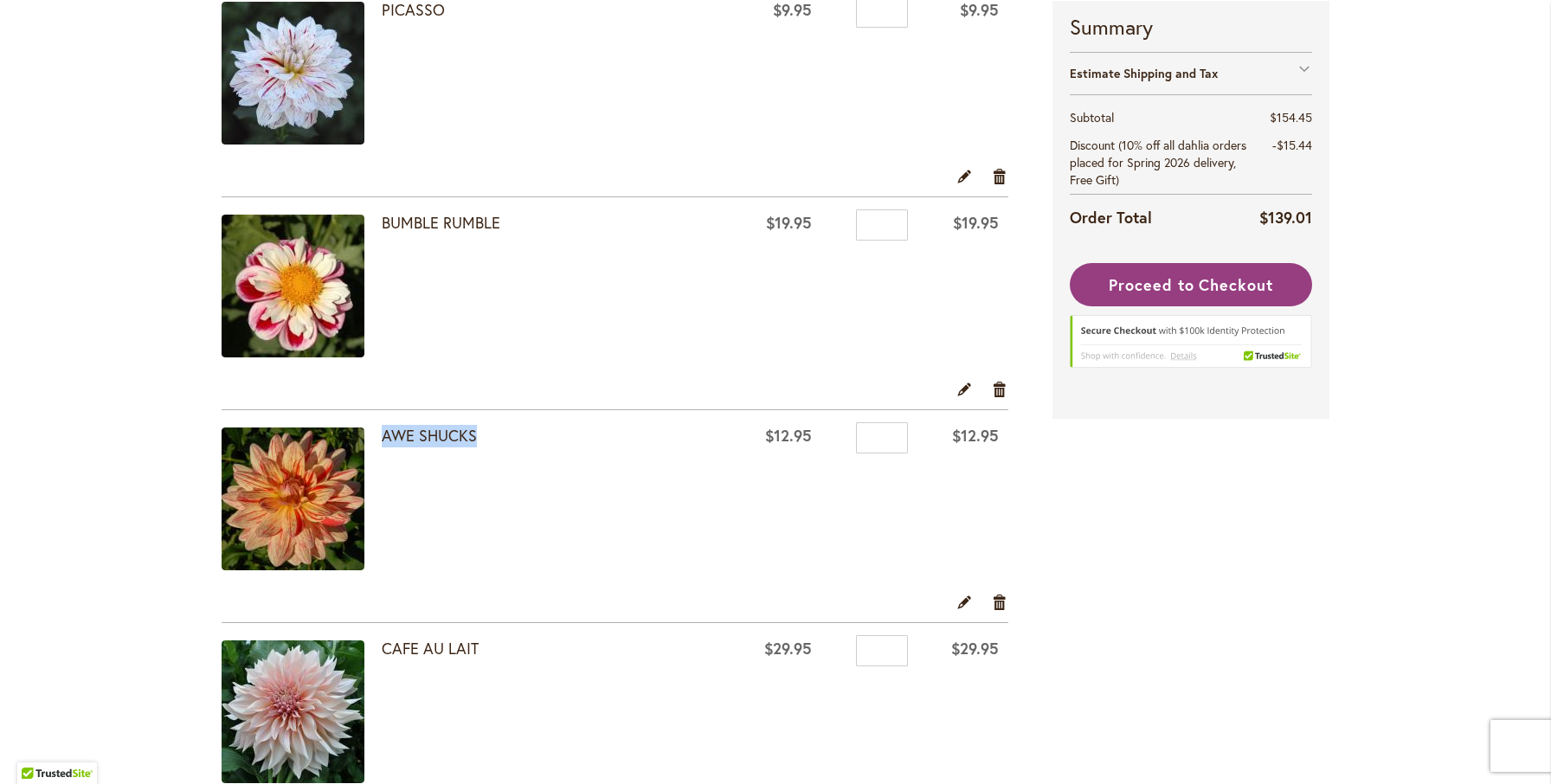
click at [636, 489] on td "AWE SHUCKS" at bounding box center [476, 501] width 510 height 181
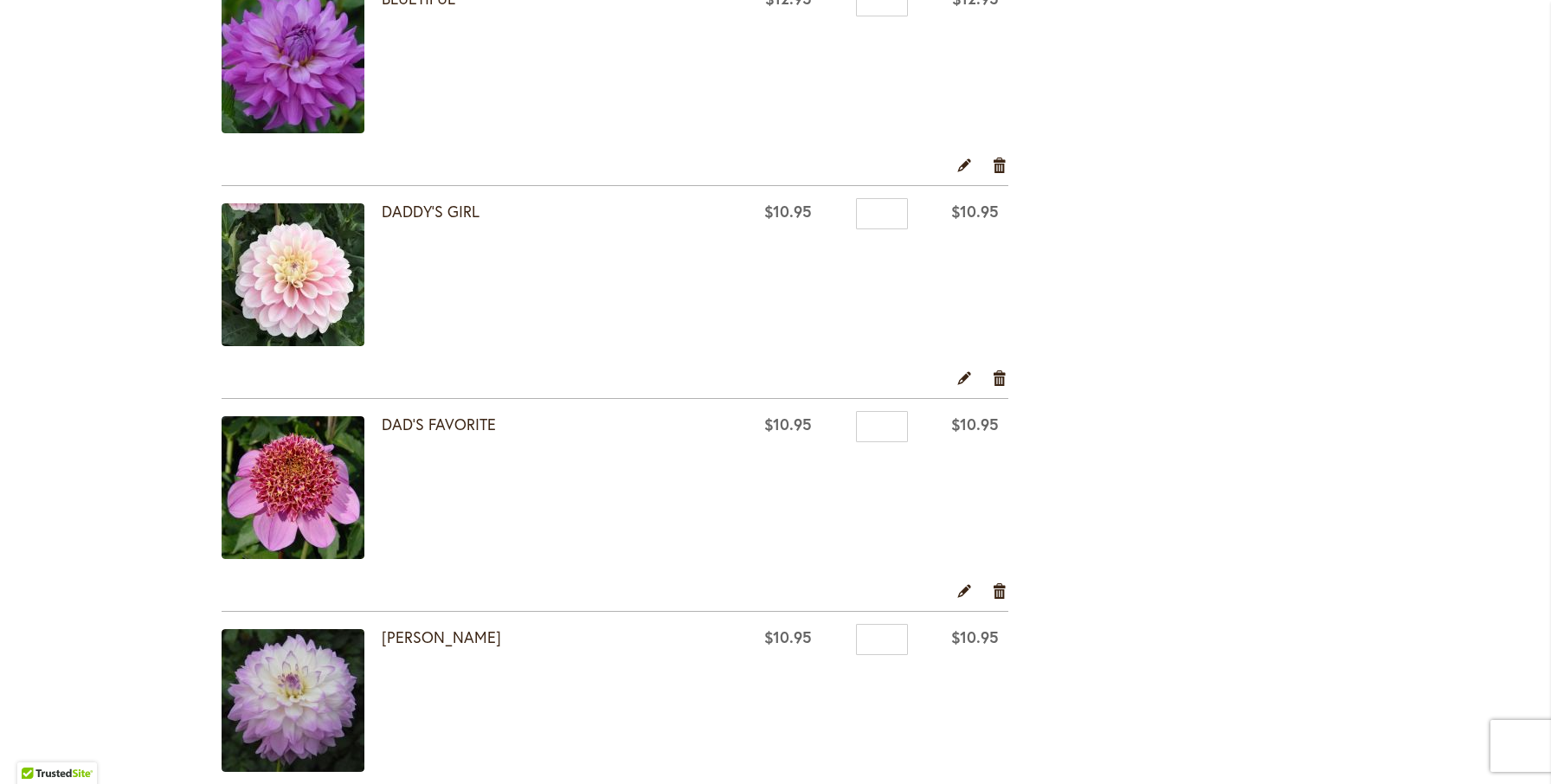
scroll to position [1445, 0]
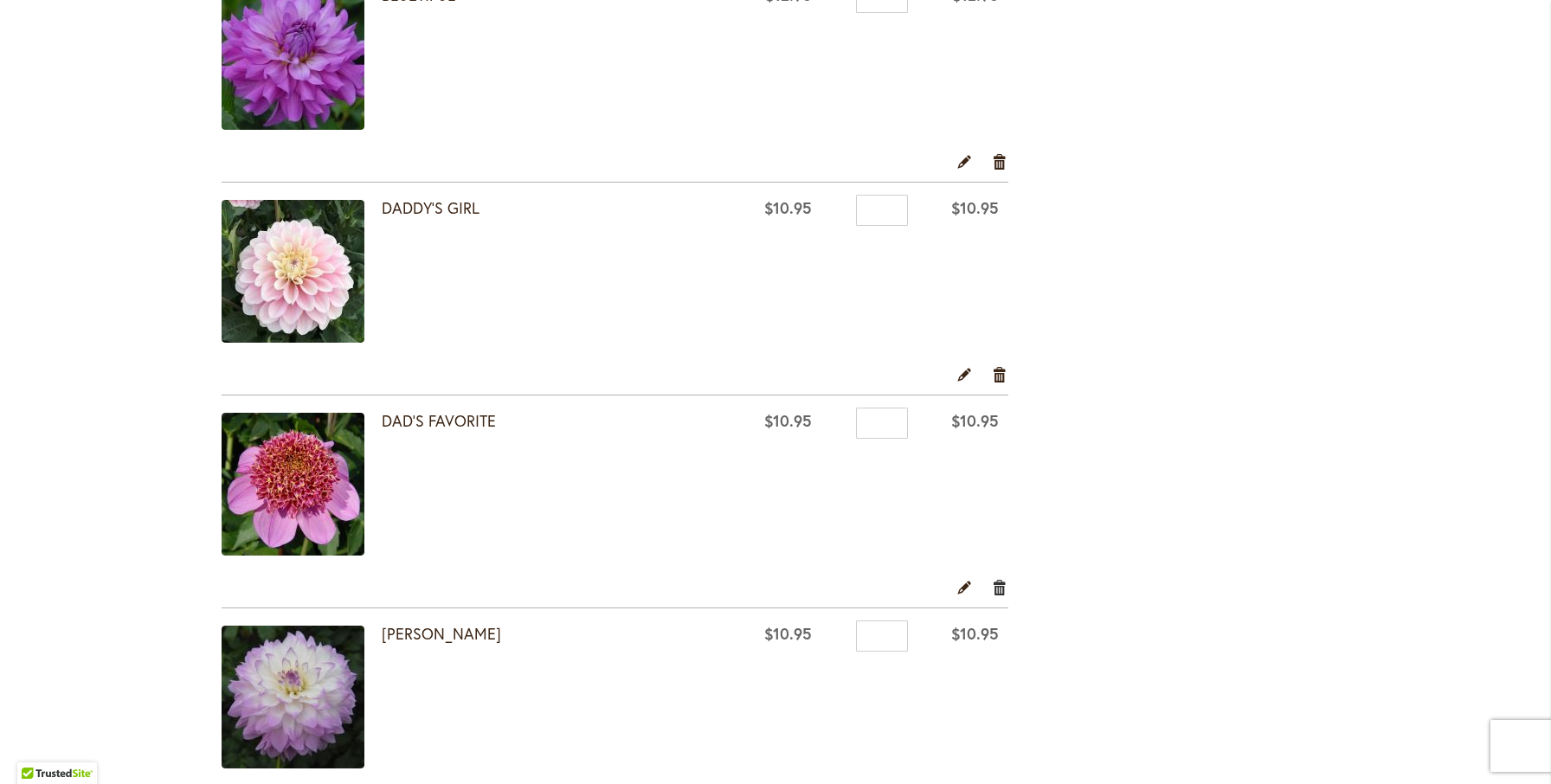
click at [1000, 584] on link "Remove item" at bounding box center [1000, 587] width 17 height 19
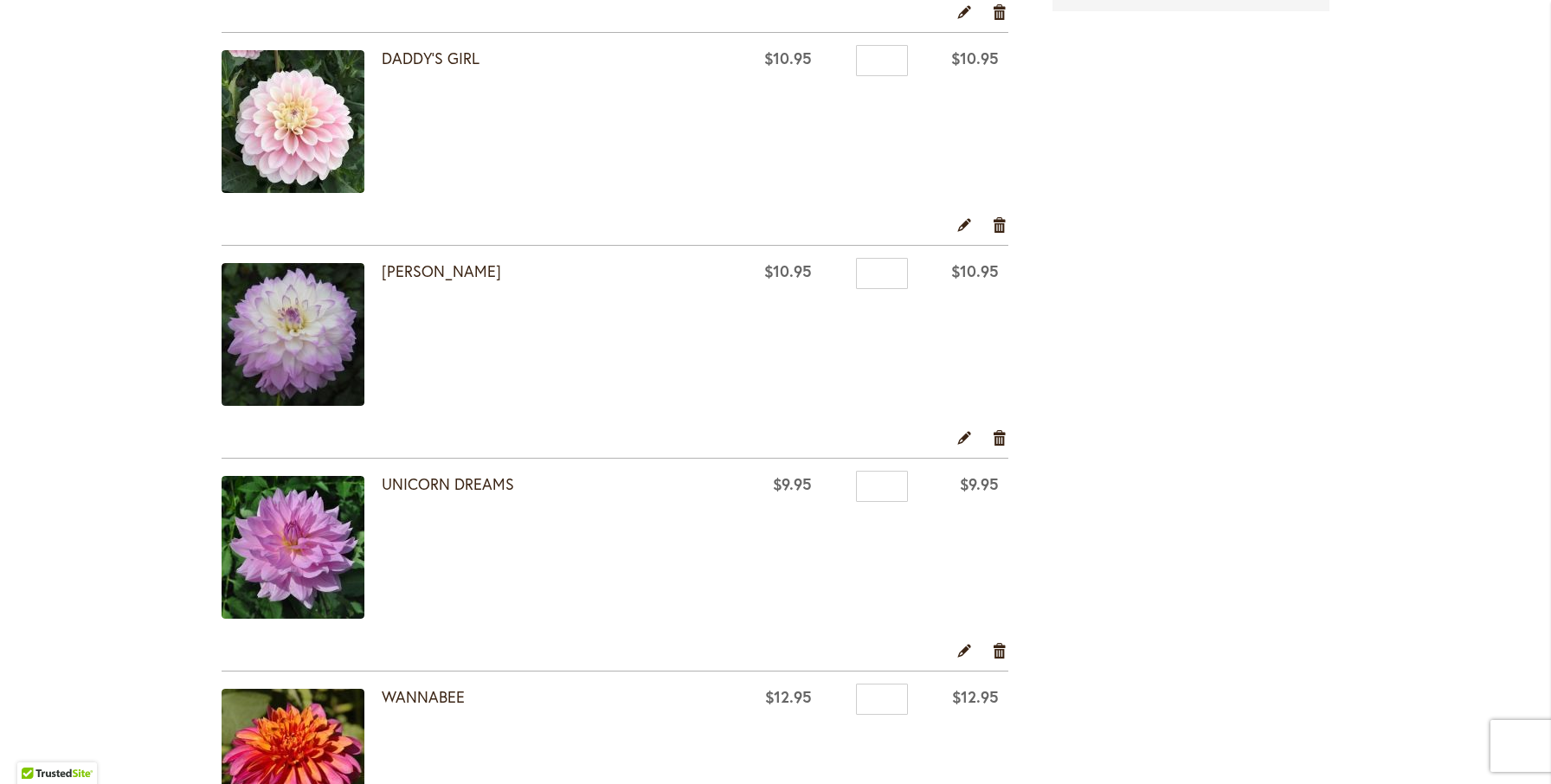
scroll to position [1604, 0]
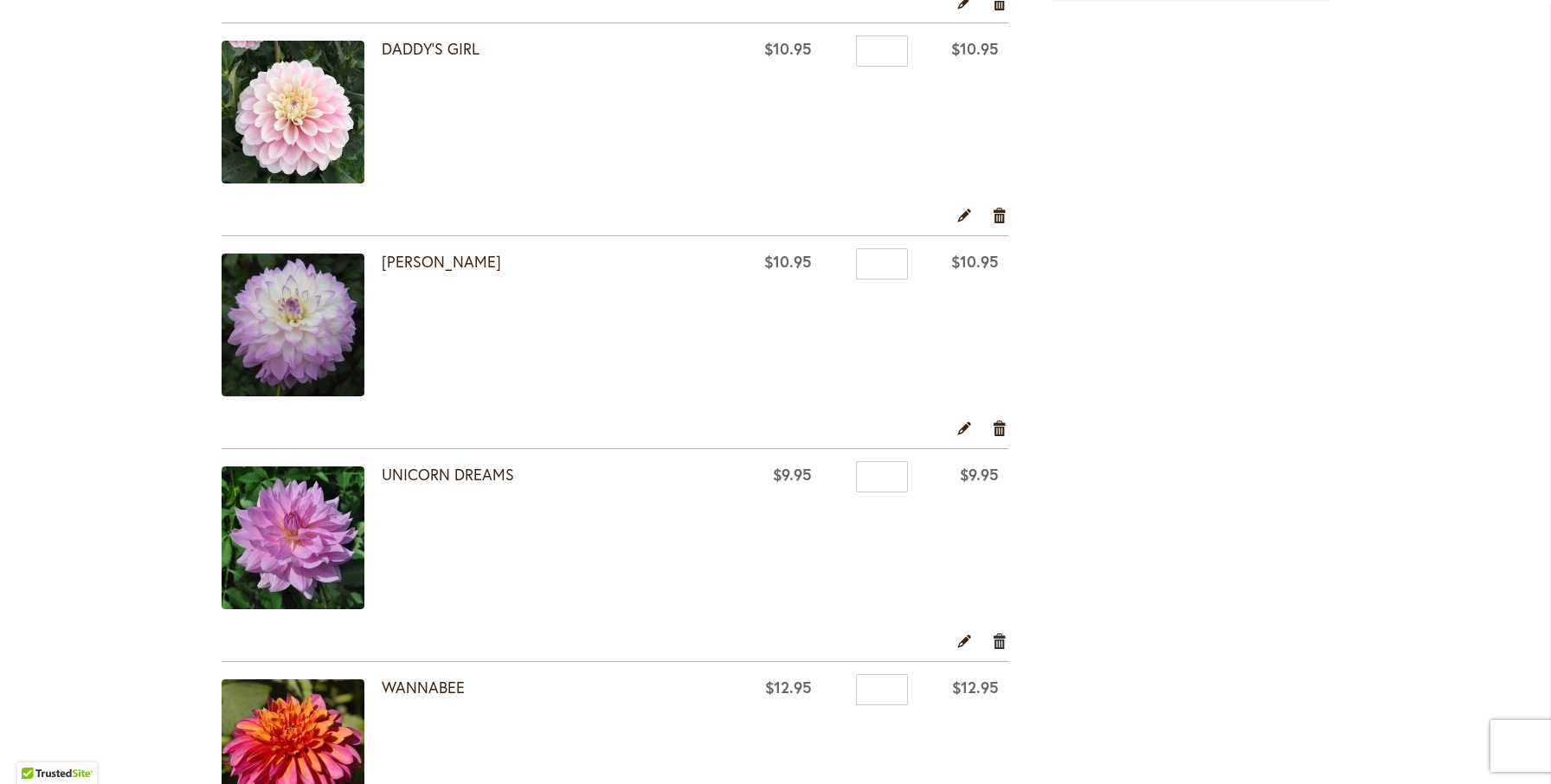
click at [996, 632] on link "Remove item" at bounding box center [1000, 641] width 17 height 19
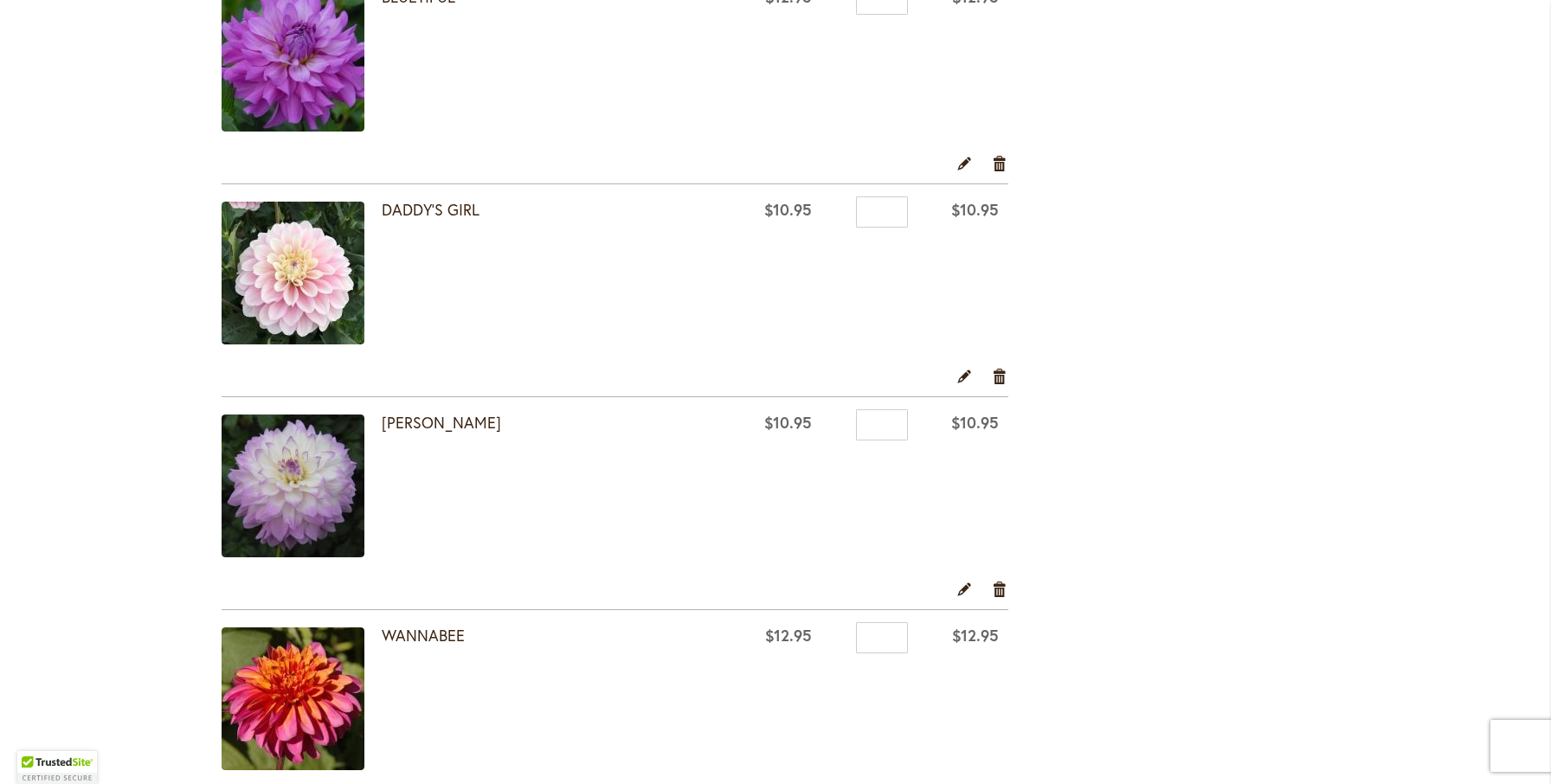
scroll to position [1444, 0]
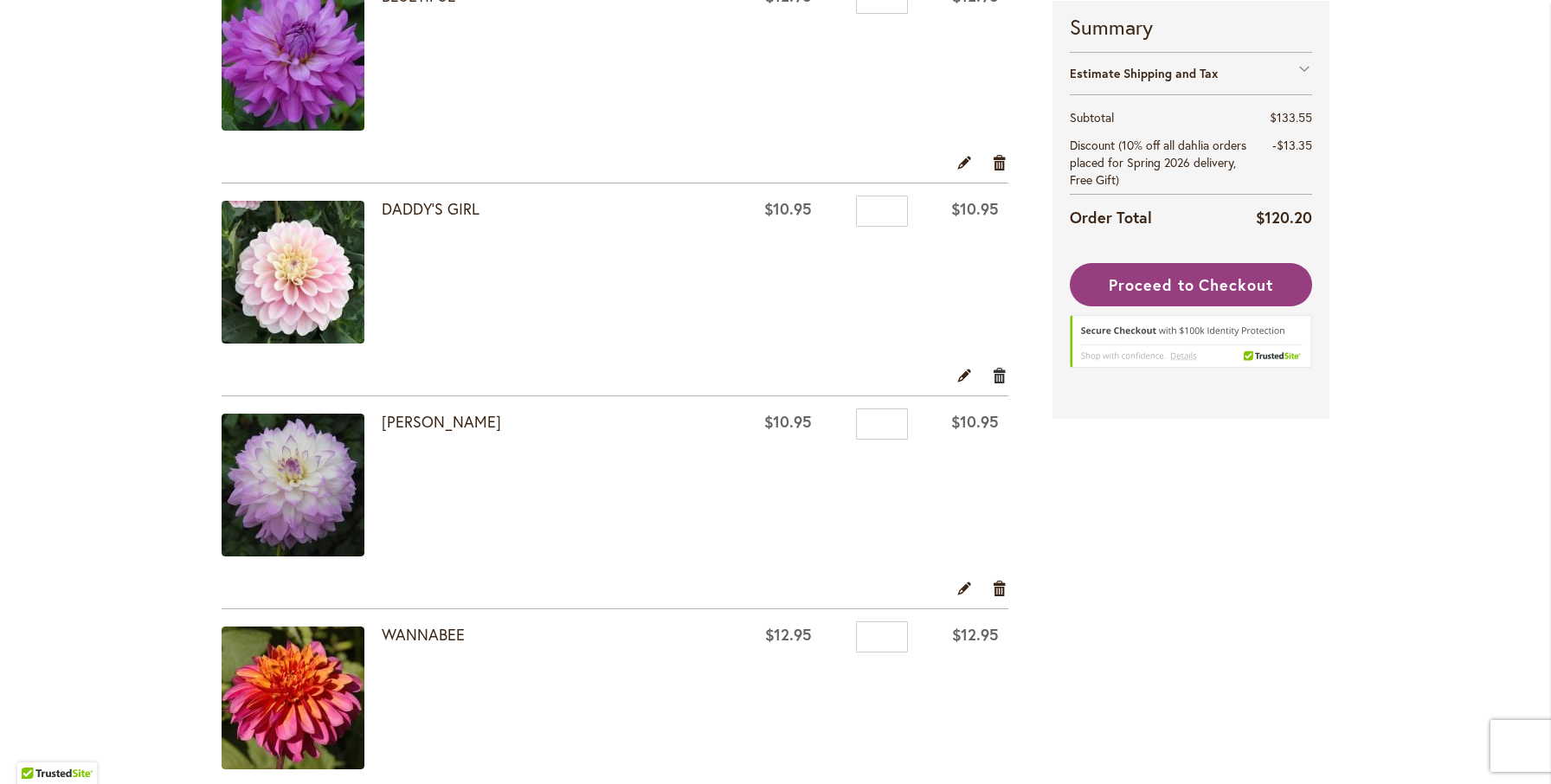
click at [994, 371] on link "Remove item" at bounding box center [1000, 375] width 17 height 19
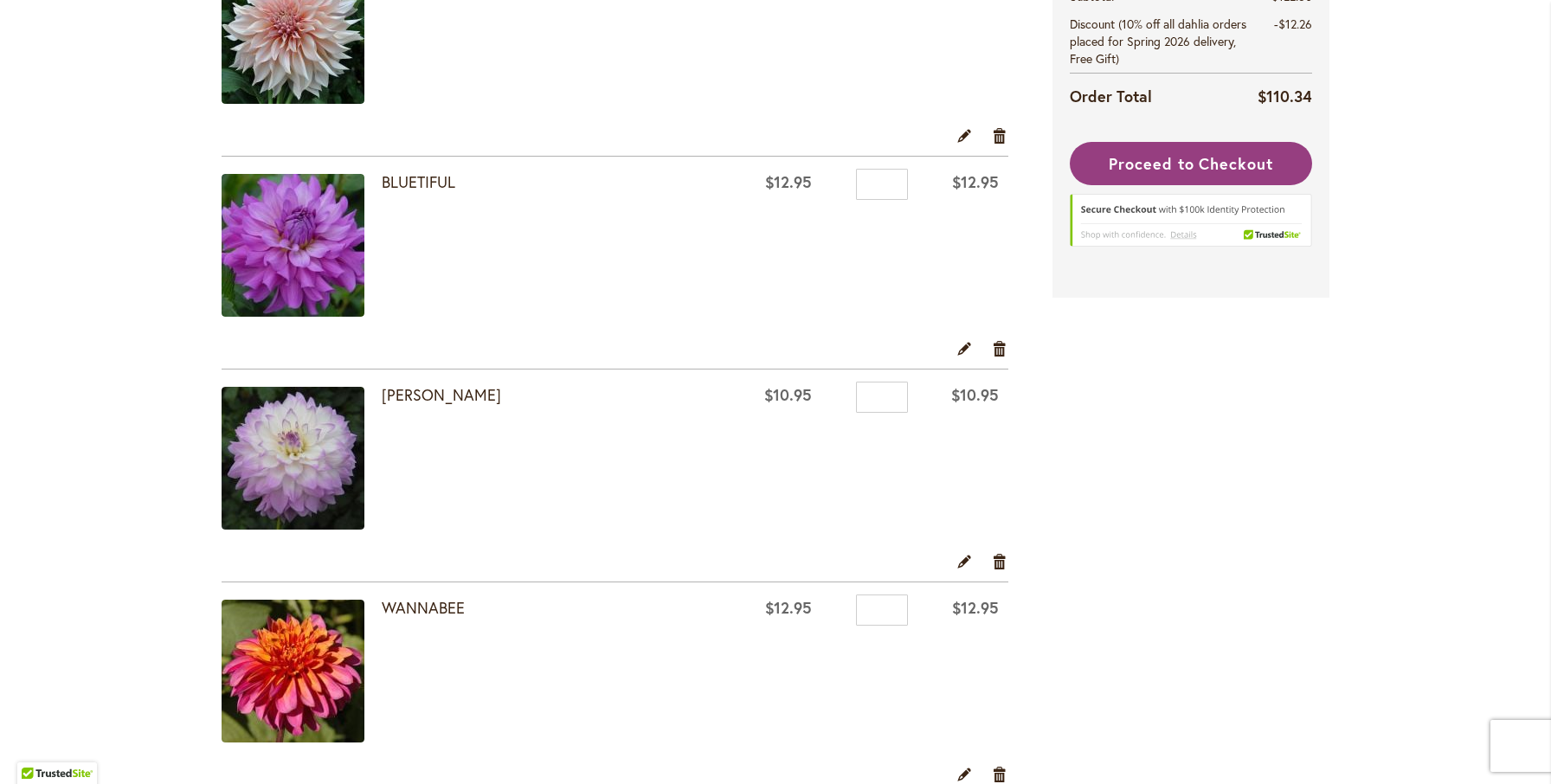
scroll to position [1263, 0]
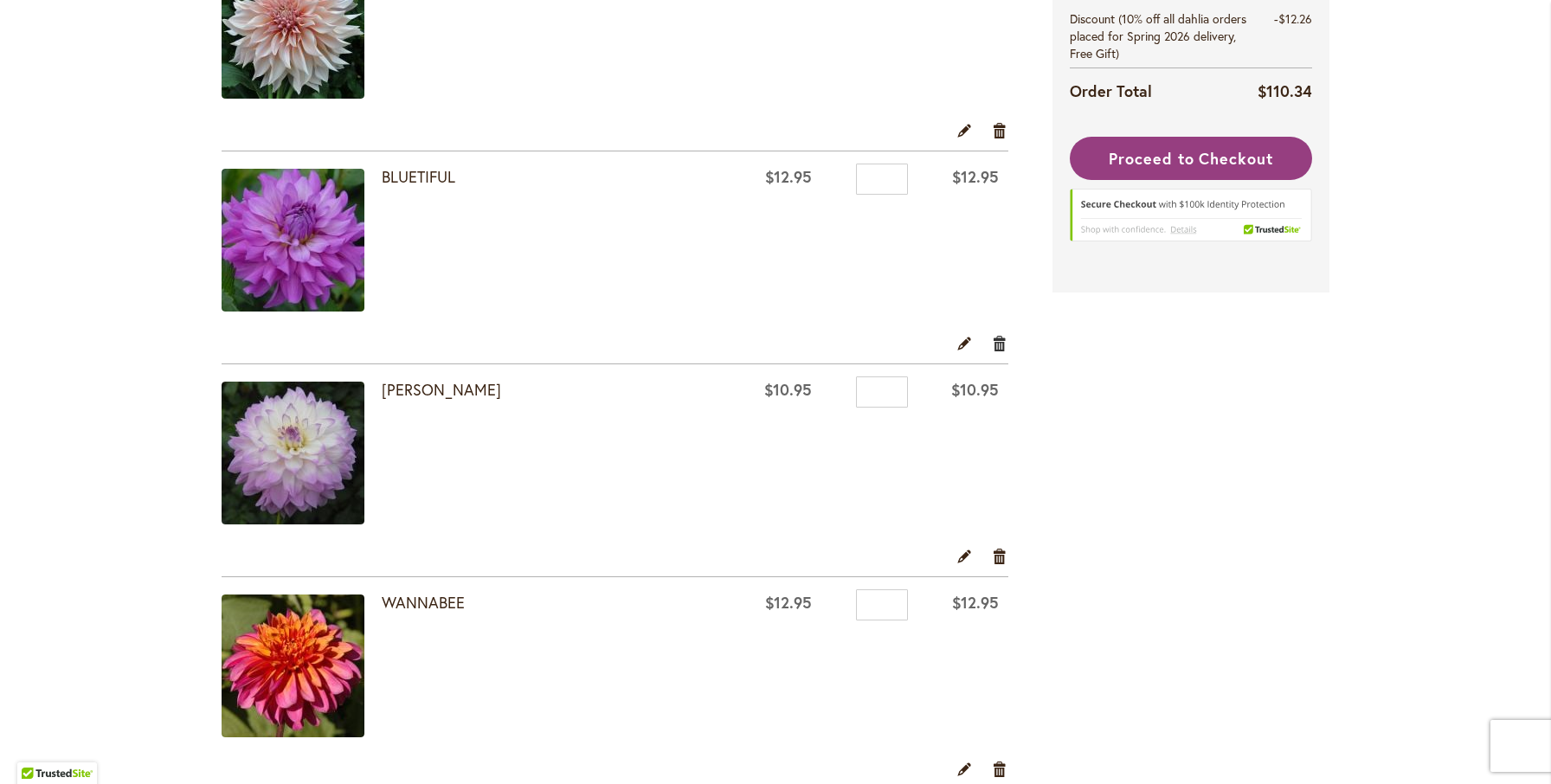
click at [997, 348] on link "Remove item" at bounding box center [1000, 342] width 17 height 19
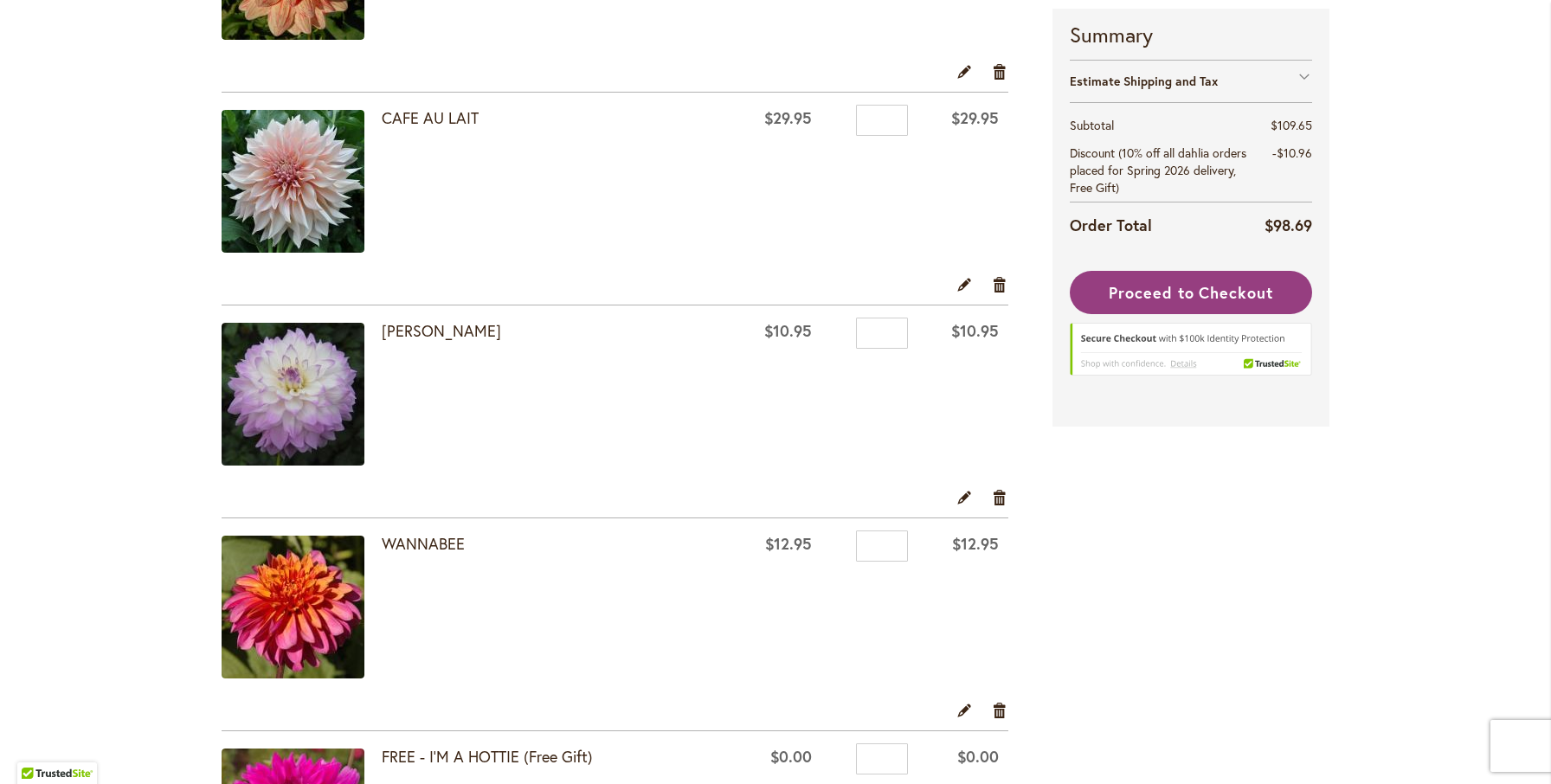
scroll to position [1108, 0]
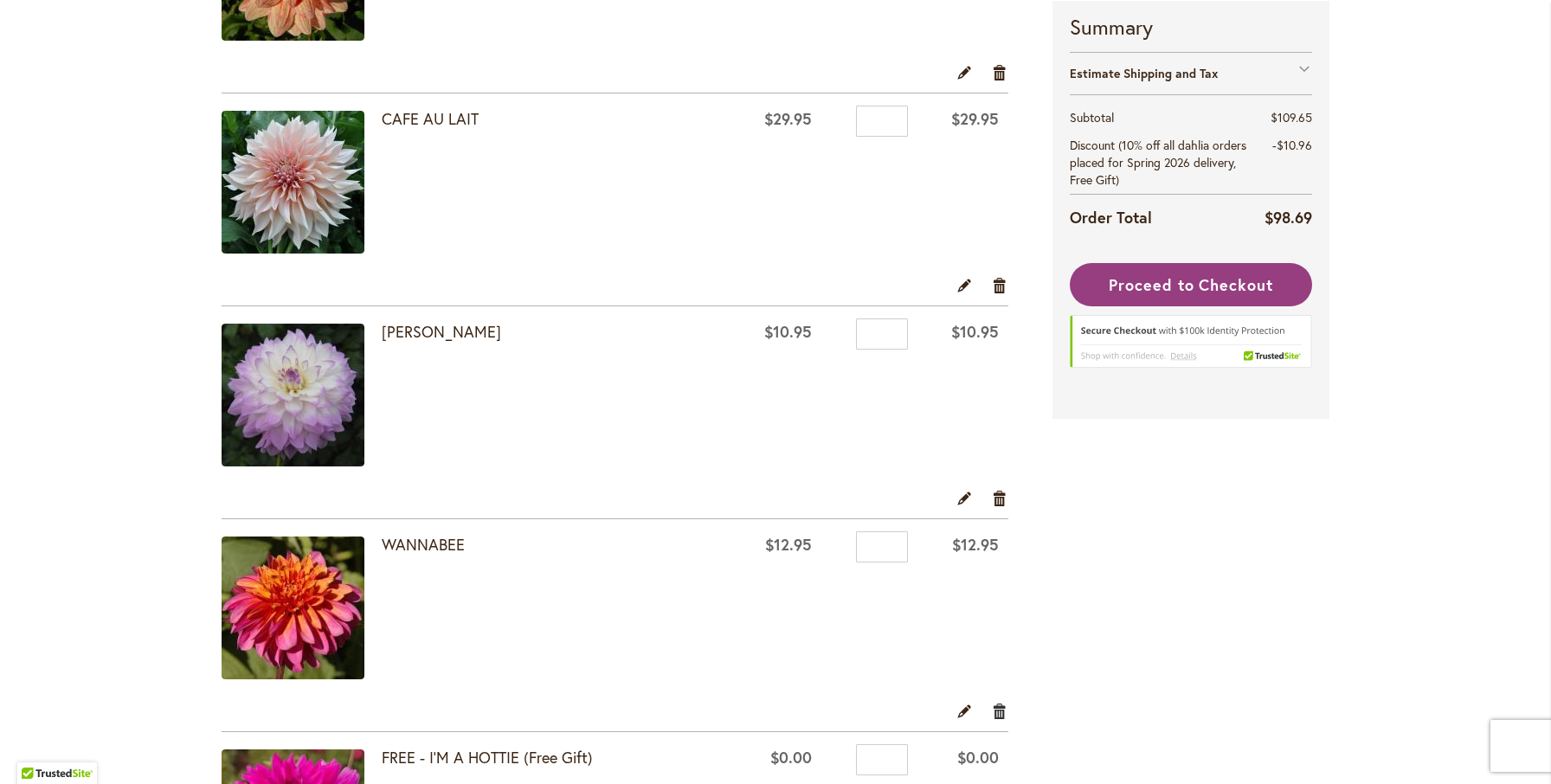
click at [997, 704] on link "Remove item" at bounding box center [1000, 710] width 17 height 19
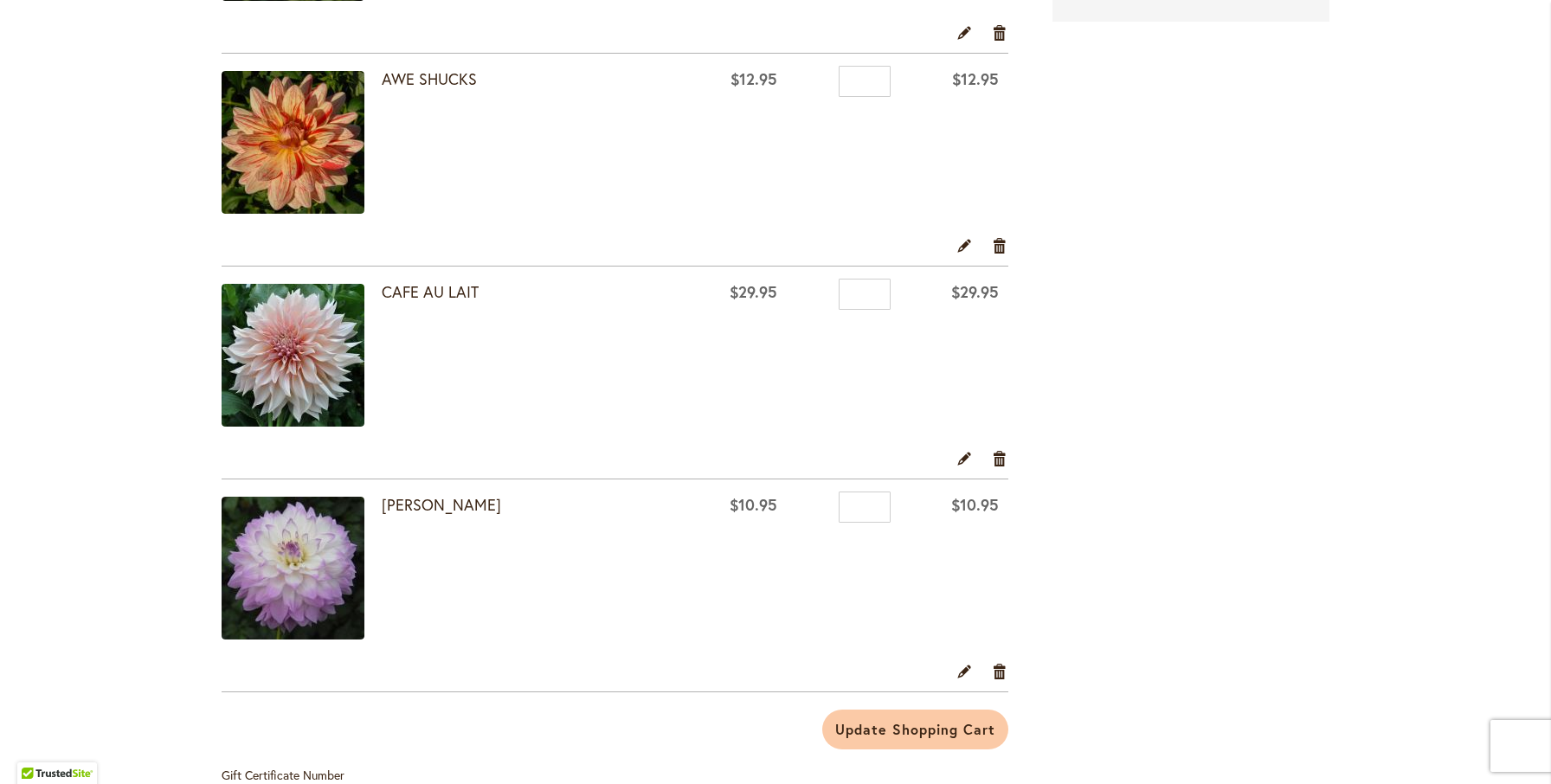
scroll to position [940, 0]
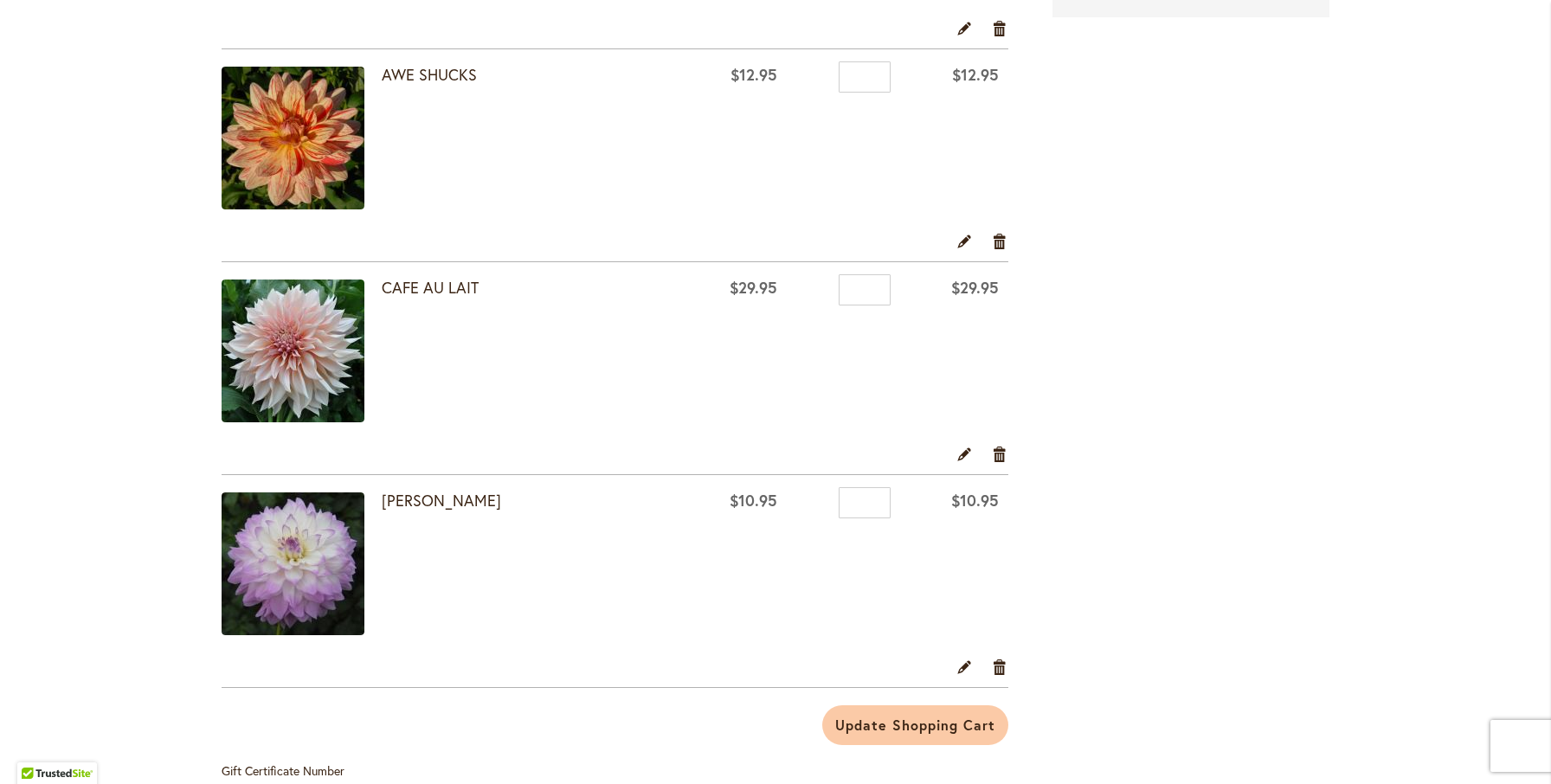
click at [347, 393] on img at bounding box center [293, 351] width 143 height 143
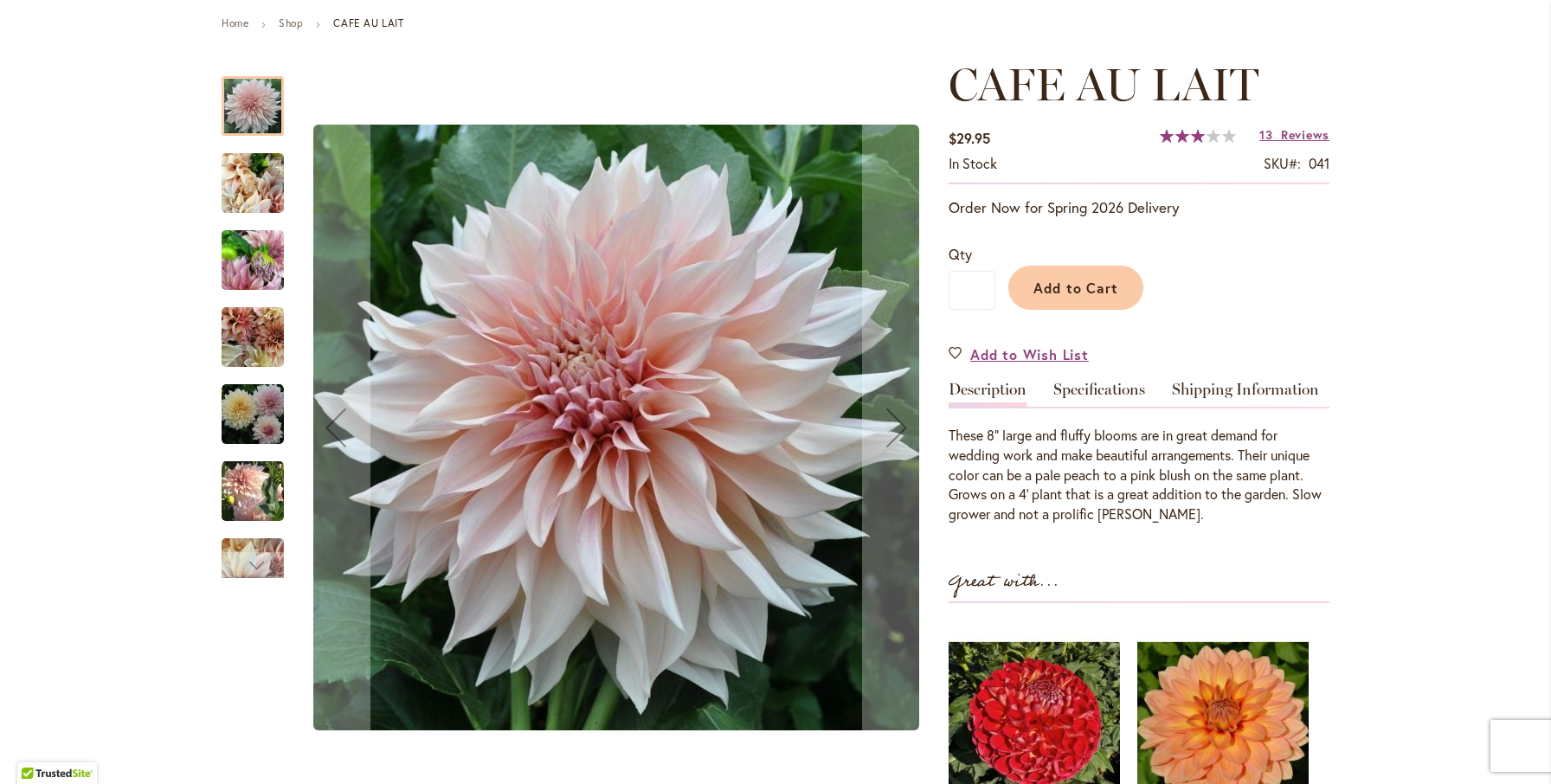
scroll to position [196, 0]
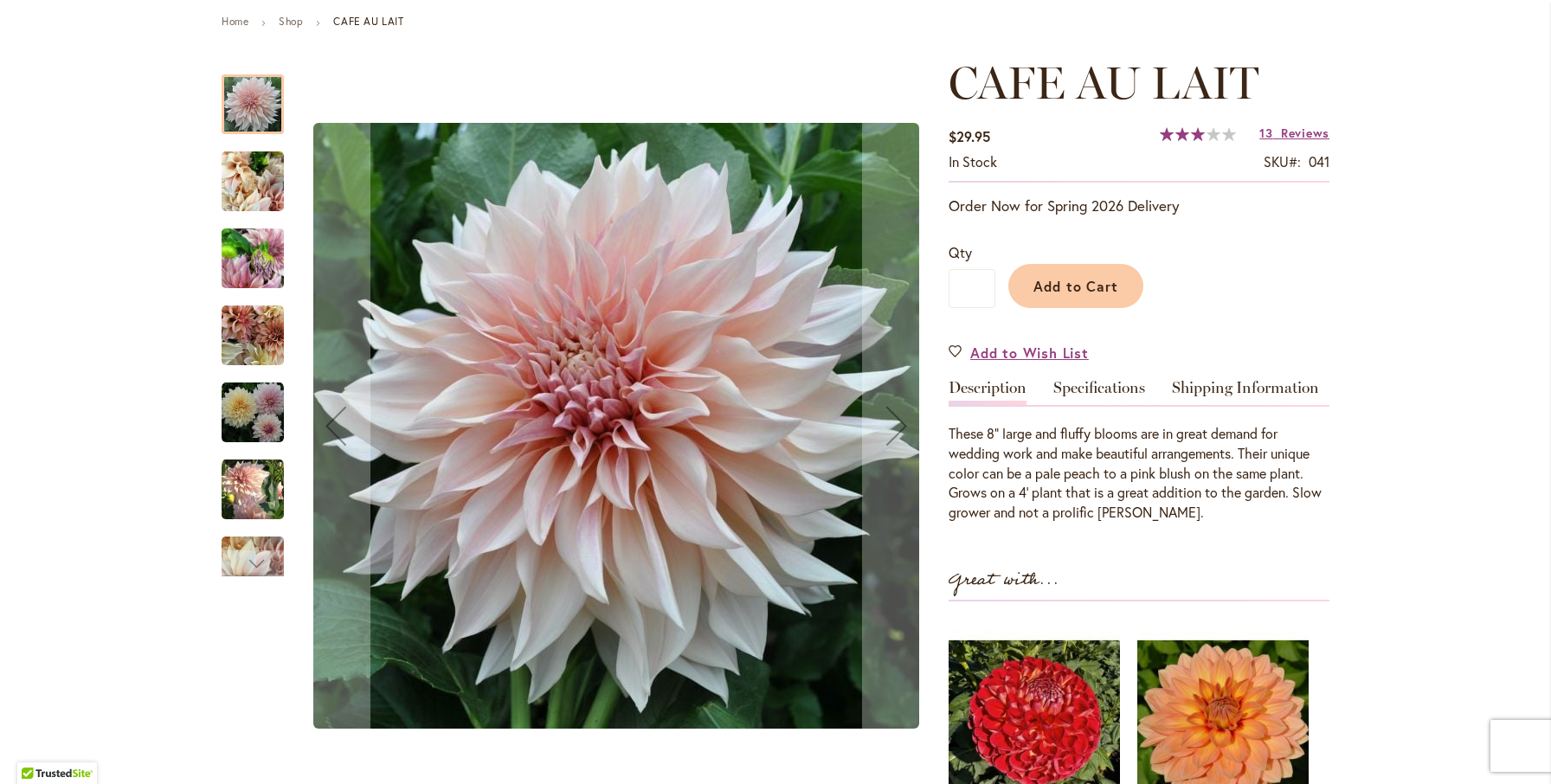
click at [281, 259] on img "Café Au Lait" at bounding box center [253, 259] width 62 height 83
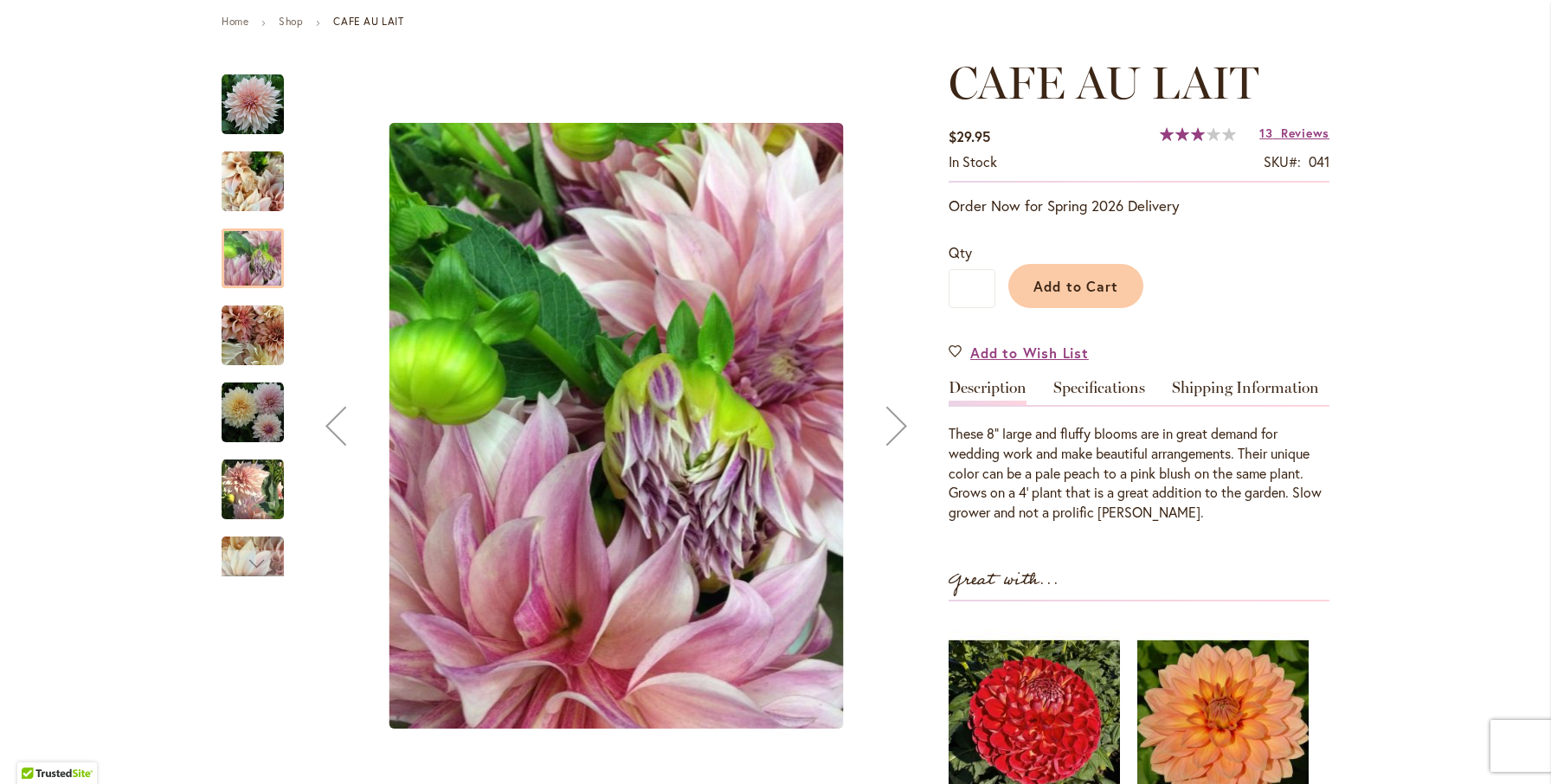
click at [272, 338] on img "Café Au Lait" at bounding box center [253, 335] width 62 height 62
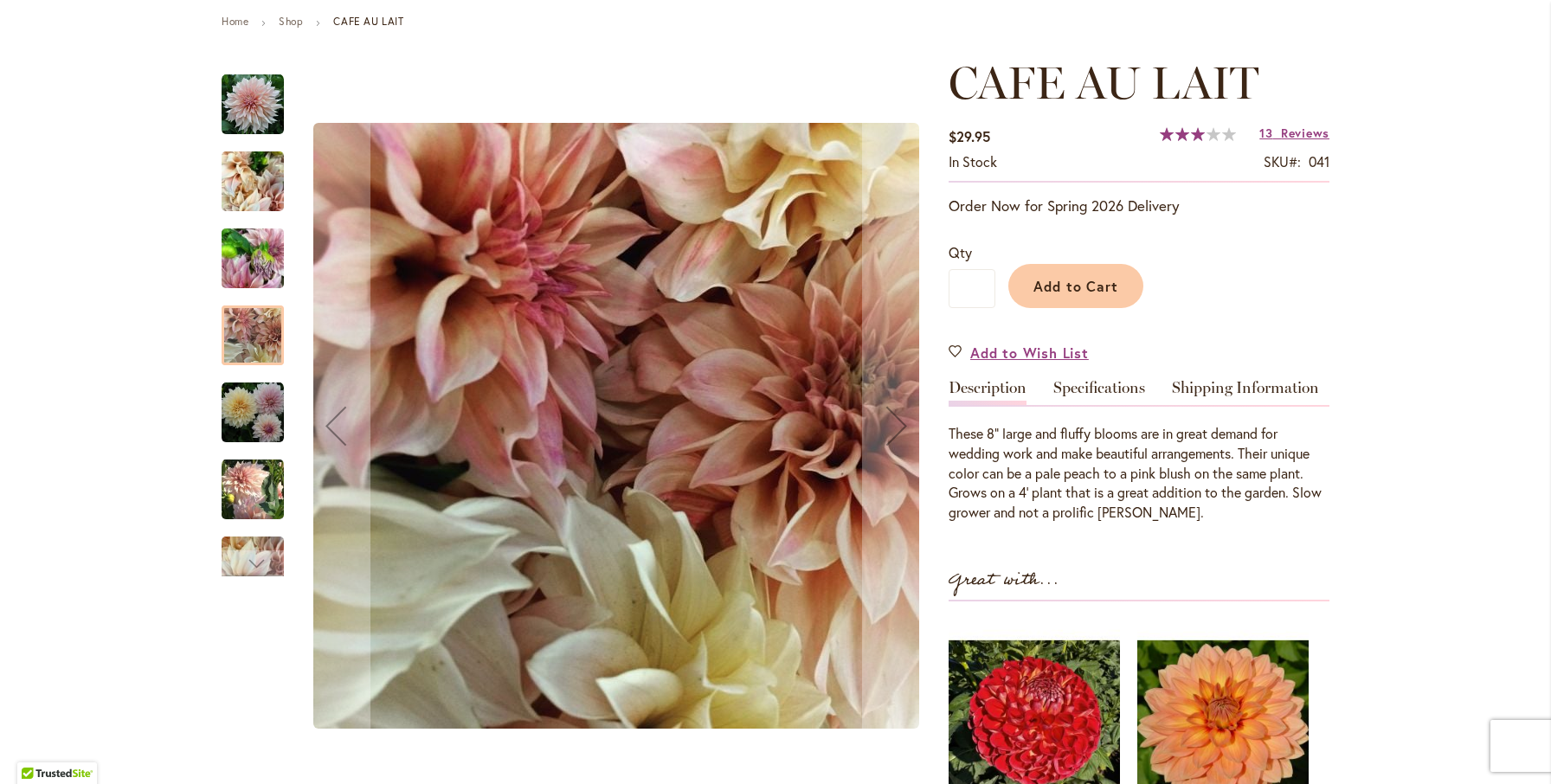
click at [261, 421] on img "Café Au Lait" at bounding box center [253, 413] width 62 height 62
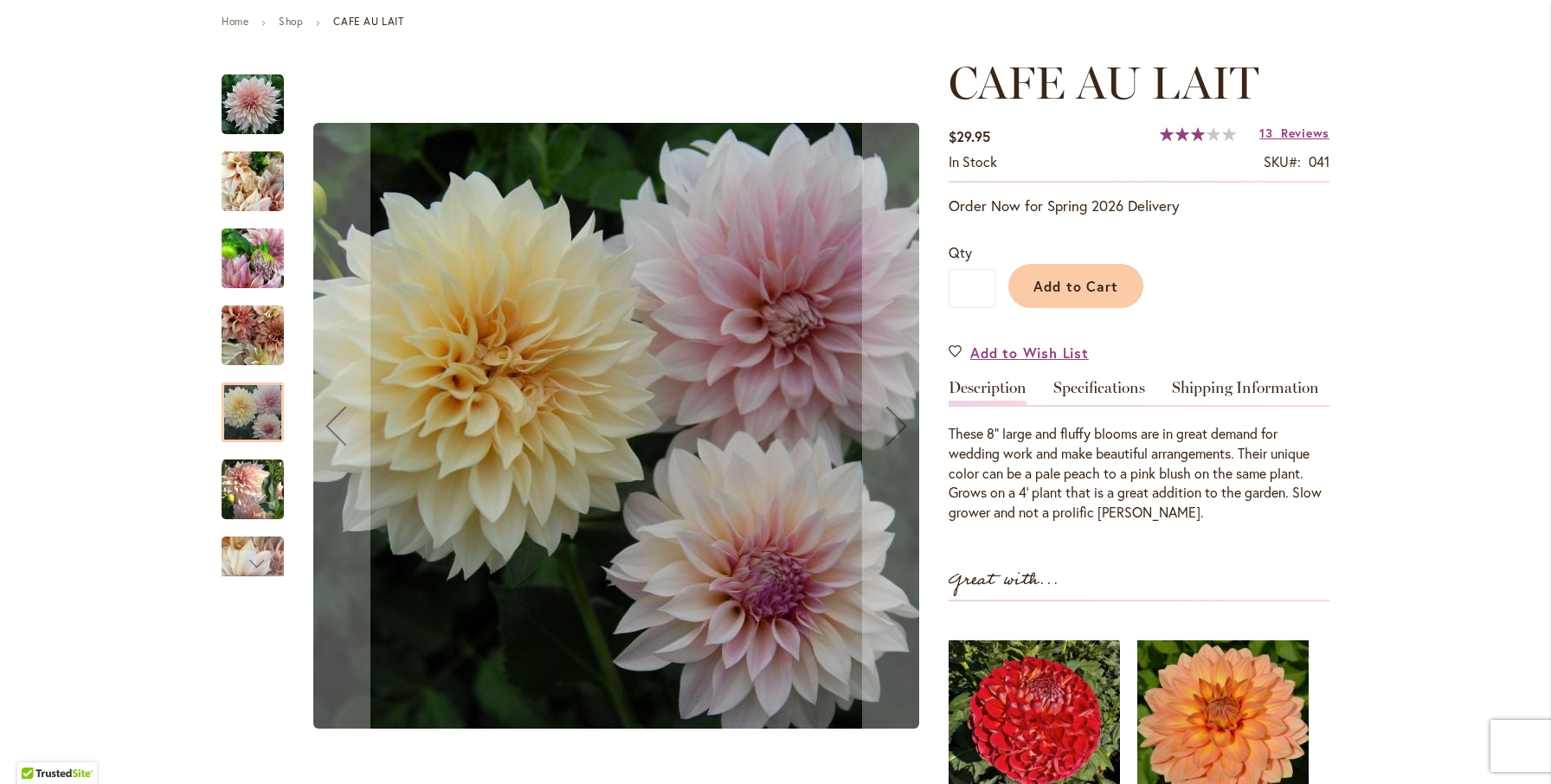
click at [255, 486] on img "Café Au Lait" at bounding box center [253, 488] width 62 height 64
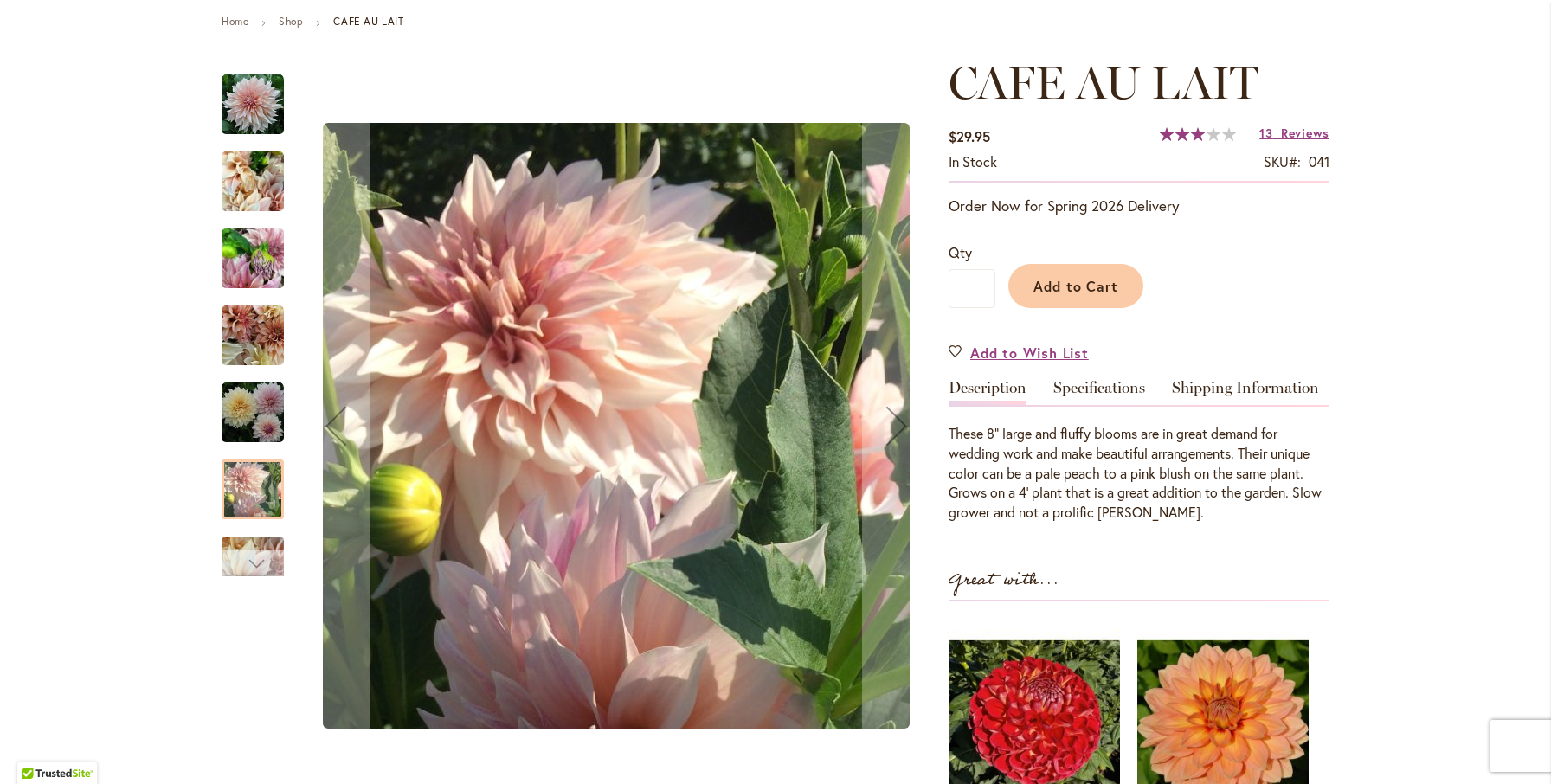
click at [258, 565] on div "Next" at bounding box center [252, 562] width 26 height 26
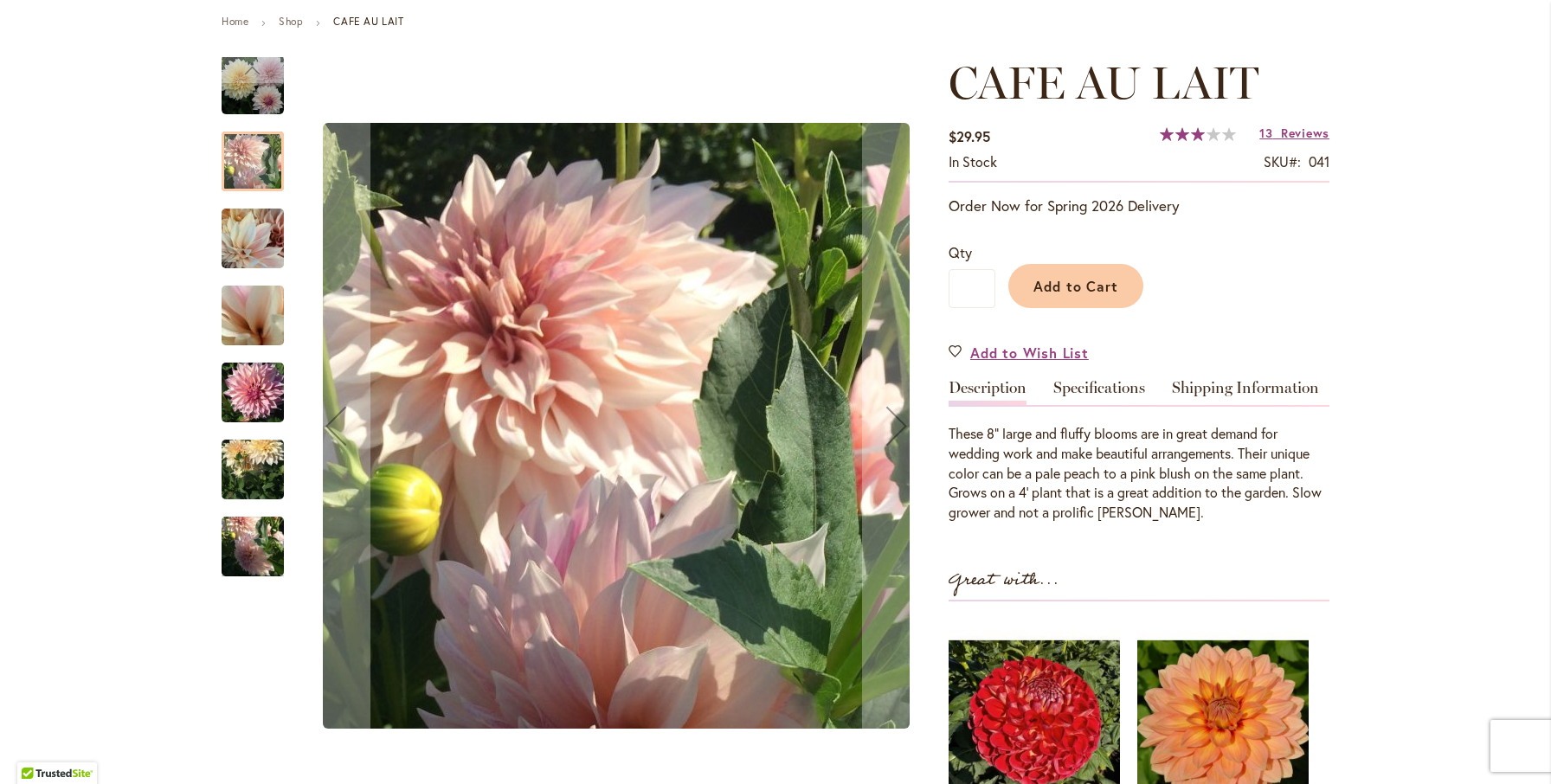
click at [256, 399] on img "Café Au Lait" at bounding box center [253, 392] width 62 height 83
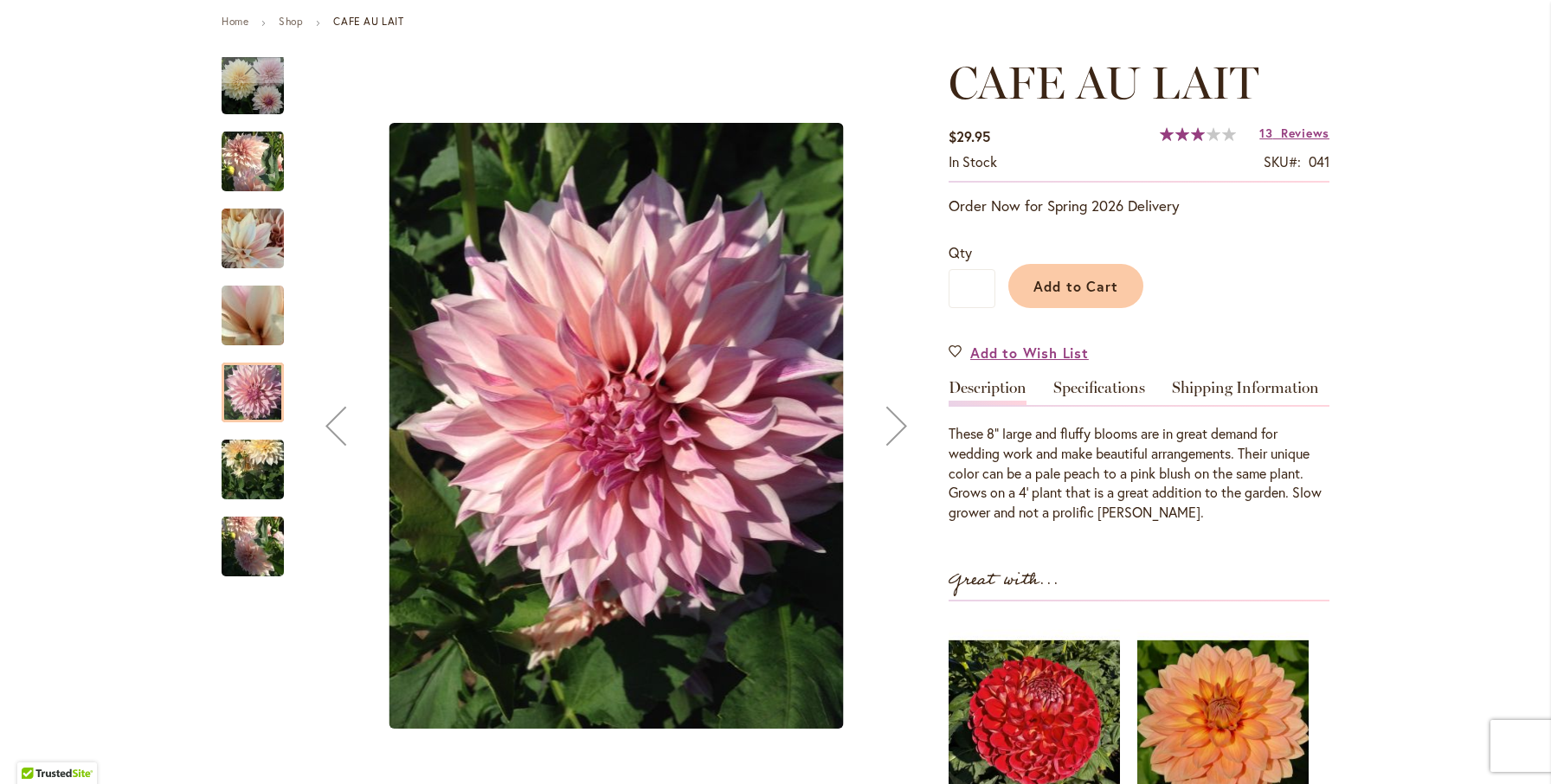
click at [248, 487] on img "Café Au Lait" at bounding box center [253, 470] width 62 height 83
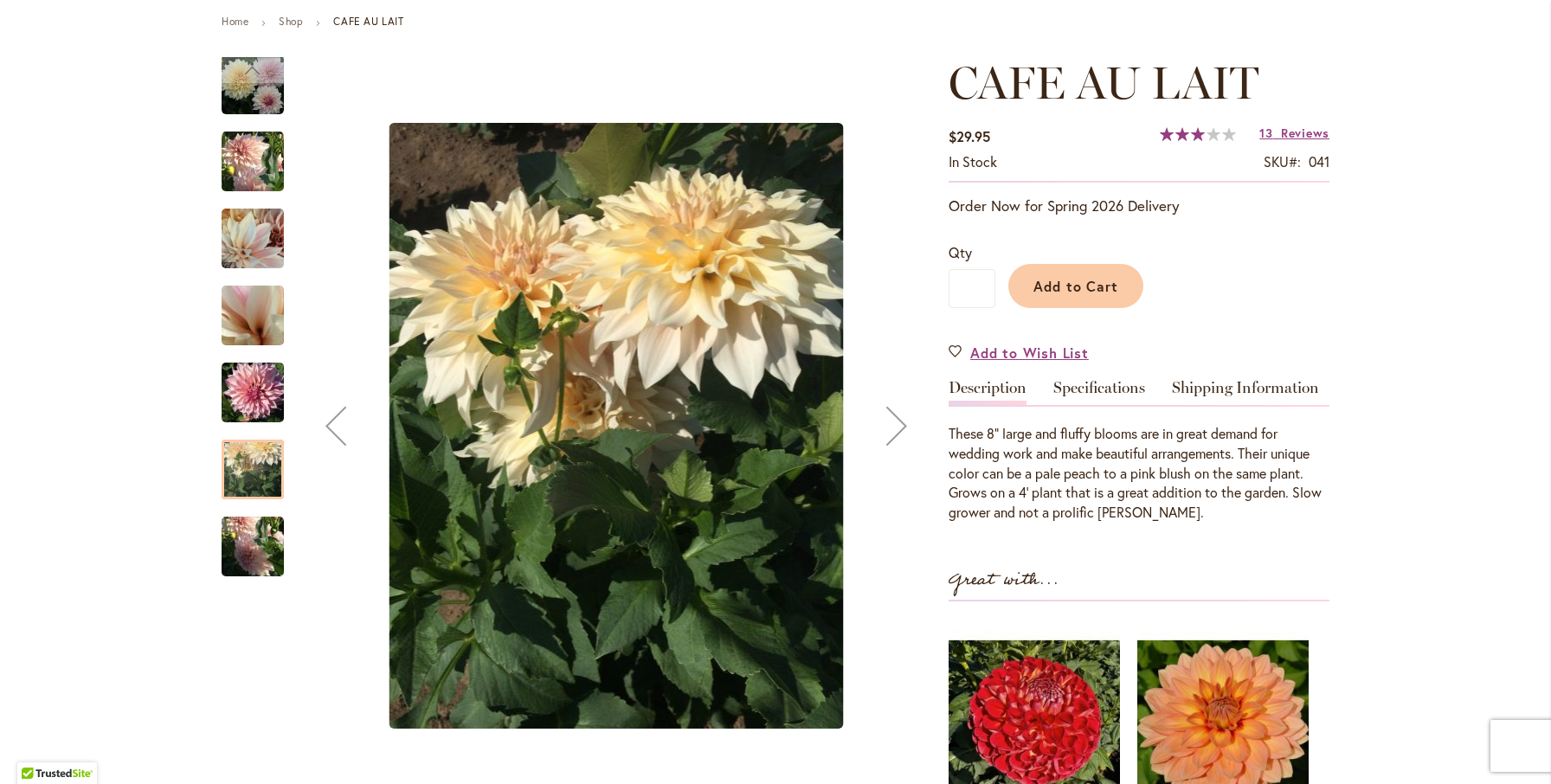
click at [248, 551] on img "Café Au Lait" at bounding box center [253, 546] width 62 height 83
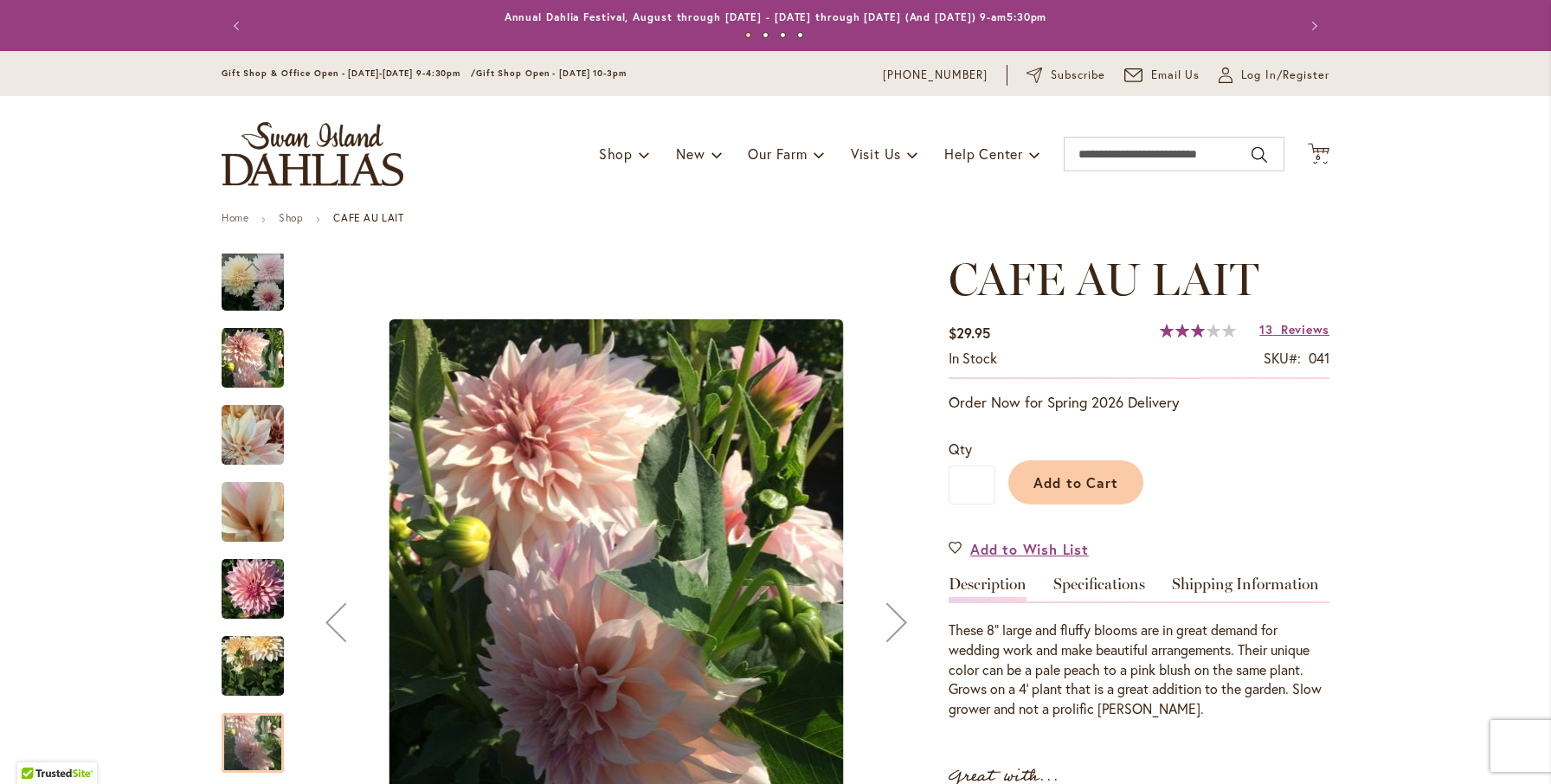
scroll to position [0, 0]
click at [1313, 157] on span "6 6 items" at bounding box center [1319, 158] width 18 height 9
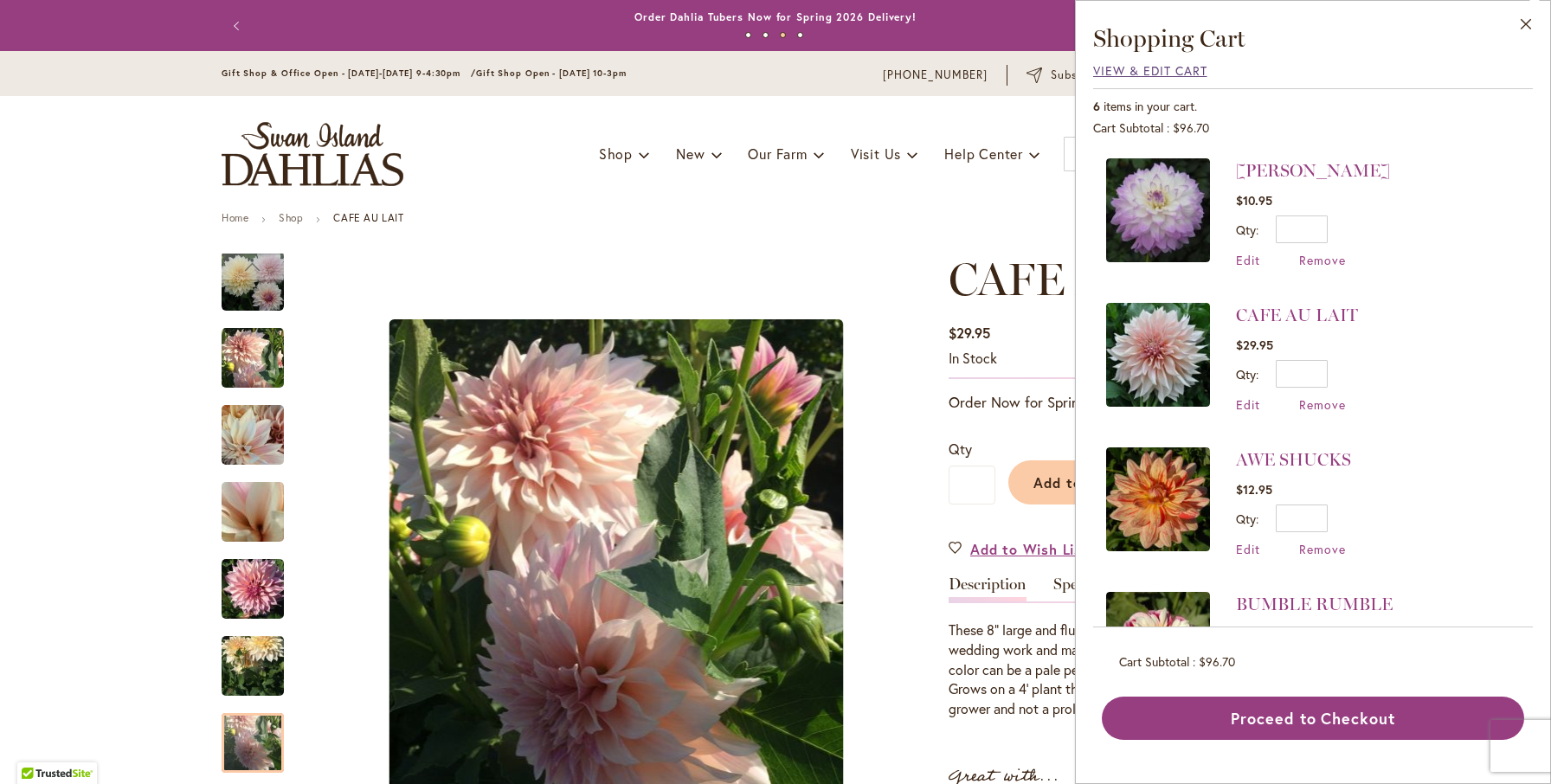
click at [1148, 72] on span "View & Edit Cart" at bounding box center [1150, 70] width 114 height 17
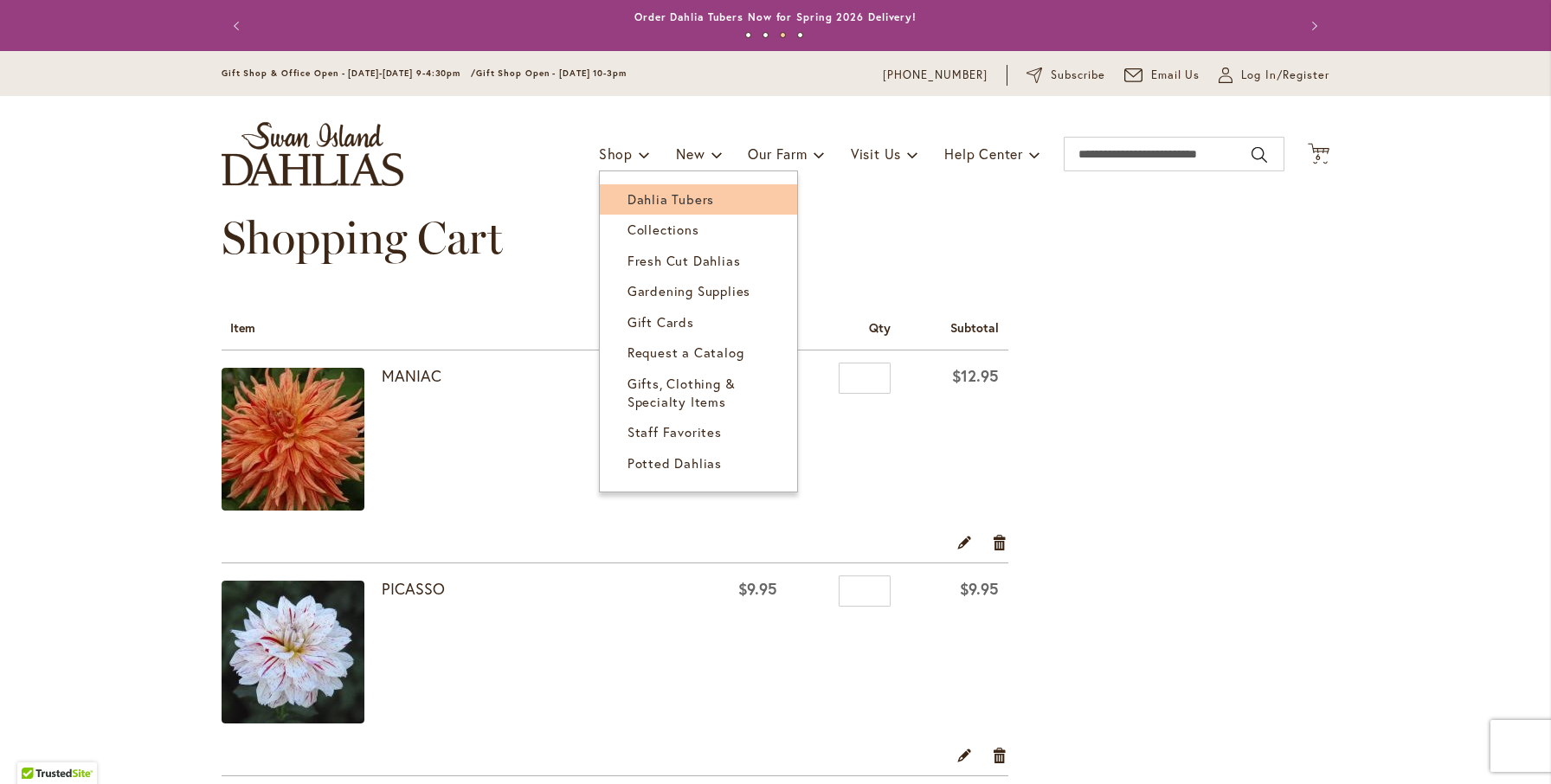
click at [653, 202] on span "Dahlia Tubers" at bounding box center [671, 199] width 86 height 18
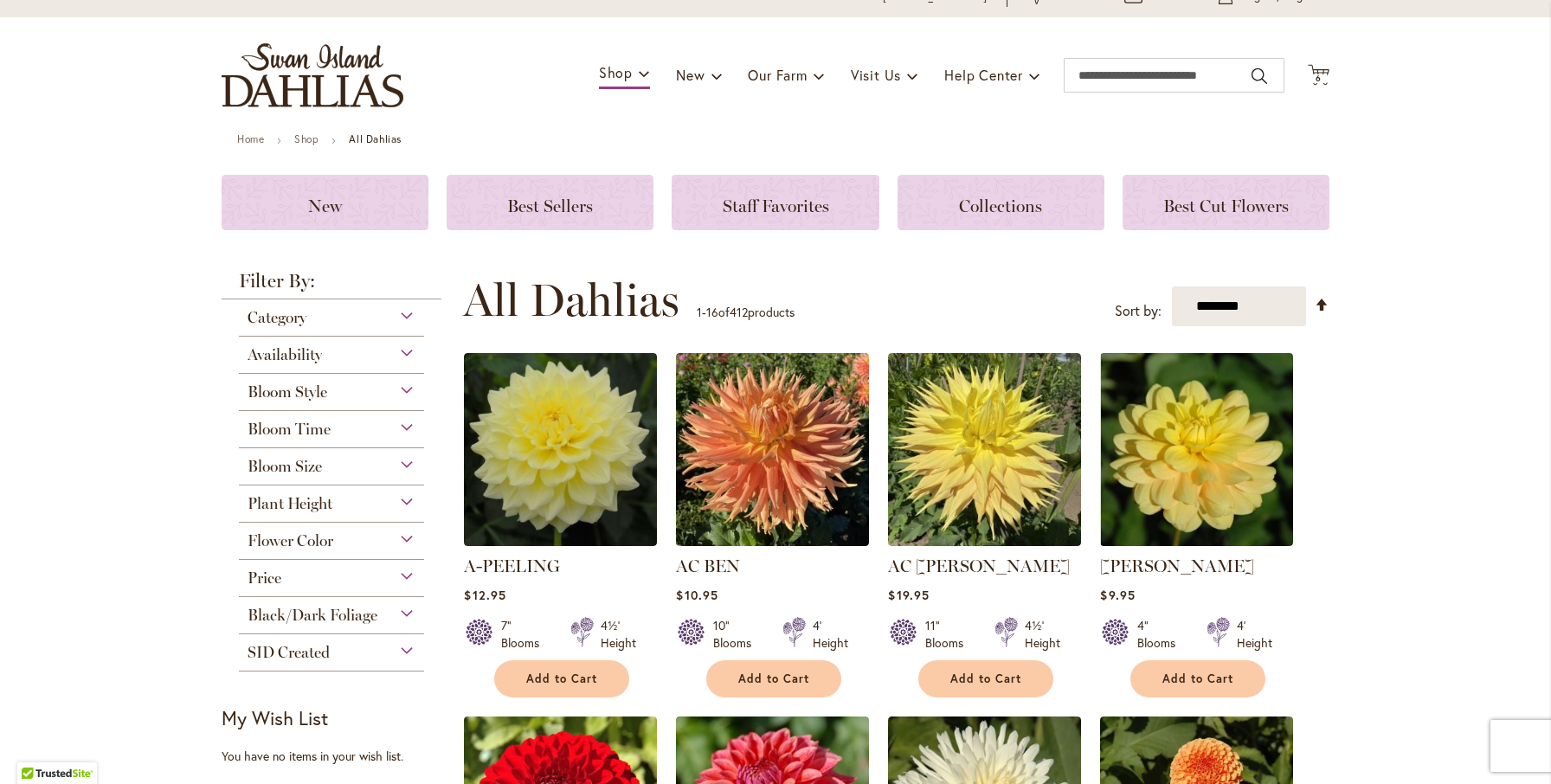
scroll to position [143, 0]
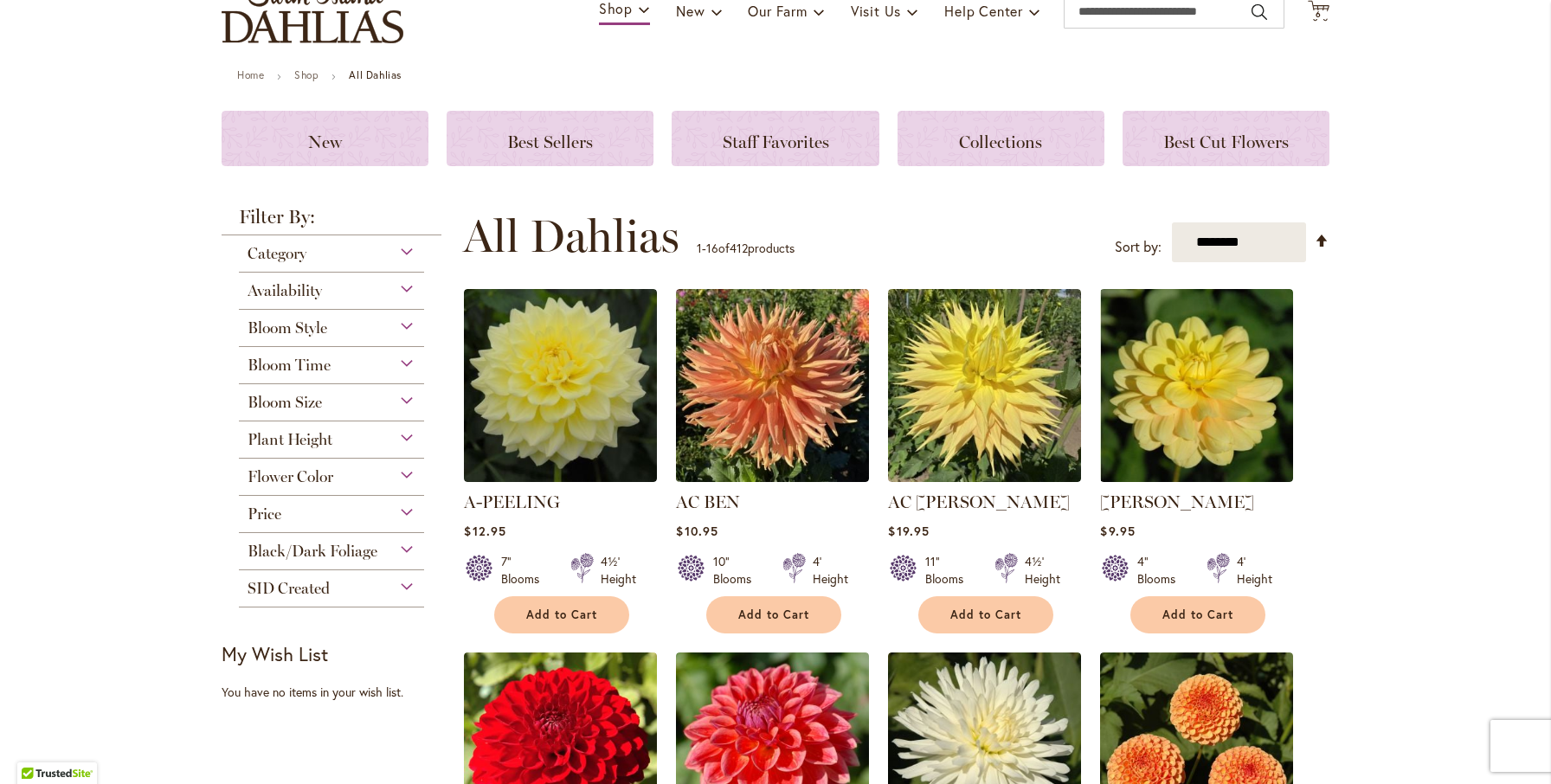
click at [342, 400] on div "Bloom Size" at bounding box center [331, 397] width 185 height 27
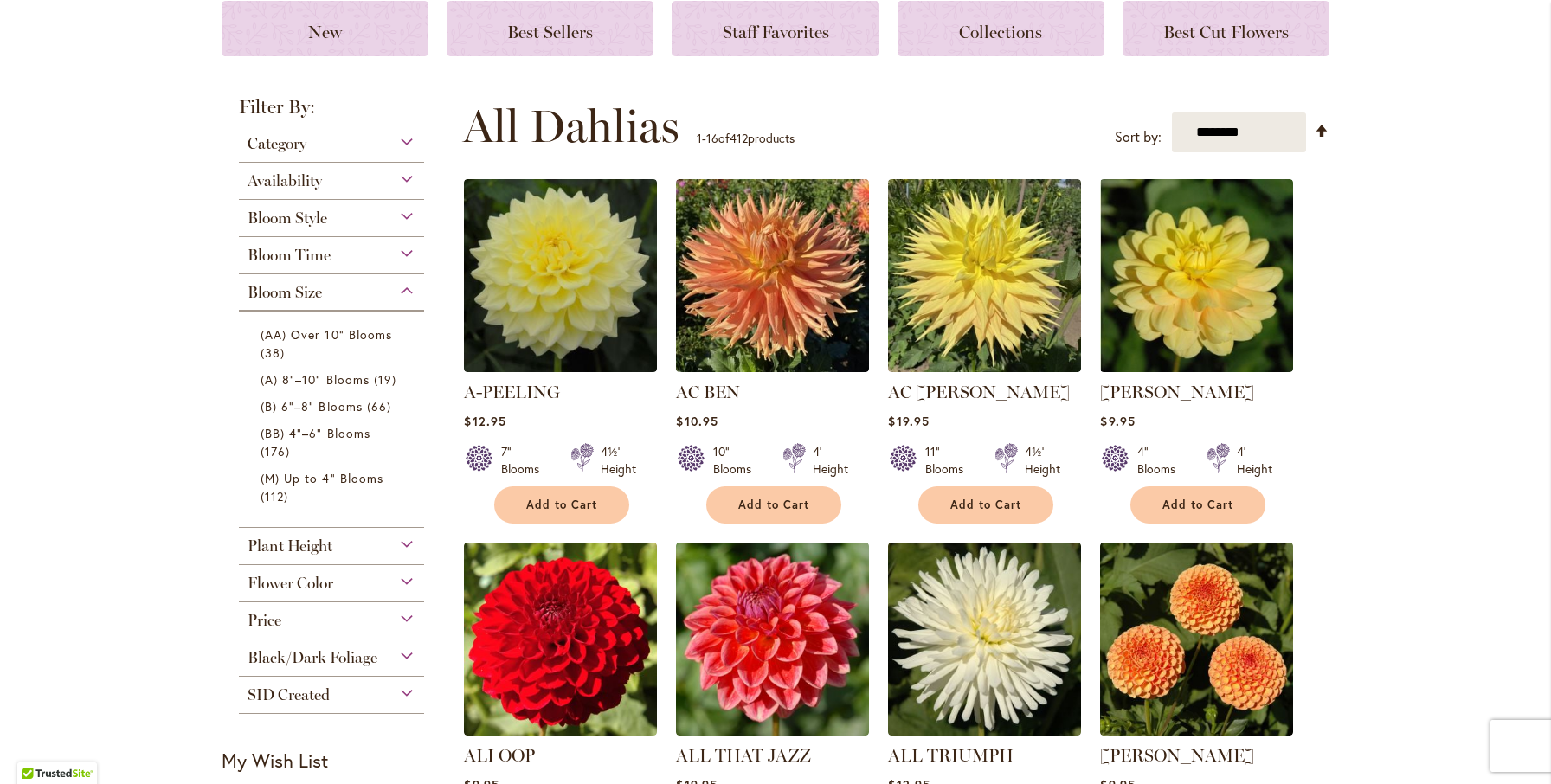
scroll to position [269, 0]
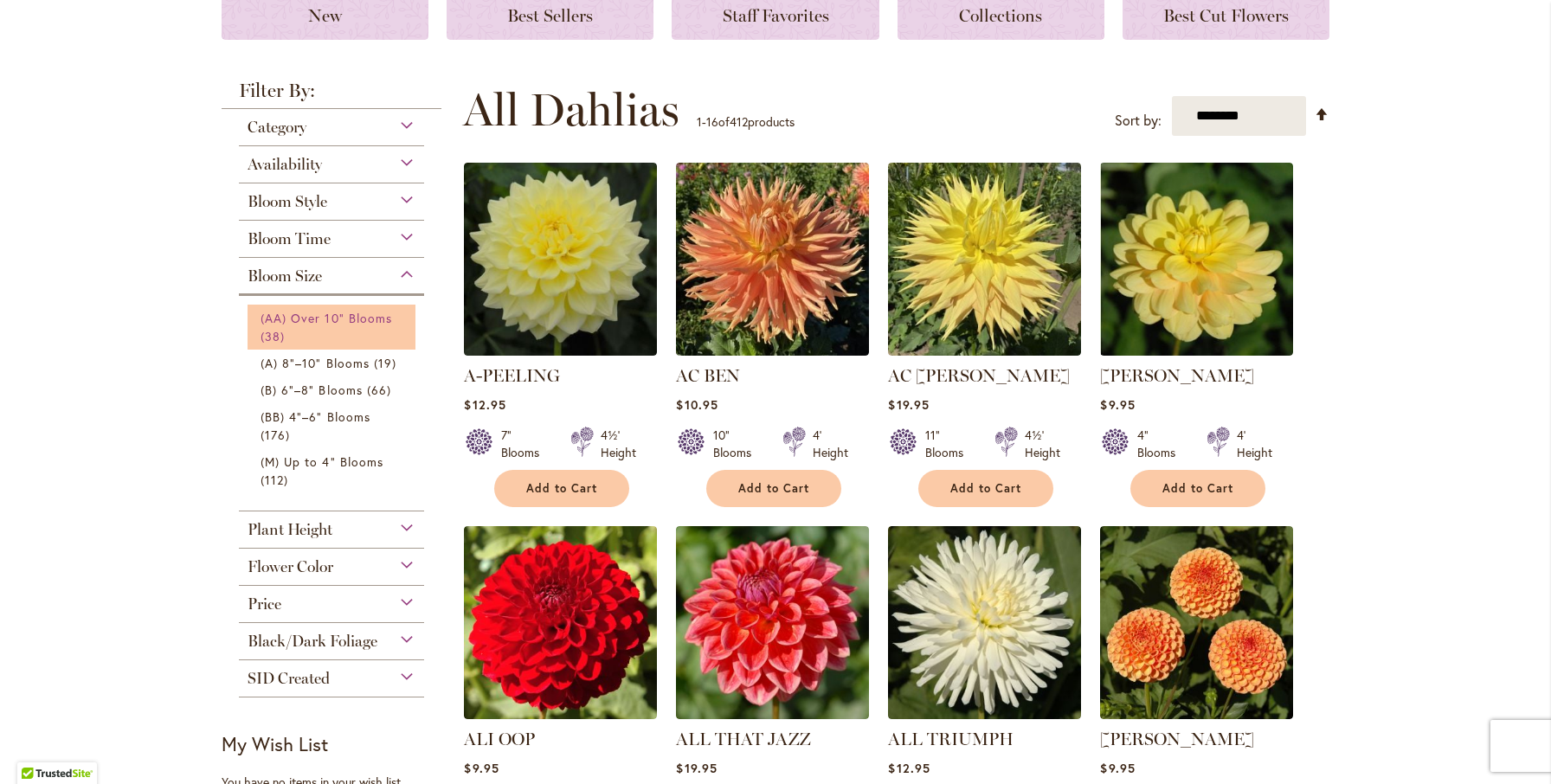
click at [330, 323] on span "(AA) Over 10" Blooms" at bounding box center [326, 318] width 131 height 17
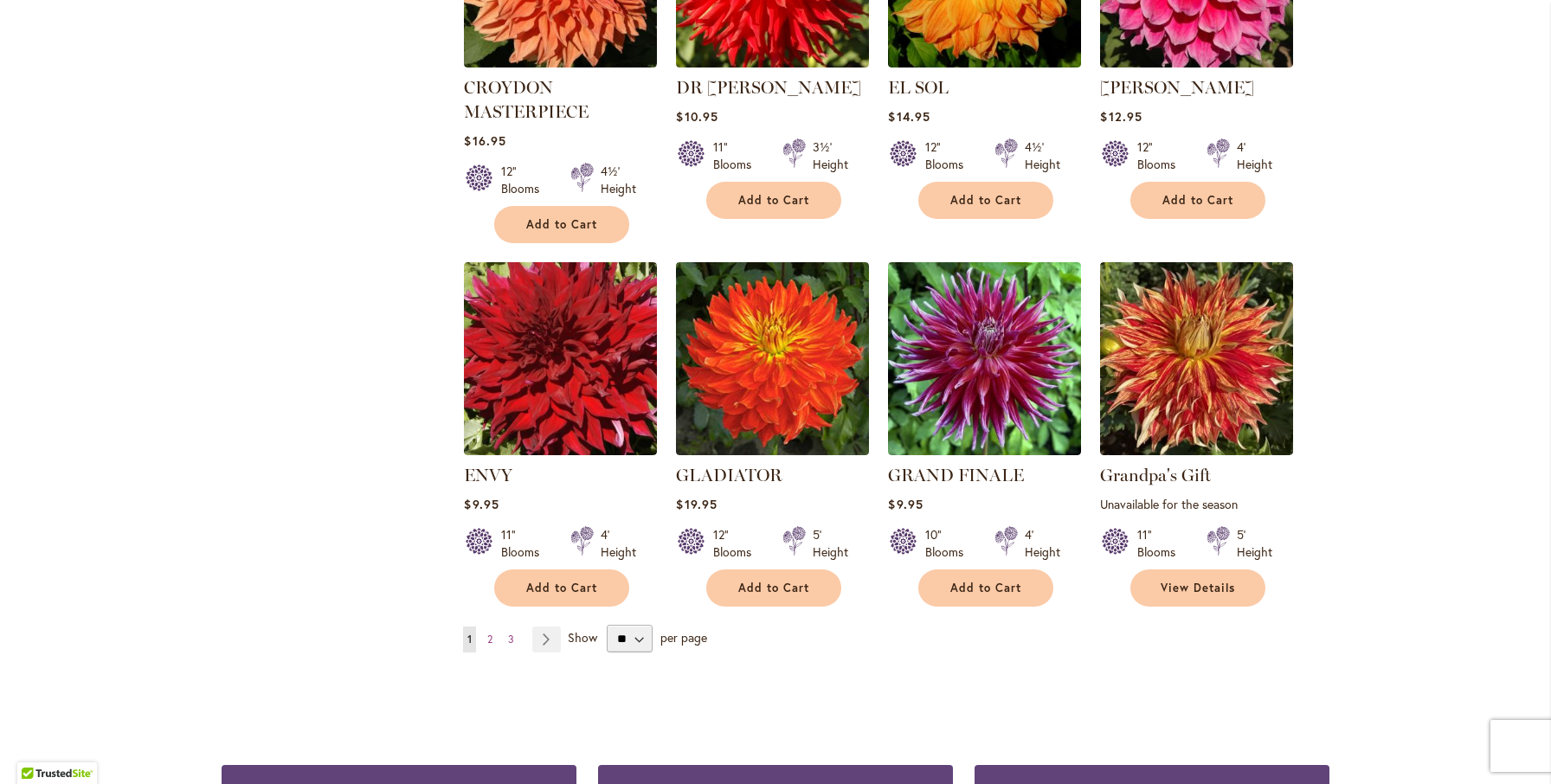
scroll to position [1245, 0]
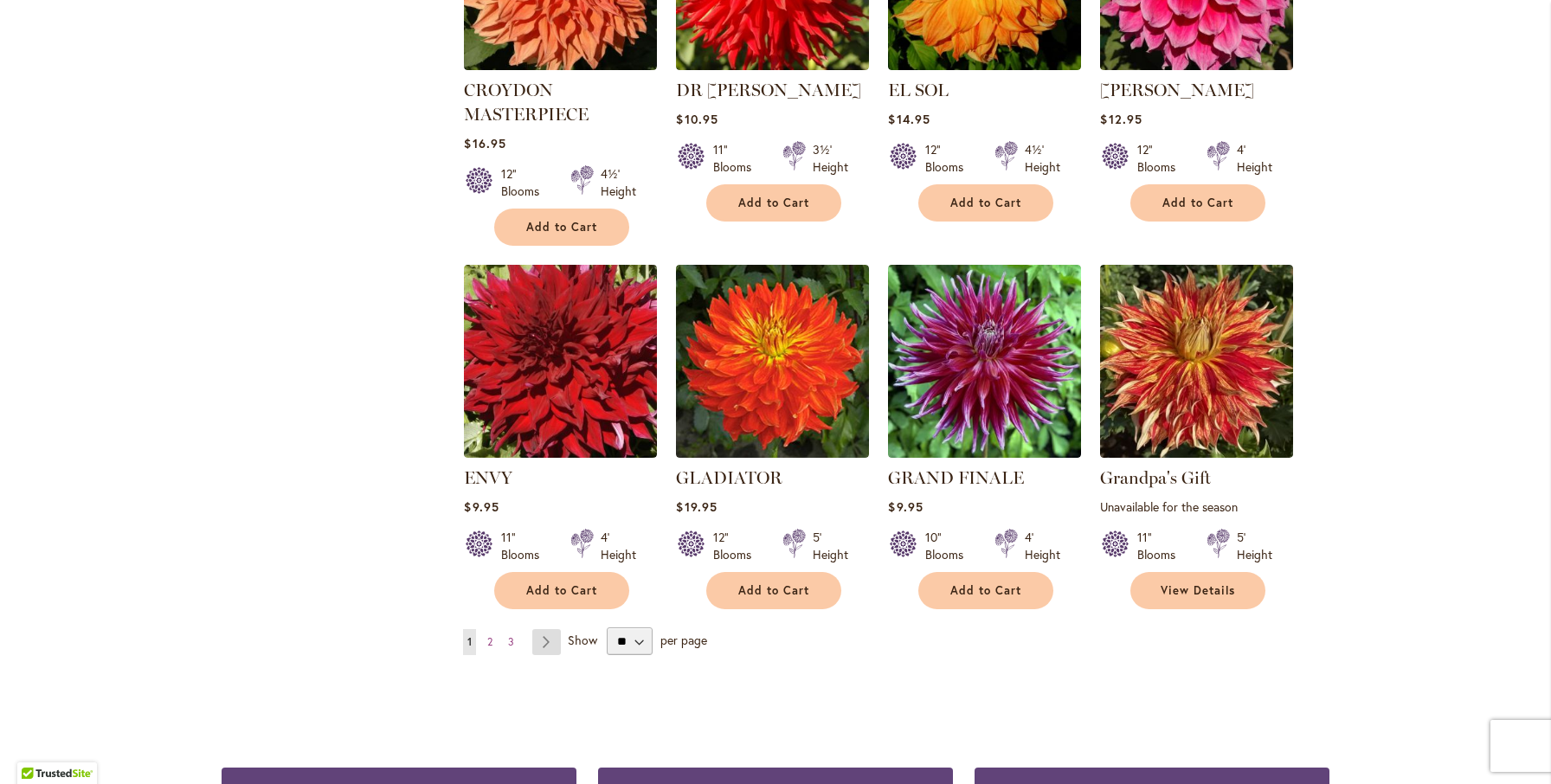
click at [543, 639] on link "Page Next" at bounding box center [547, 641] width 28 height 26
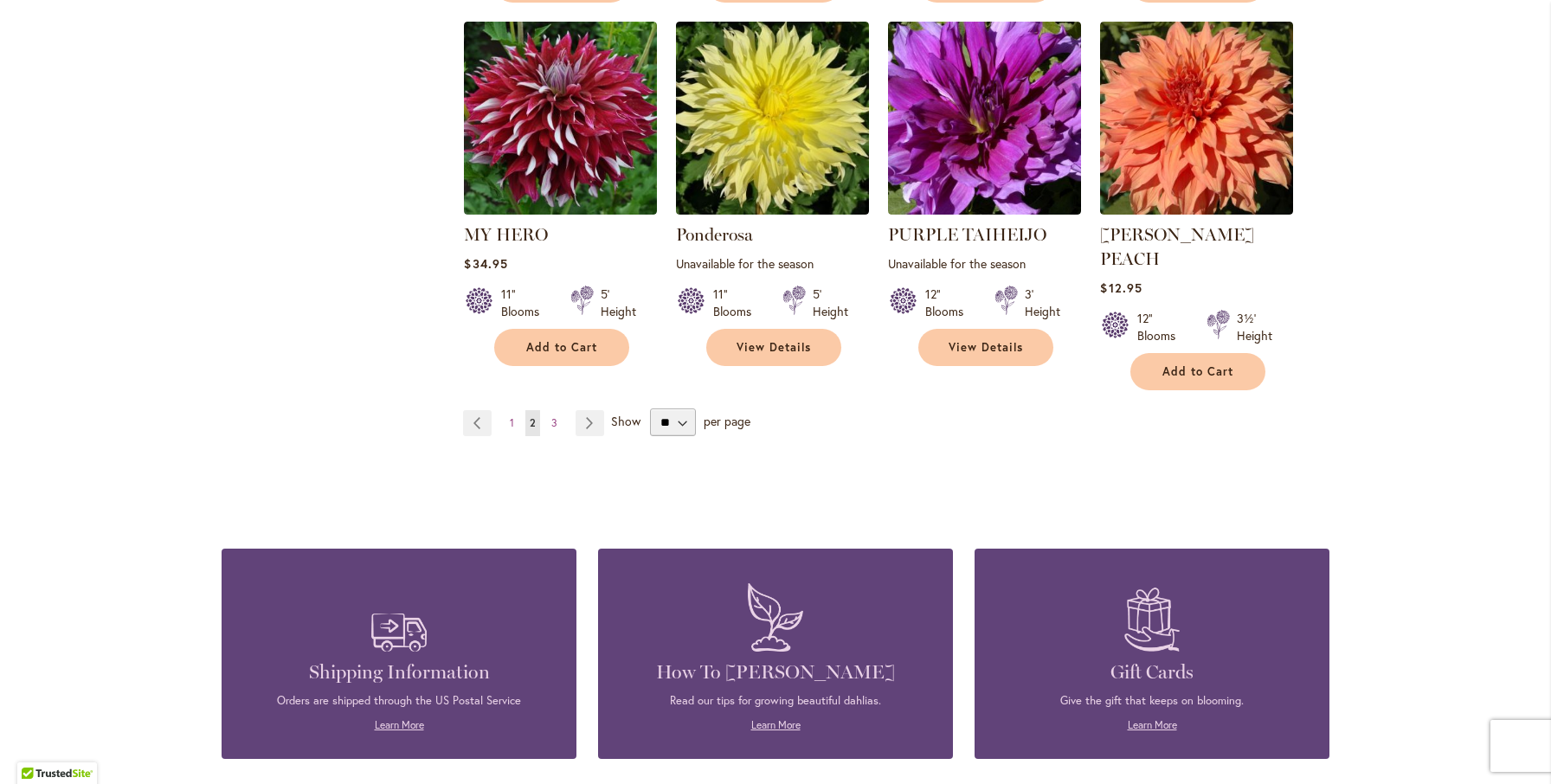
scroll to position [1447, 0]
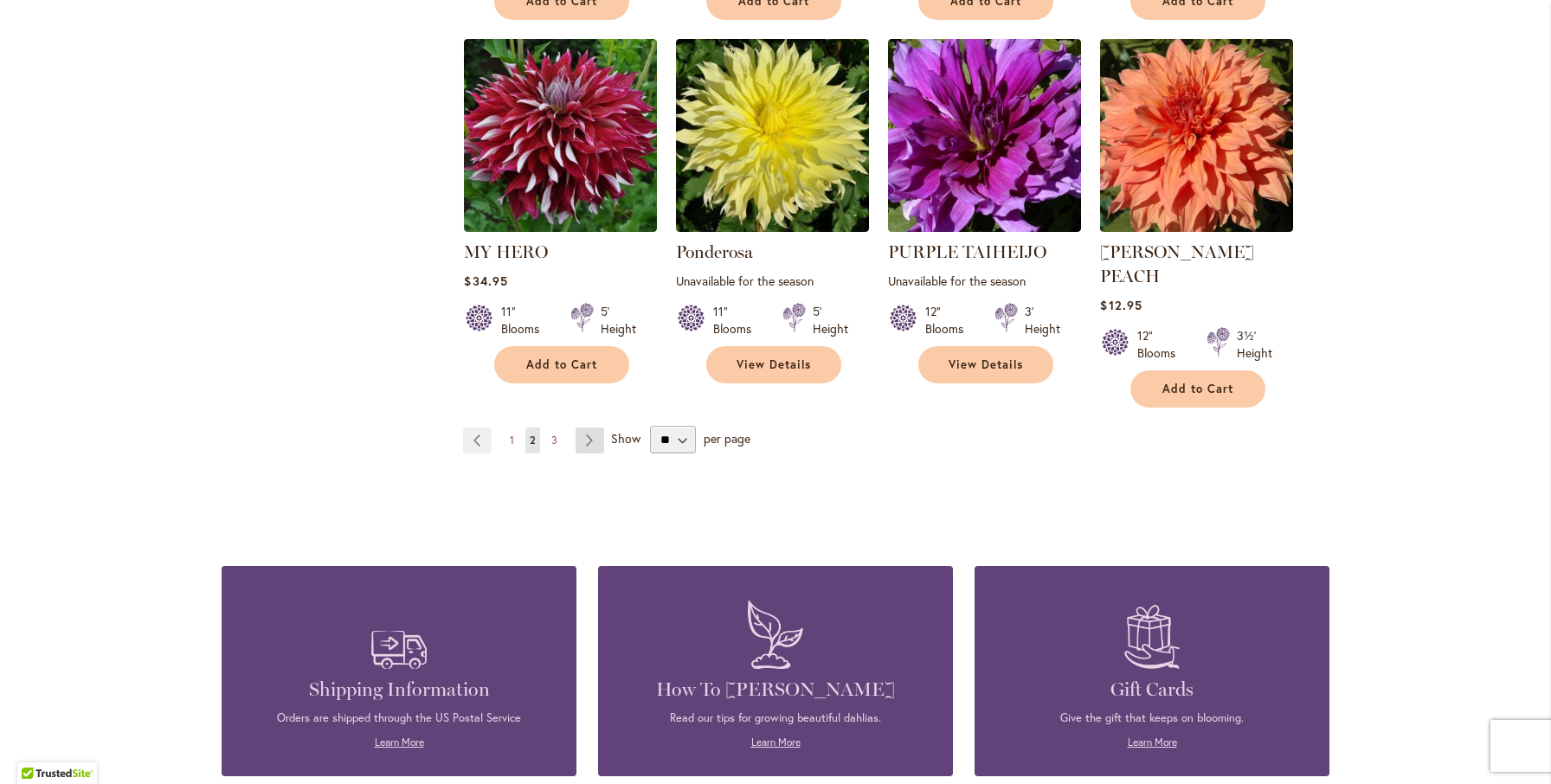
click at [595, 428] on link "Page Next" at bounding box center [590, 440] width 28 height 26
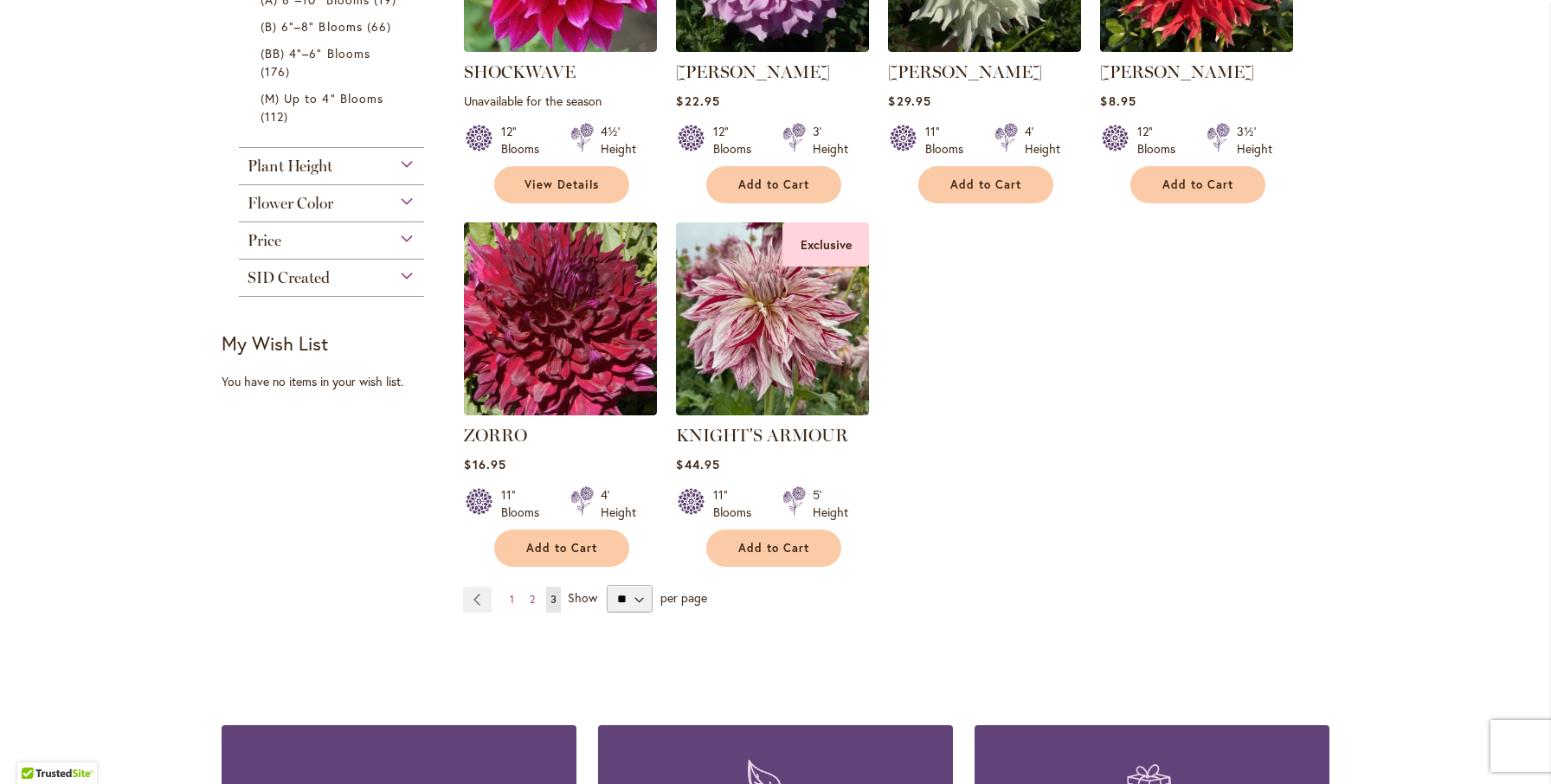
scroll to position [567, 0]
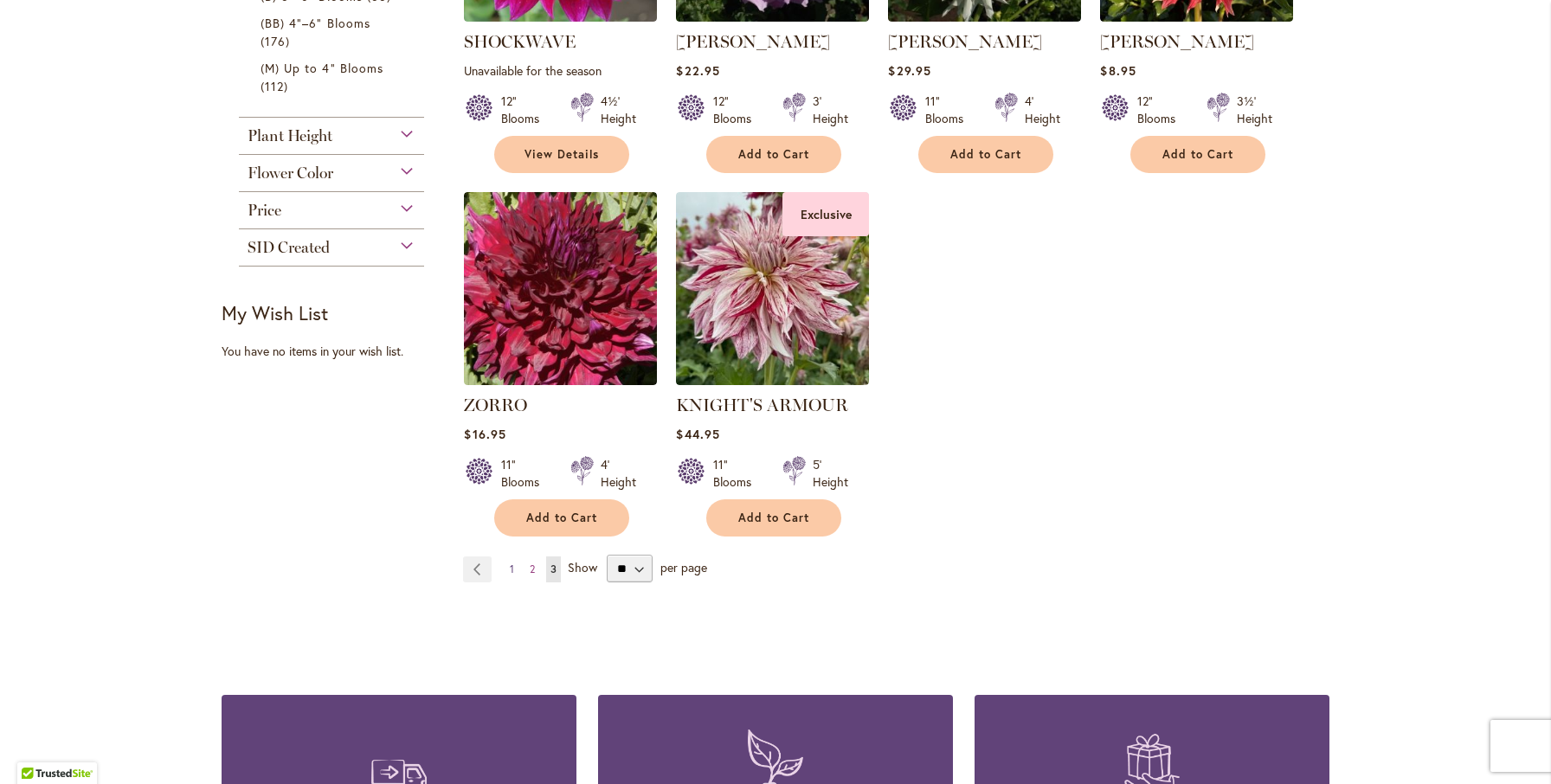
click at [514, 568] on span "1" at bounding box center [511, 568] width 4 height 13
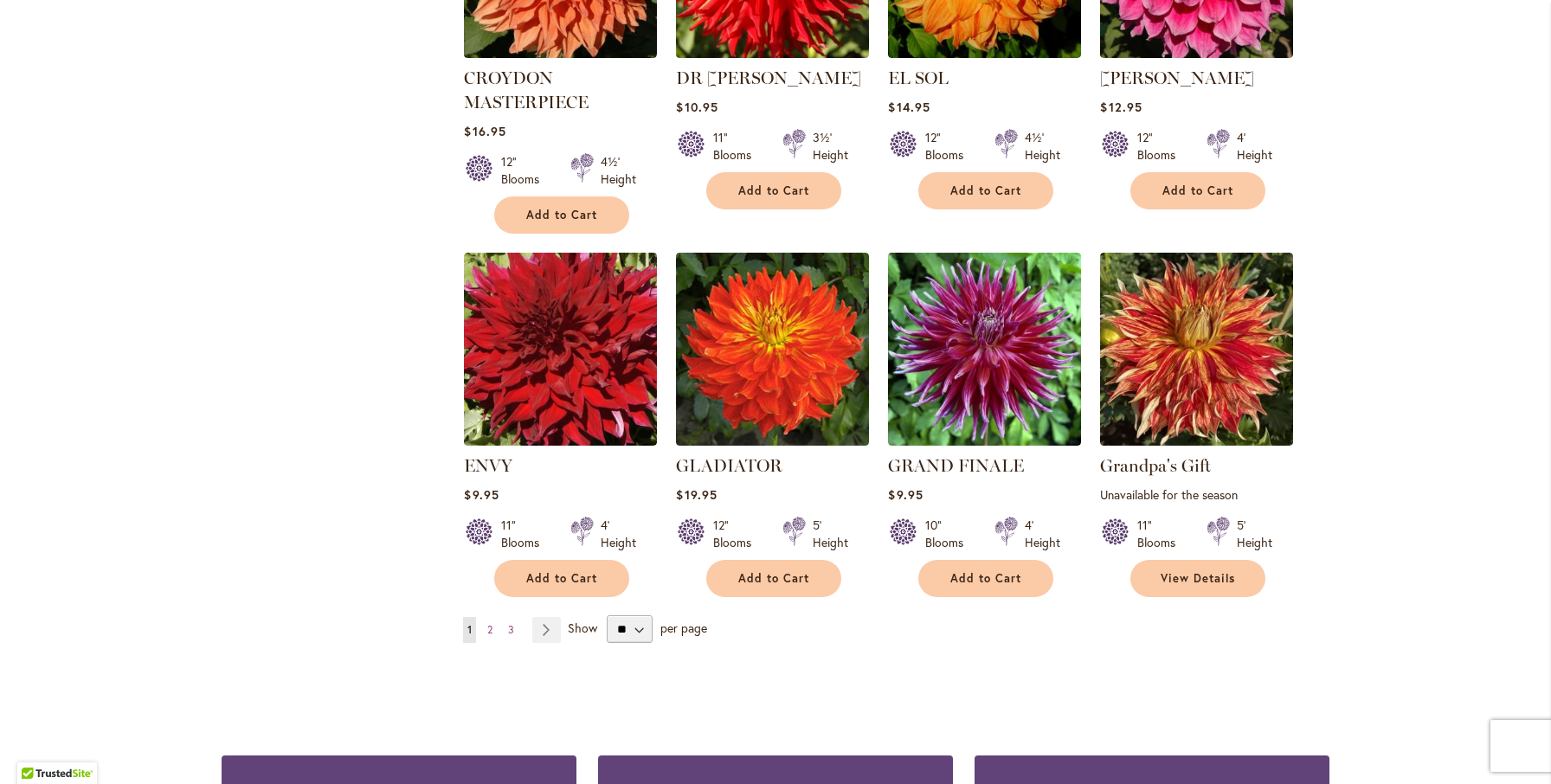
scroll to position [1263, 0]
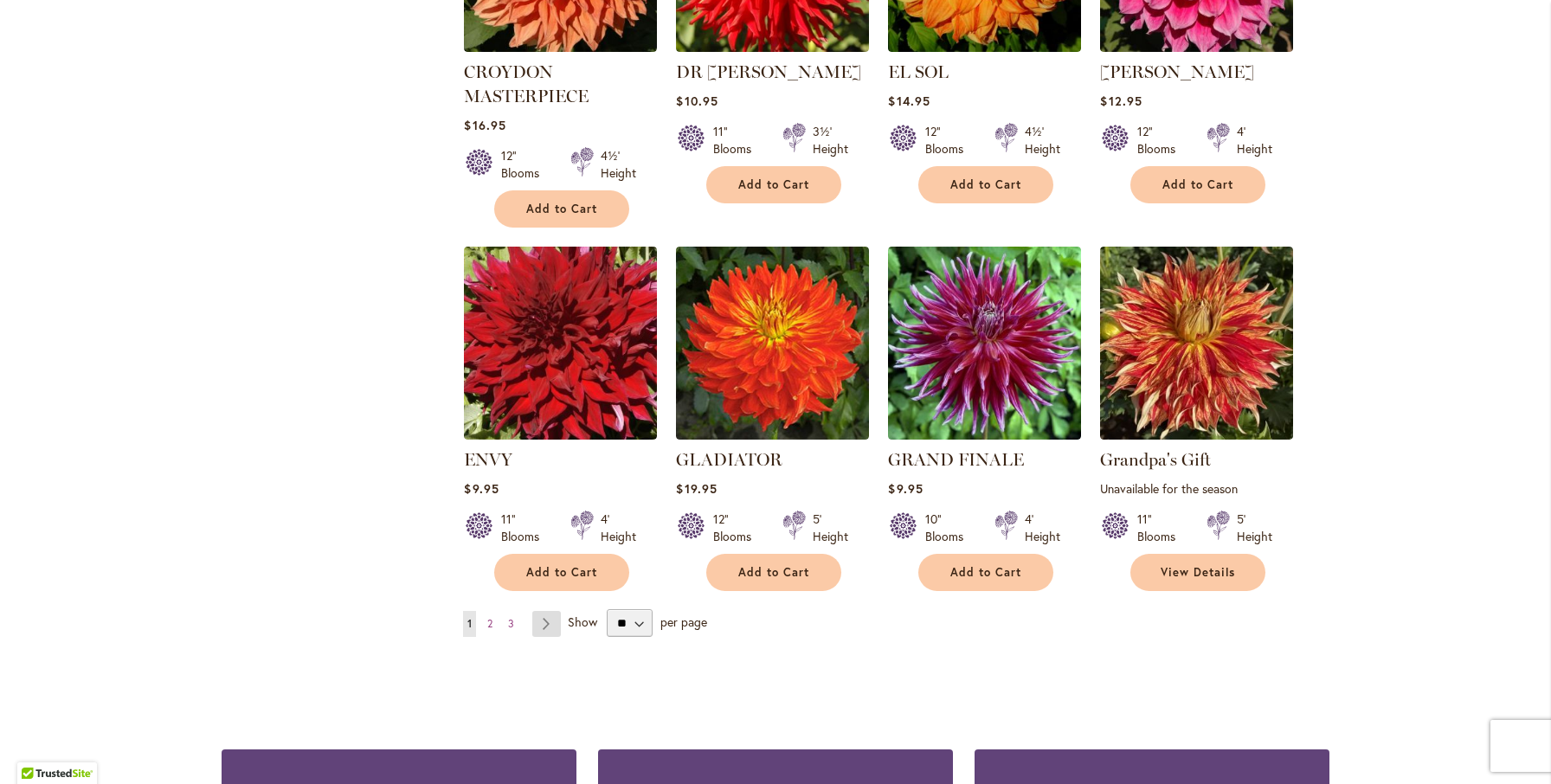
click at [551, 627] on link "Page Next" at bounding box center [547, 623] width 28 height 26
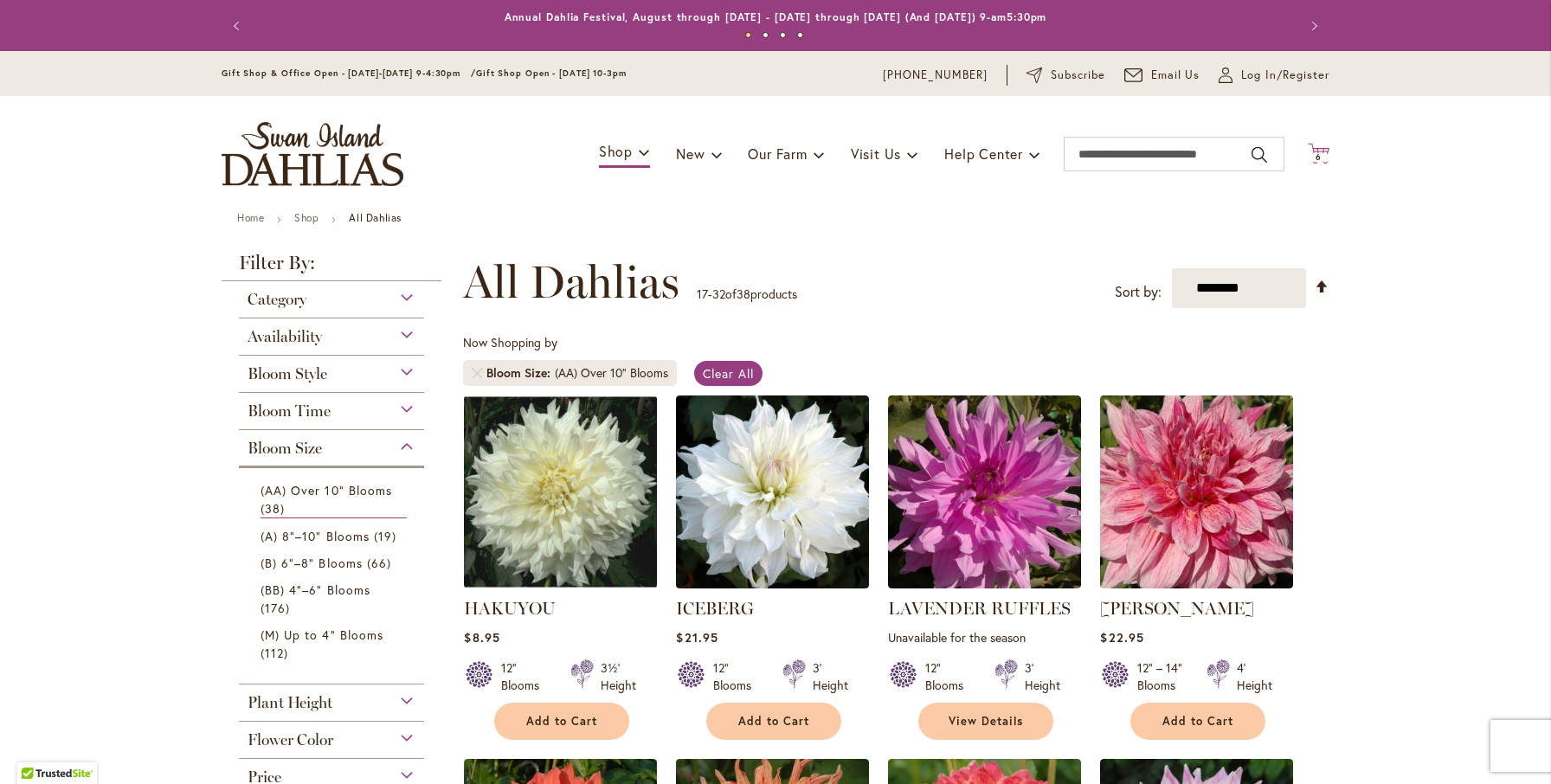
click at [1317, 152] on span "6" at bounding box center [1318, 157] width 6 height 11
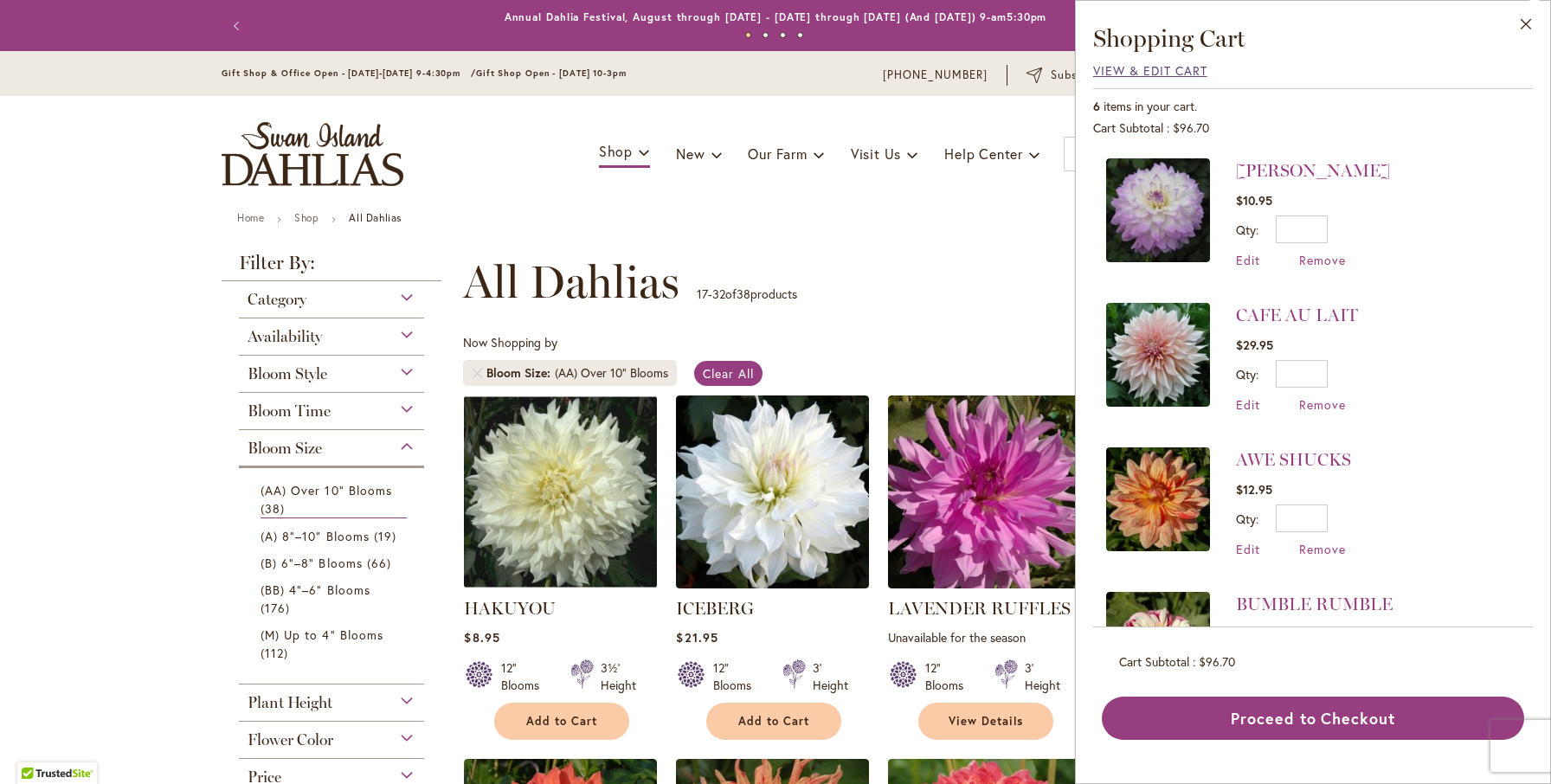
click at [1151, 70] on span "View & Edit Cart" at bounding box center [1150, 70] width 114 height 17
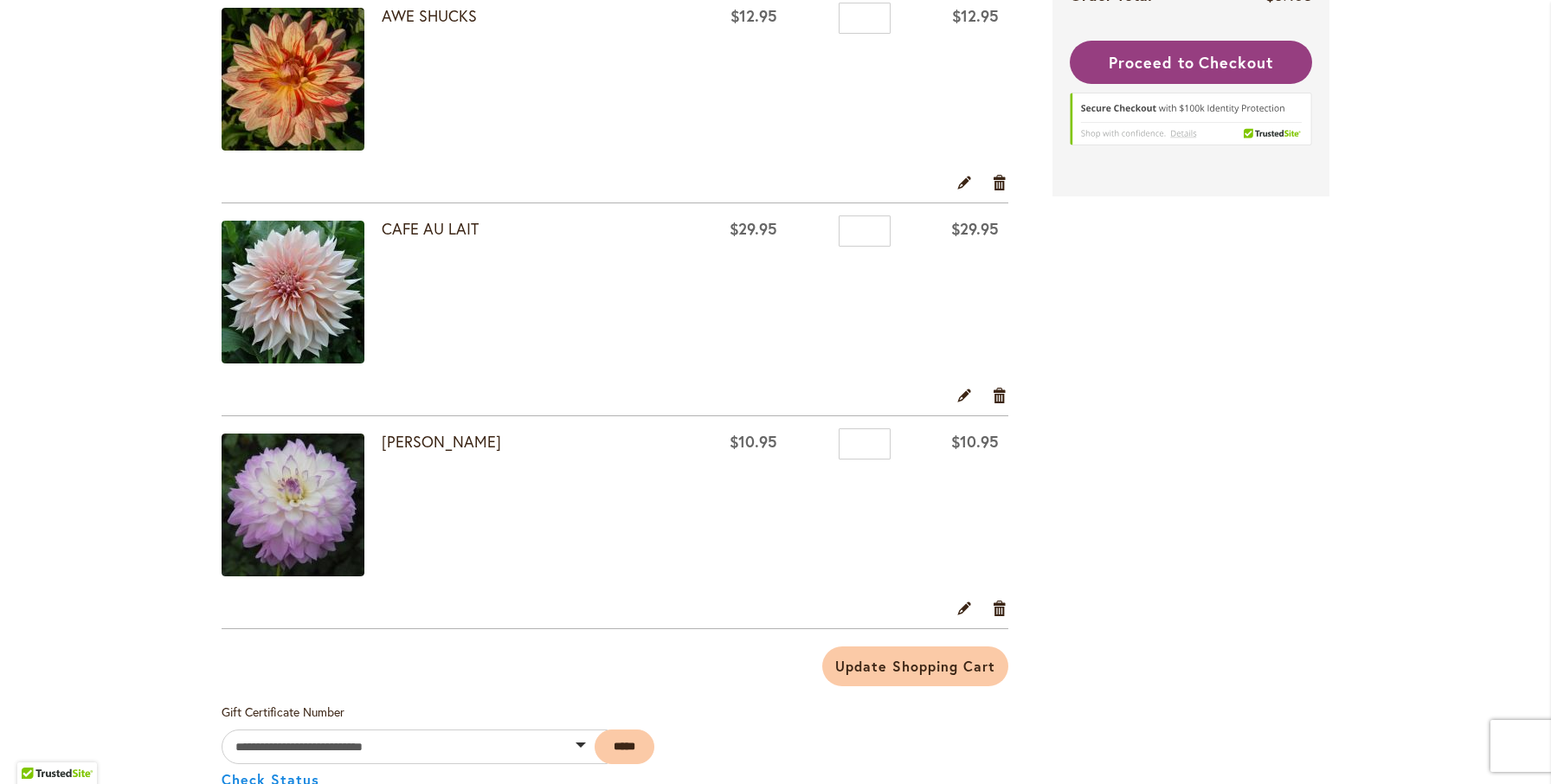
scroll to position [1107, 0]
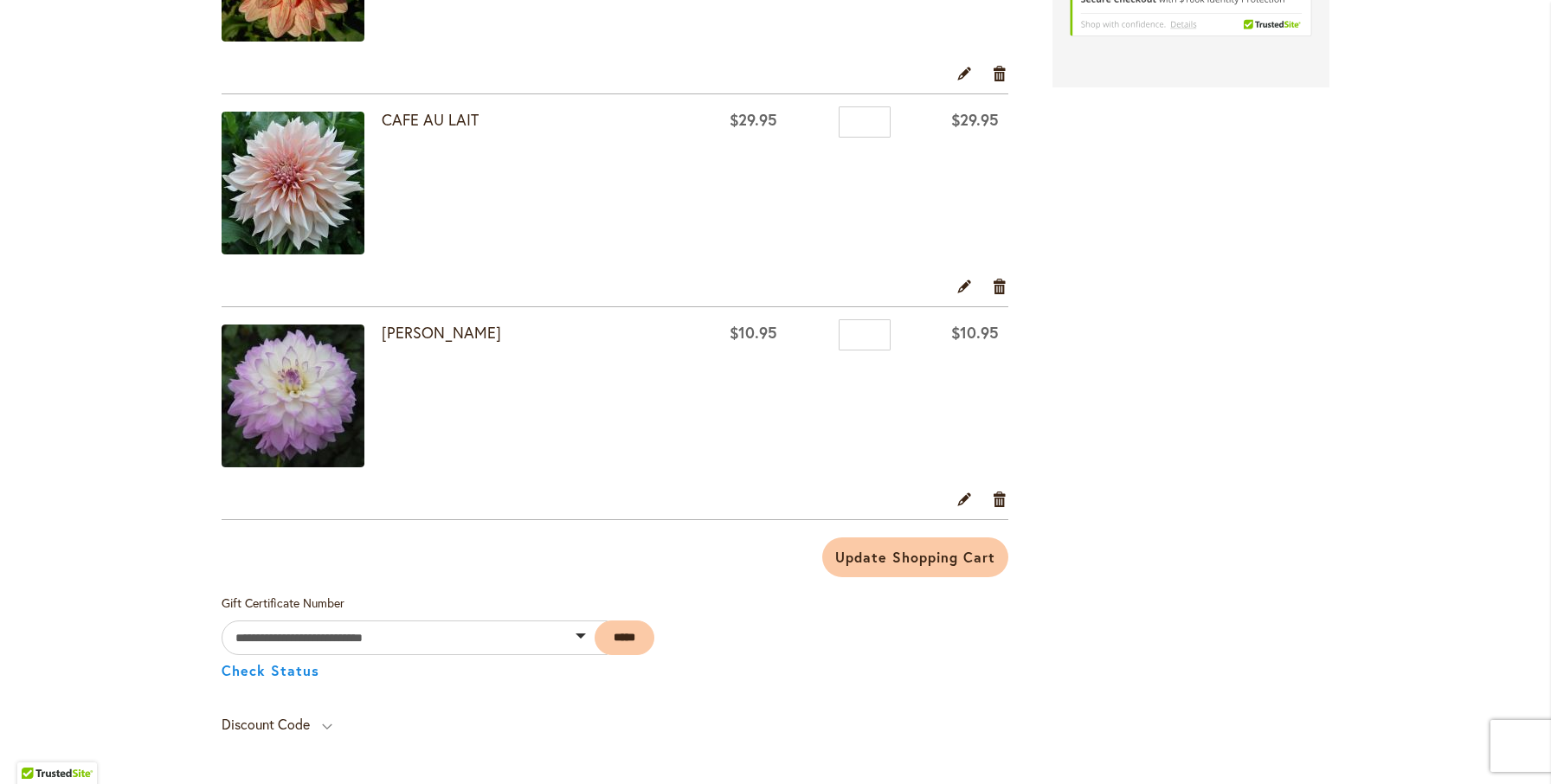
click at [299, 387] on img at bounding box center [293, 396] width 143 height 143
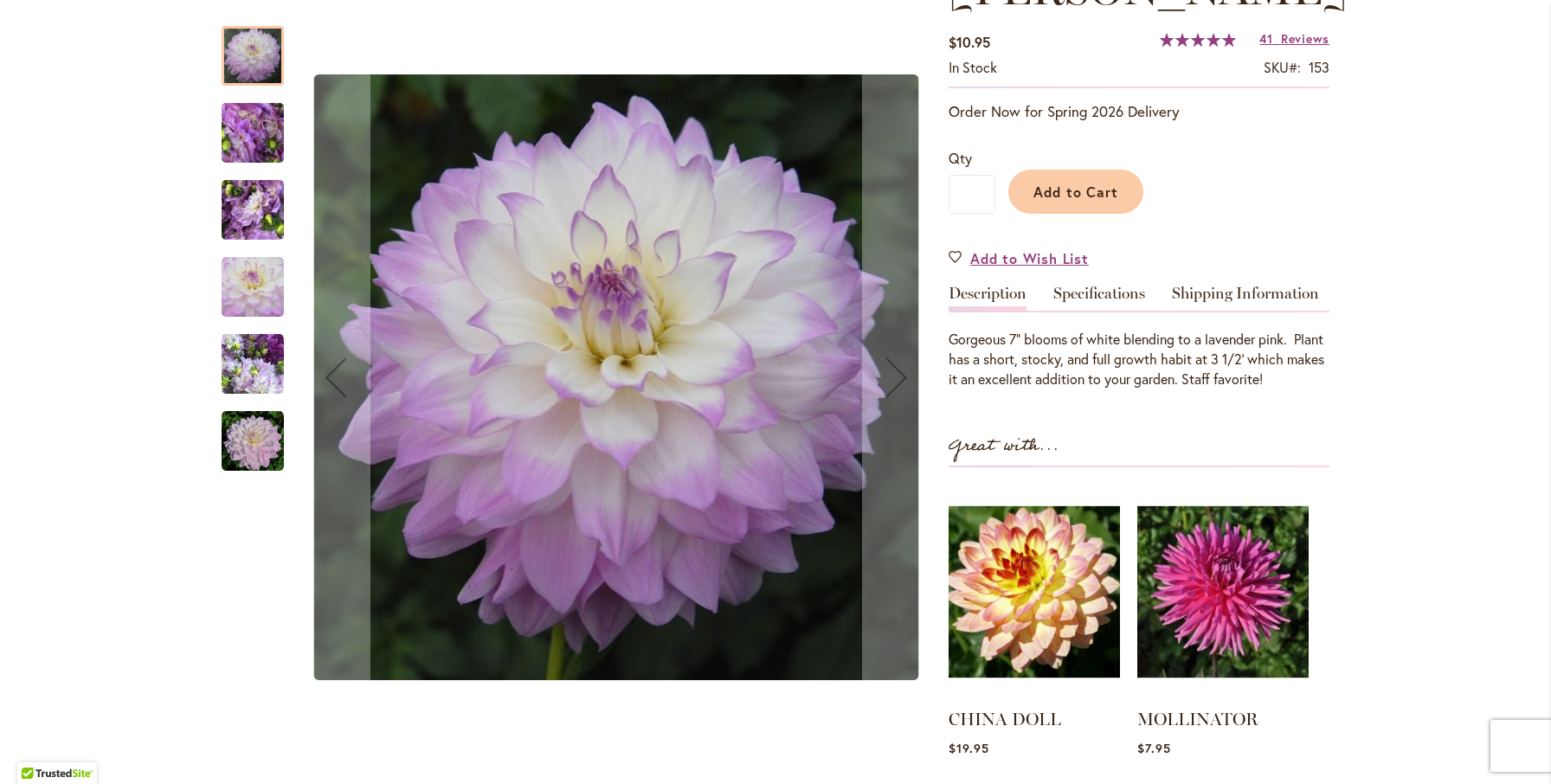
scroll to position [286, 0]
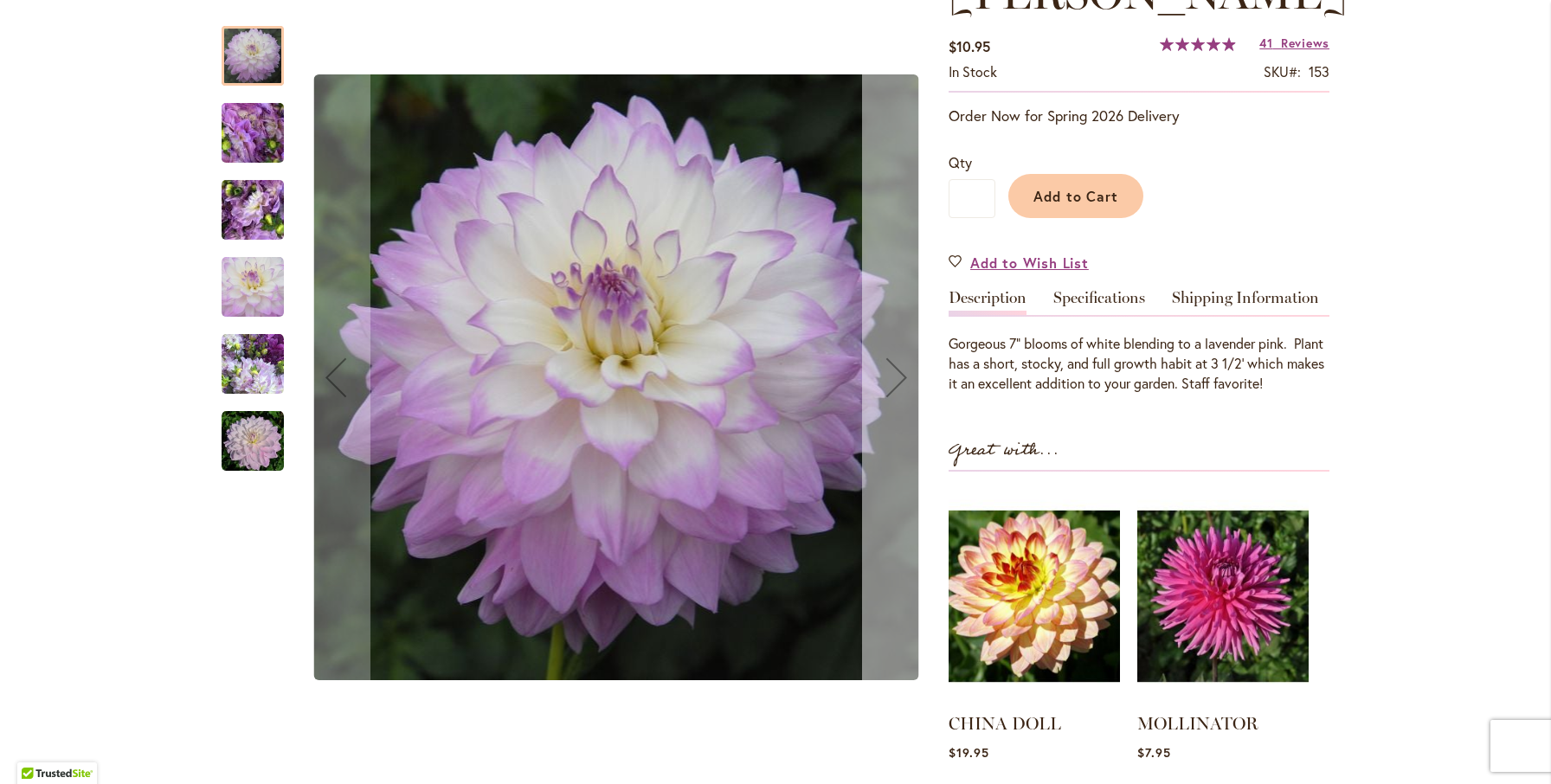
click at [886, 382] on div "Next" at bounding box center [896, 377] width 70 height 70
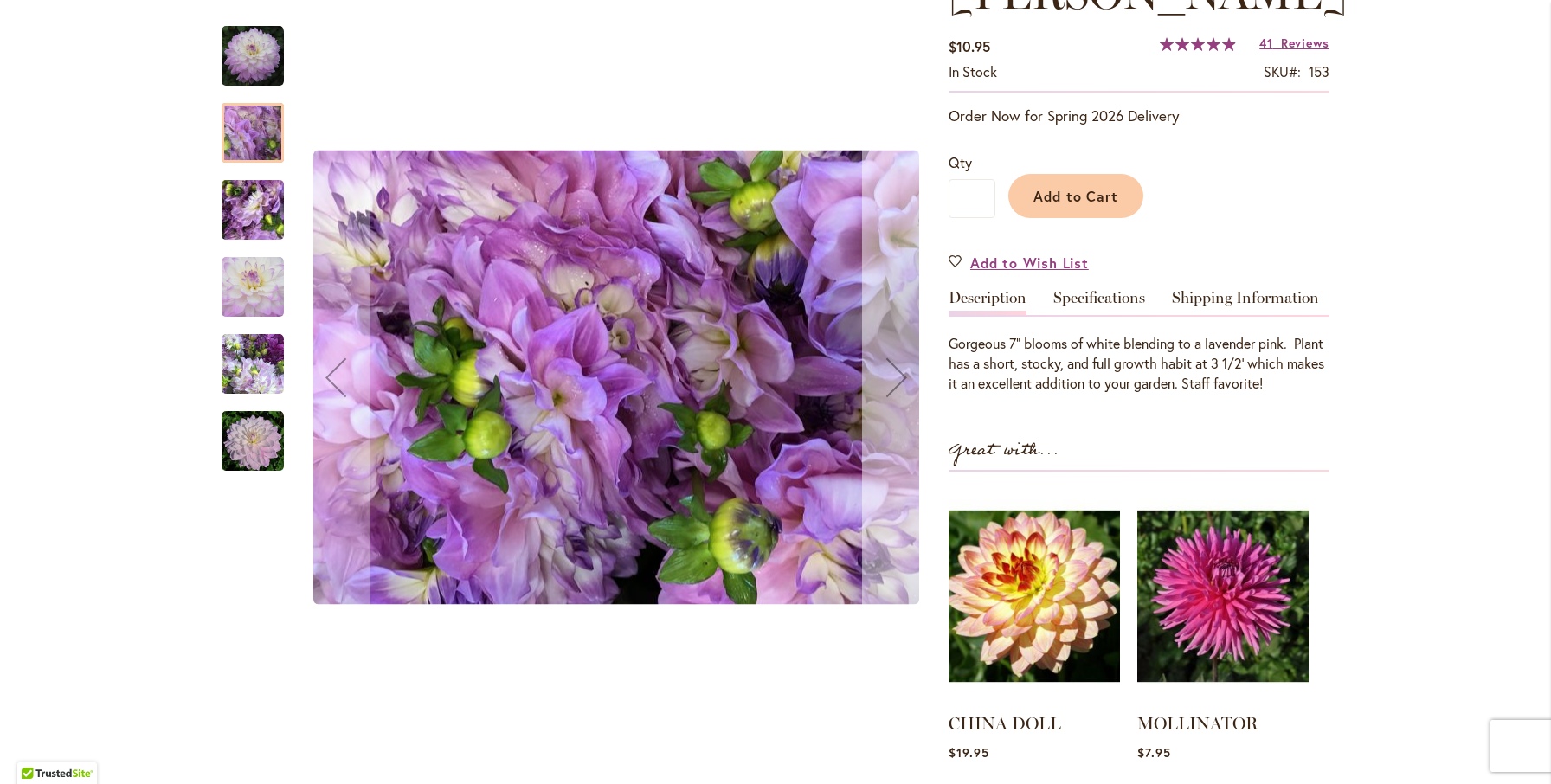
click at [894, 379] on div "Next" at bounding box center [896, 377] width 70 height 70
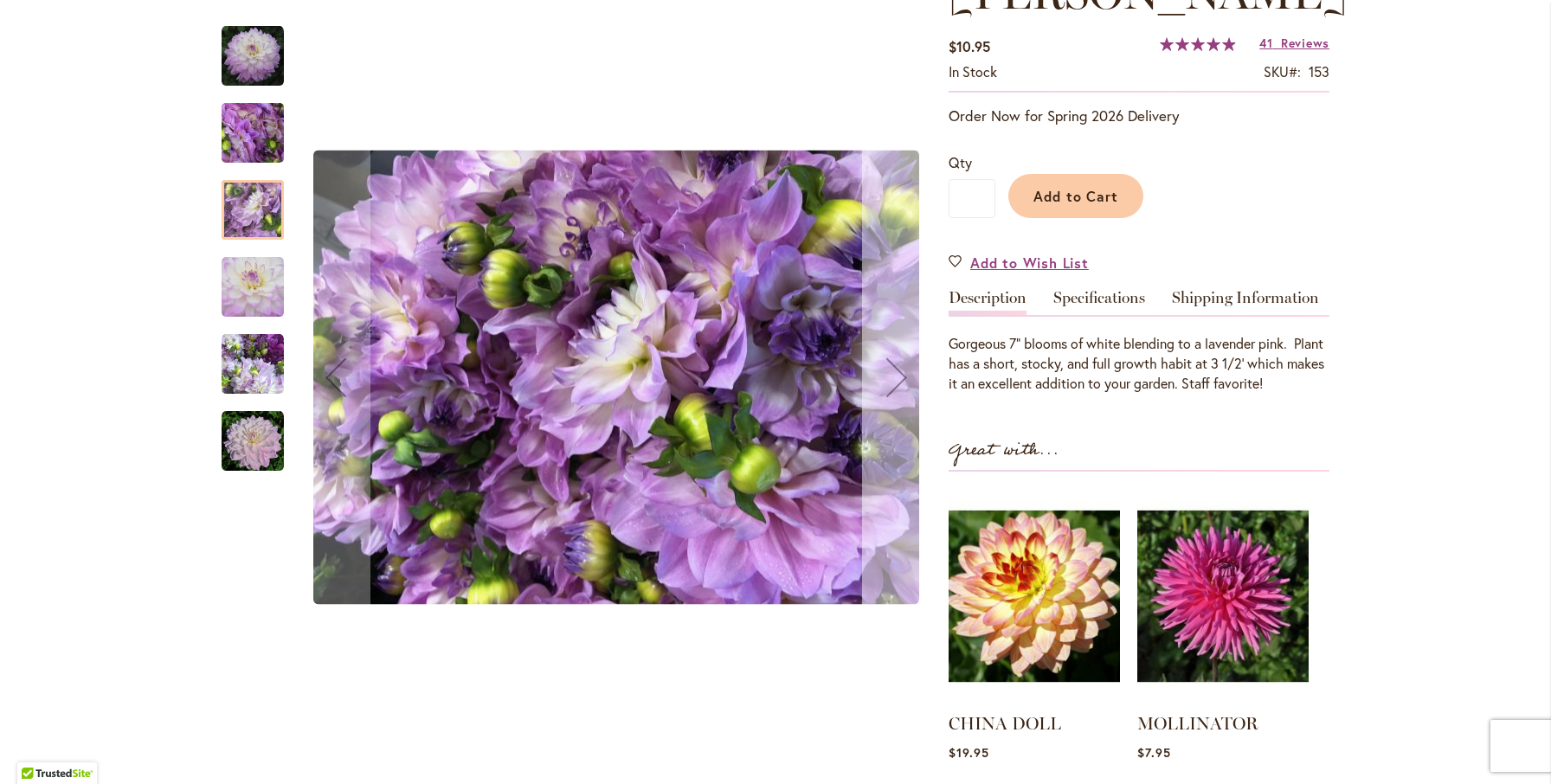
click at [894, 379] on div "Next" at bounding box center [896, 377] width 70 height 70
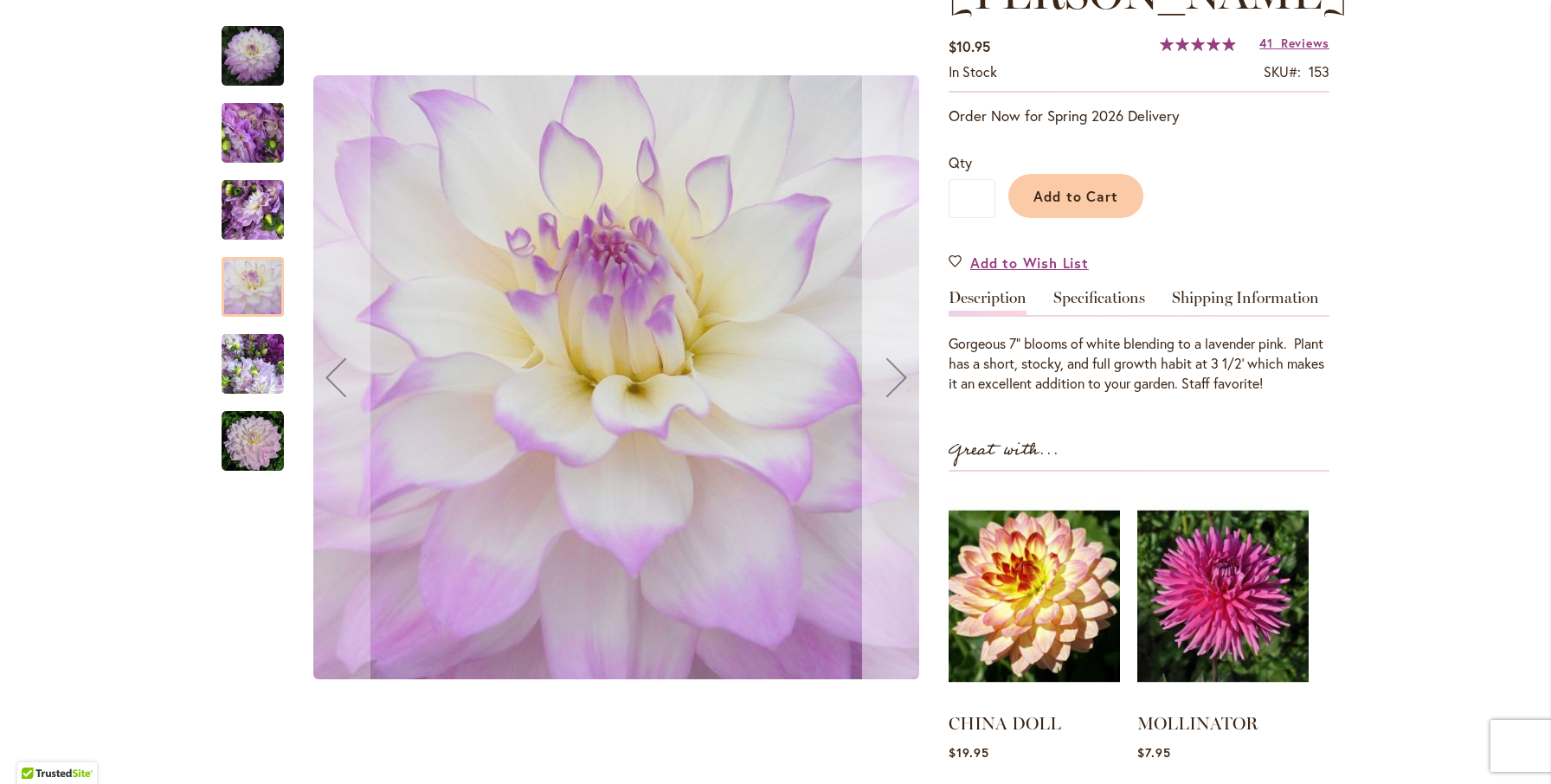
click at [894, 379] on div "Next" at bounding box center [896, 377] width 70 height 70
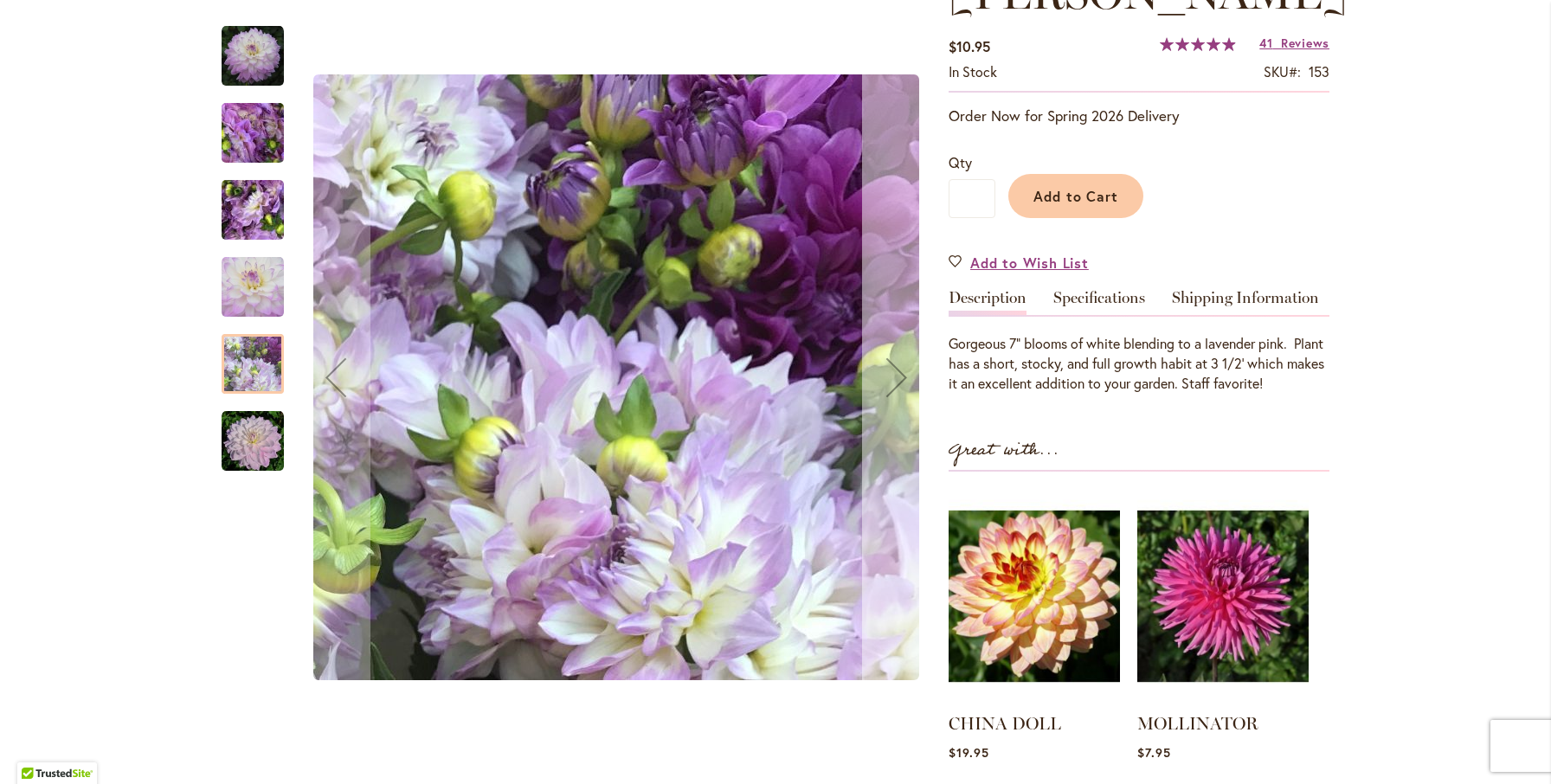
click at [894, 379] on div "Next" at bounding box center [896, 377] width 70 height 70
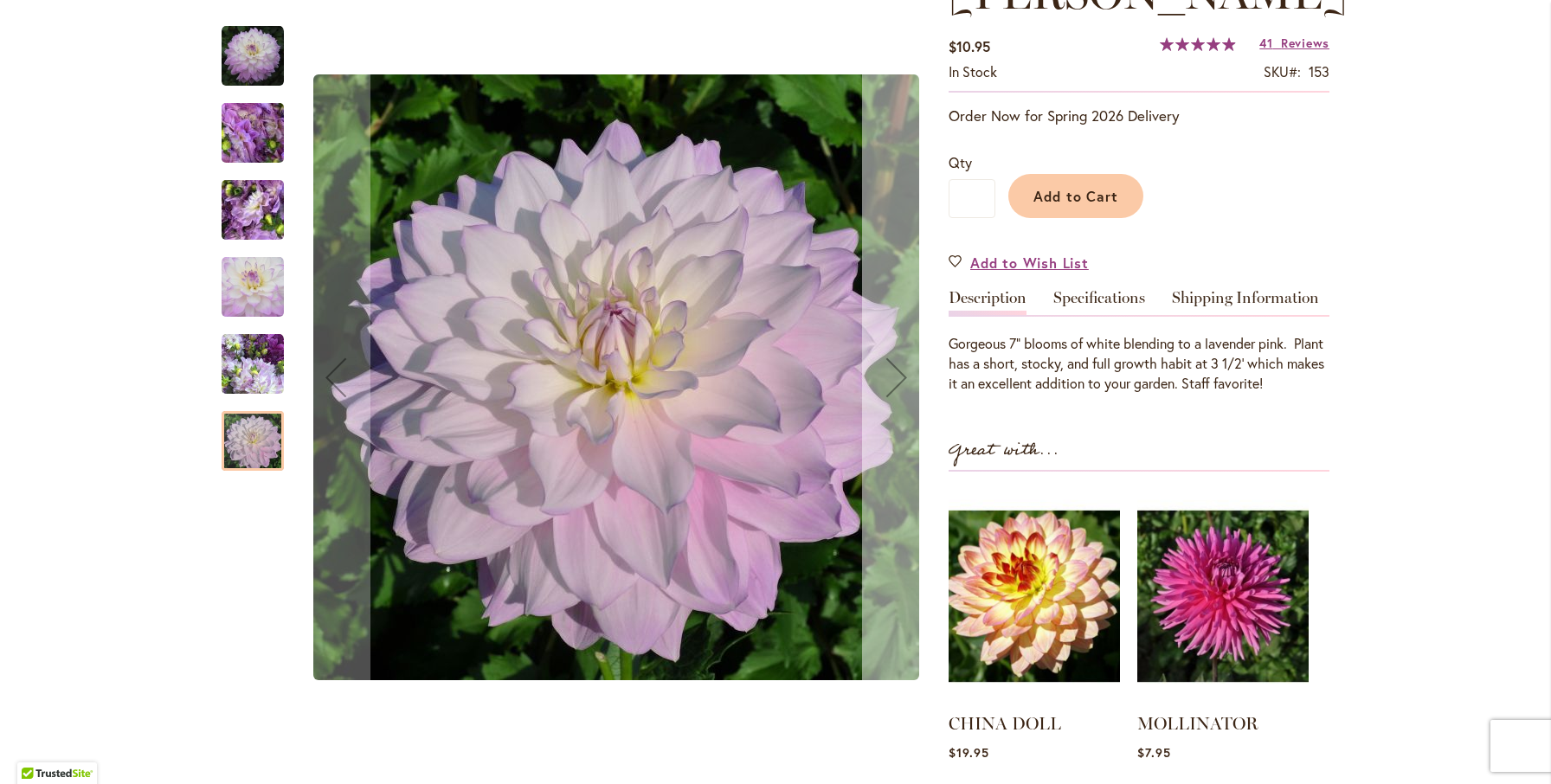
click at [894, 379] on div "Next" at bounding box center [896, 377] width 70 height 70
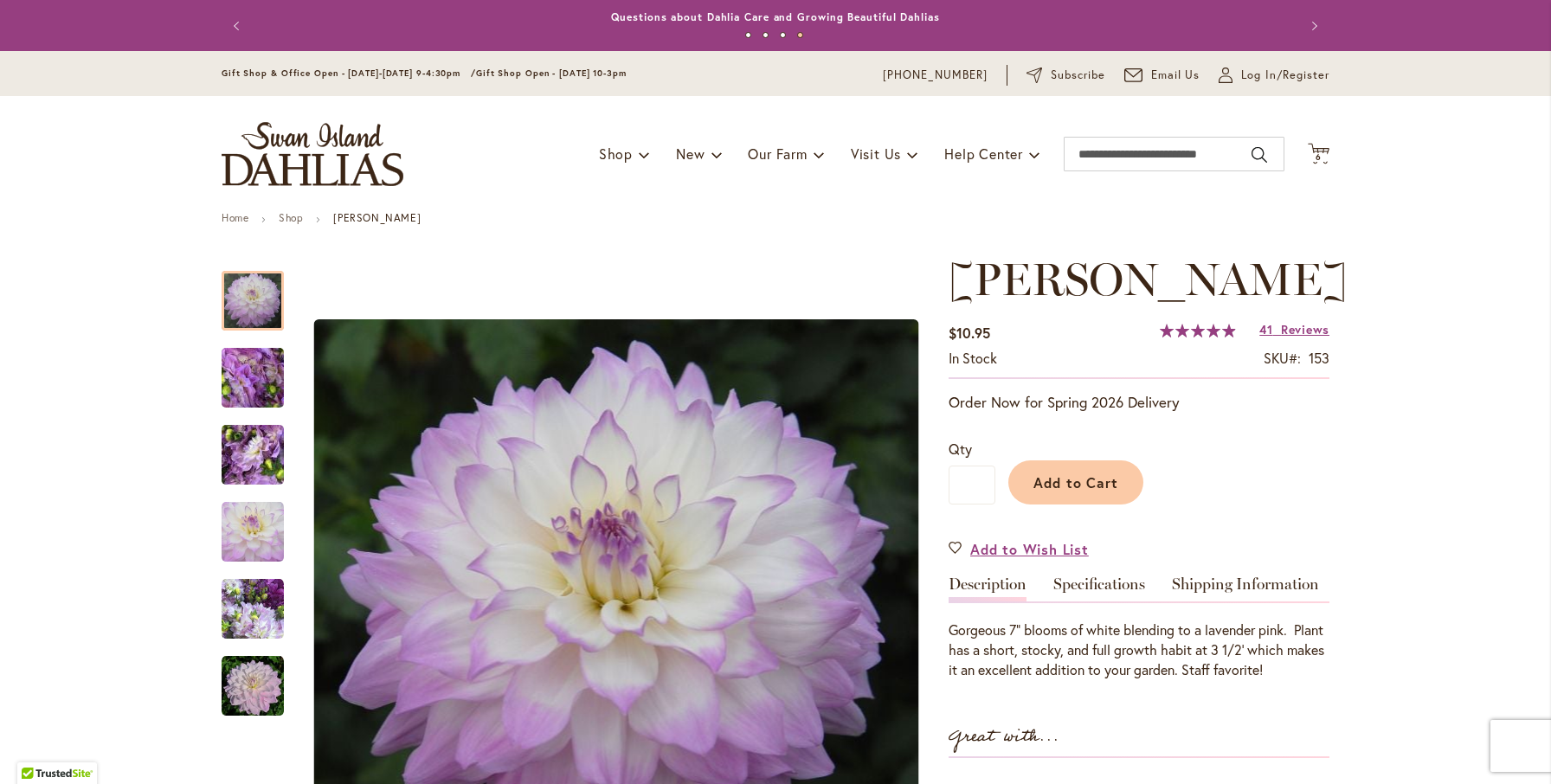
scroll to position [0, 0]
click at [1319, 150] on icon "Cart .cls-1 { fill: #231f20; }" at bounding box center [1318, 153] width 22 height 22
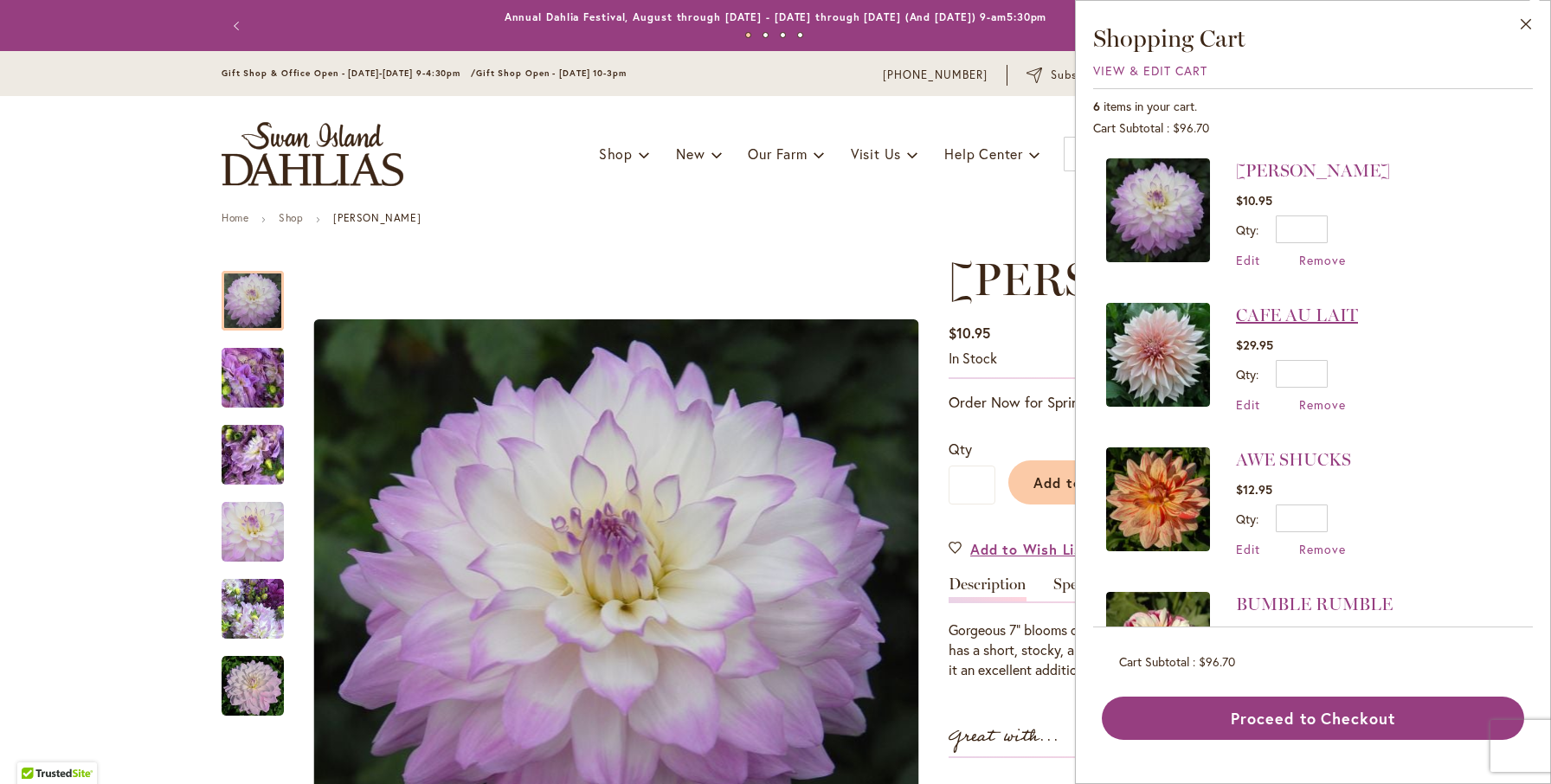
click at [1260, 306] on link "CAFE AU LAIT" at bounding box center [1297, 315] width 122 height 21
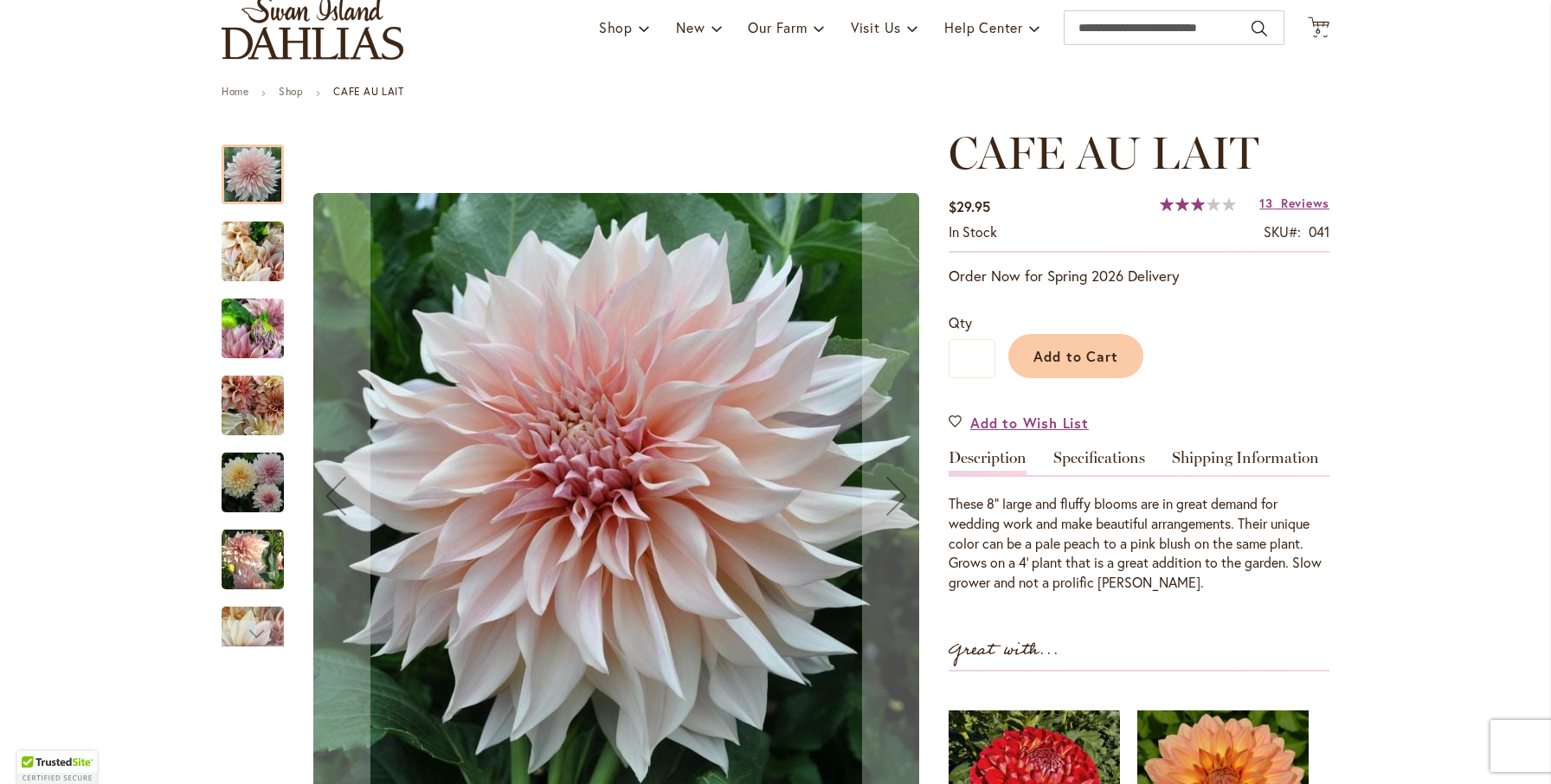
scroll to position [128, 0]
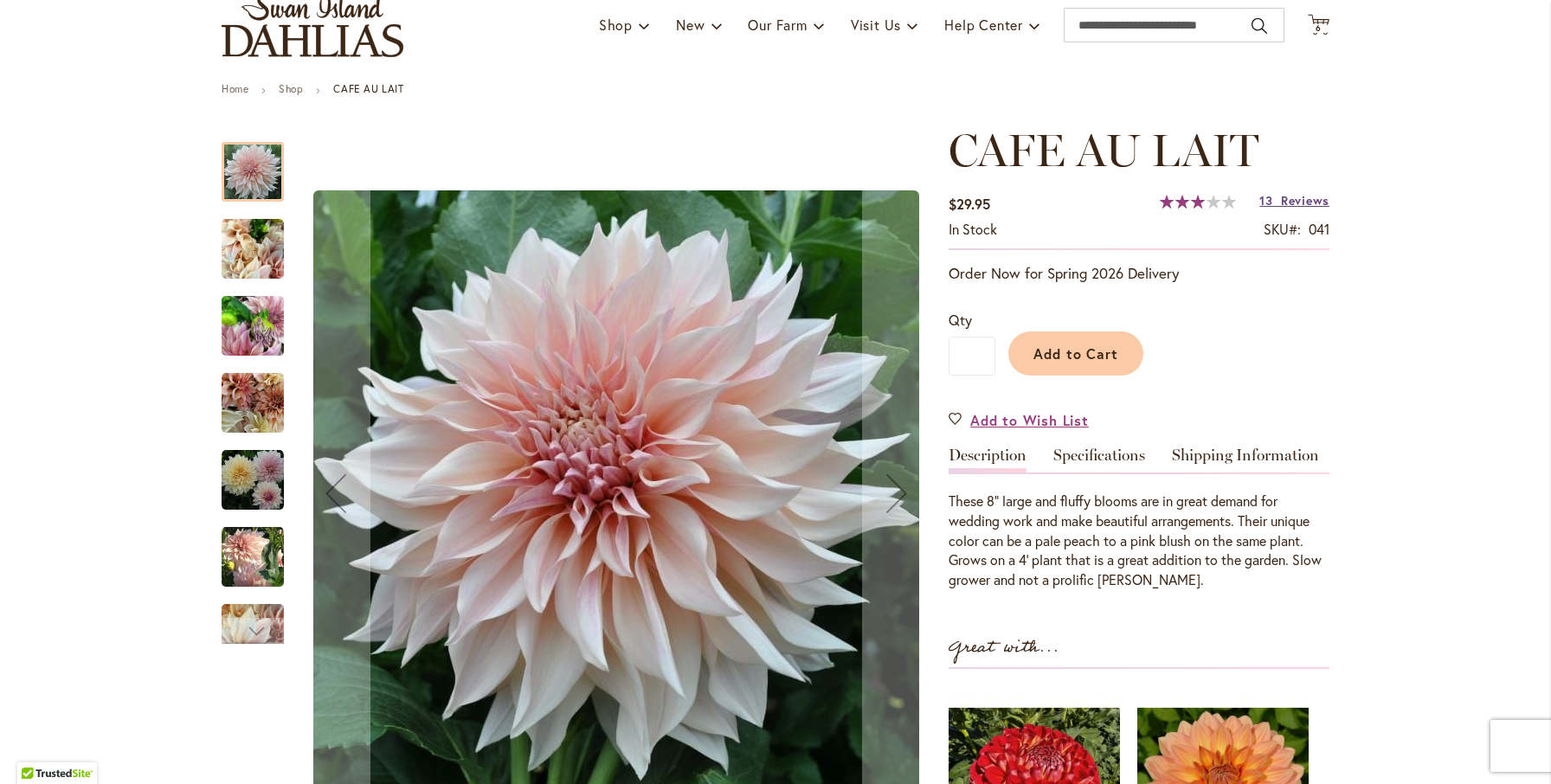
click at [1292, 199] on span "Reviews" at bounding box center [1305, 200] width 48 height 17
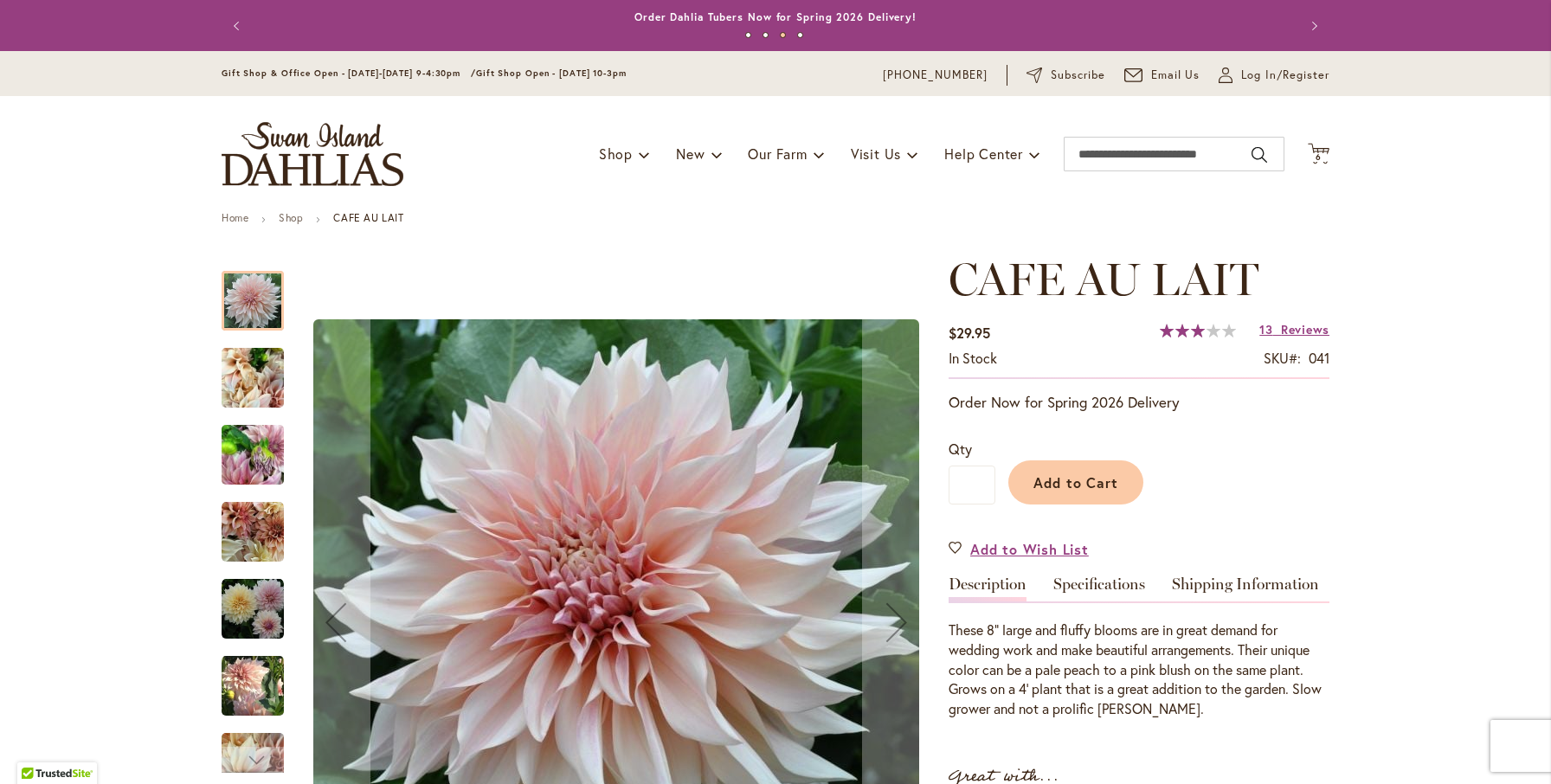
scroll to position [0, 0]
click at [1320, 148] on icon "Cart .cls-1 { fill: #231f20; }" at bounding box center [1318, 153] width 22 height 22
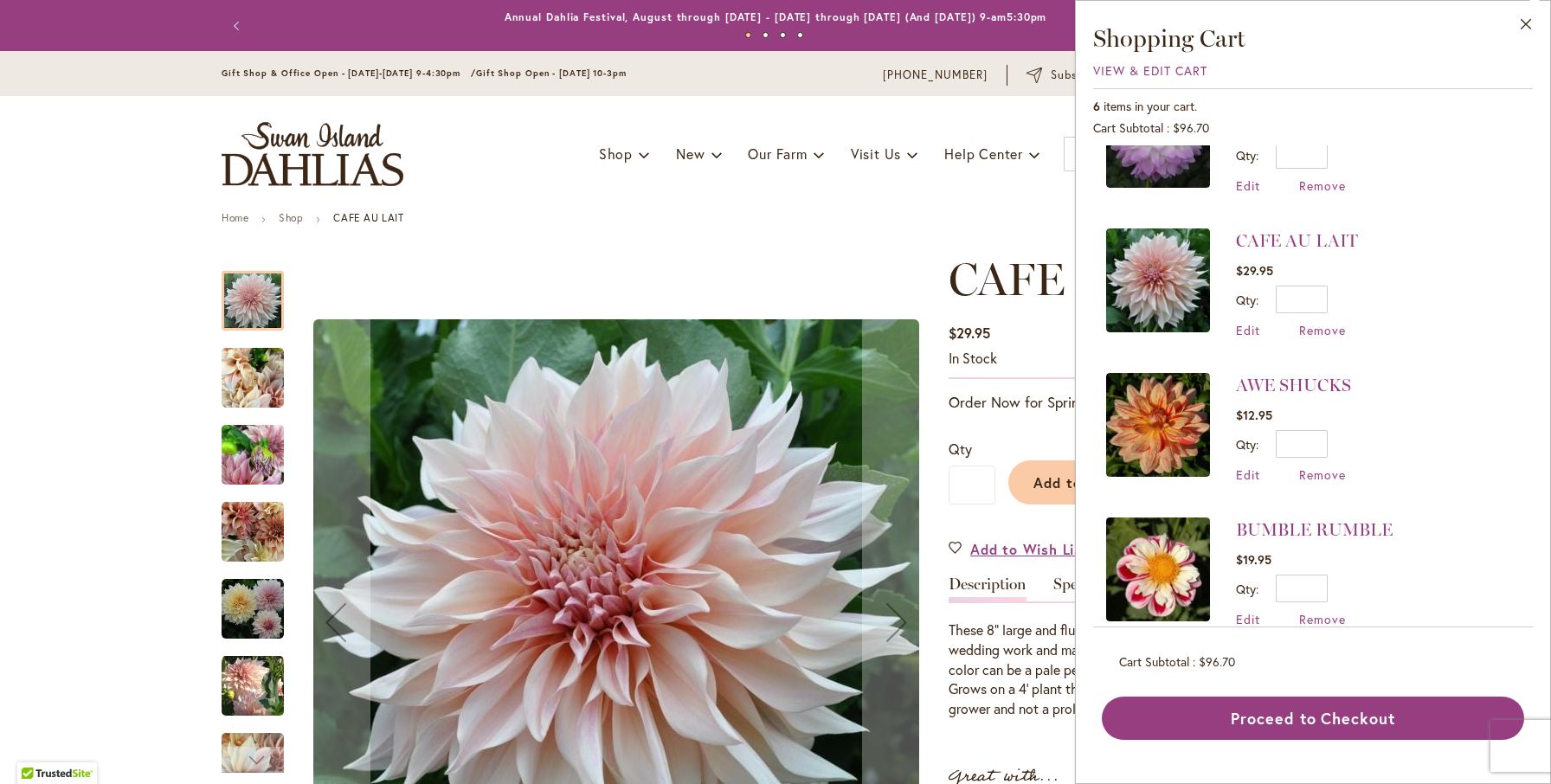
scroll to position [69, 0]
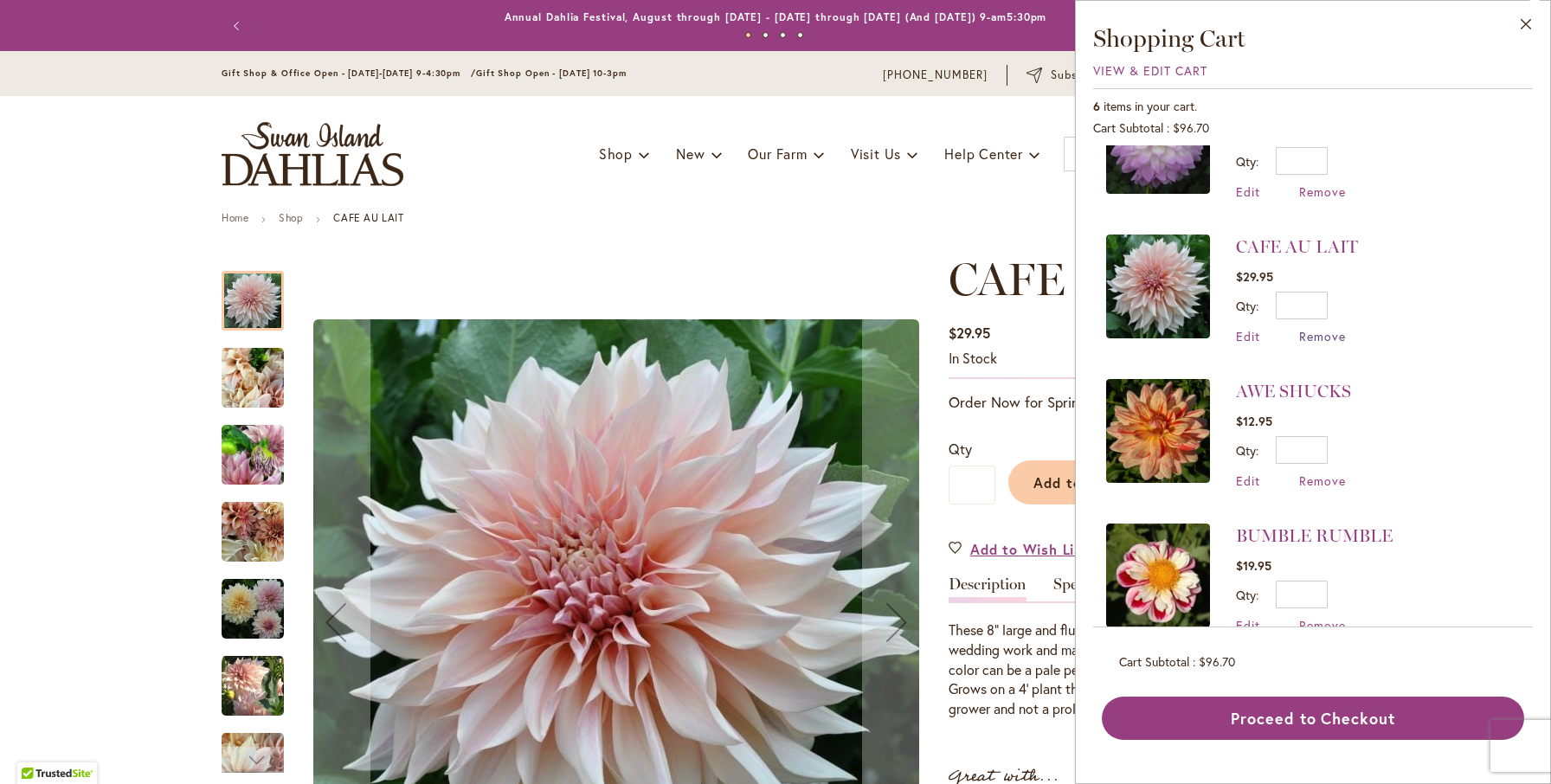
click at [1319, 335] on span "Remove" at bounding box center [1322, 336] width 47 height 17
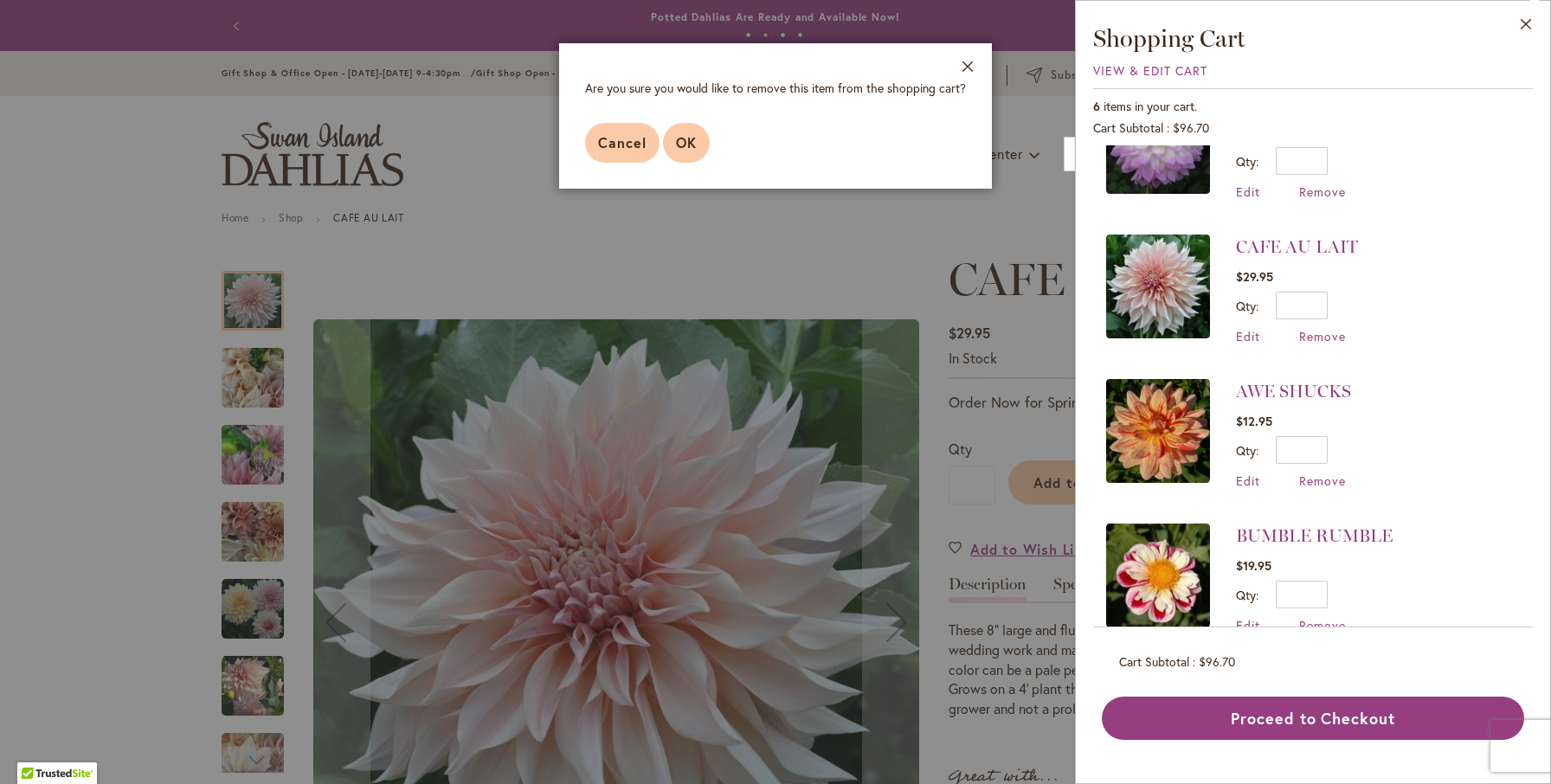
click at [672, 136] on button "OK" at bounding box center [686, 143] width 47 height 40
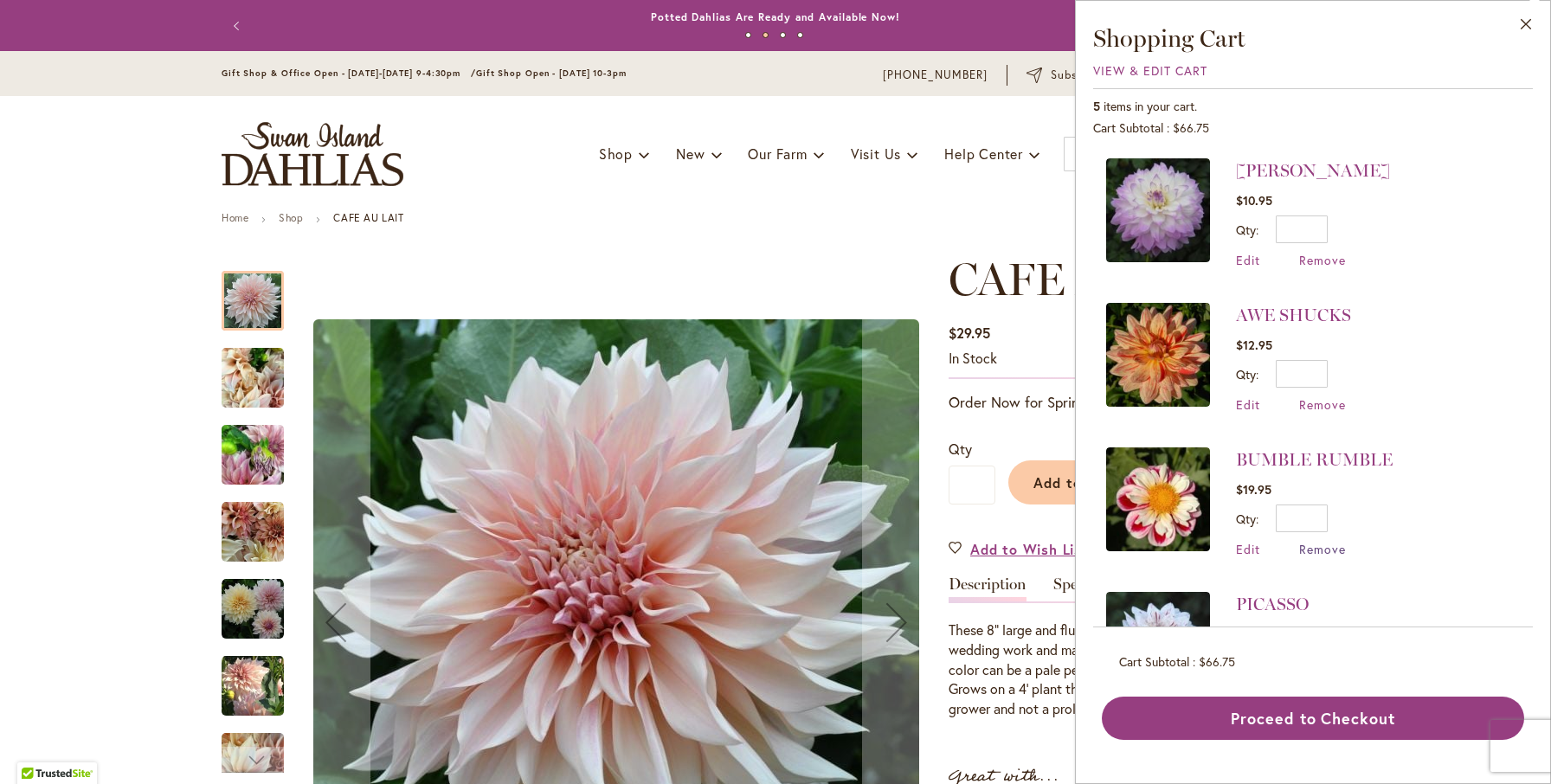
click at [1319, 551] on span "Remove" at bounding box center [1322, 548] width 47 height 17
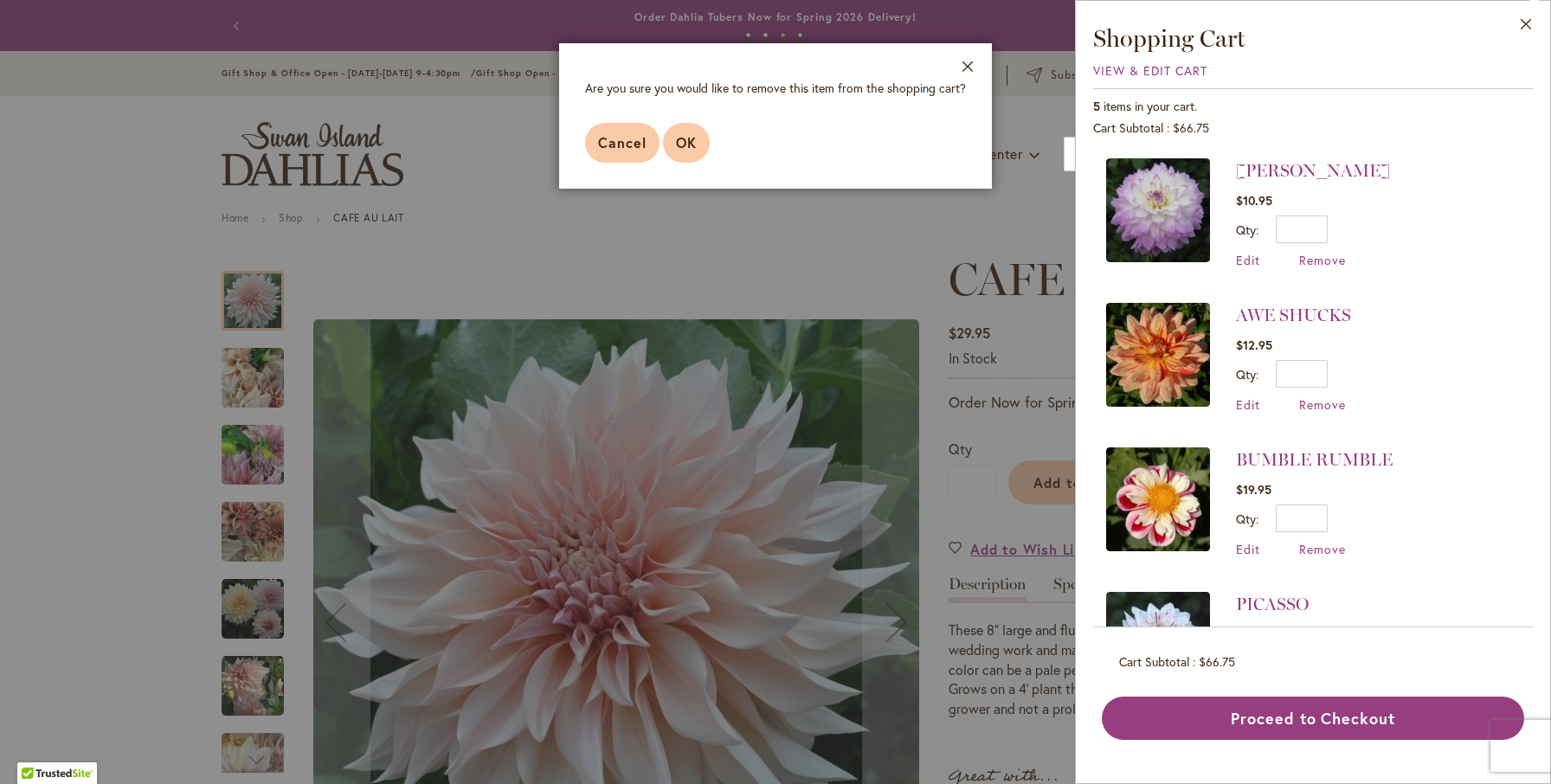
click at [693, 140] on span "OK" at bounding box center [687, 142] width 21 height 18
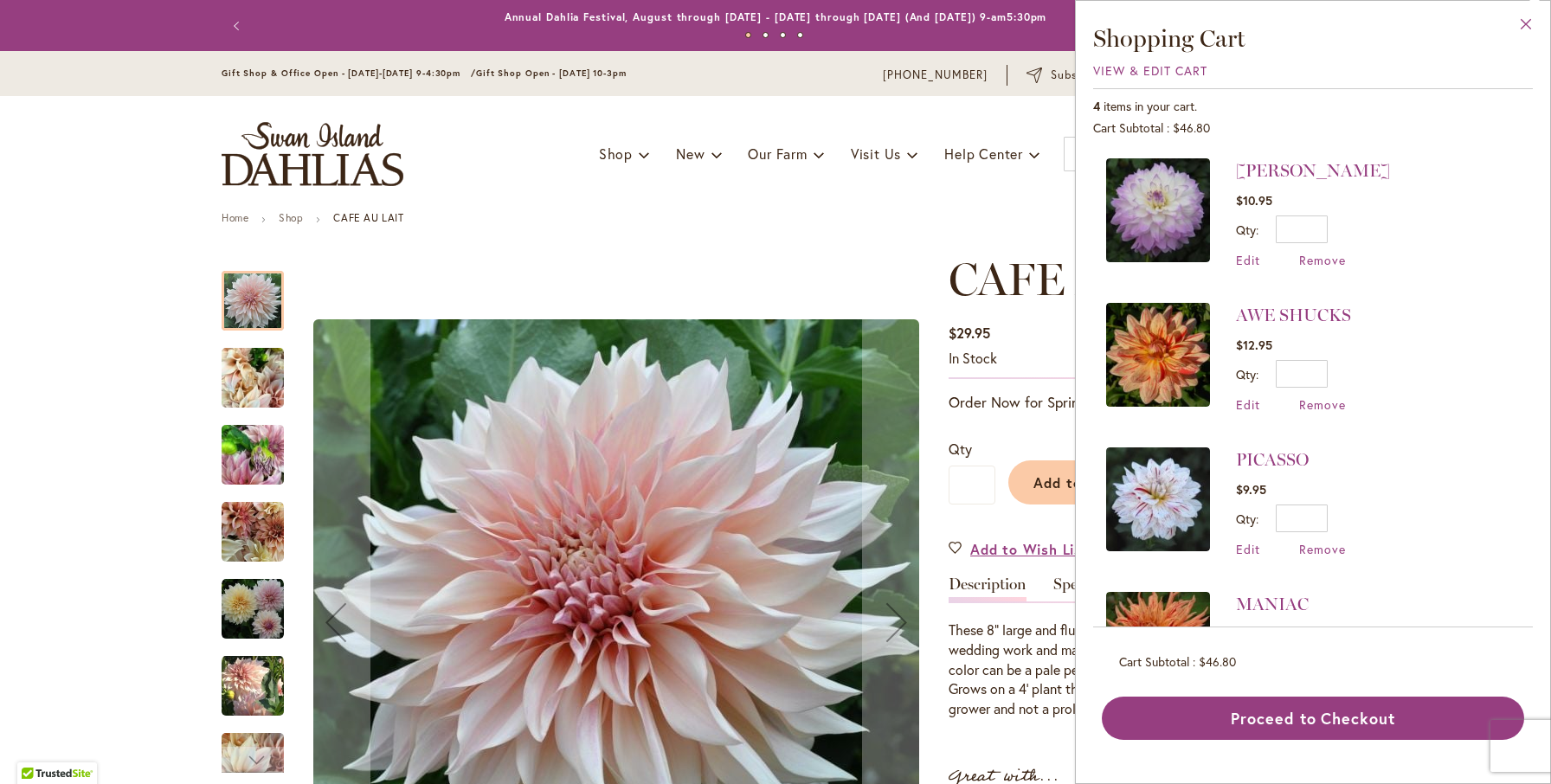
click at [1521, 25] on button "Close" at bounding box center [1526, 28] width 48 height 55
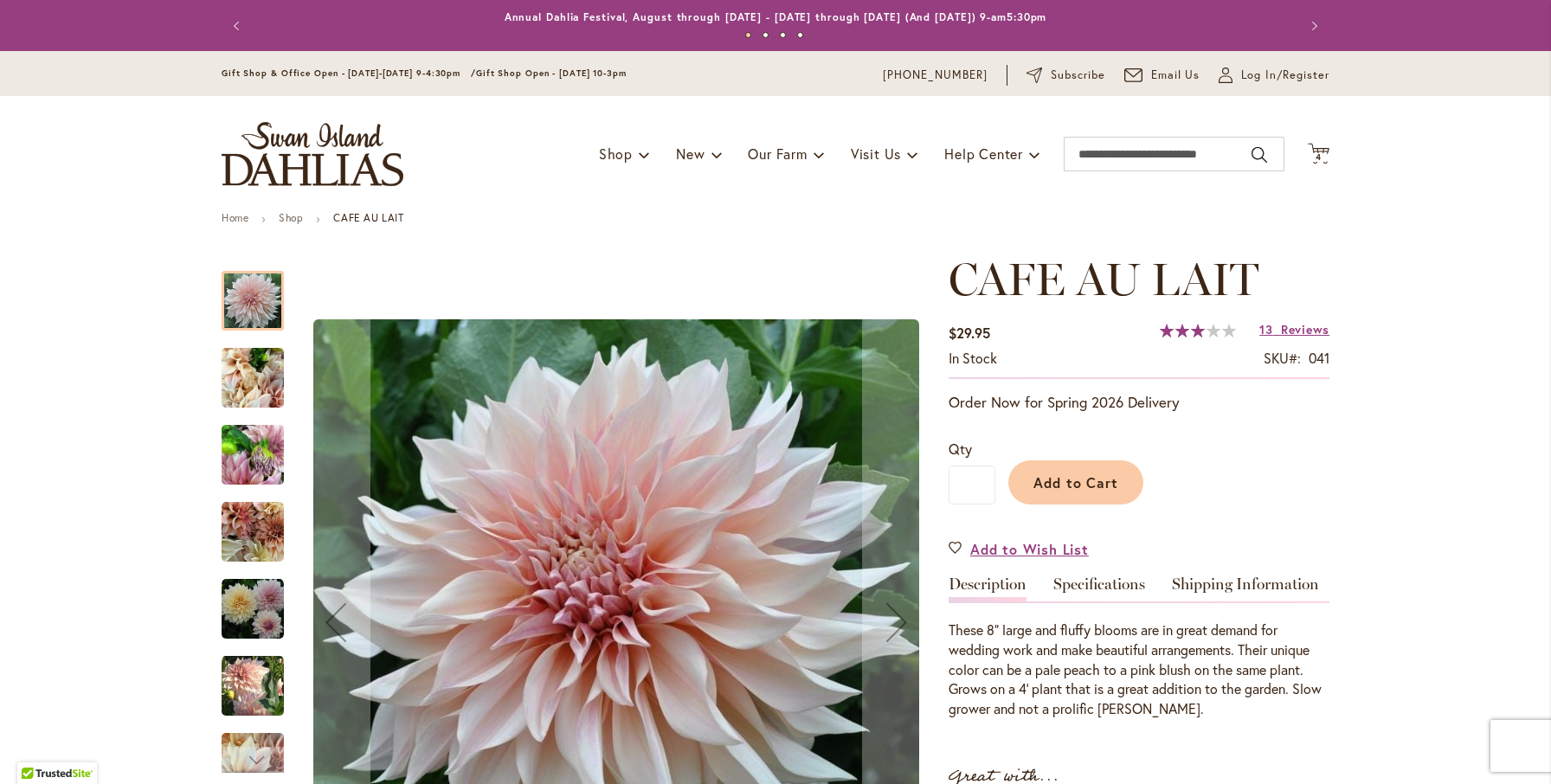
click at [320, 163] on img "store logo" at bounding box center [312, 154] width 181 height 64
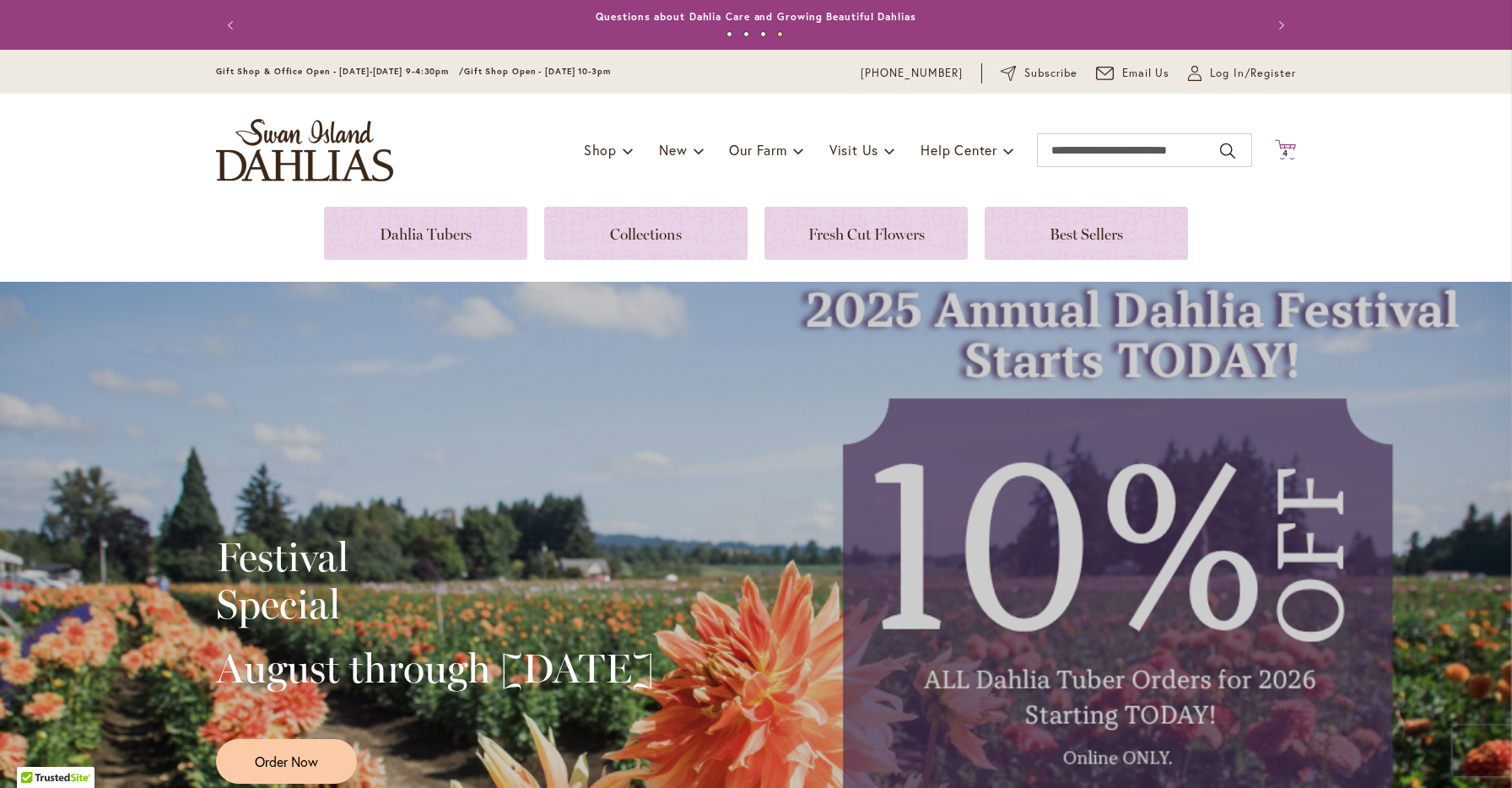
click at [1292, 142] on icon "Cart .cls-1 { fill: #231f20; }" at bounding box center [1285, 149] width 21 height 21
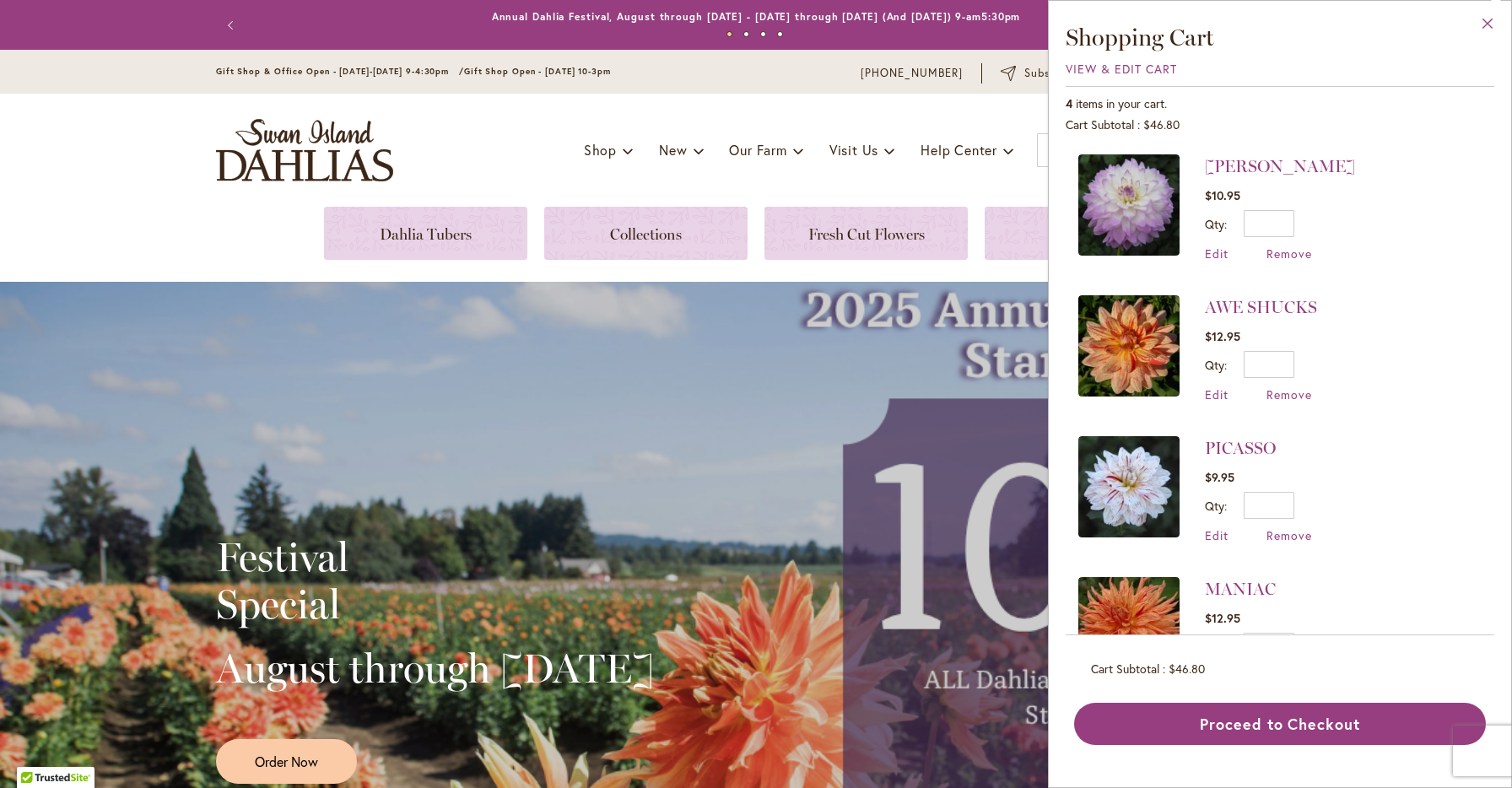
click at [1493, 25] on button "Close" at bounding box center [1488, 27] width 46 height 53
